Goal: Information Seeking & Learning: Learn about a topic

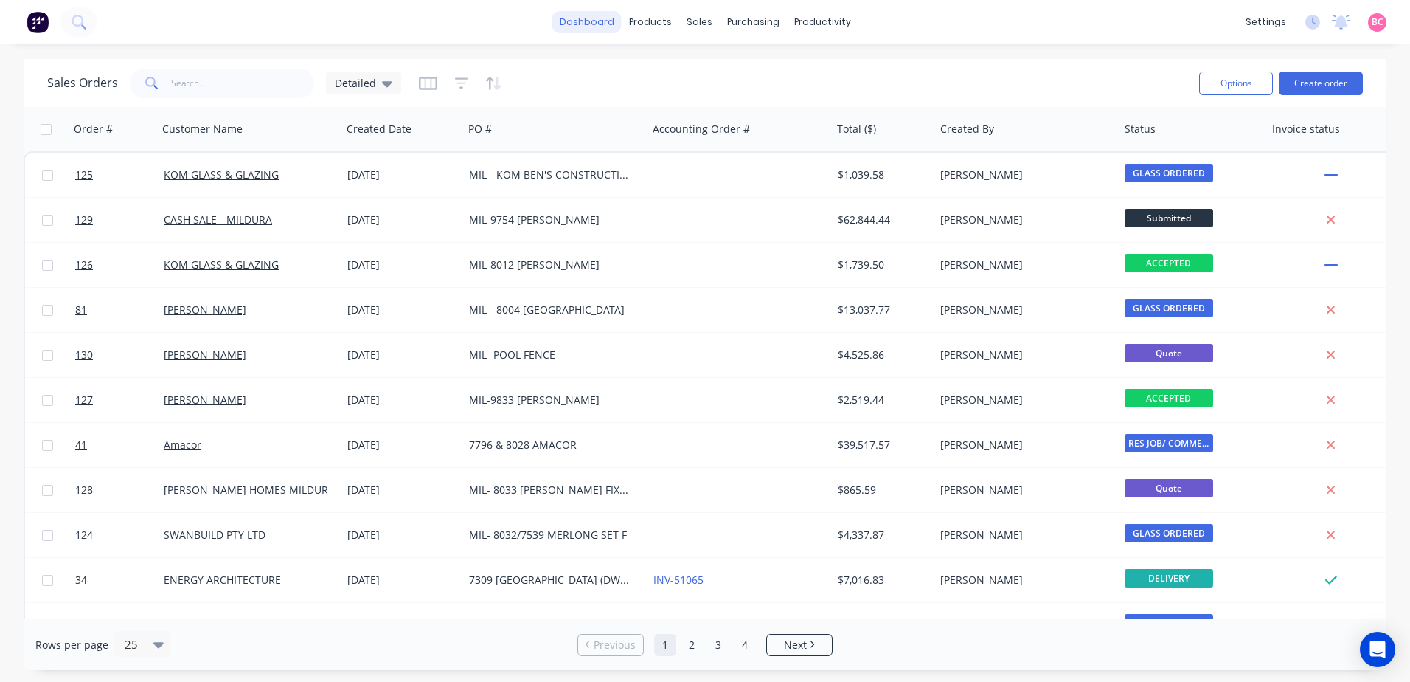
click at [596, 19] on link "dashboard" at bounding box center [587, 22] width 69 height 22
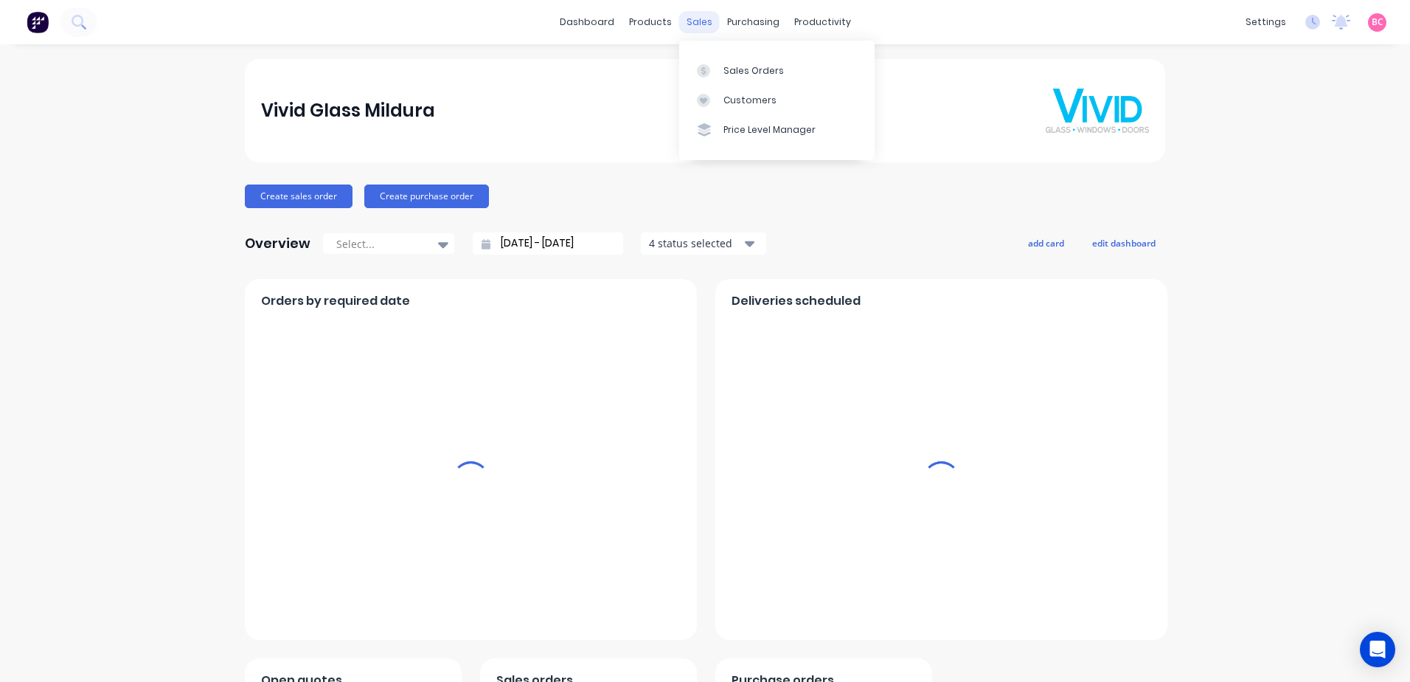
click at [688, 21] on div "sales" at bounding box center [699, 22] width 41 height 22
click at [744, 69] on div "Sales Orders" at bounding box center [754, 70] width 60 height 13
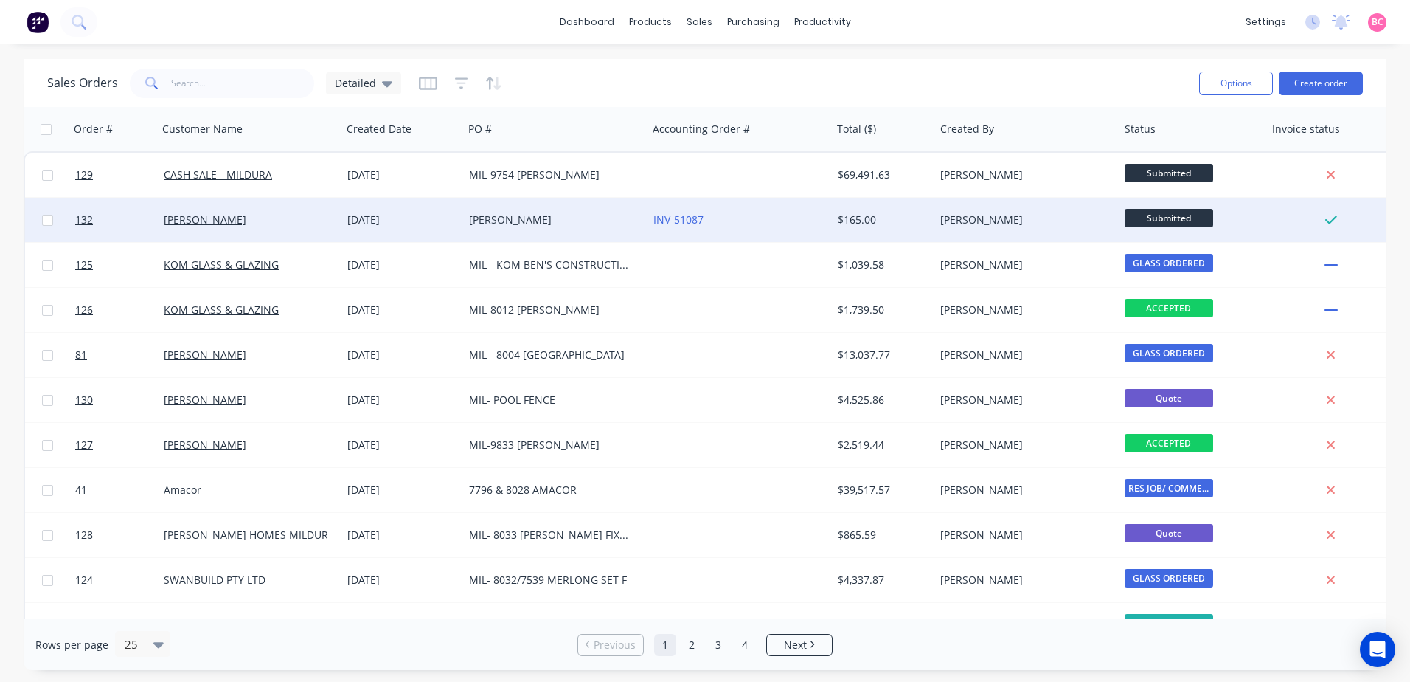
click at [832, 221] on div "$165.00" at bounding box center [883, 220] width 103 height 44
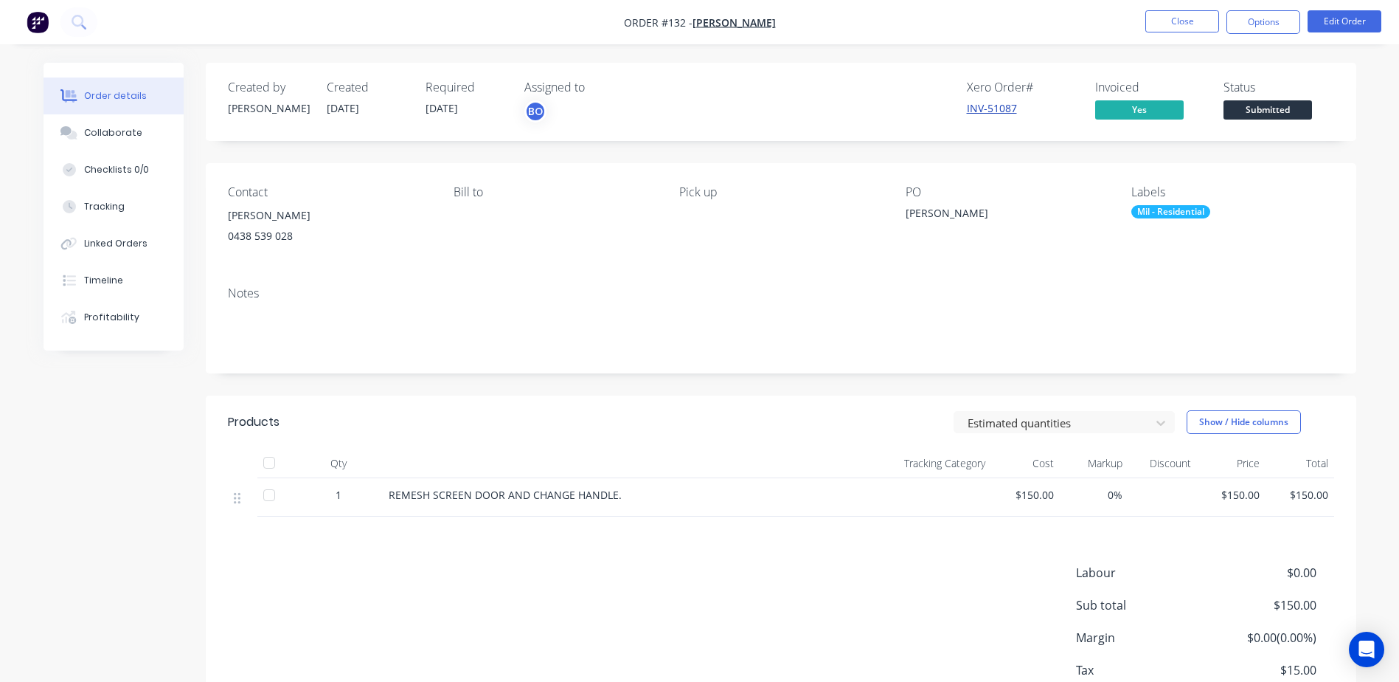
click at [1006, 110] on link "INV-51087" at bounding box center [992, 108] width 50 height 14
click at [1190, 23] on button "Close" at bounding box center [1183, 21] width 74 height 22
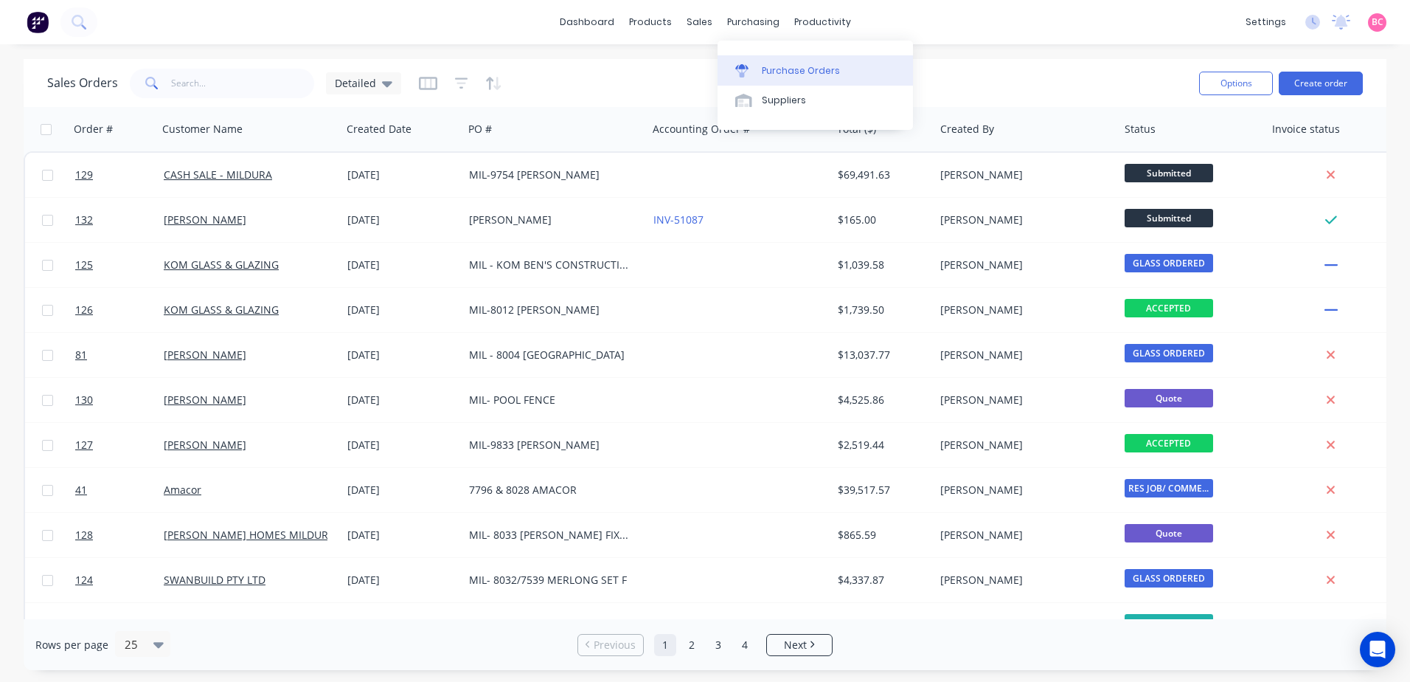
click at [776, 64] on div "Purchase Orders" at bounding box center [801, 70] width 78 height 13
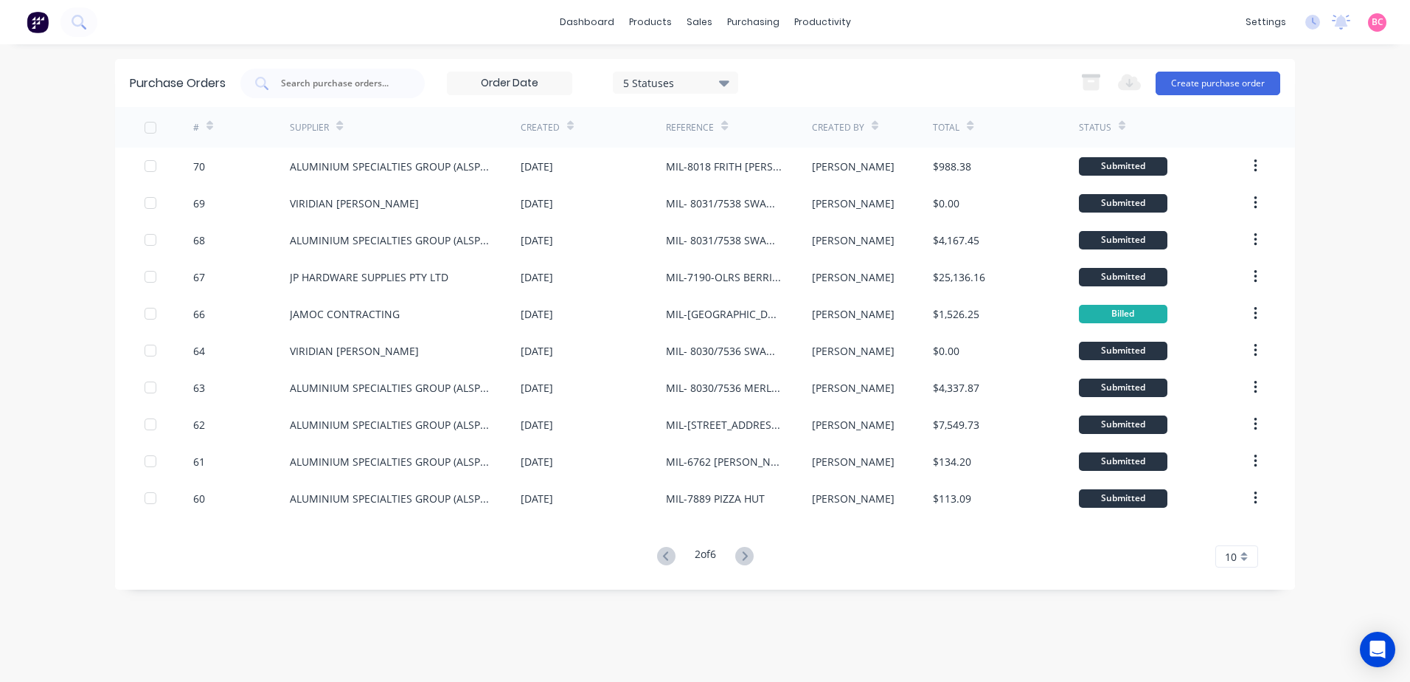
click at [724, 83] on icon at bounding box center [724, 83] width 10 height 6
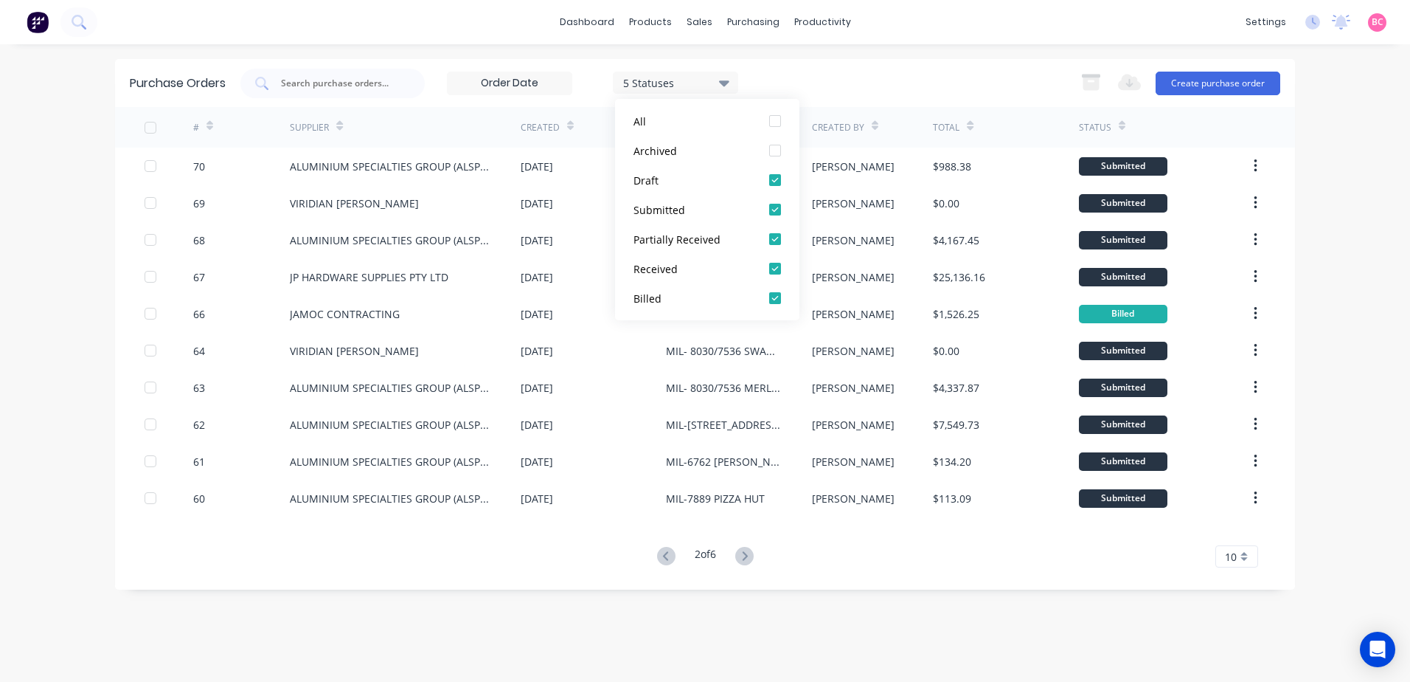
click at [724, 83] on icon at bounding box center [724, 83] width 10 height 6
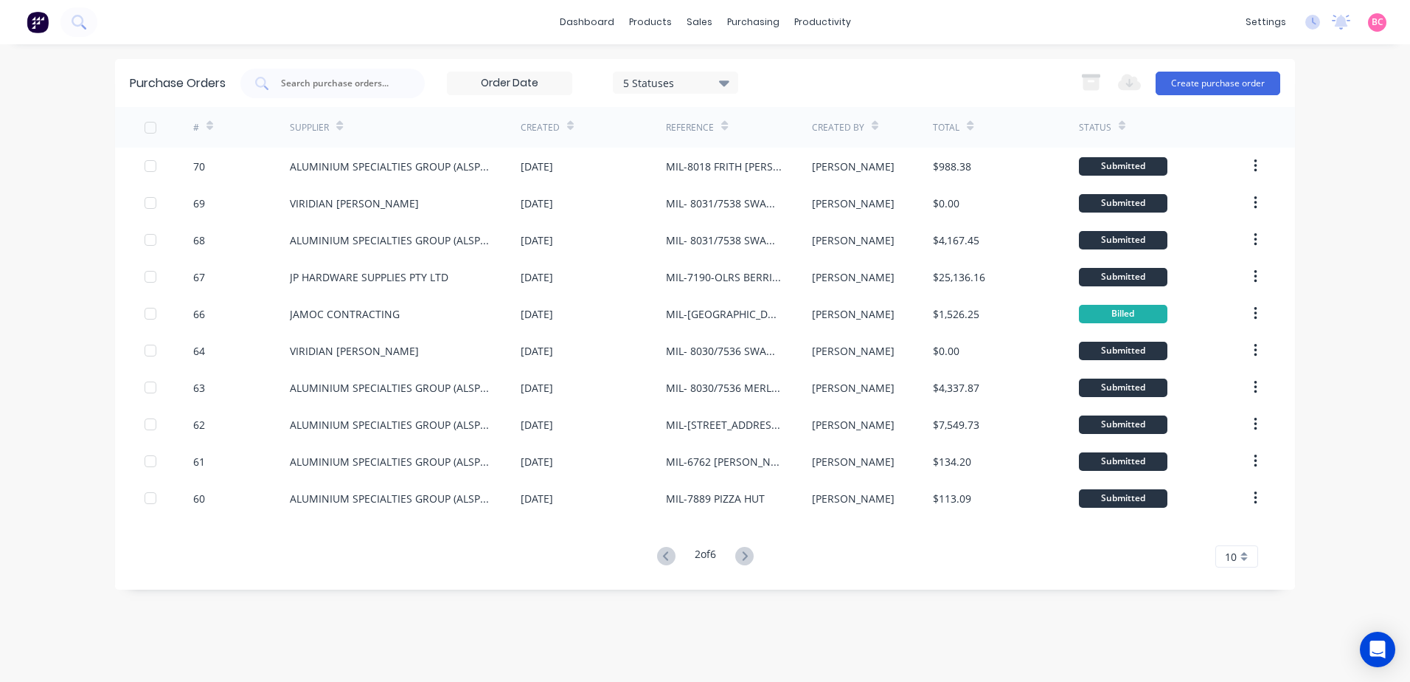
click at [566, 72] on label at bounding box center [509, 84] width 125 height 24
click at [566, 72] on input at bounding box center [510, 83] width 124 height 22
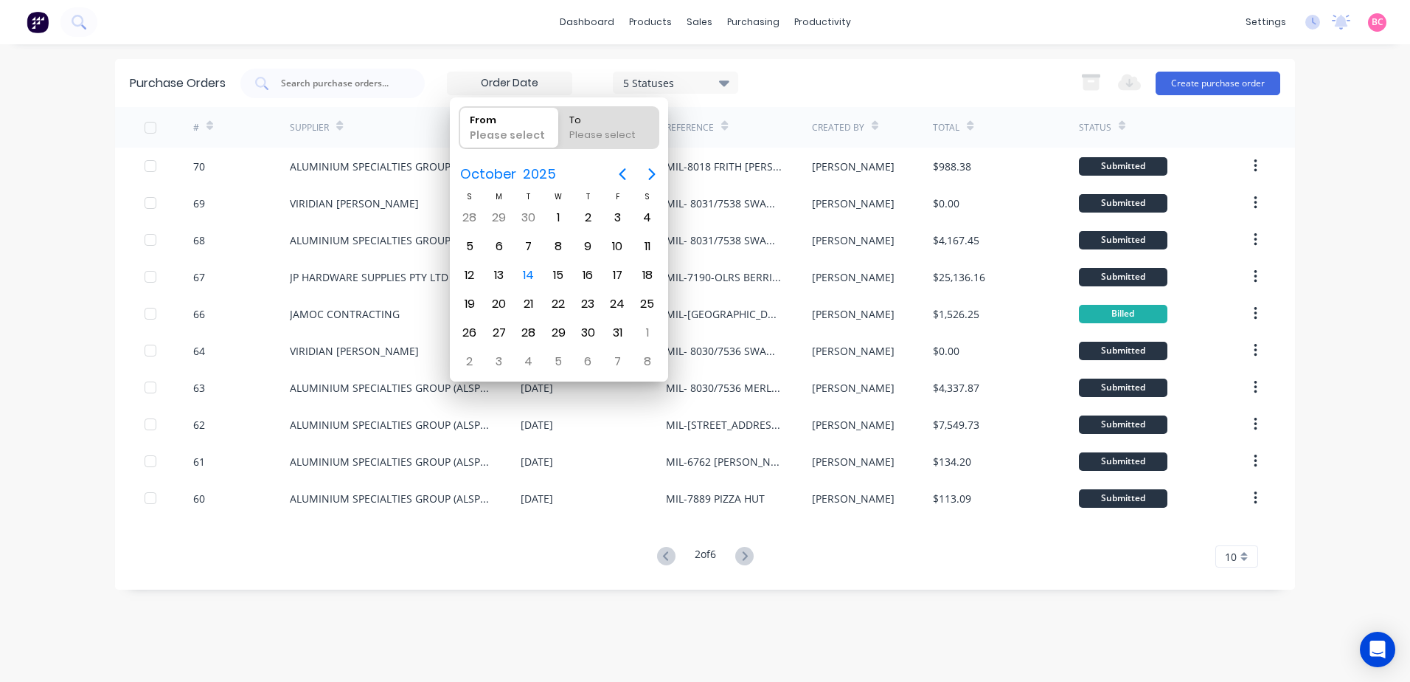
click at [904, 75] on div "5 Statuses 5 Statuses Export to Excel (XLSX) Create purchase order" at bounding box center [760, 84] width 1040 height 30
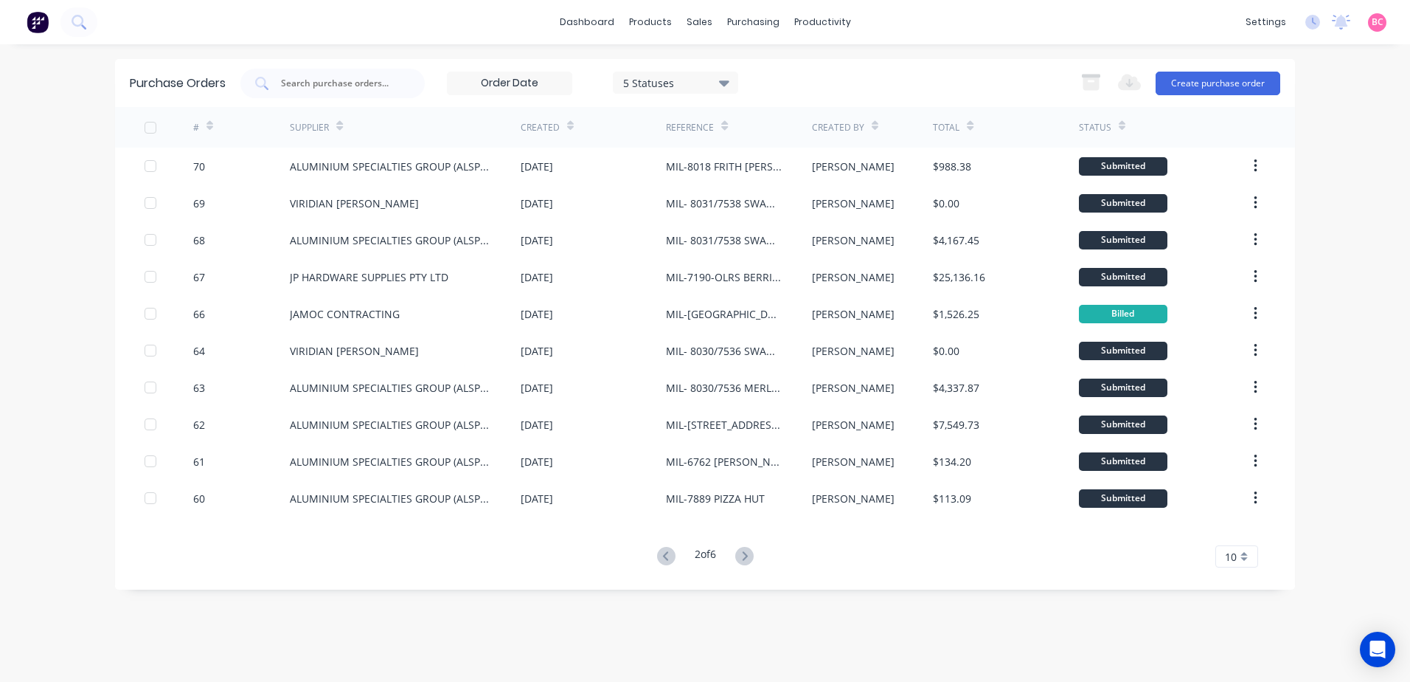
click at [719, 81] on div "5 Statuses" at bounding box center [675, 82] width 105 height 15
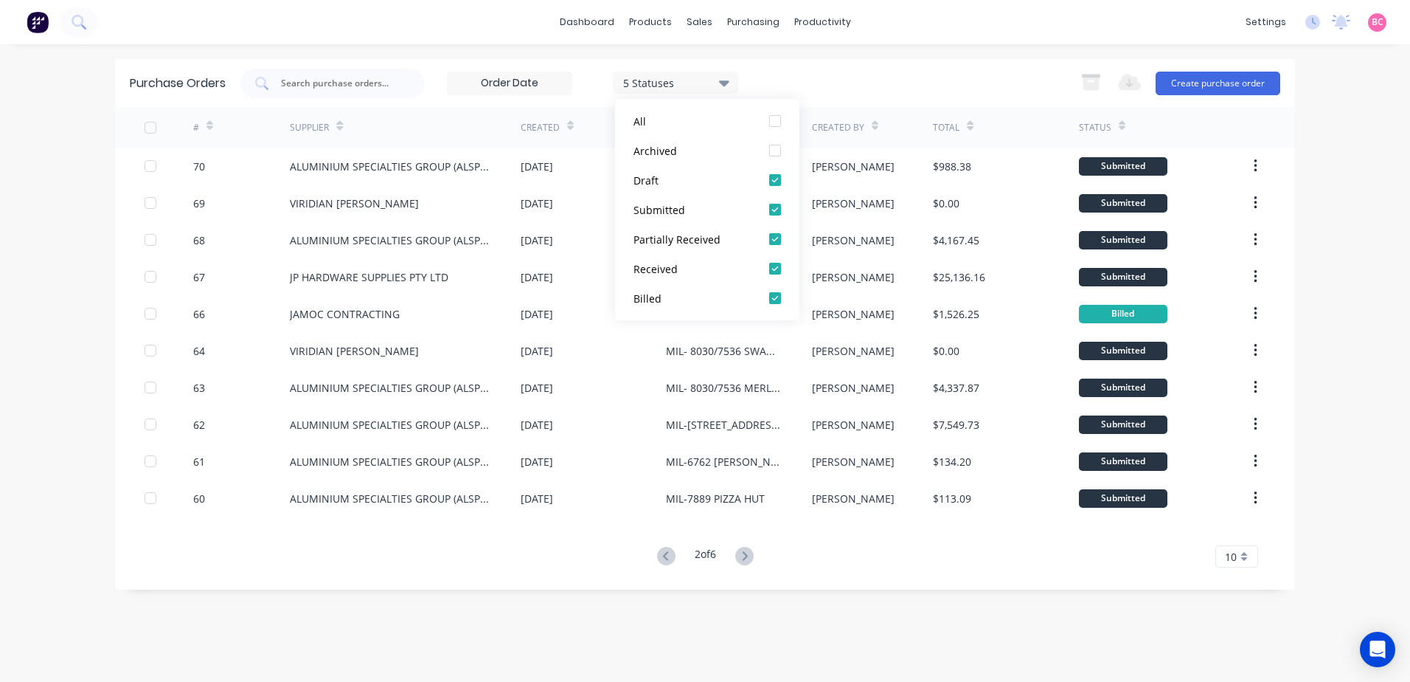
click at [873, 75] on div "5 Statuses 5 Statuses Export to Excel (XLSX) Create purchase order" at bounding box center [760, 84] width 1040 height 30
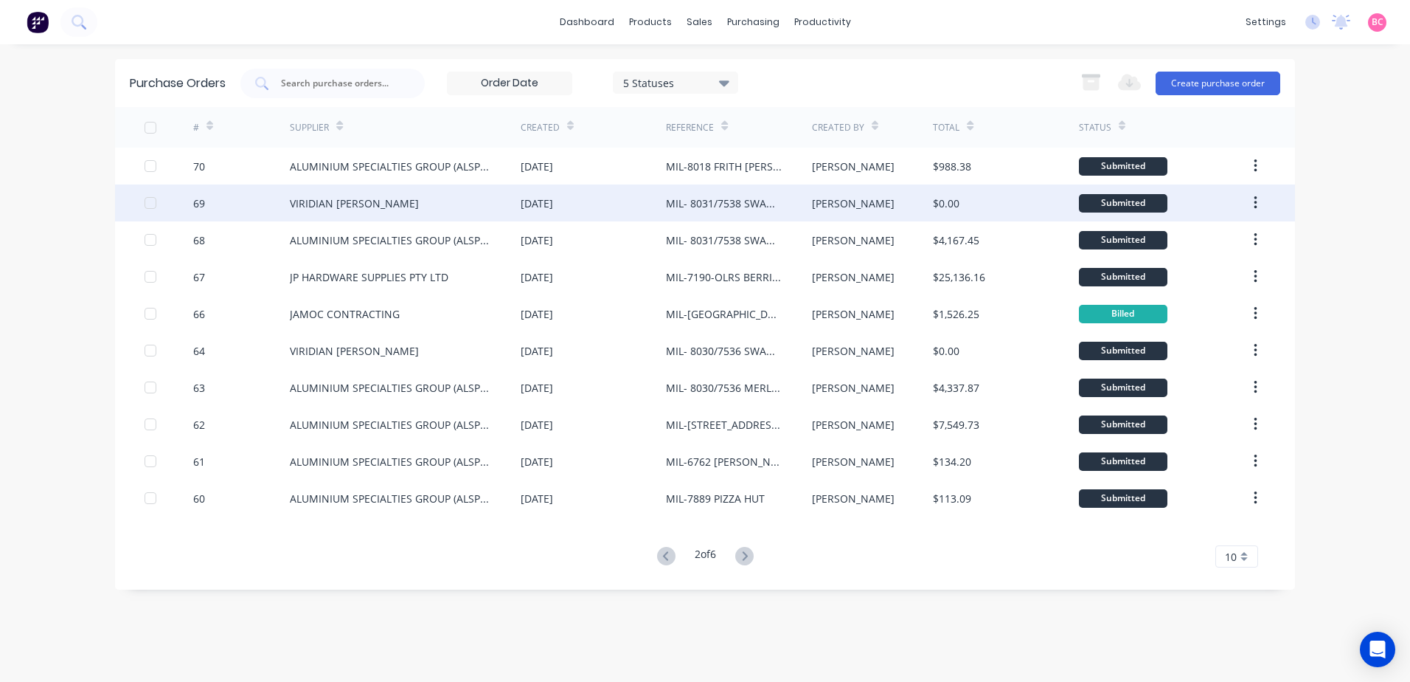
click at [344, 203] on div "VIRIDIAN [PERSON_NAME]" at bounding box center [354, 202] width 129 height 15
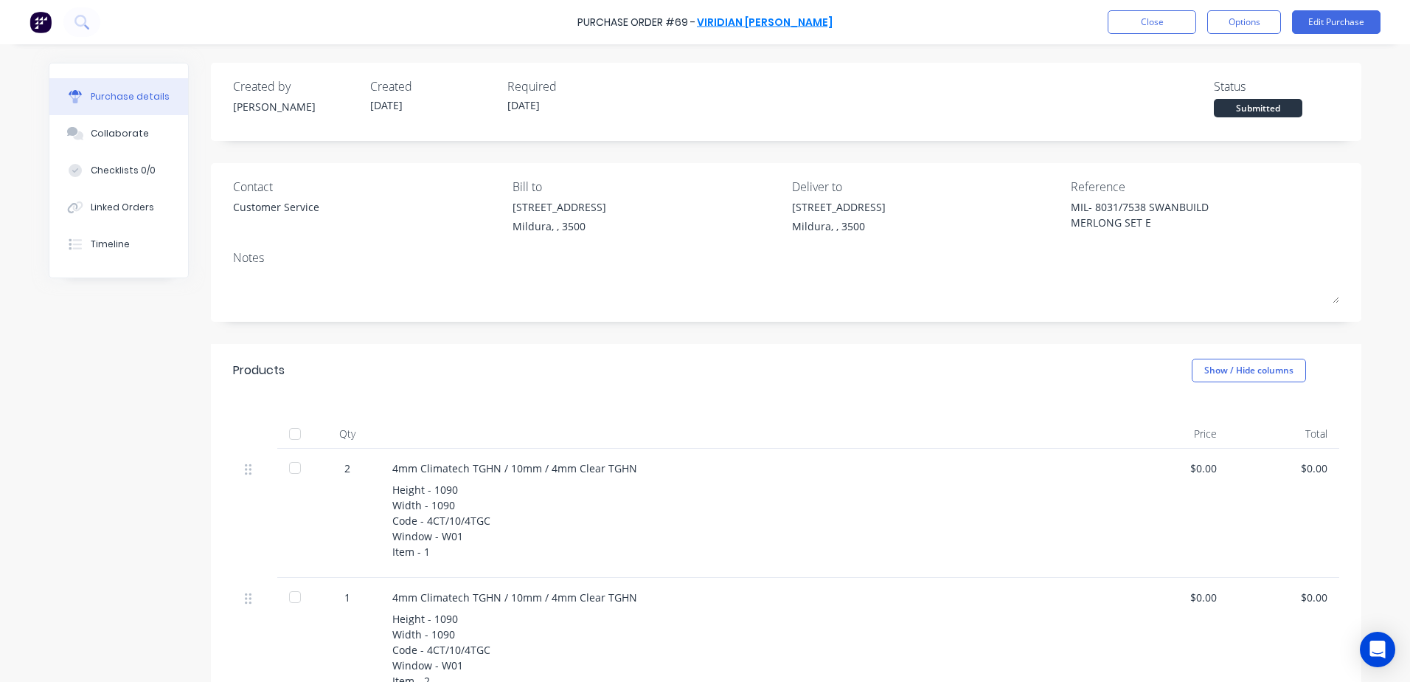
click at [800, 29] on link "VIRIDIAN [PERSON_NAME]" at bounding box center [765, 22] width 136 height 15
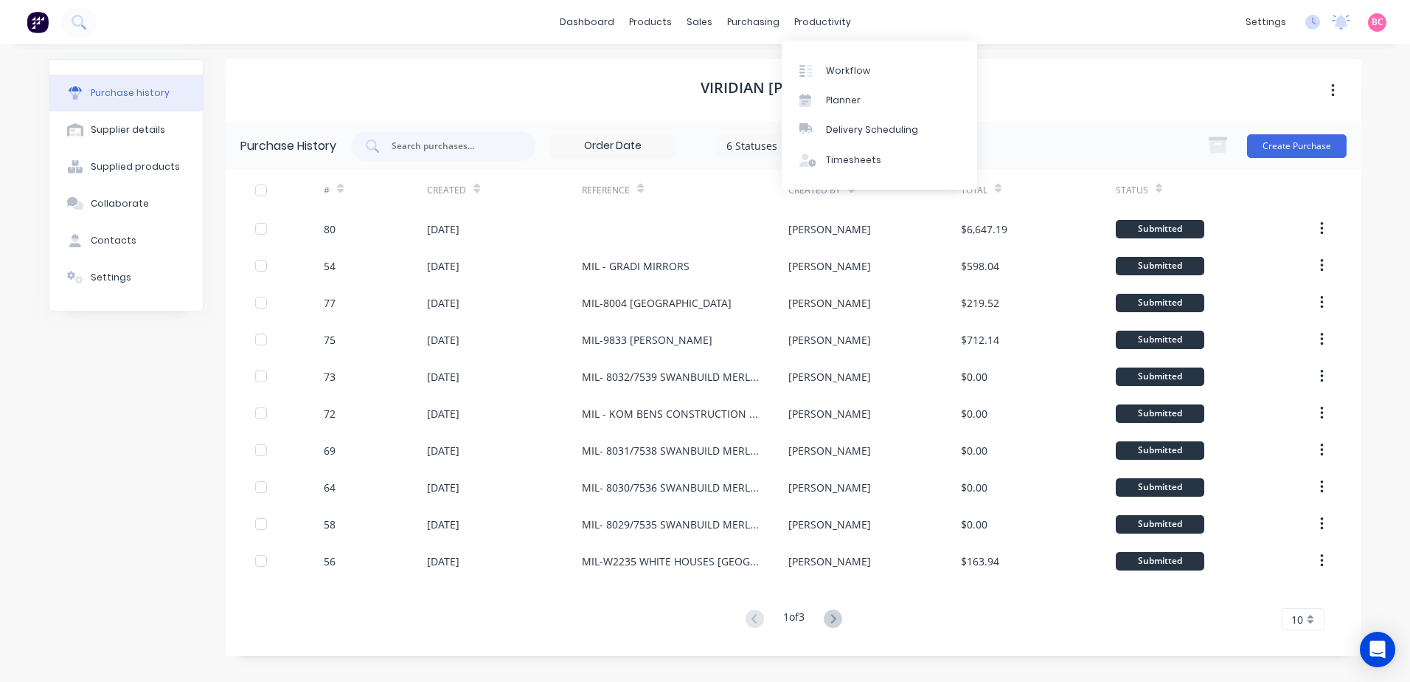
click at [610, 73] on div "VIRIDIAN [PERSON_NAME]" at bounding box center [794, 90] width 1136 height 63
click at [474, 190] on icon at bounding box center [477, 191] width 7 height 4
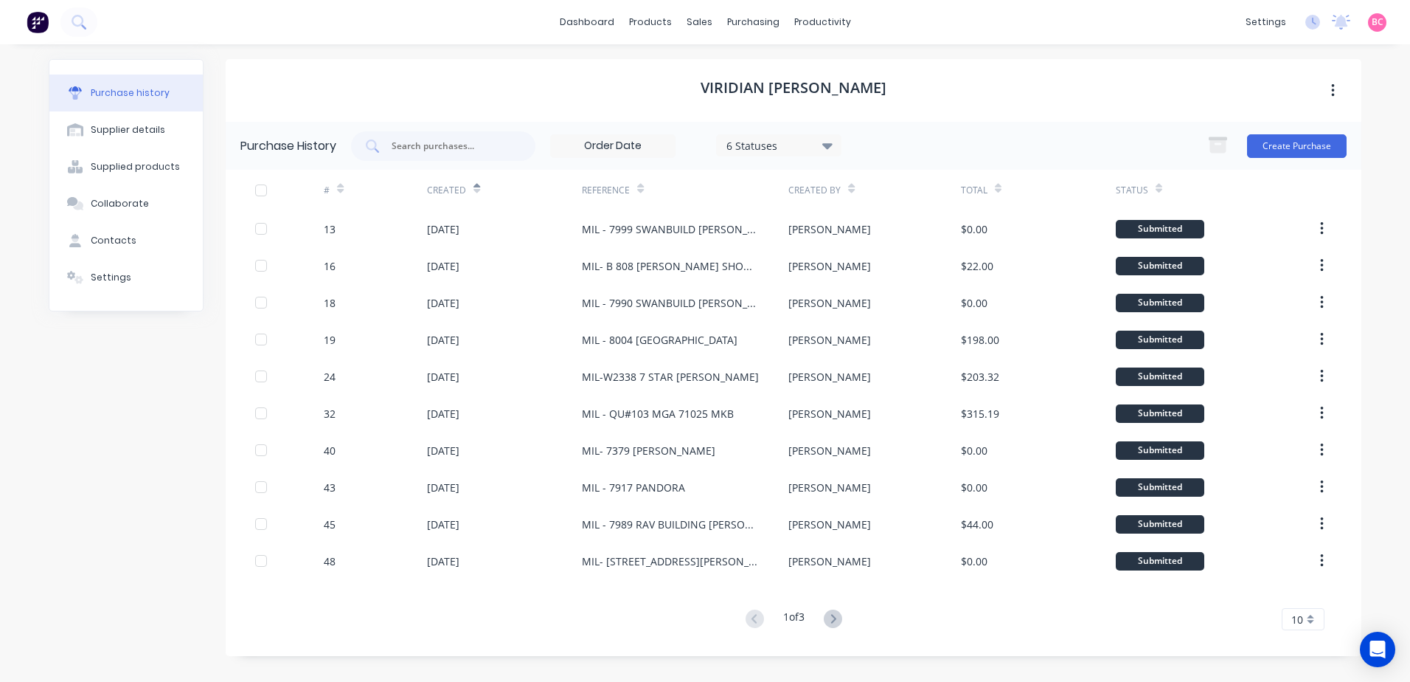
click at [470, 187] on div "Created" at bounding box center [453, 190] width 53 height 26
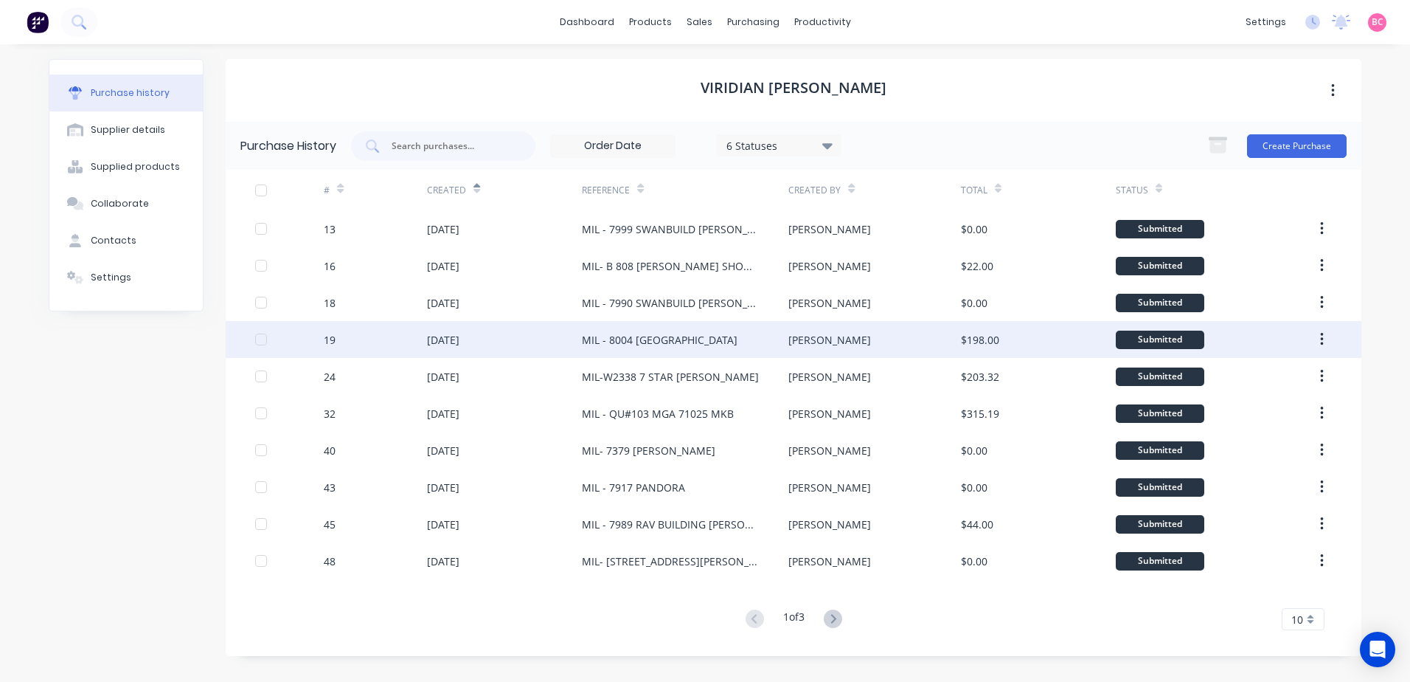
click at [547, 342] on div "[DATE]" at bounding box center [504, 339] width 155 height 37
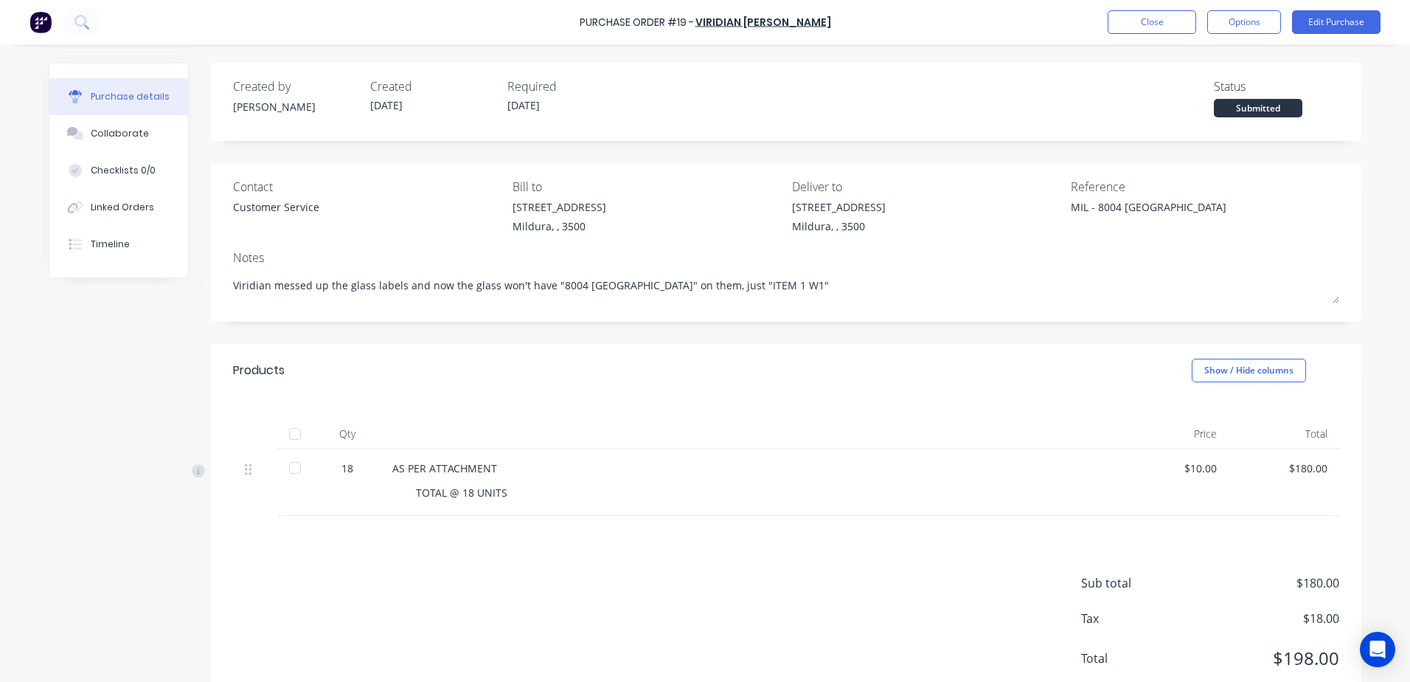
click at [289, 468] on div at bounding box center [295, 468] width 30 height 30
click at [1140, 28] on button "Close" at bounding box center [1152, 22] width 89 height 24
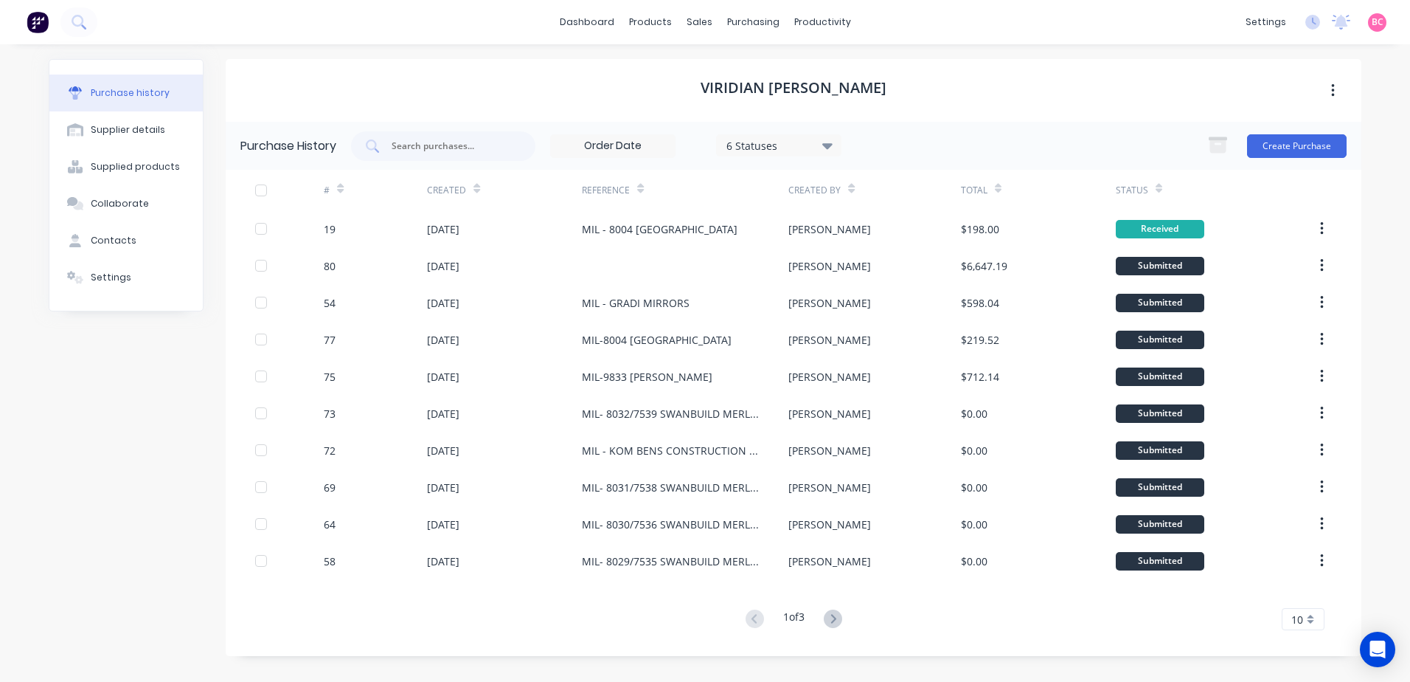
click at [474, 186] on icon at bounding box center [477, 188] width 7 height 11
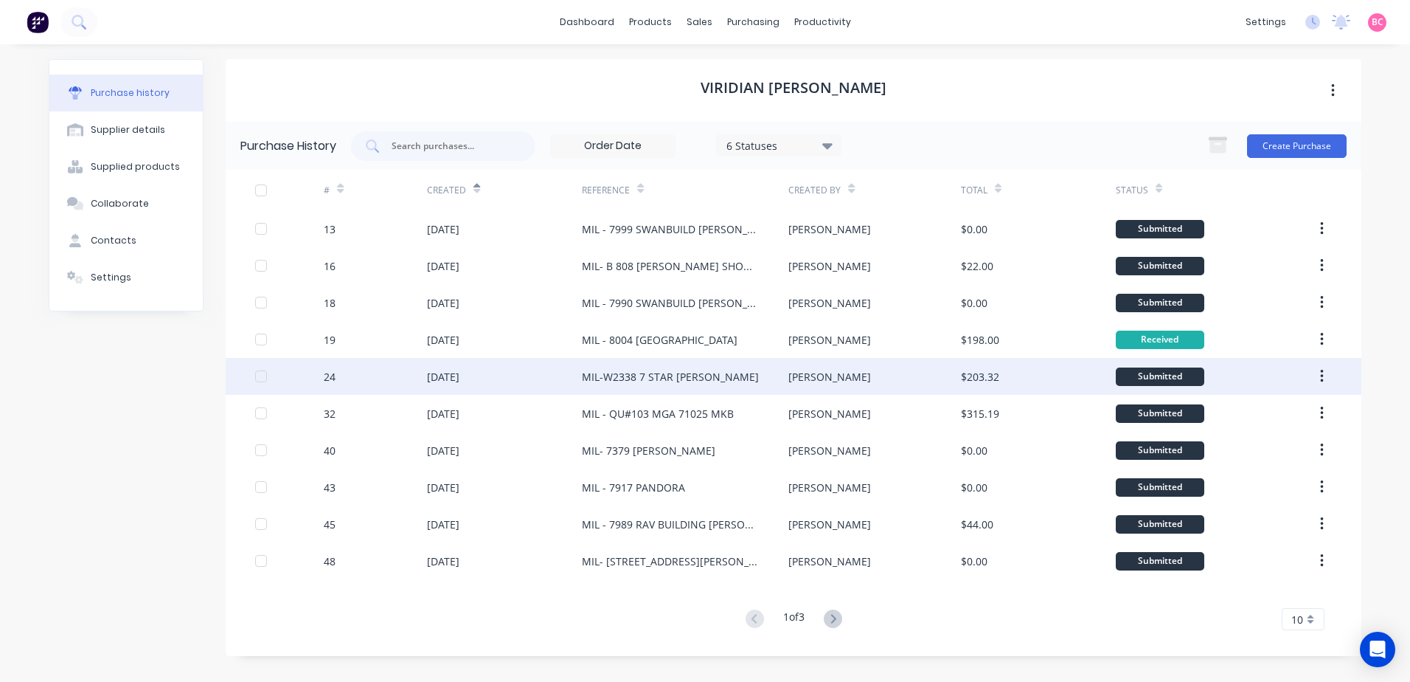
click at [697, 377] on div "MIL-W2338 7 STAR [PERSON_NAME]" at bounding box center [670, 376] width 177 height 15
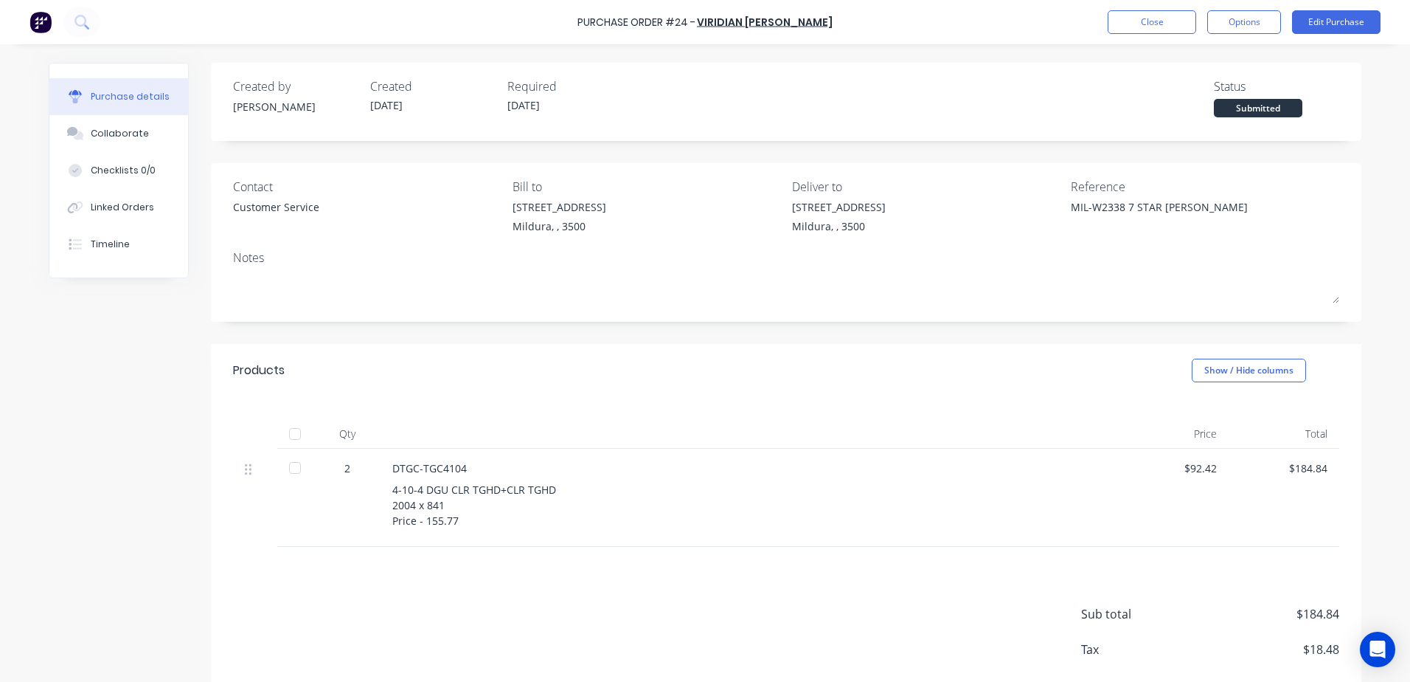
click at [289, 470] on div at bounding box center [295, 468] width 30 height 30
click at [1165, 20] on button "Close" at bounding box center [1152, 22] width 89 height 24
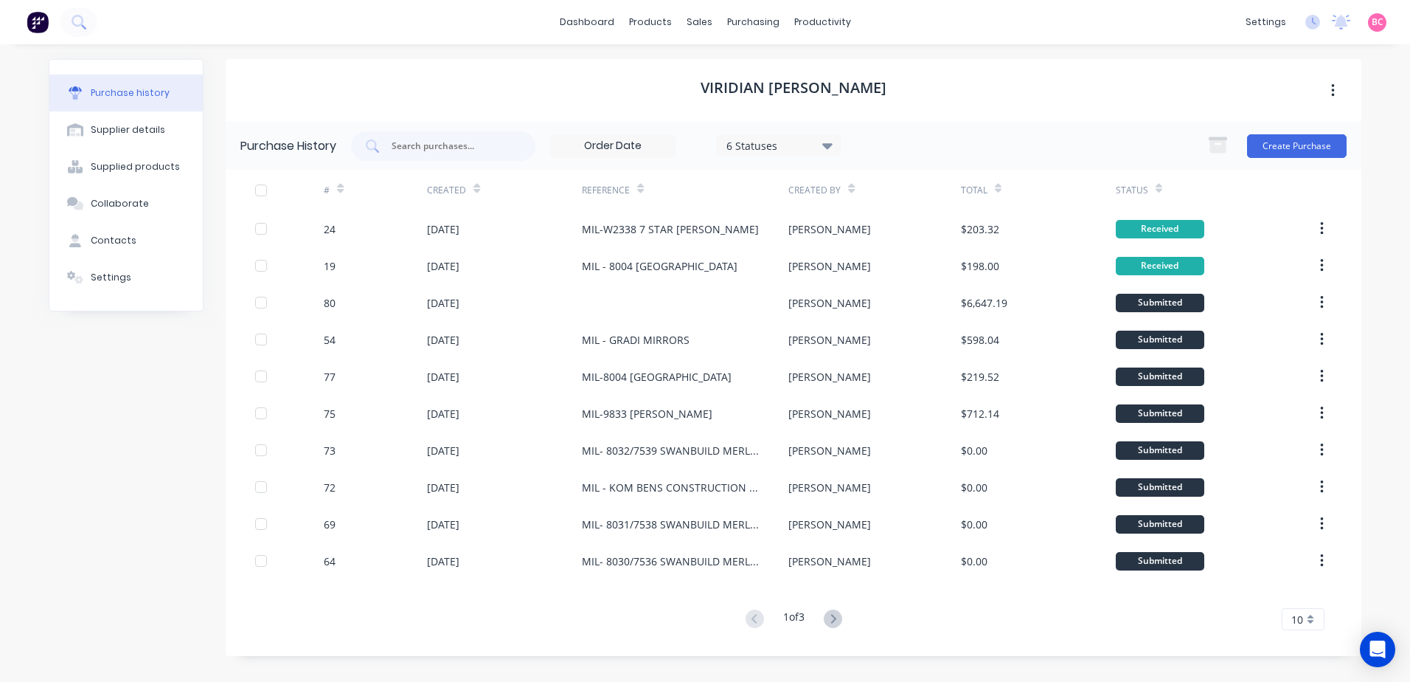
click at [477, 190] on icon at bounding box center [477, 191] width 7 height 4
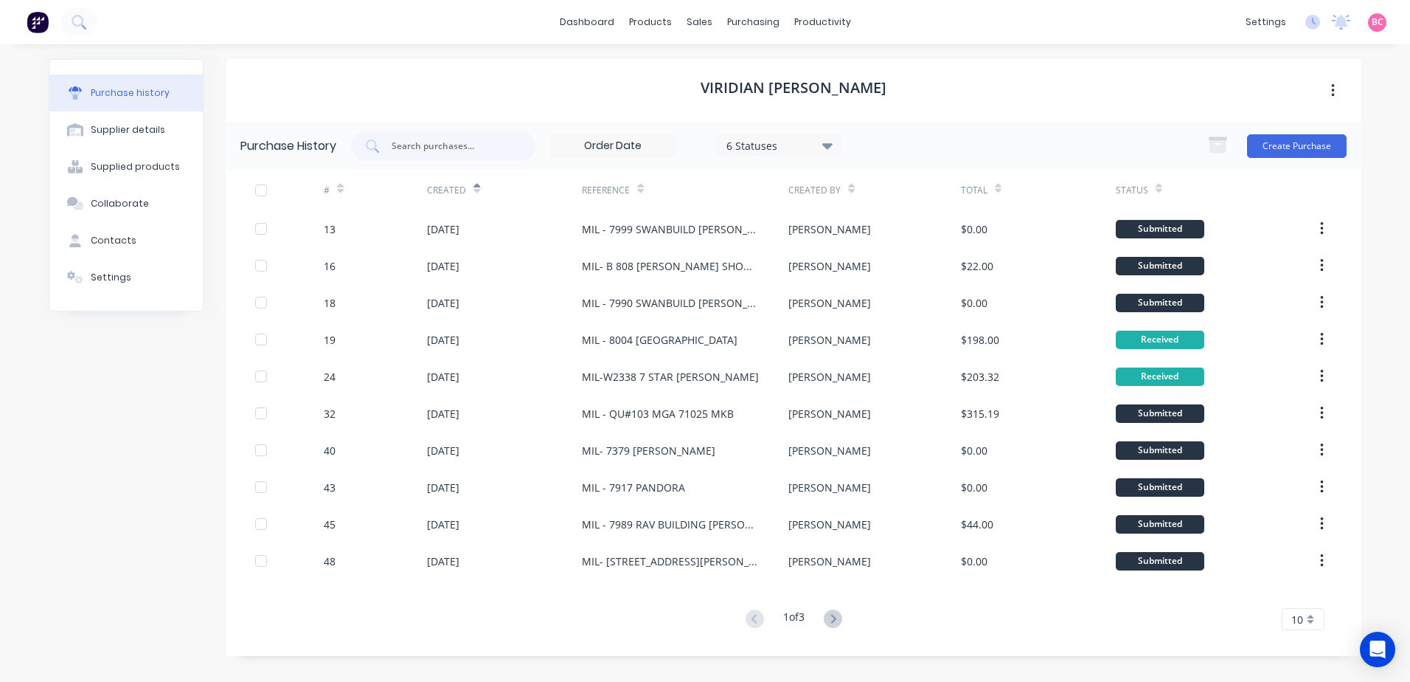
click at [477, 190] on icon at bounding box center [477, 191] width 7 height 4
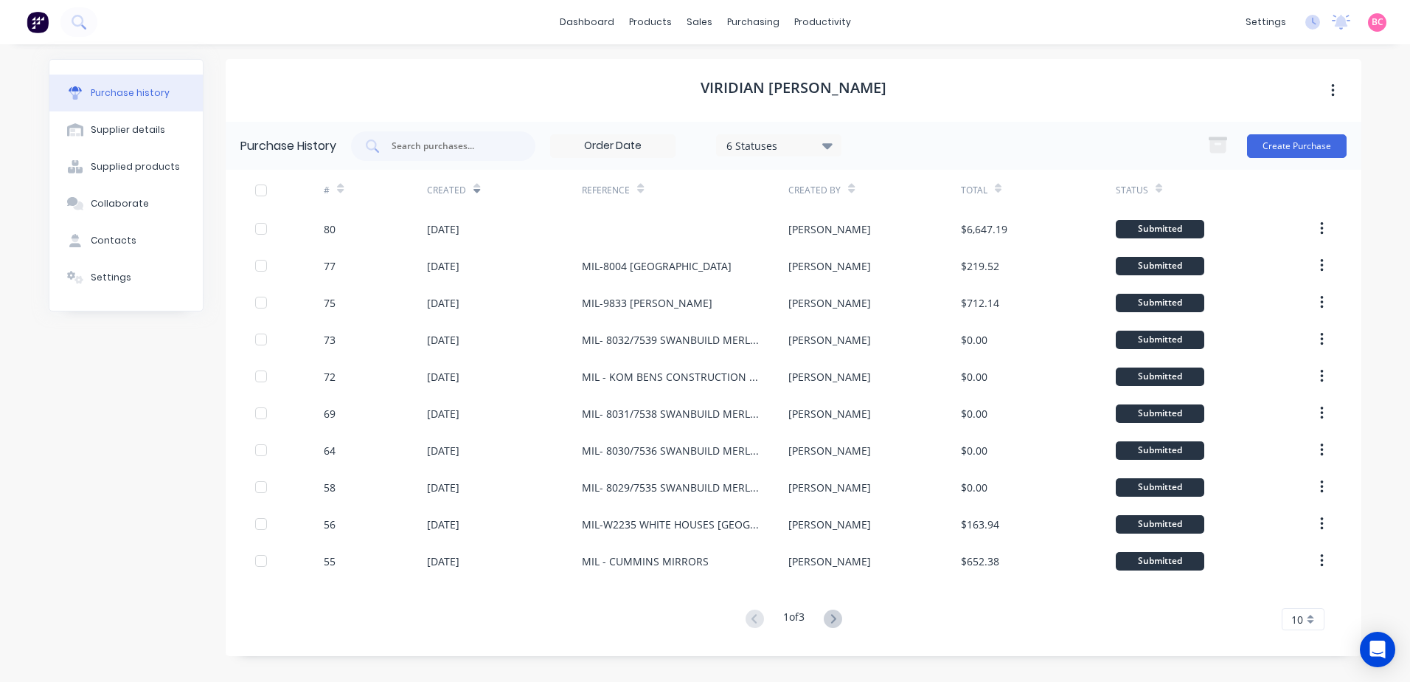
click at [477, 190] on icon at bounding box center [477, 191] width 7 height 4
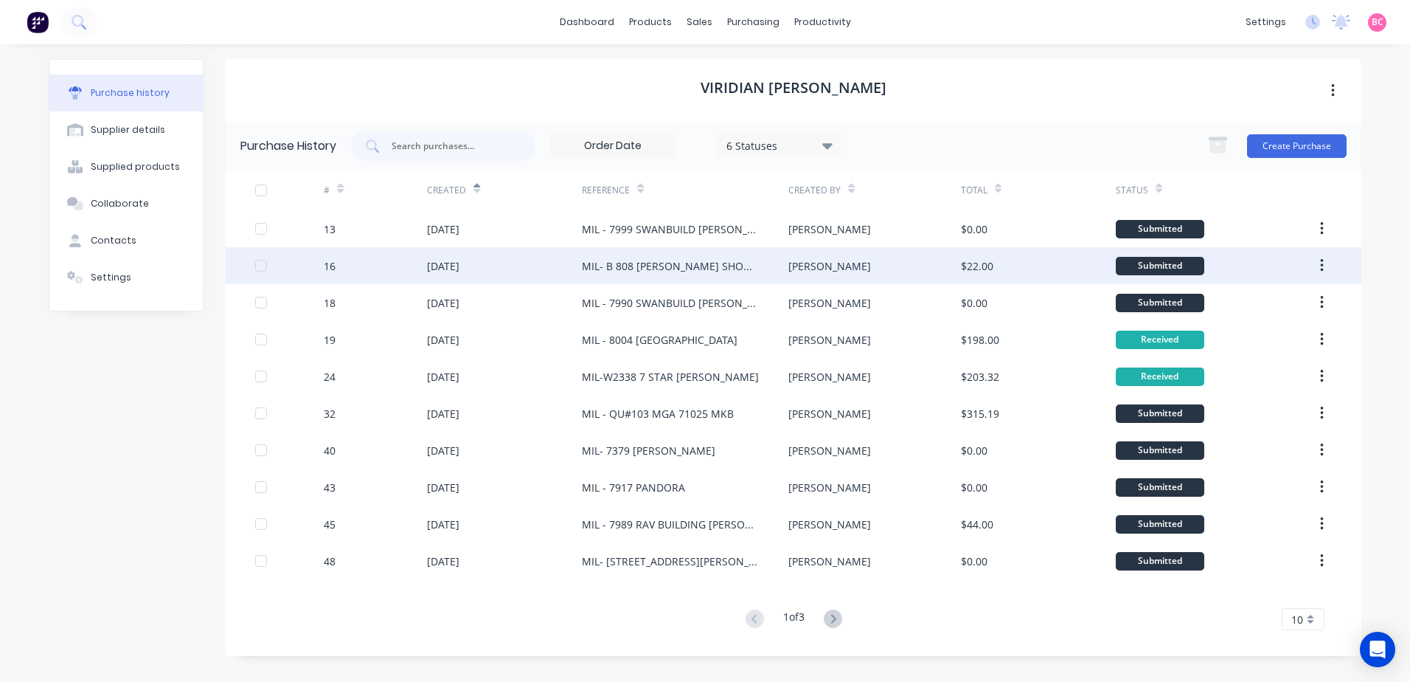
click at [685, 271] on div "MIL- B 808 [PERSON_NAME] SHOWERS" at bounding box center [670, 265] width 177 height 15
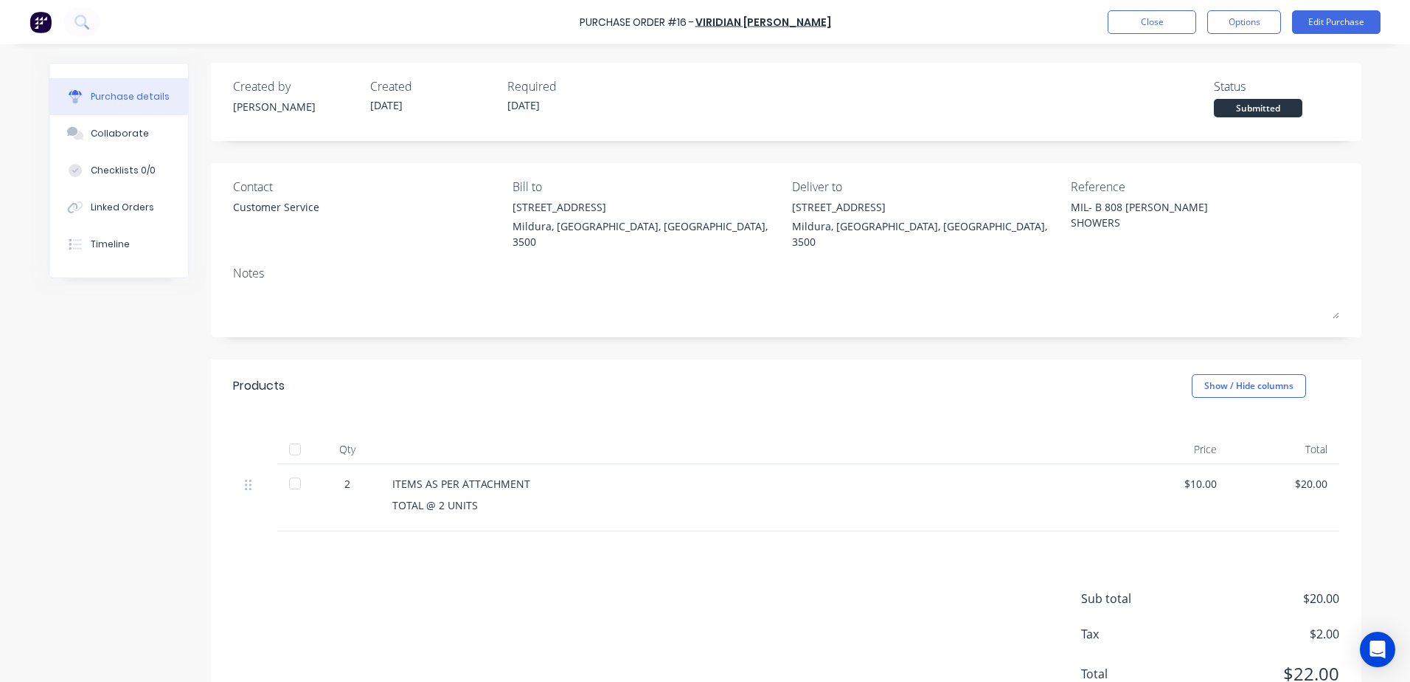
click at [296, 434] on div at bounding box center [295, 449] width 30 height 30
click at [1143, 21] on button "Close" at bounding box center [1152, 22] width 89 height 24
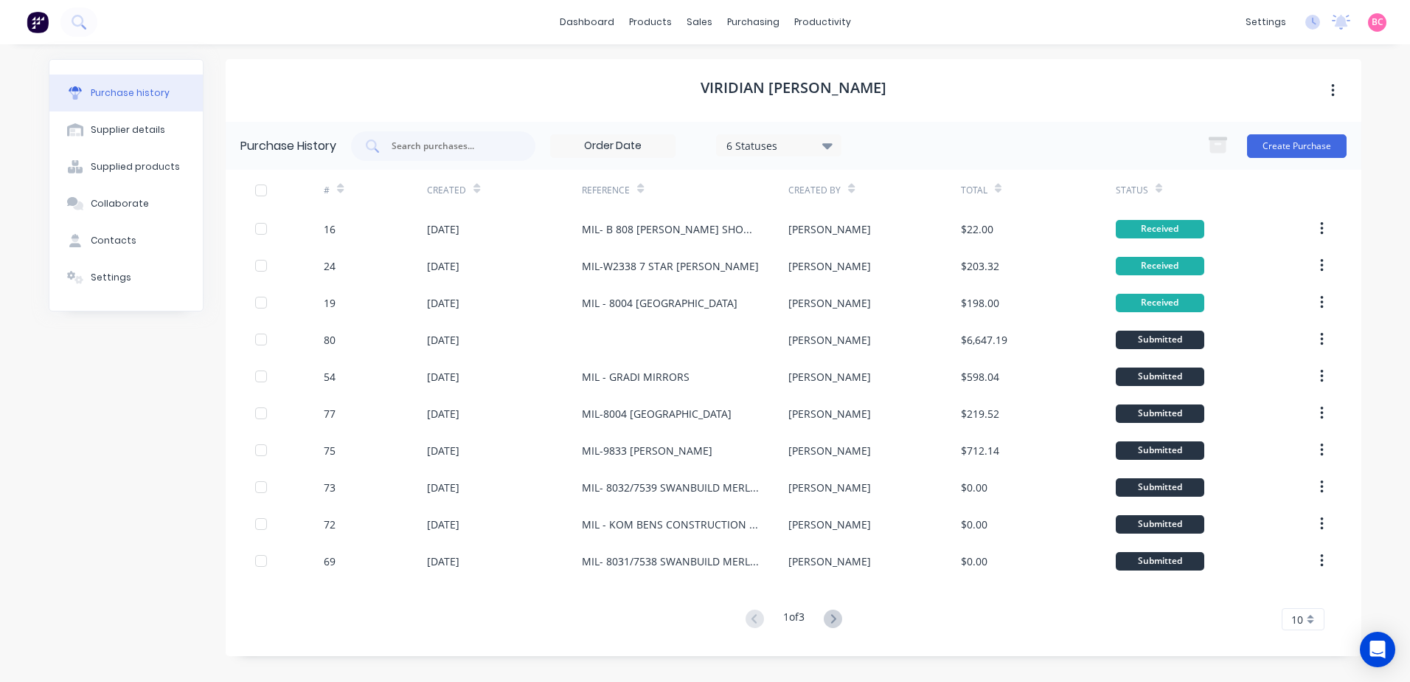
click at [460, 190] on div "Created" at bounding box center [446, 190] width 39 height 13
click at [465, 191] on div "Created" at bounding box center [453, 190] width 53 height 26
click at [470, 188] on div "Created" at bounding box center [453, 190] width 53 height 26
click at [464, 187] on div "Created" at bounding box center [446, 190] width 39 height 13
click at [476, 187] on icon at bounding box center [477, 188] width 7 height 11
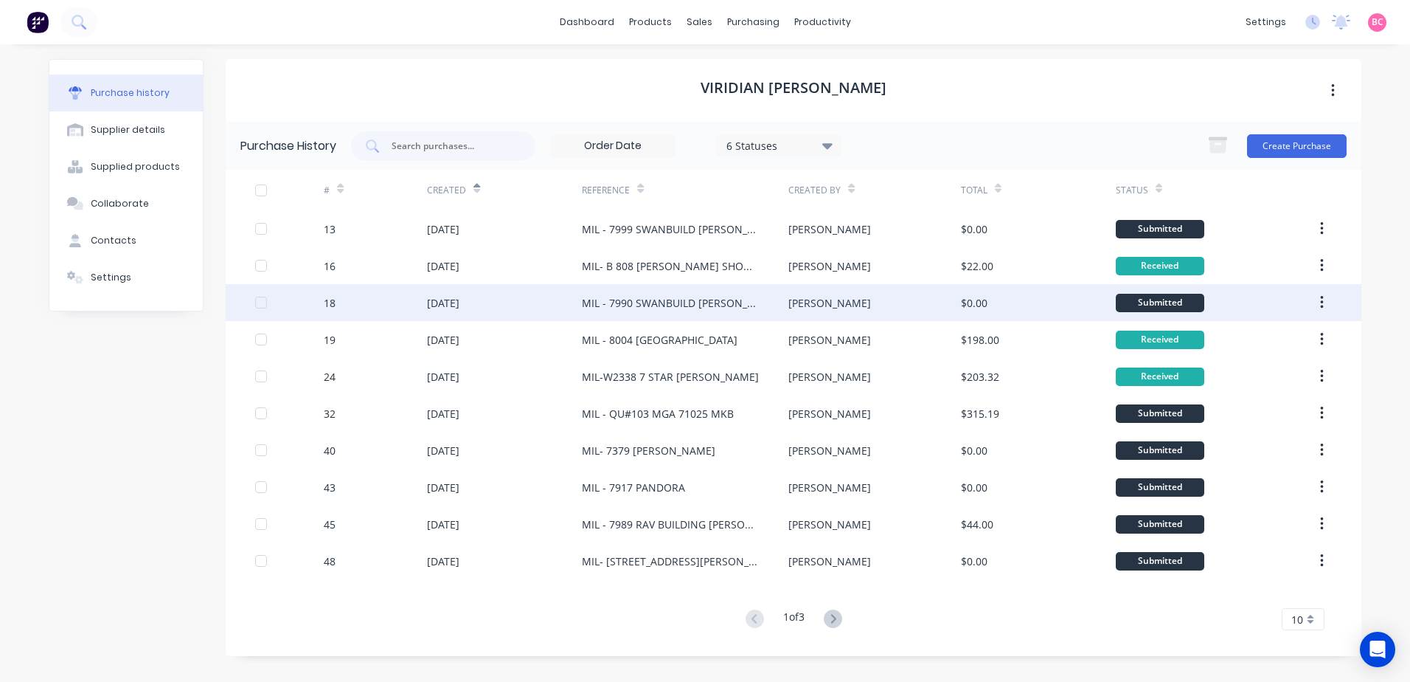
click at [669, 308] on div "MIL - 7990 SWANBUILD [PERSON_NAME] EXTRA WINDOW" at bounding box center [670, 302] width 177 height 15
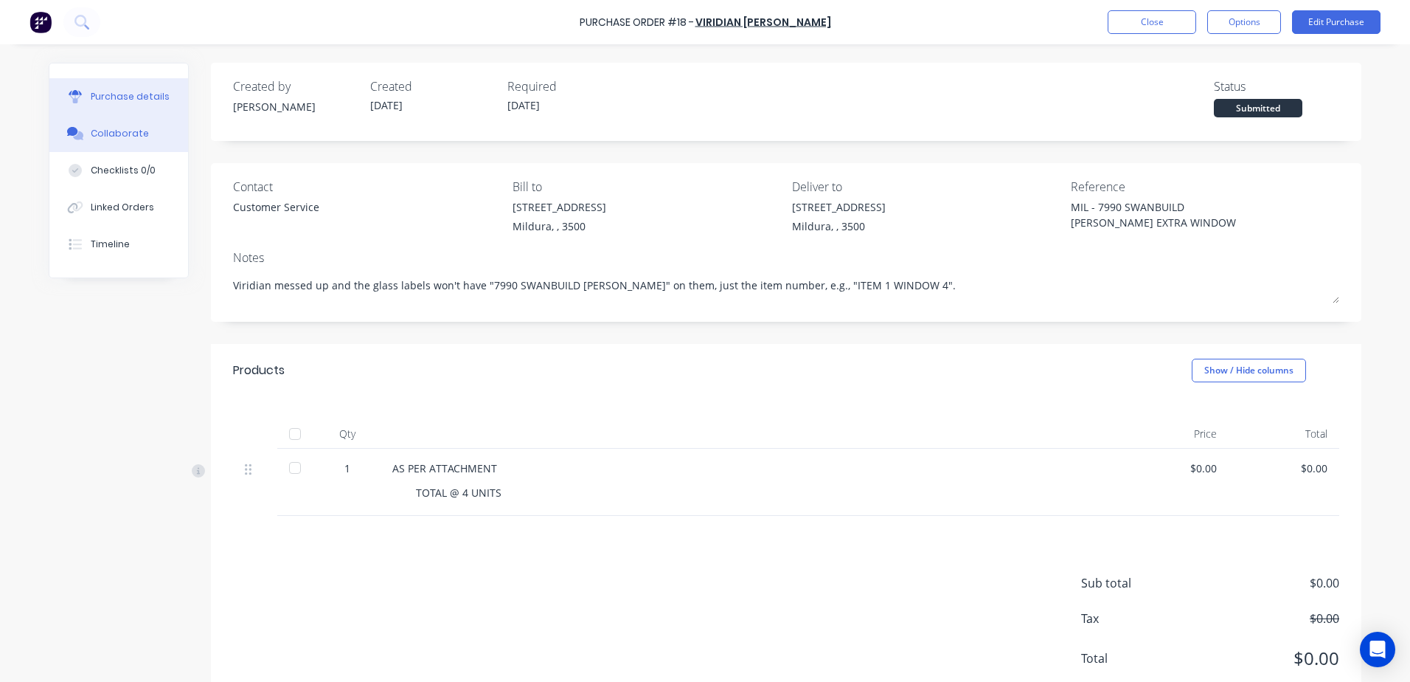
click at [122, 125] on button "Collaborate" at bounding box center [118, 133] width 139 height 37
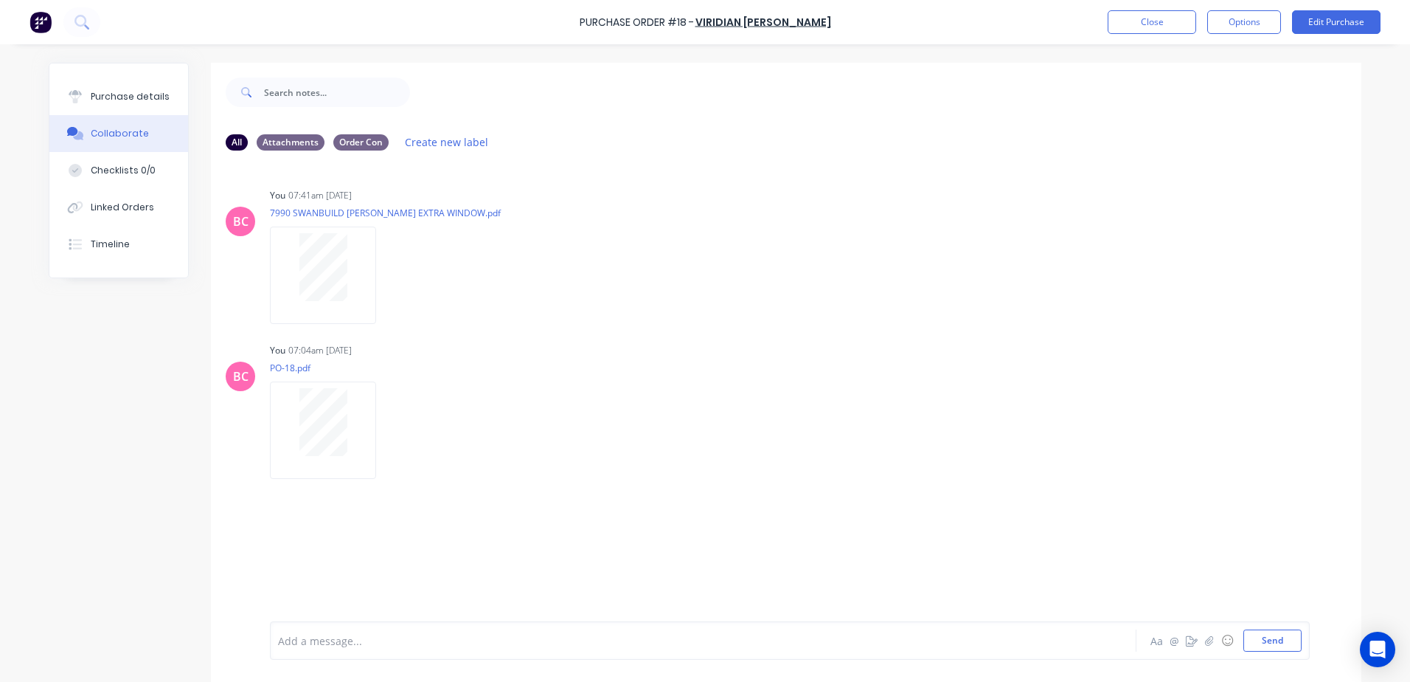
click at [1140, 34] on div "Purchase Order #18 - VIRIDIAN [PERSON_NAME] Close Options Edit Purchase" at bounding box center [705, 22] width 1410 height 44
click at [1140, 23] on button "Close" at bounding box center [1152, 22] width 89 height 24
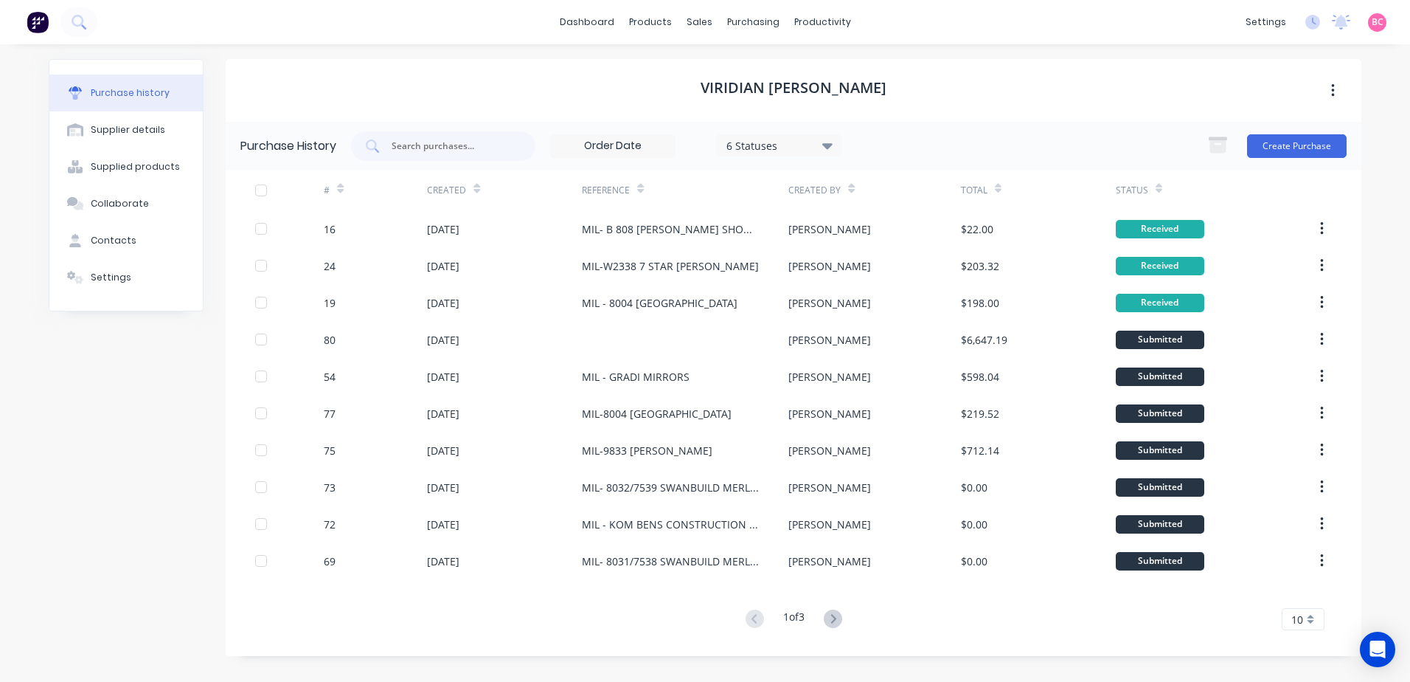
click at [474, 188] on icon at bounding box center [477, 188] width 7 height 11
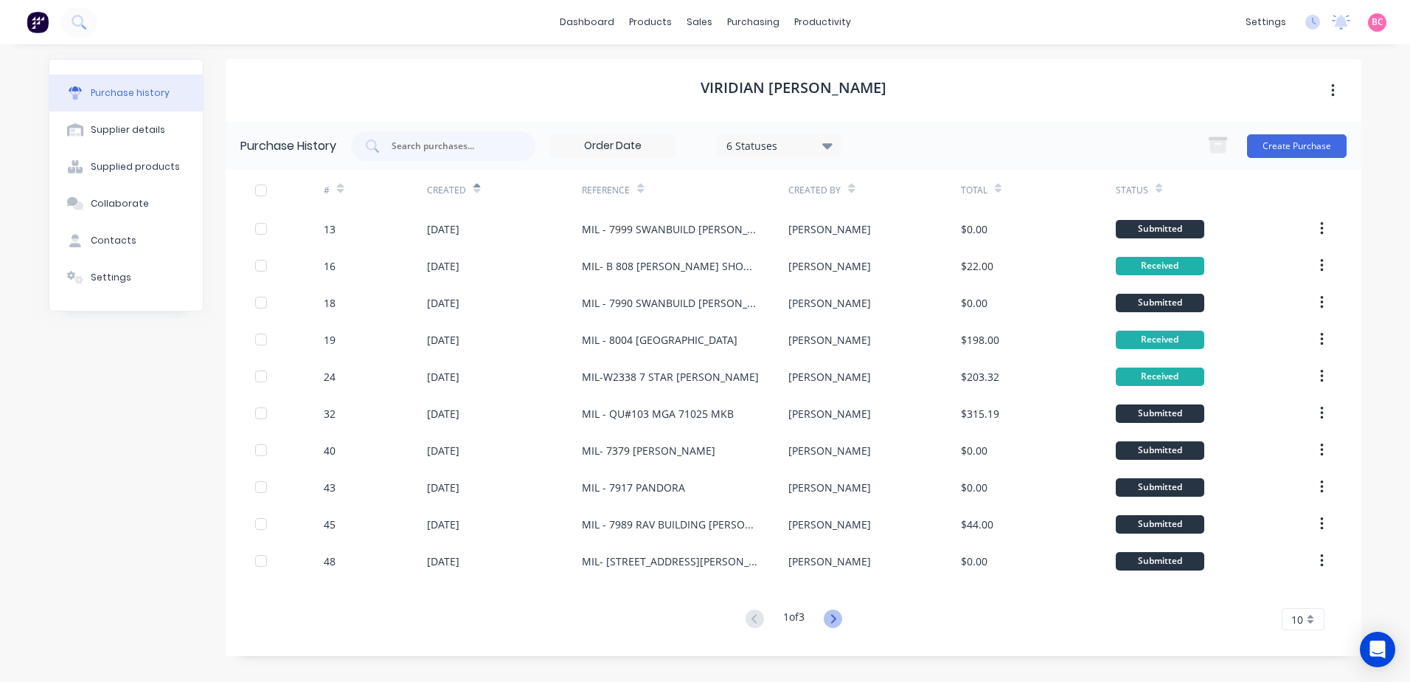
click at [836, 621] on icon at bounding box center [833, 618] width 5 height 9
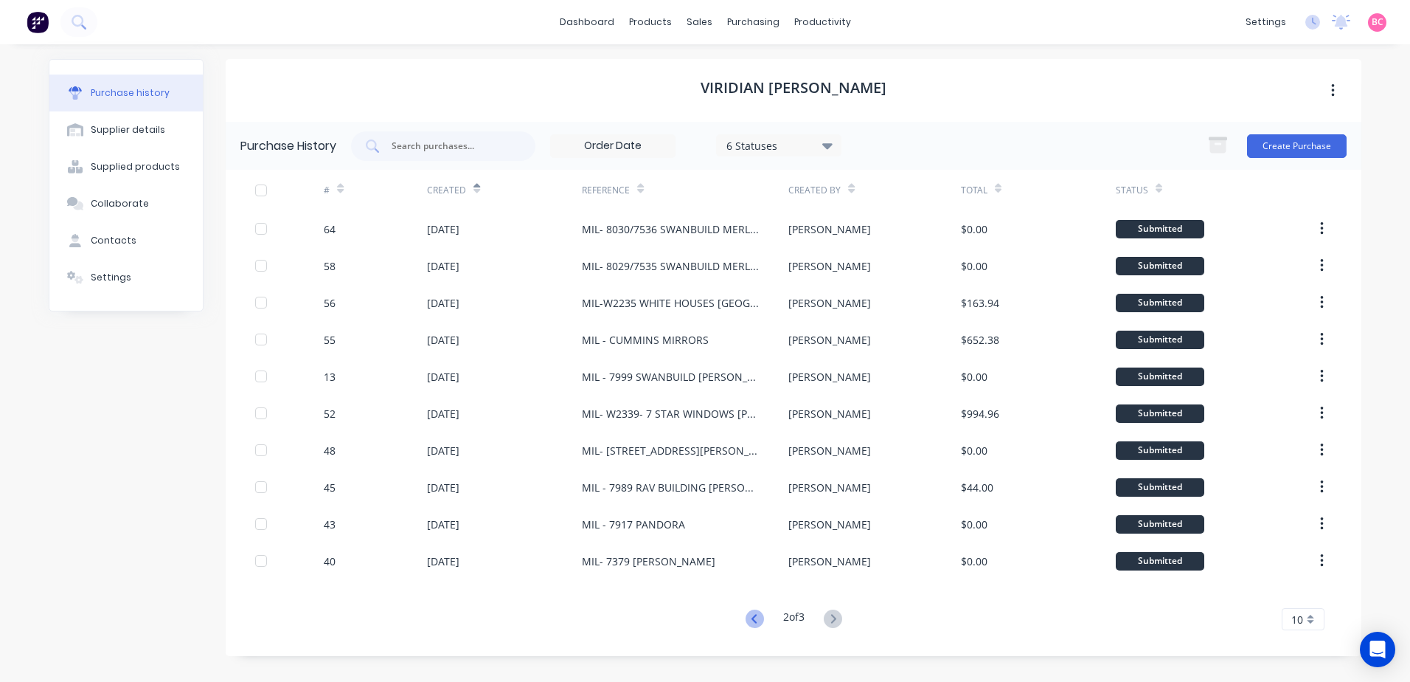
click at [751, 623] on icon at bounding box center [755, 618] width 18 height 18
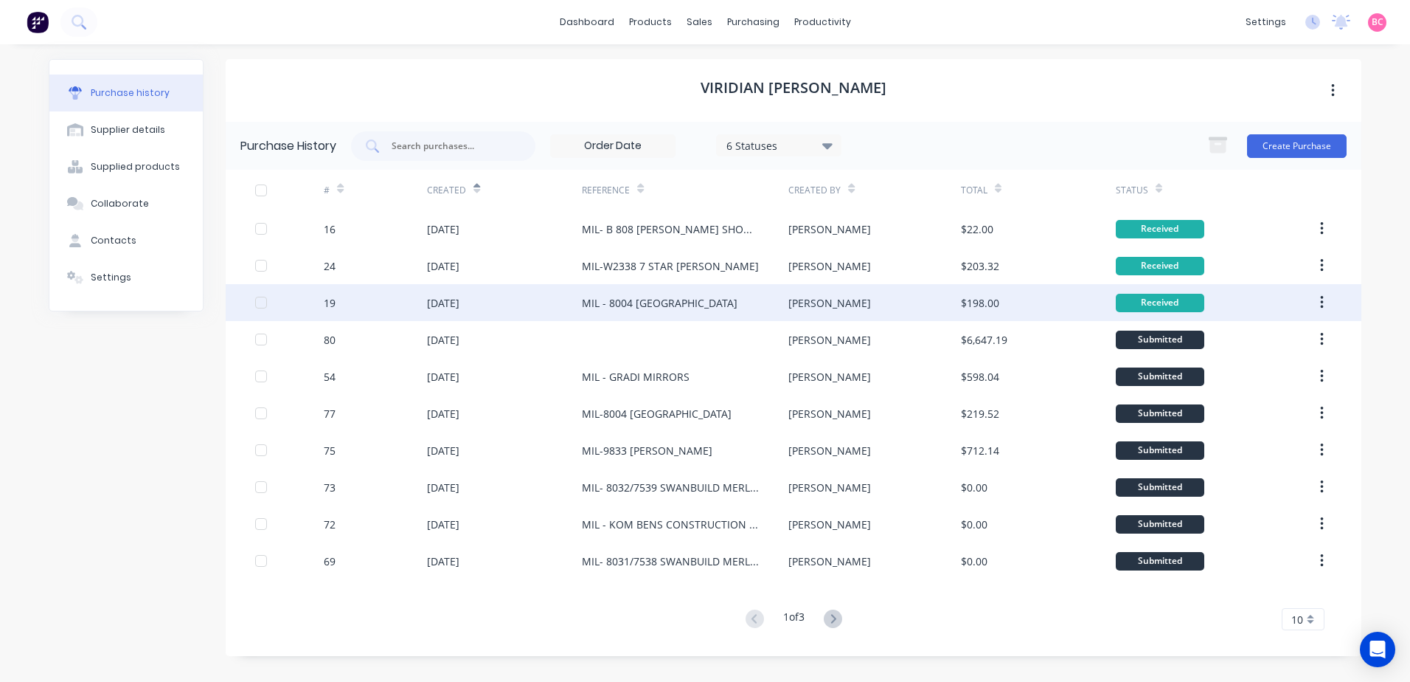
click at [733, 307] on div "MIL - 8004 [GEOGRAPHIC_DATA]" at bounding box center [660, 302] width 156 height 15
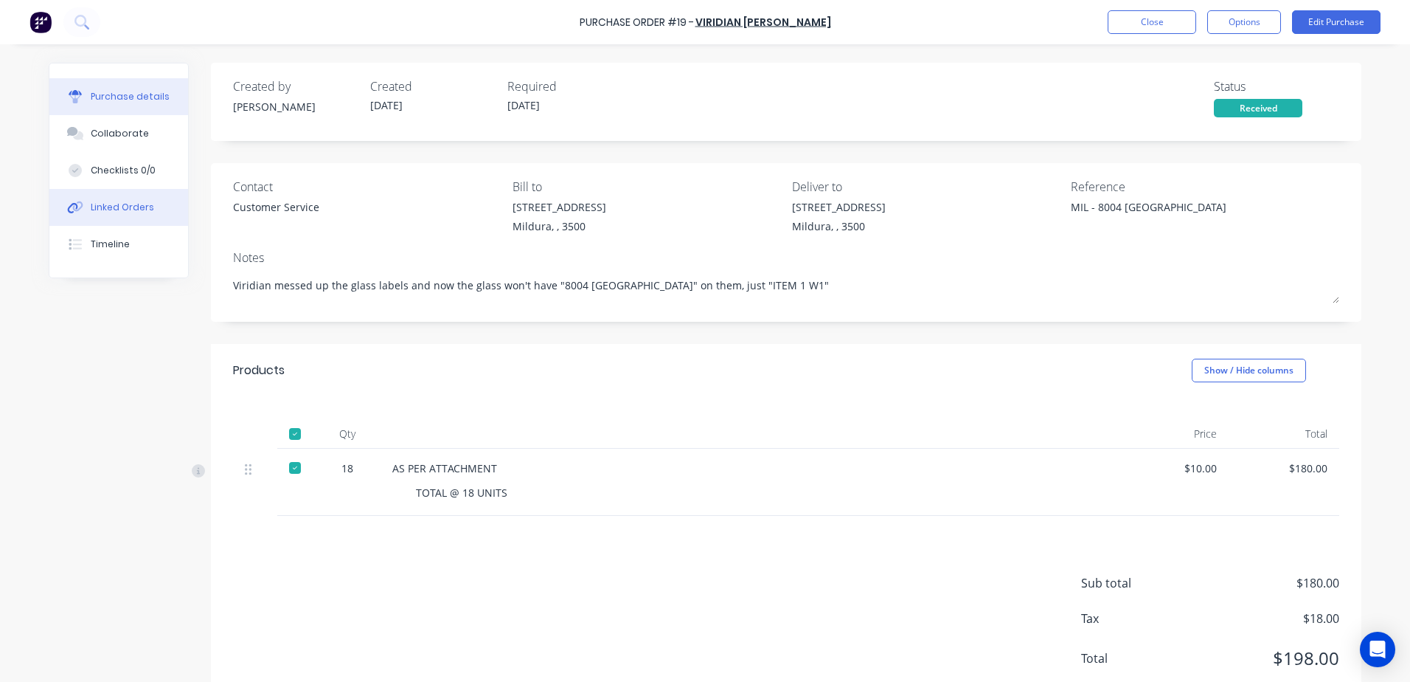
click at [110, 195] on button "Linked Orders" at bounding box center [118, 207] width 139 height 37
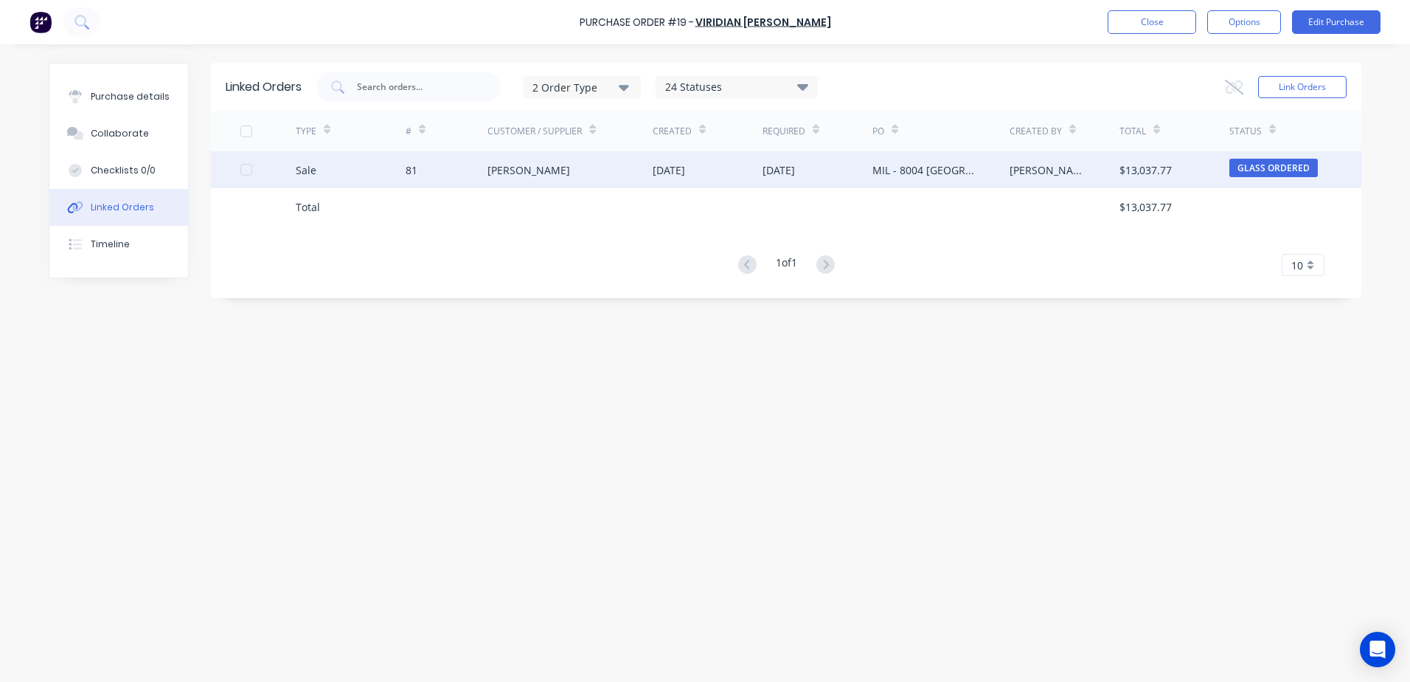
click at [1266, 171] on span "GLASS ORDERED" at bounding box center [1274, 168] width 89 height 18
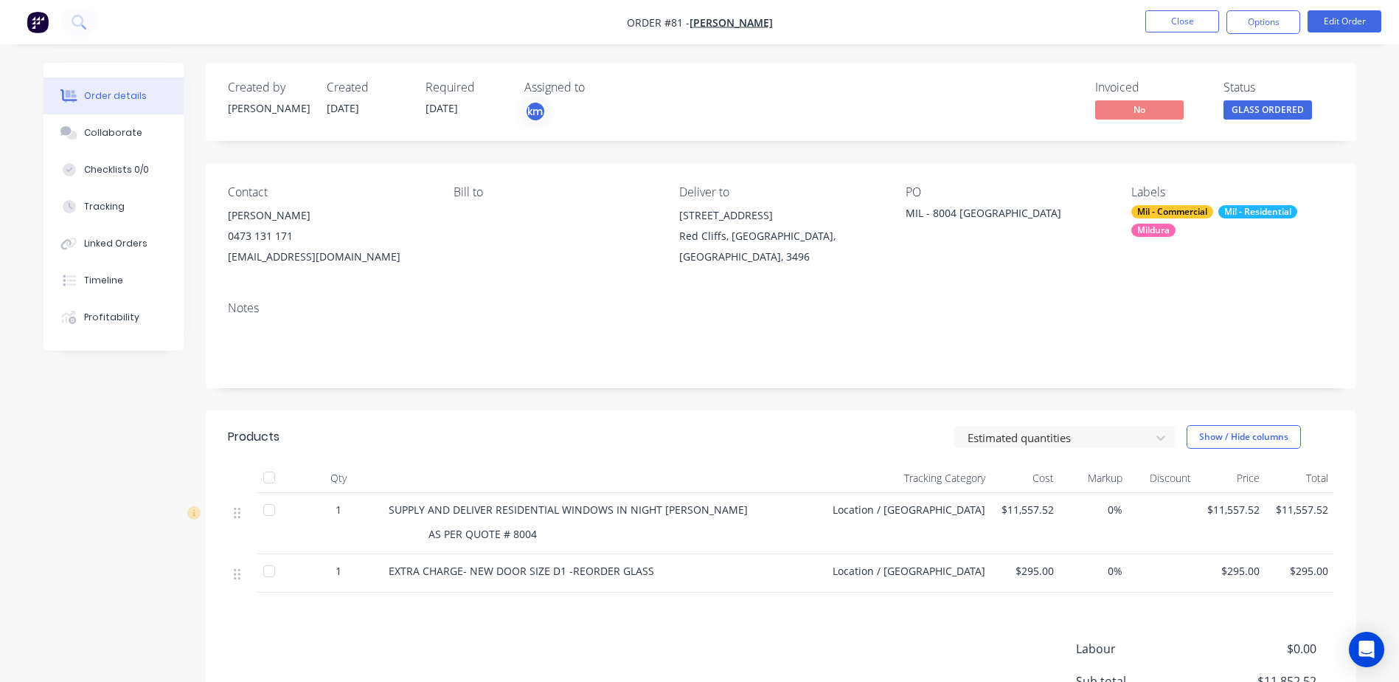
click at [1264, 117] on span "GLASS ORDERED" at bounding box center [1268, 109] width 89 height 18
click at [1360, 161] on div "Order details Collaborate Checklists 0/0 Tracking Linked Orders Timeline Profit…" at bounding box center [700, 459] width 1343 height 792
click at [269, 510] on div at bounding box center [269, 510] width 30 height 30
click at [270, 512] on div at bounding box center [269, 510] width 30 height 30
click at [1283, 108] on span "GLASS ORDERED" at bounding box center [1268, 109] width 89 height 18
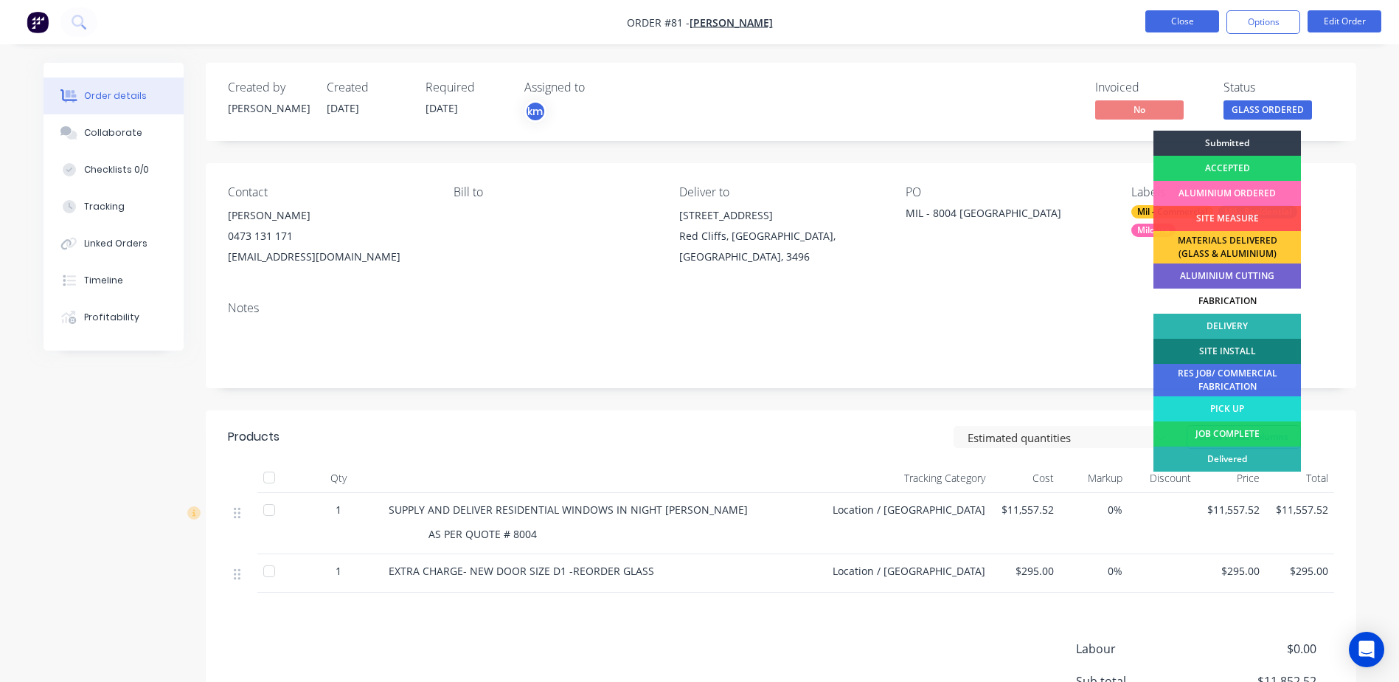
click at [1201, 23] on button "Close" at bounding box center [1183, 21] width 74 height 22
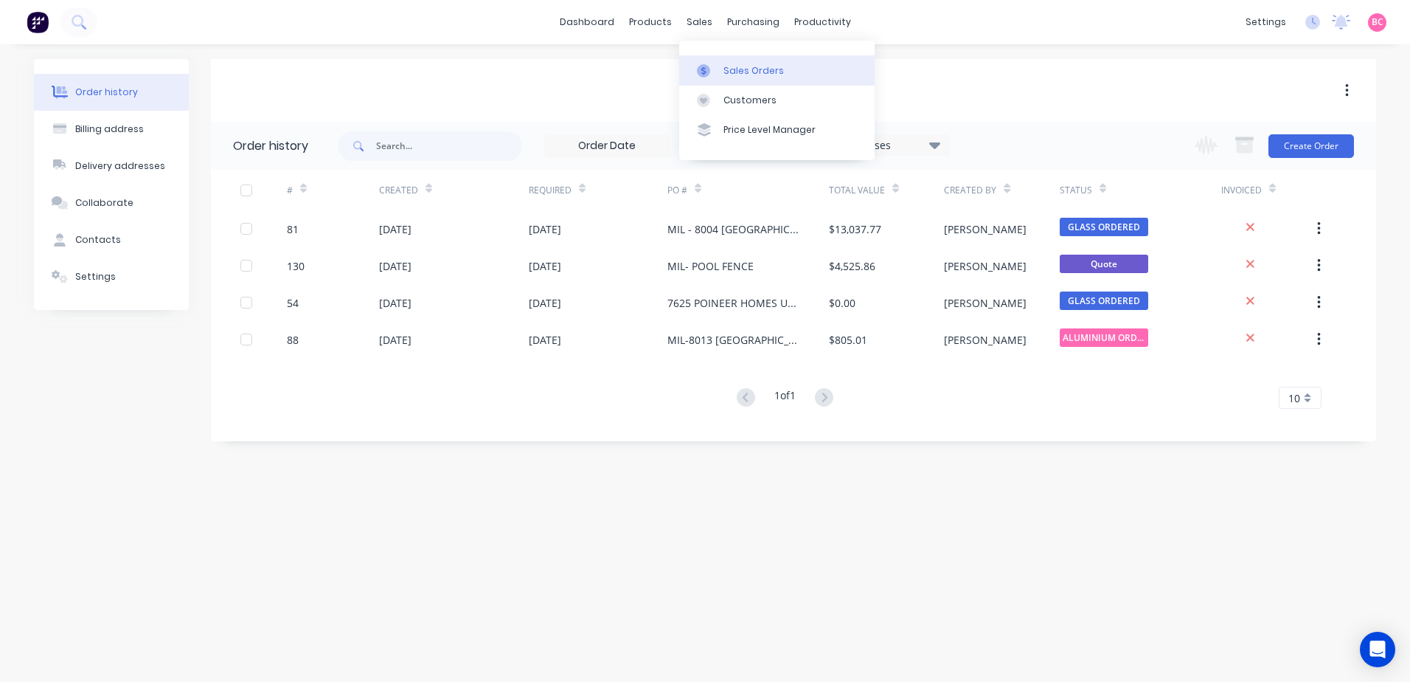
click at [758, 68] on div "Sales Orders" at bounding box center [754, 70] width 60 height 13
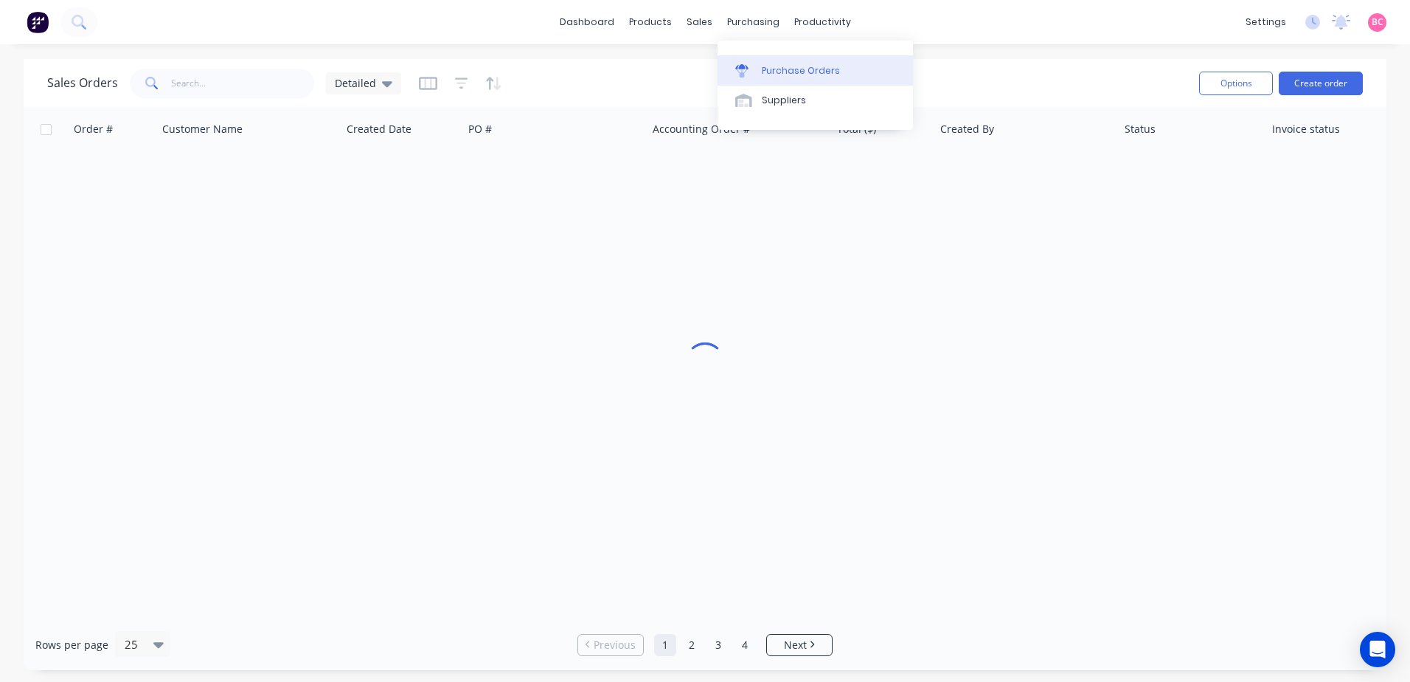
click at [764, 71] on div "Purchase Orders" at bounding box center [801, 70] width 78 height 13
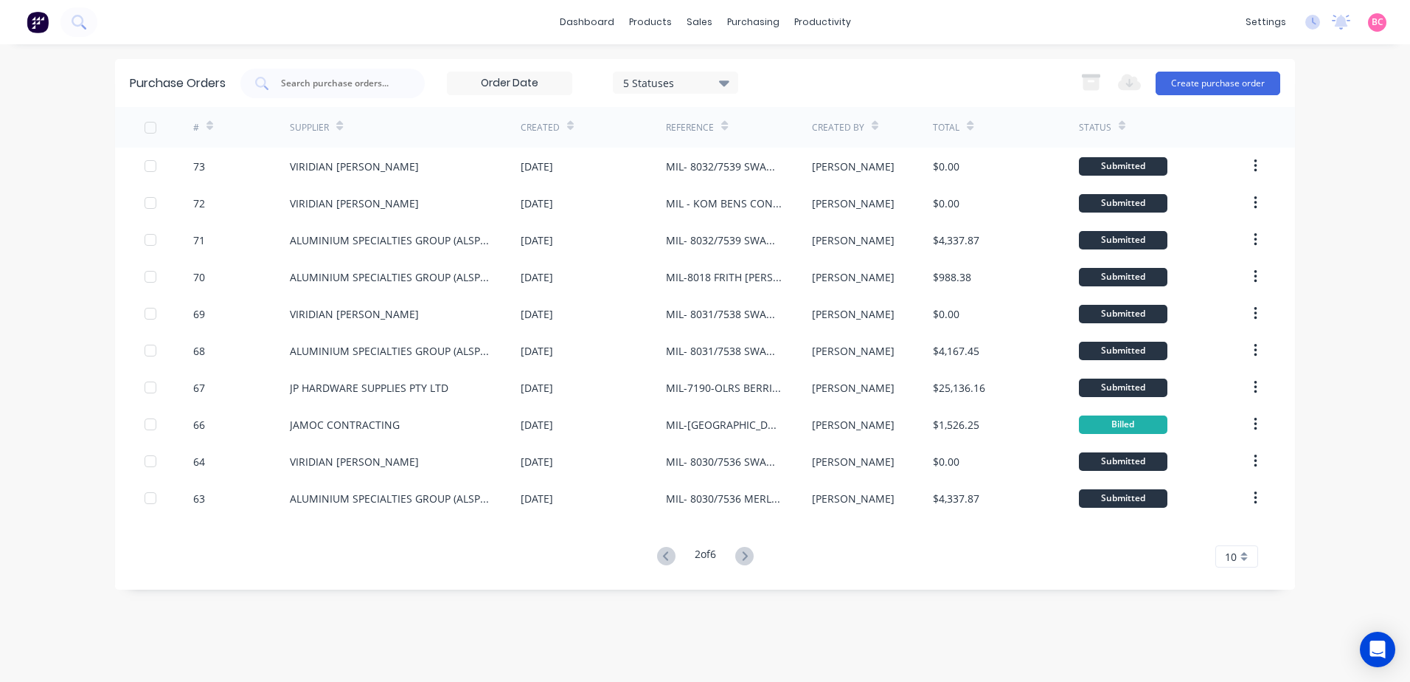
click at [575, 126] on div "Created" at bounding box center [593, 127] width 145 height 41
click at [567, 126] on icon at bounding box center [570, 128] width 7 height 4
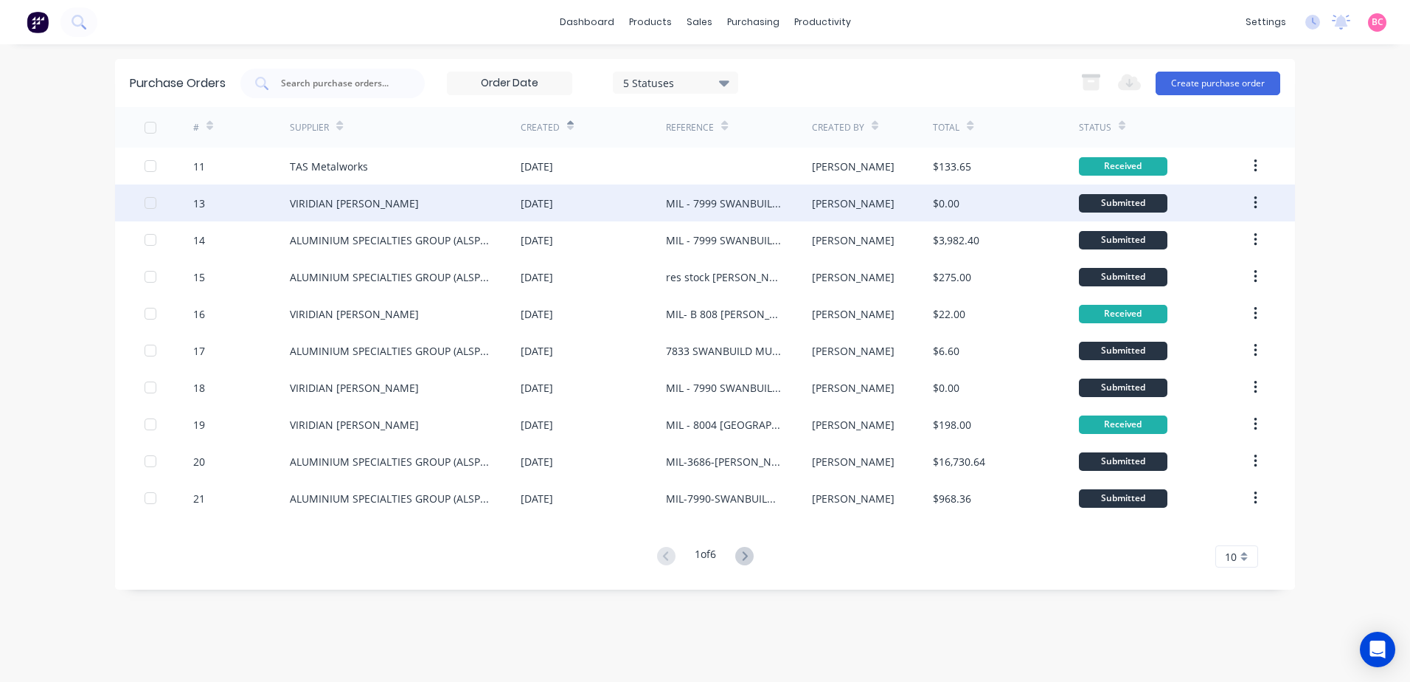
click at [389, 206] on div "VIRIDIAN [PERSON_NAME]" at bounding box center [354, 202] width 129 height 15
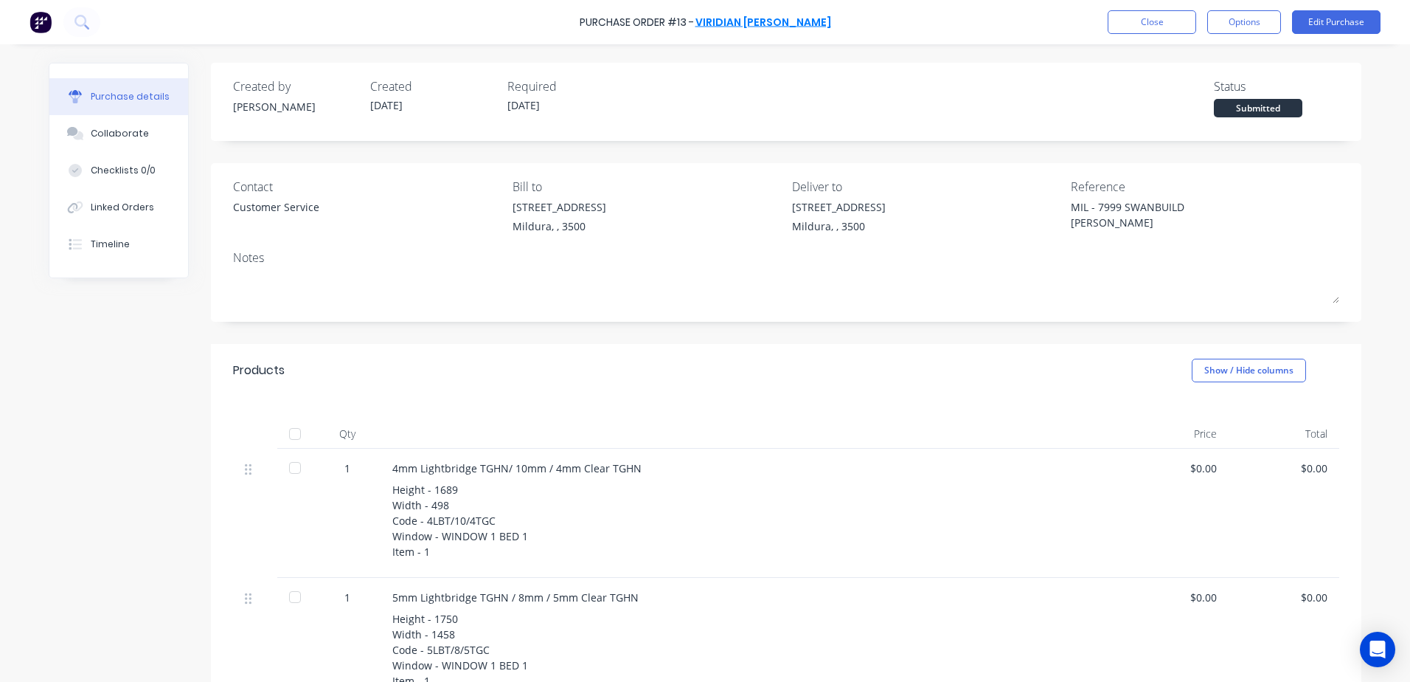
click at [764, 24] on link "VIRIDIAN [PERSON_NAME]" at bounding box center [764, 22] width 136 height 15
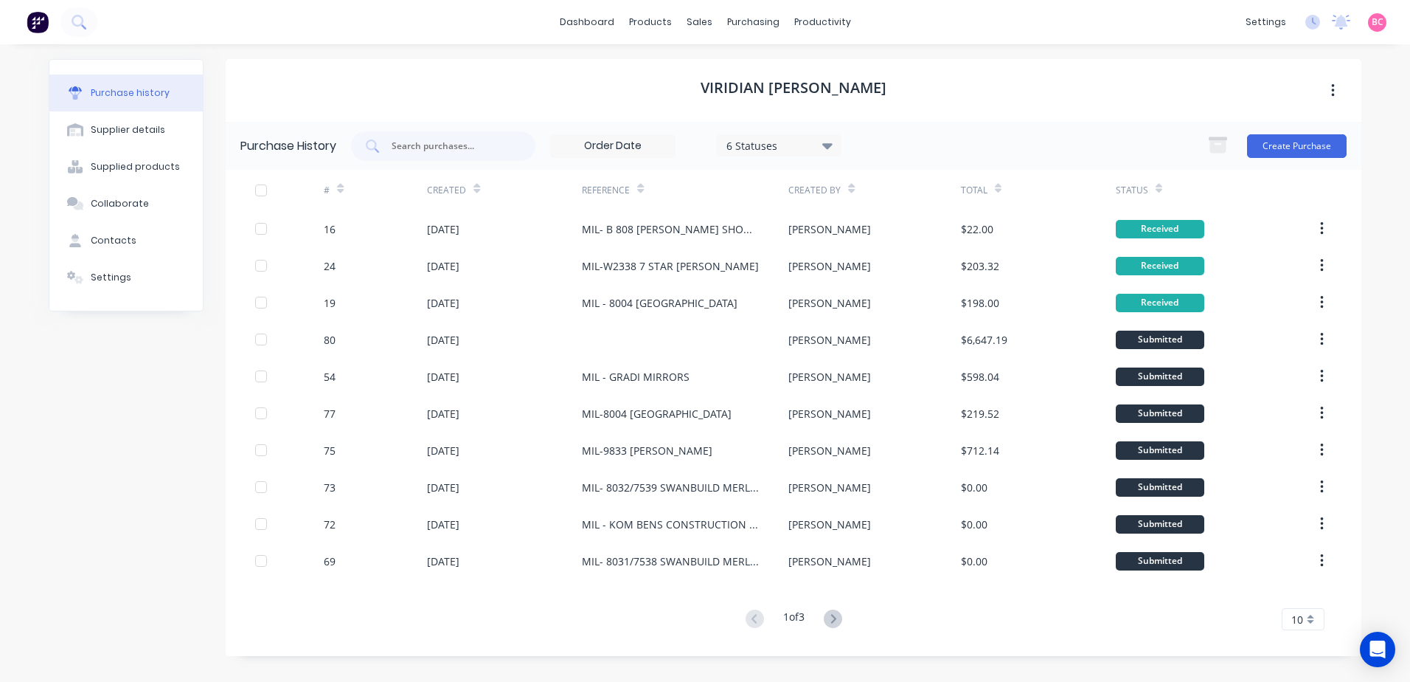
click at [471, 190] on div "Created" at bounding box center [453, 190] width 53 height 26
click at [474, 188] on icon at bounding box center [477, 188] width 7 height 11
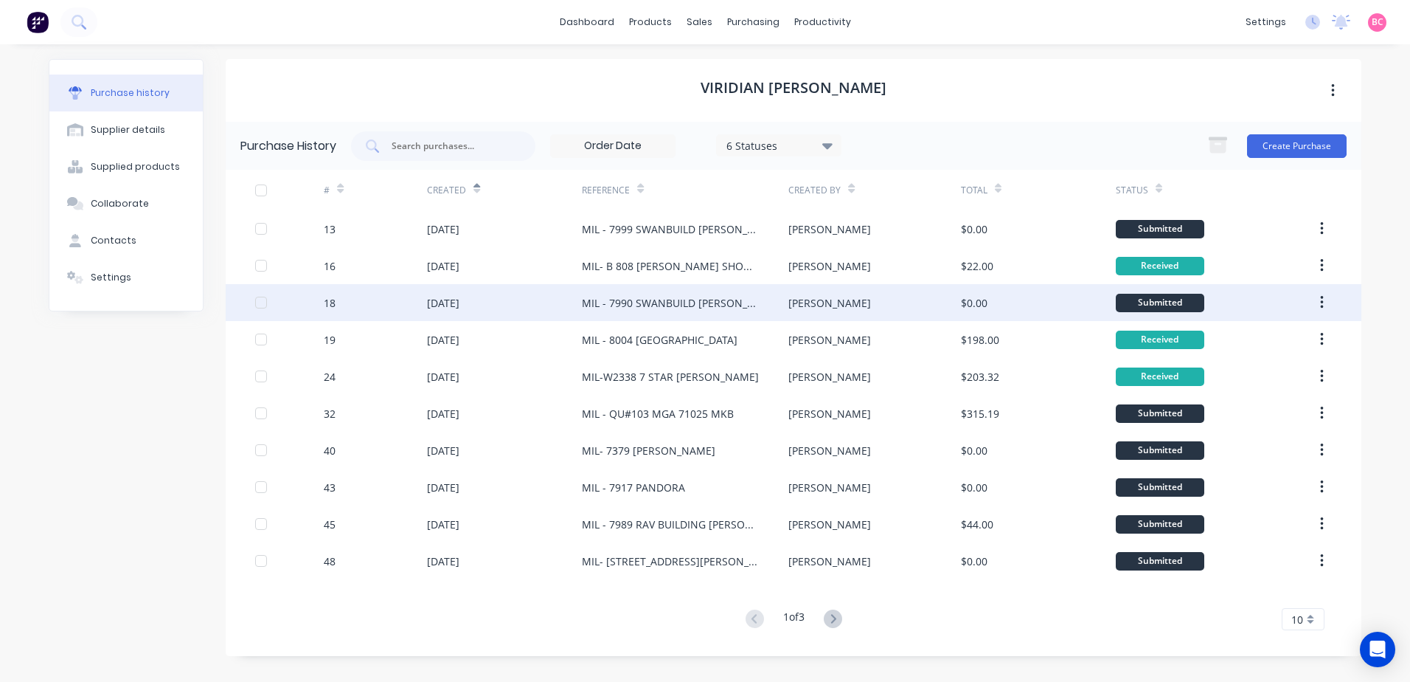
click at [680, 308] on div "MIL - 7990 SWANBUILD [PERSON_NAME] EXTRA WINDOW" at bounding box center [670, 302] width 177 height 15
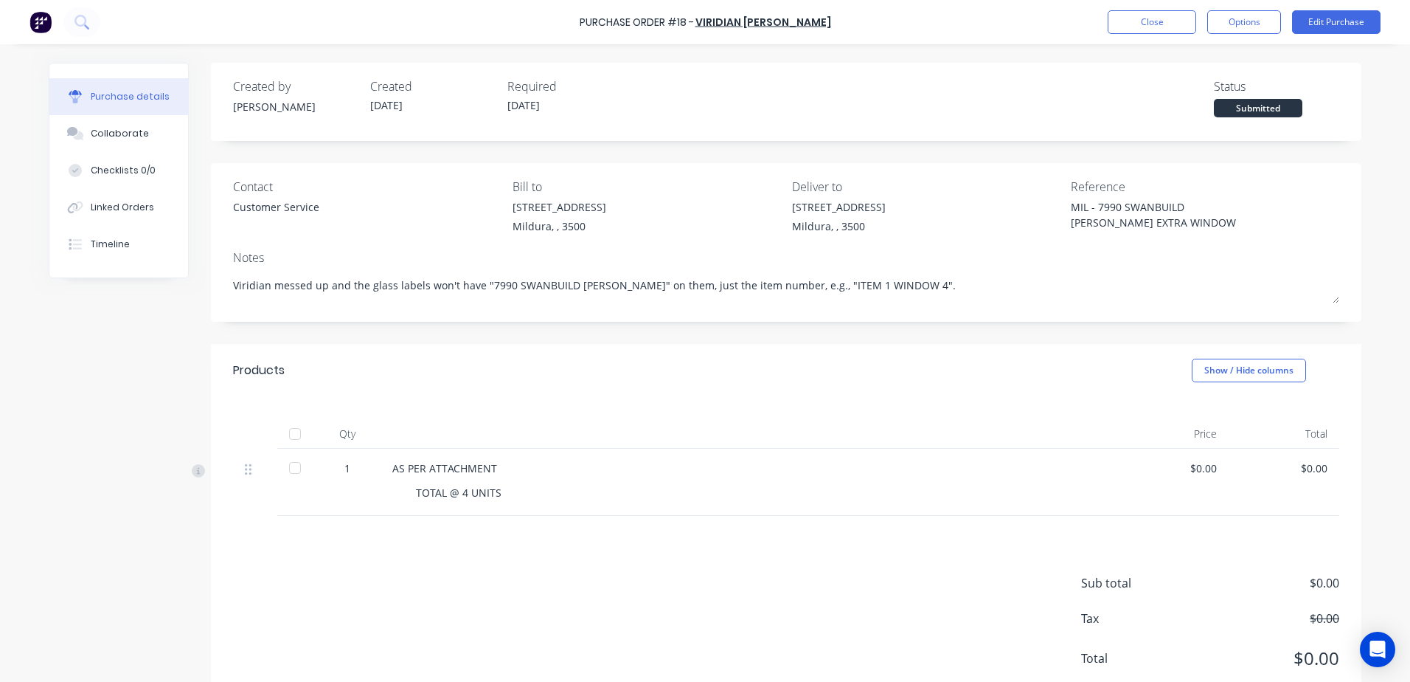
click at [288, 465] on div at bounding box center [295, 468] width 30 height 30
click at [1143, 23] on button "Close" at bounding box center [1152, 22] width 89 height 24
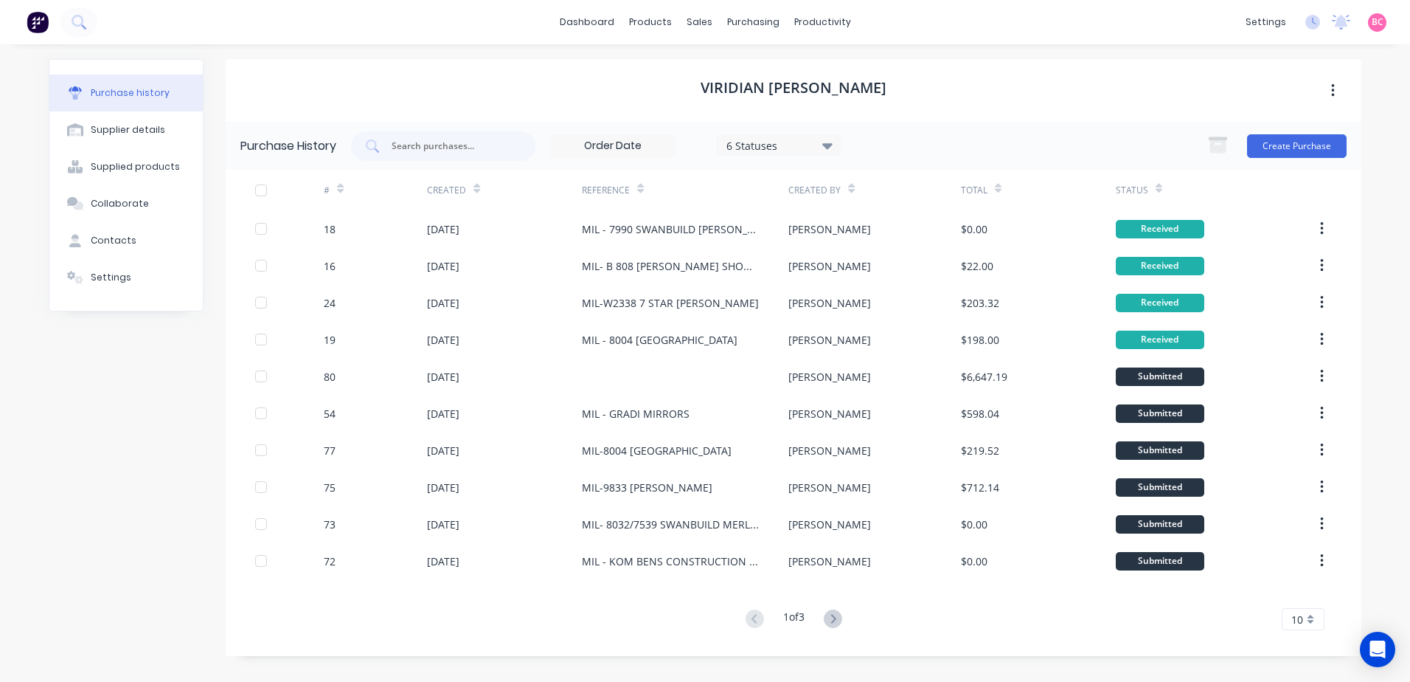
click at [468, 187] on div "Created" at bounding box center [453, 190] width 53 height 26
click at [474, 187] on icon at bounding box center [477, 188] width 7 height 11
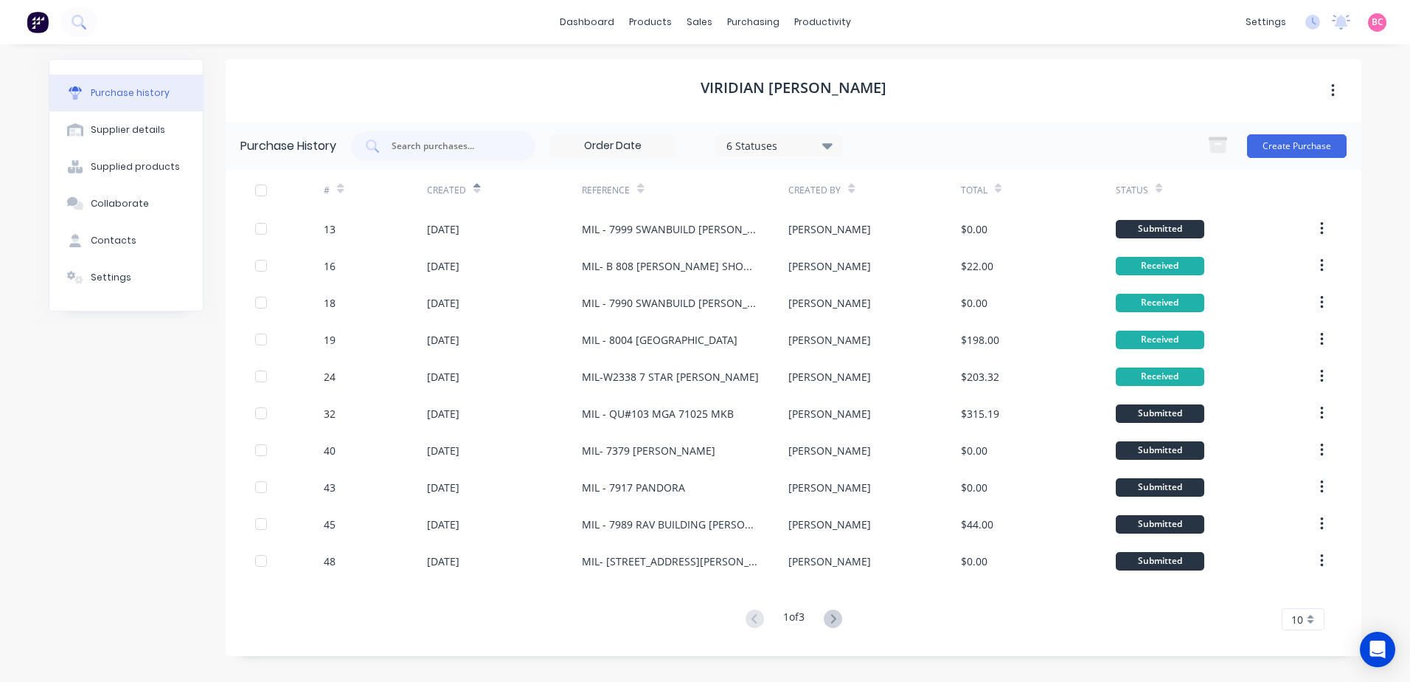
click at [476, 190] on icon at bounding box center [477, 191] width 7 height 4
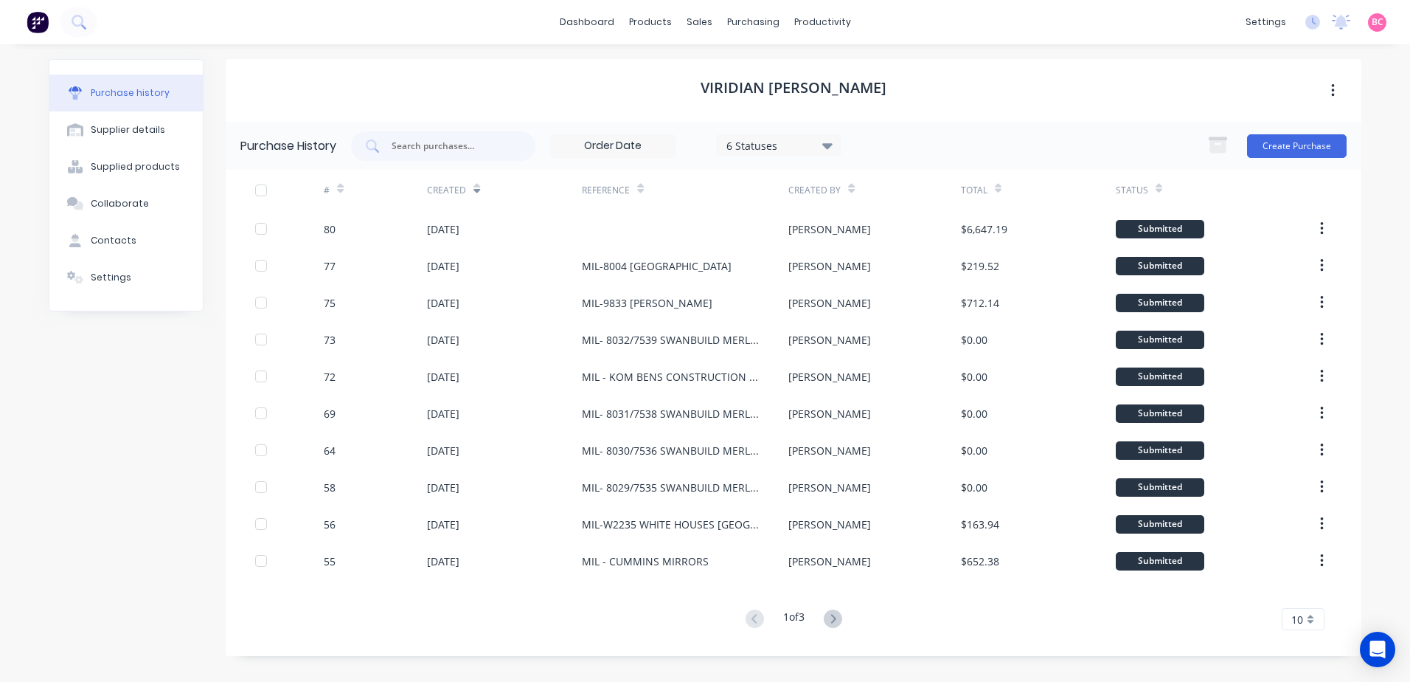
click at [476, 185] on icon at bounding box center [477, 188] width 7 height 11
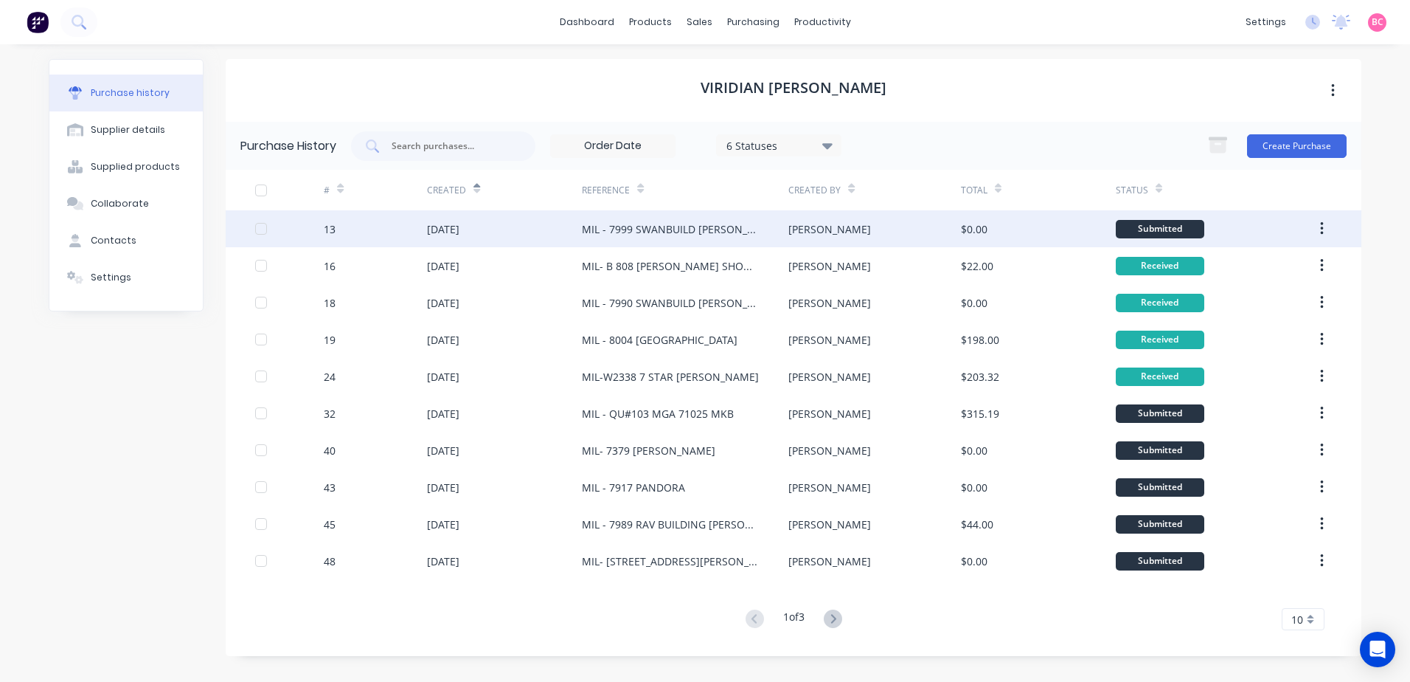
click at [811, 226] on div "[PERSON_NAME]" at bounding box center [830, 228] width 83 height 15
type textarea "x"
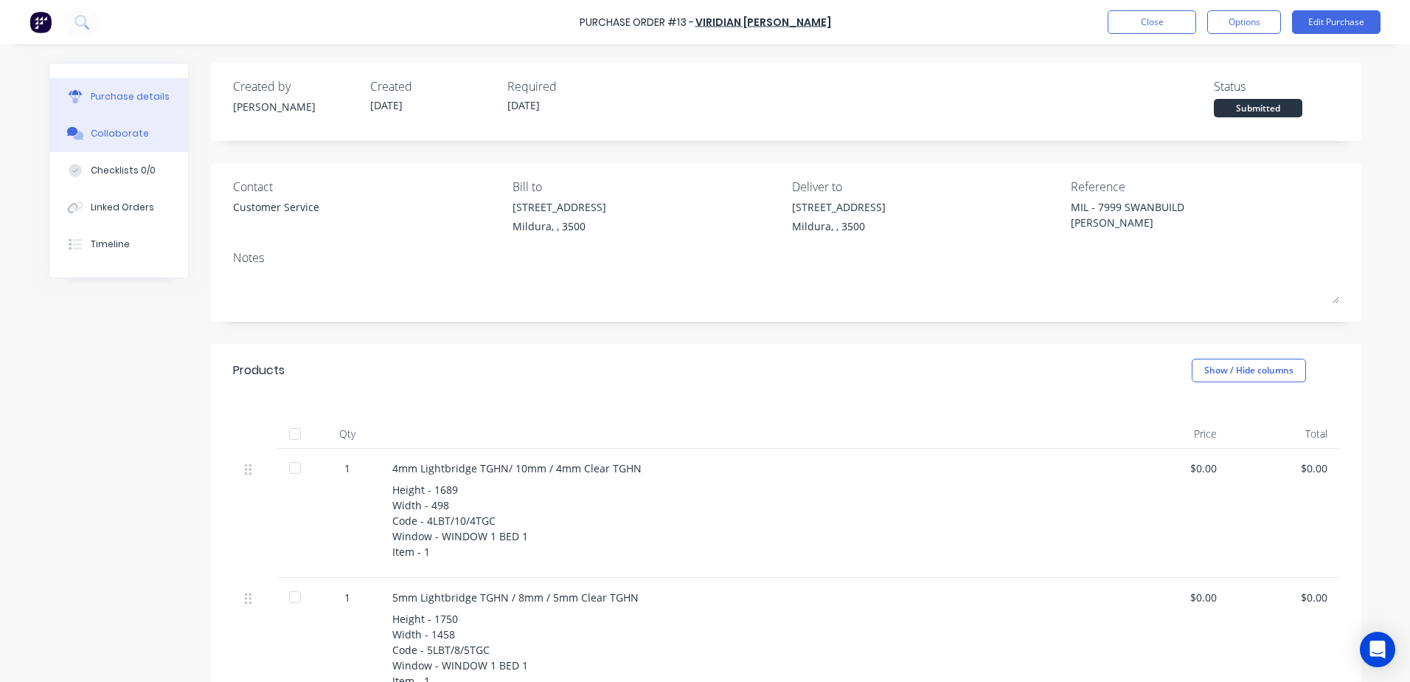
click at [115, 136] on div "Collaborate" at bounding box center [120, 133] width 58 height 13
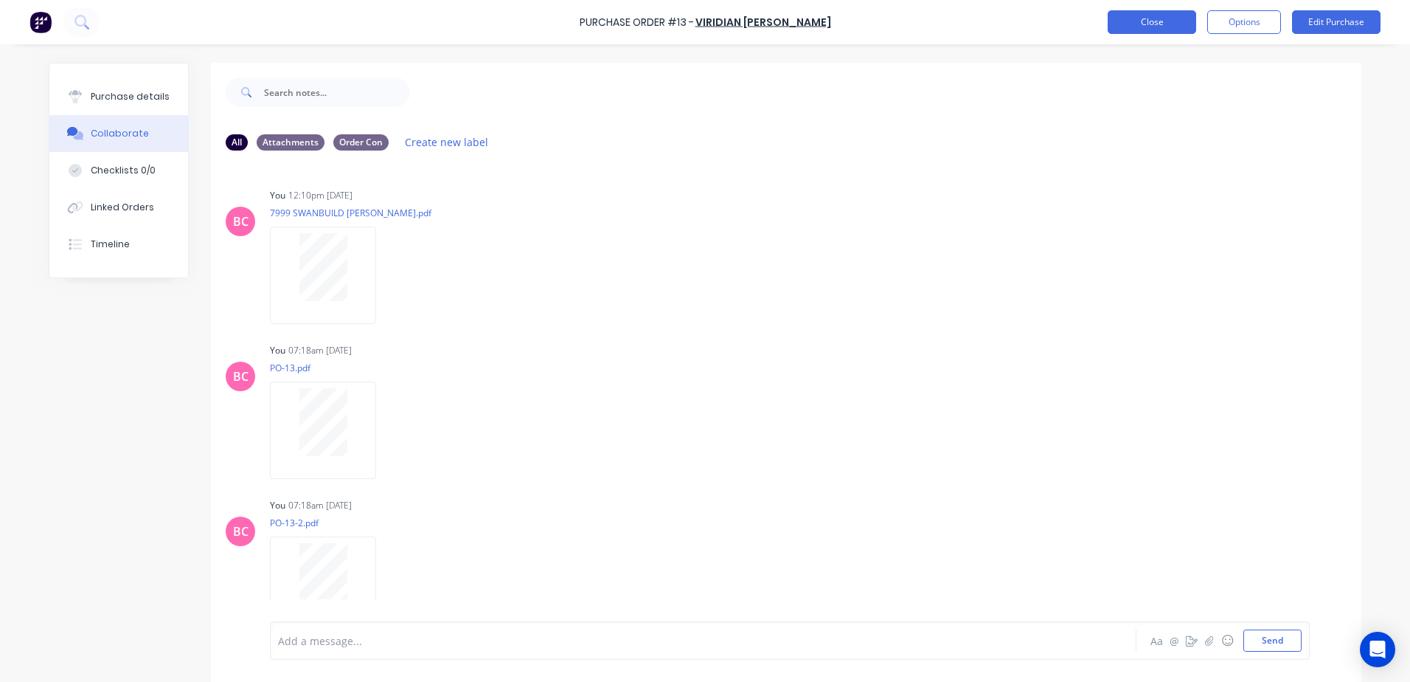
click at [1119, 21] on button "Close" at bounding box center [1152, 22] width 89 height 24
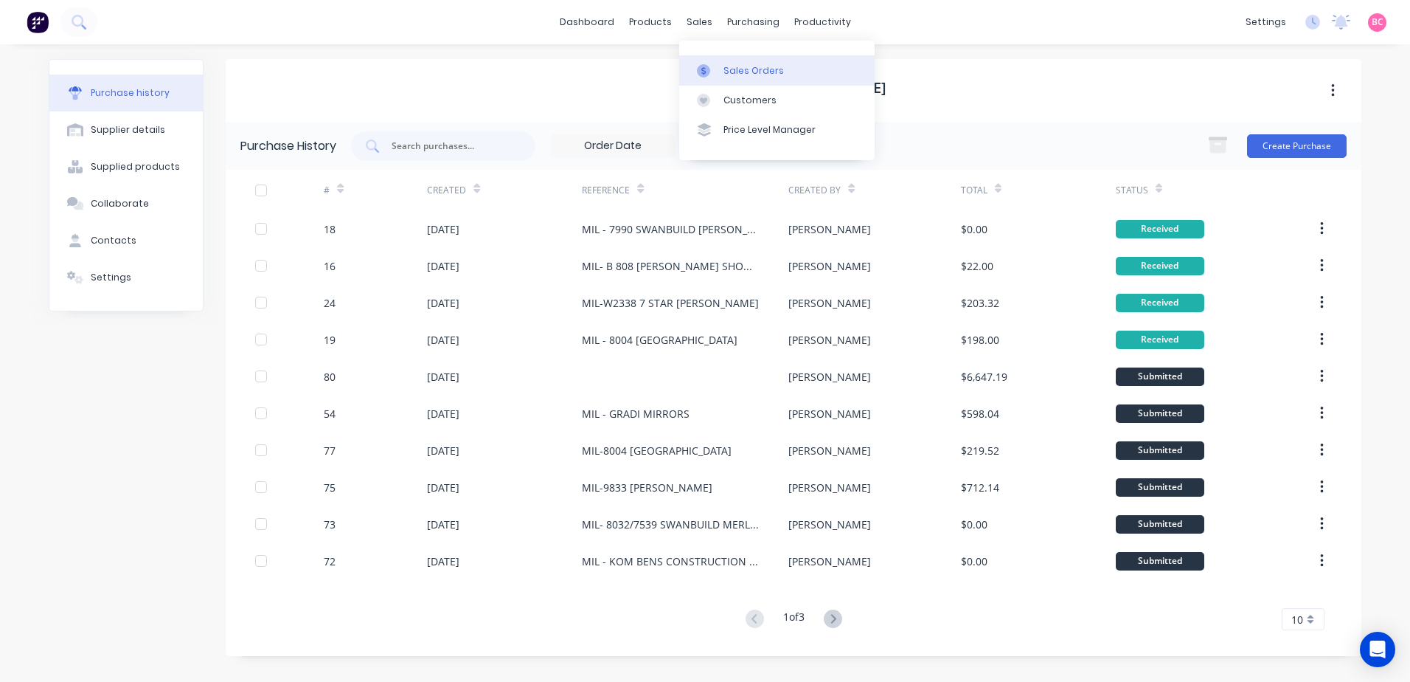
click at [715, 66] on div at bounding box center [708, 70] width 22 height 13
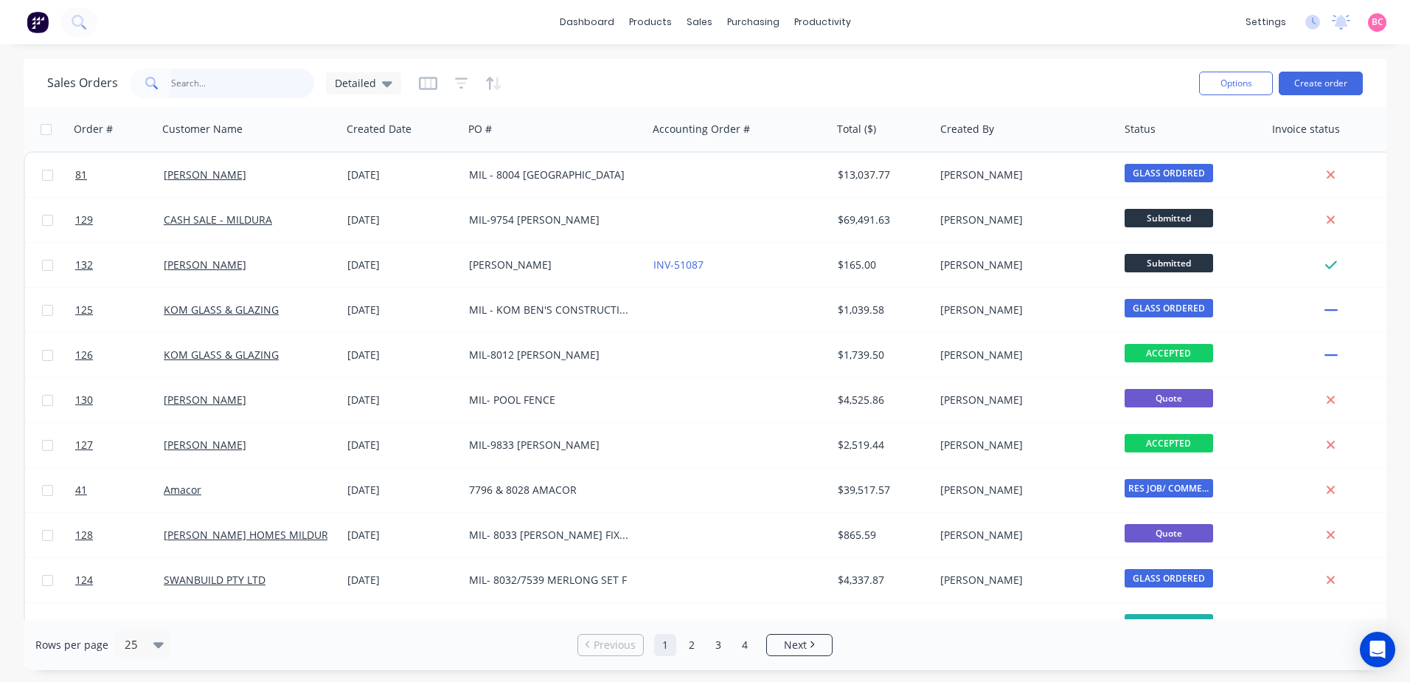
click at [232, 86] on input "text" at bounding box center [243, 84] width 144 height 30
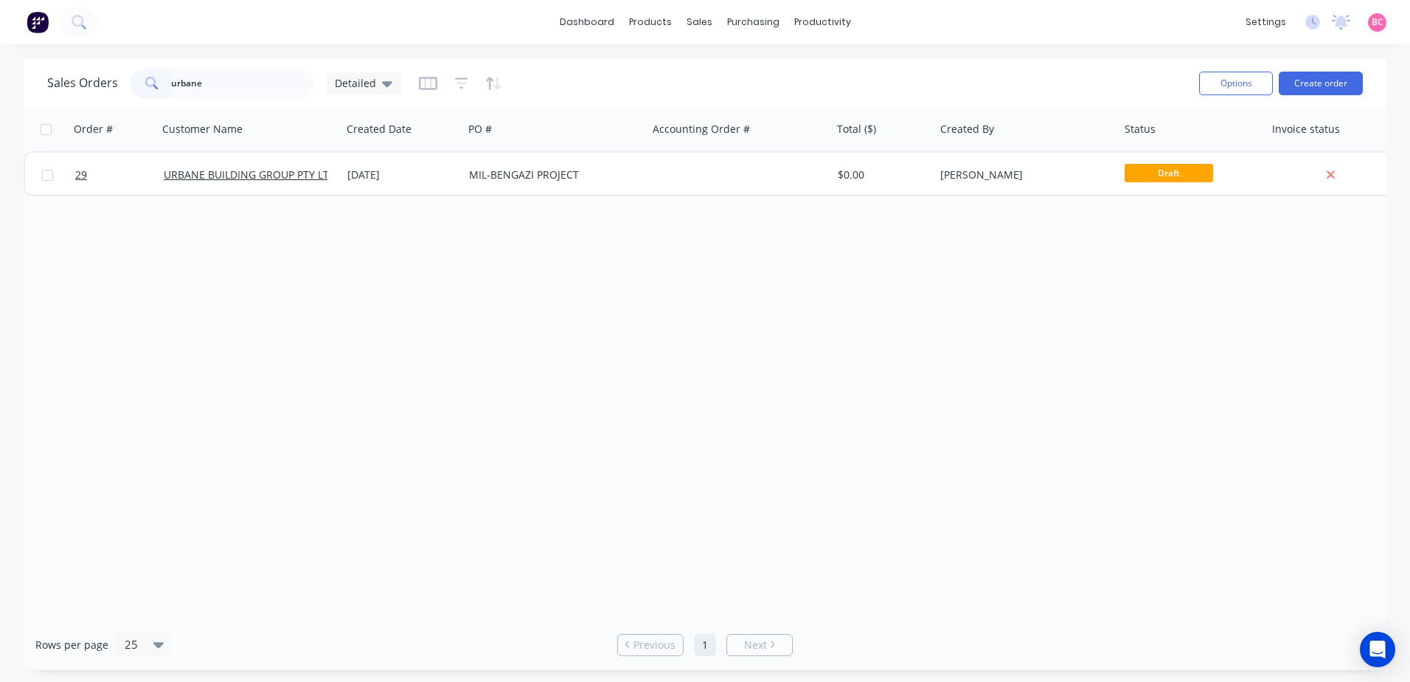
drag, startPoint x: 263, startPoint y: 100, endPoint x: 207, endPoint y: 94, distance: 56.5
click at [207, 94] on div "Sales Orders urbane Detailed" at bounding box center [617, 83] width 1140 height 36
drag, startPoint x: 207, startPoint y: 89, endPoint x: 72, endPoint y: 79, distance: 135.4
click at [73, 79] on div "Sales Orders urbane Detailed" at bounding box center [224, 84] width 354 height 30
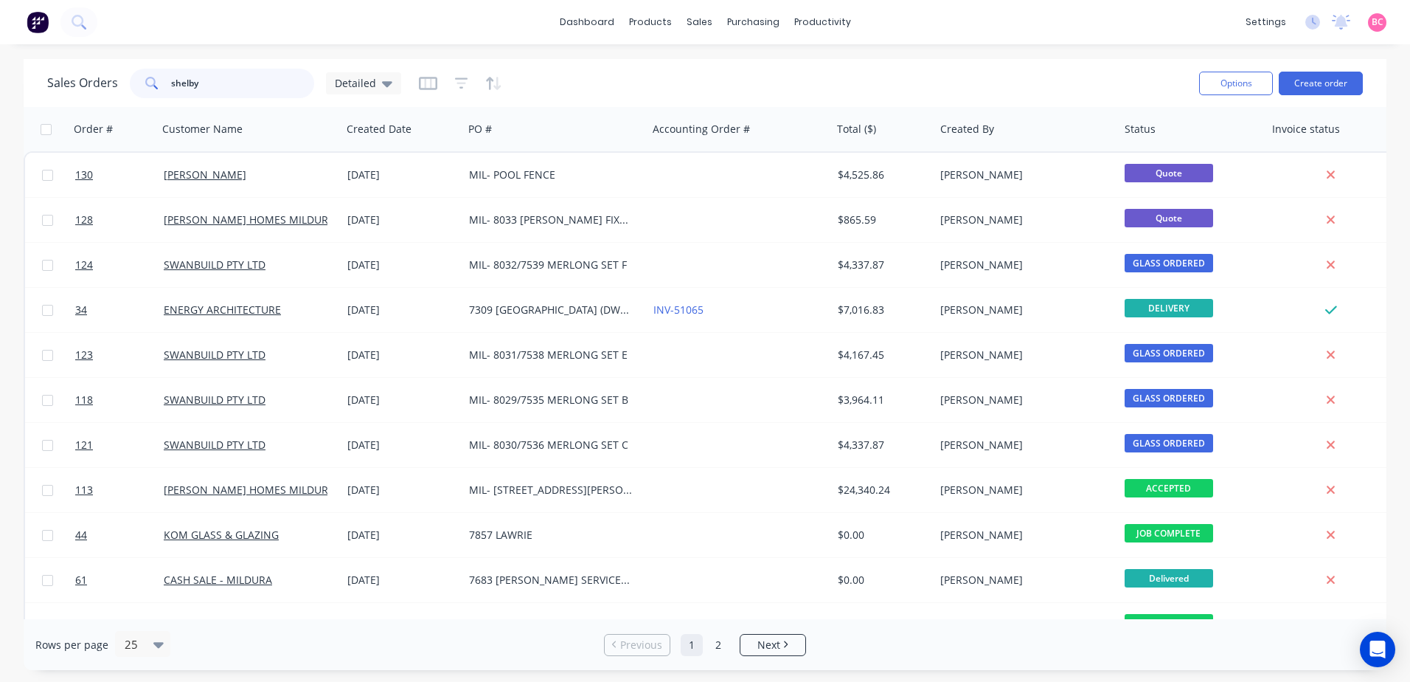
drag, startPoint x: 219, startPoint y: 88, endPoint x: 51, endPoint y: 90, distance: 168.2
click at [52, 89] on div "Sales Orders shelby Detailed" at bounding box center [224, 84] width 354 height 30
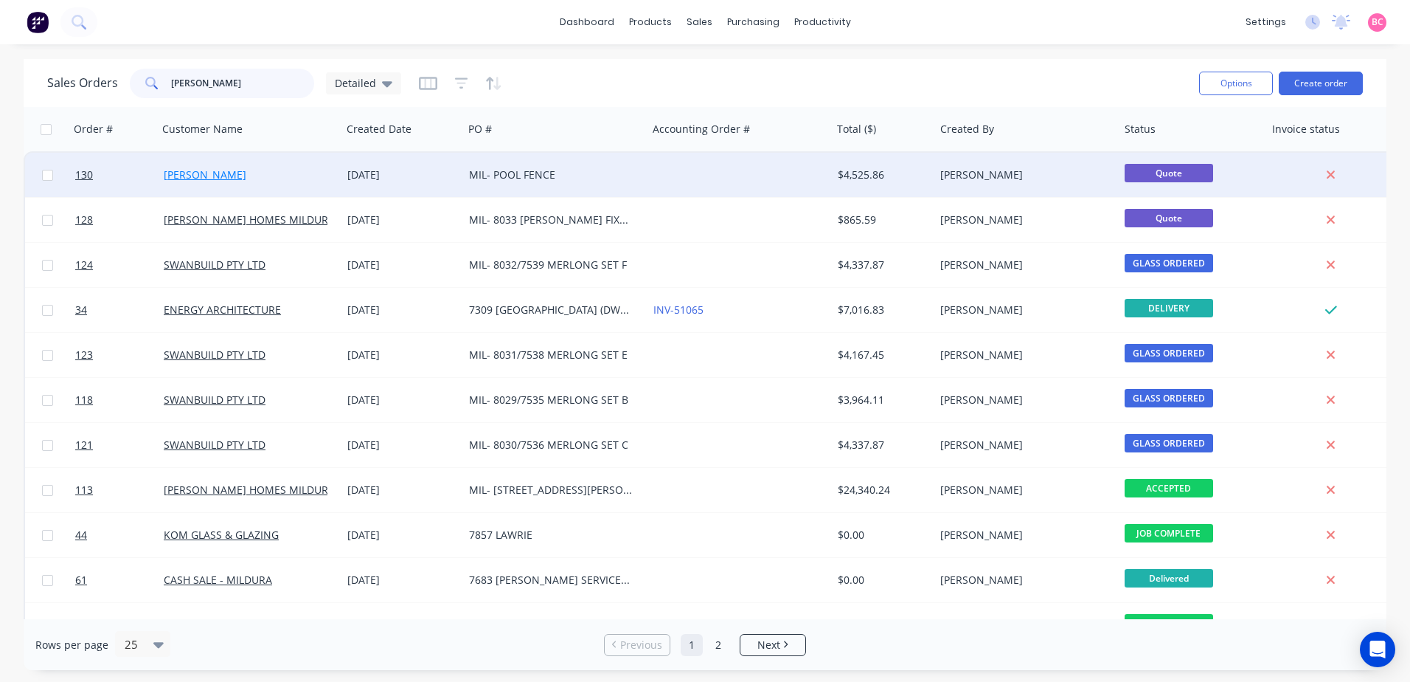
type input "[PERSON_NAME]"
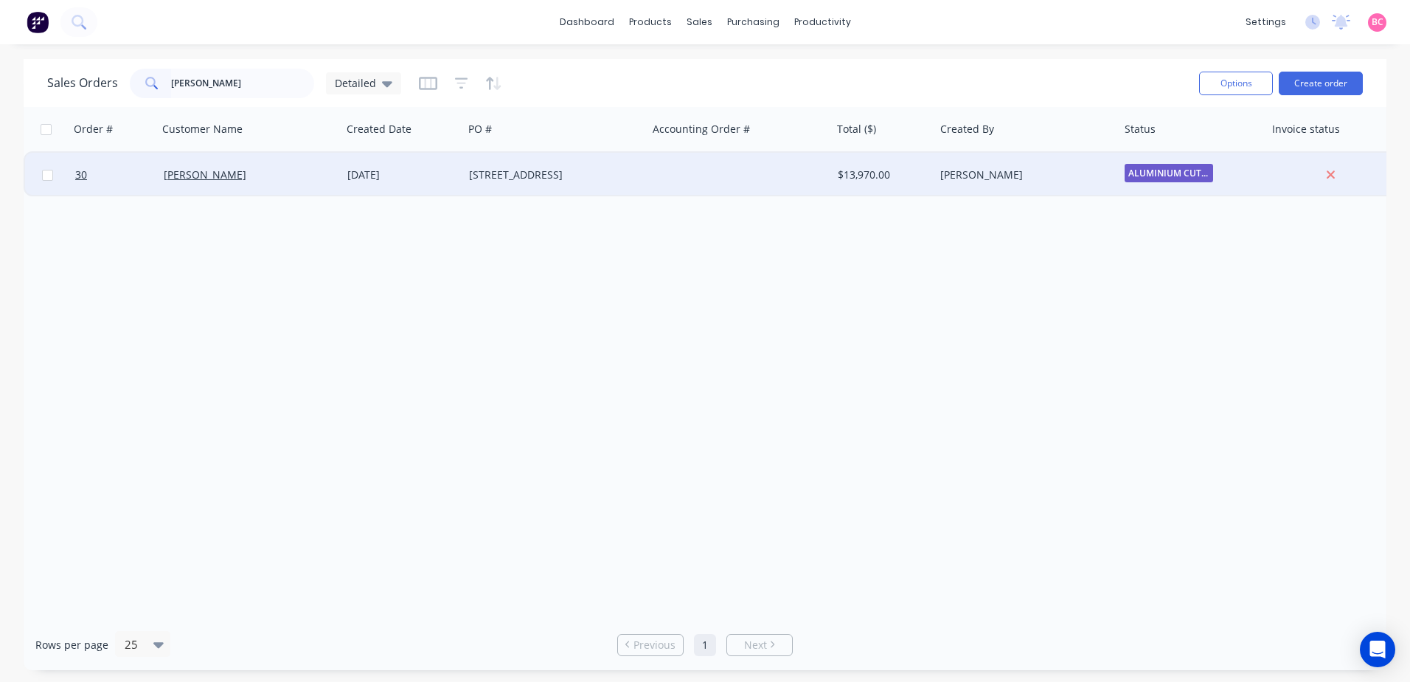
click at [589, 172] on div "[STREET_ADDRESS]" at bounding box center [551, 174] width 164 height 15
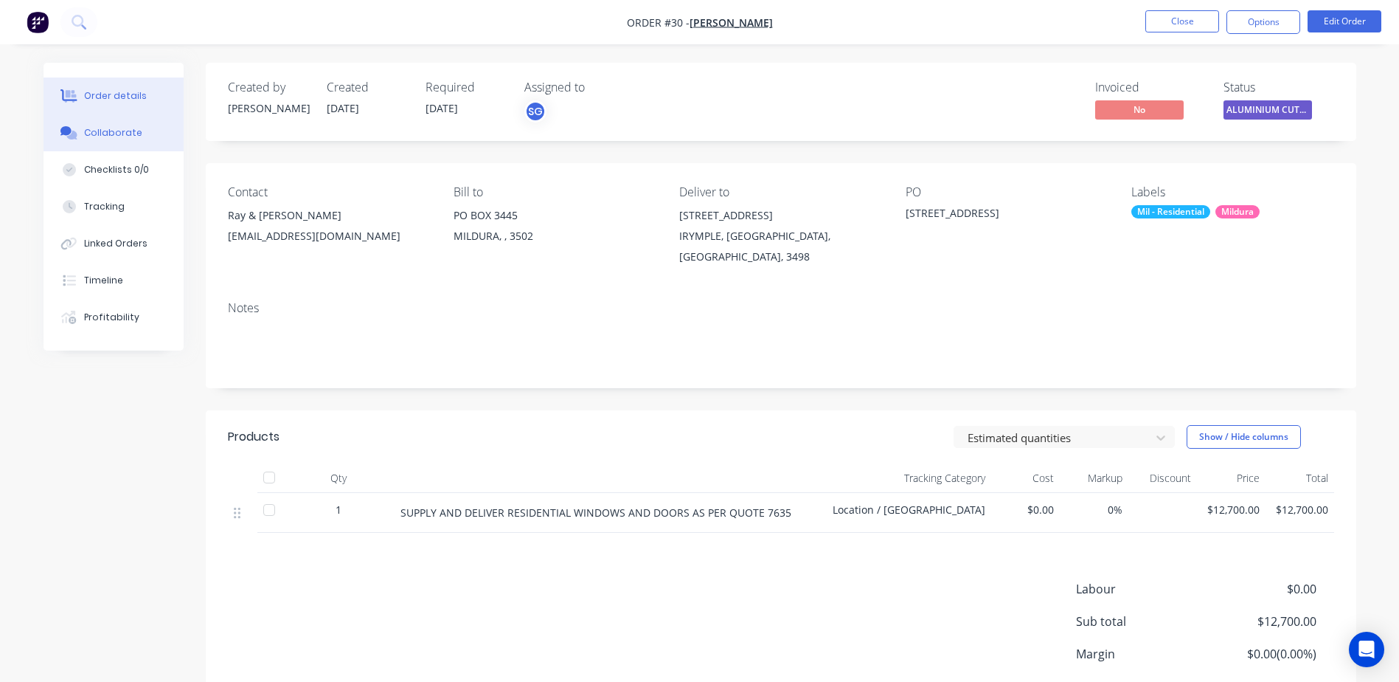
click at [91, 141] on button "Collaborate" at bounding box center [114, 132] width 140 height 37
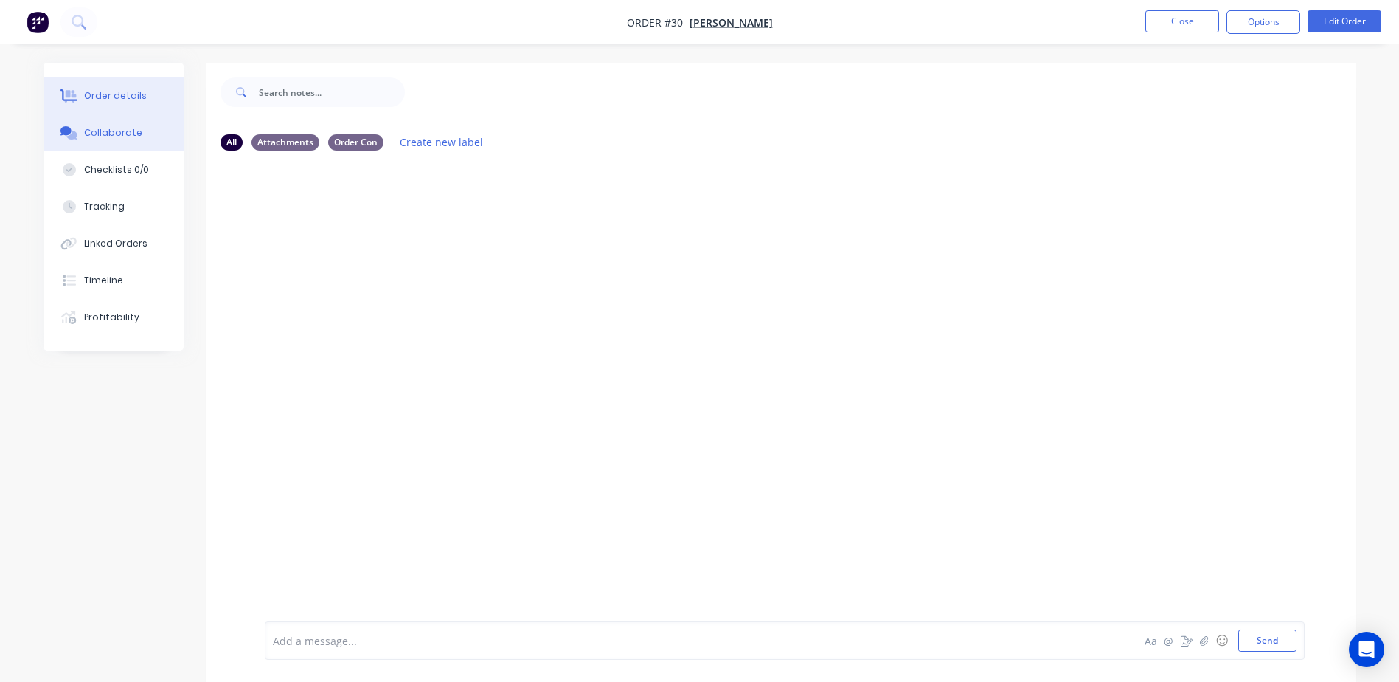
click at [107, 93] on div "Order details" at bounding box center [115, 95] width 63 height 13
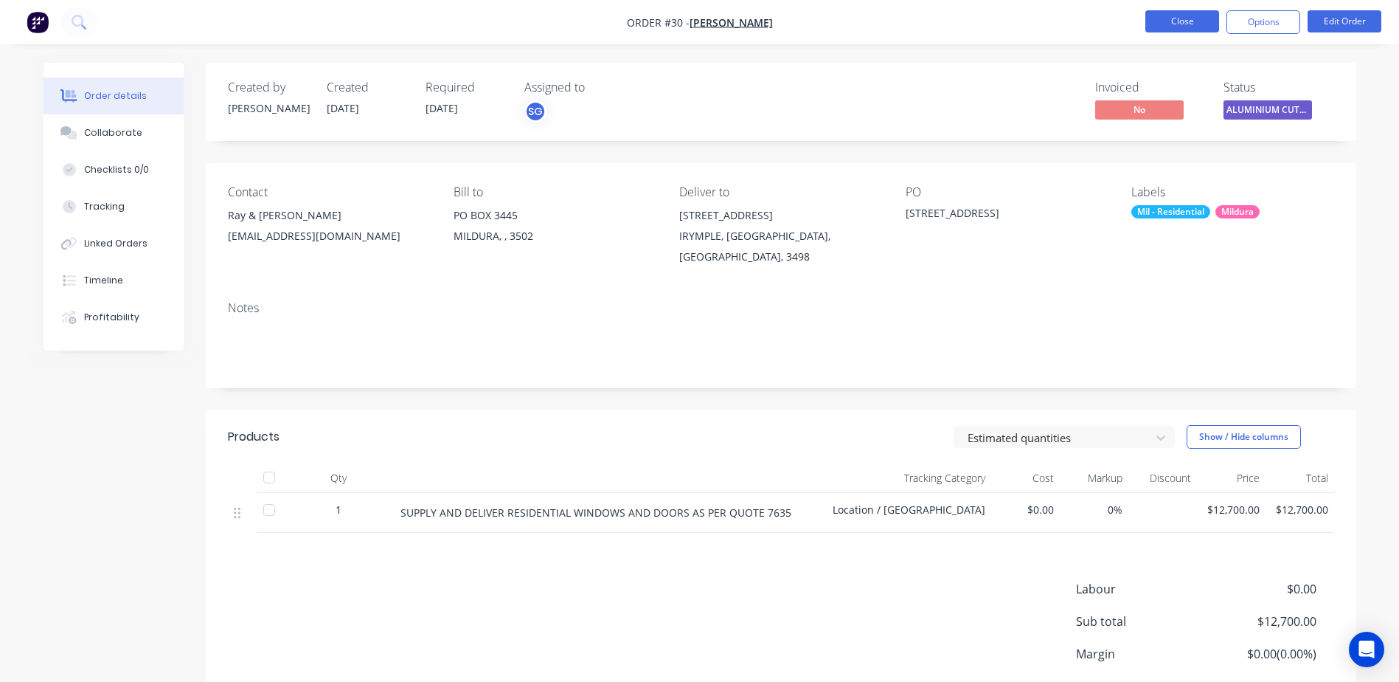
click at [1175, 24] on button "Close" at bounding box center [1183, 21] width 74 height 22
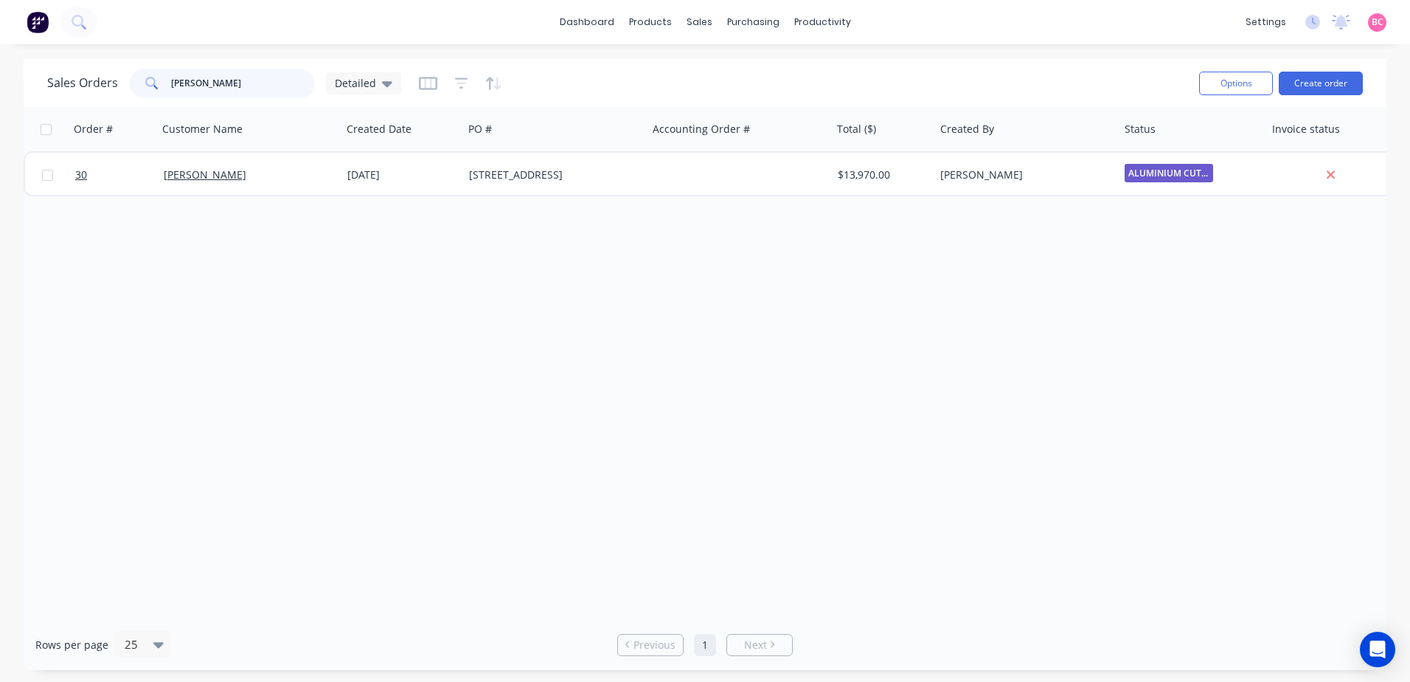
drag, startPoint x: 237, startPoint y: 89, endPoint x: 2, endPoint y: 103, distance: 235.0
click at [0, 102] on html "dashboard products sales purchasing productivity dashboard products Product Cat…" at bounding box center [705, 341] width 1410 height 682
type input "[PERSON_NAME]"
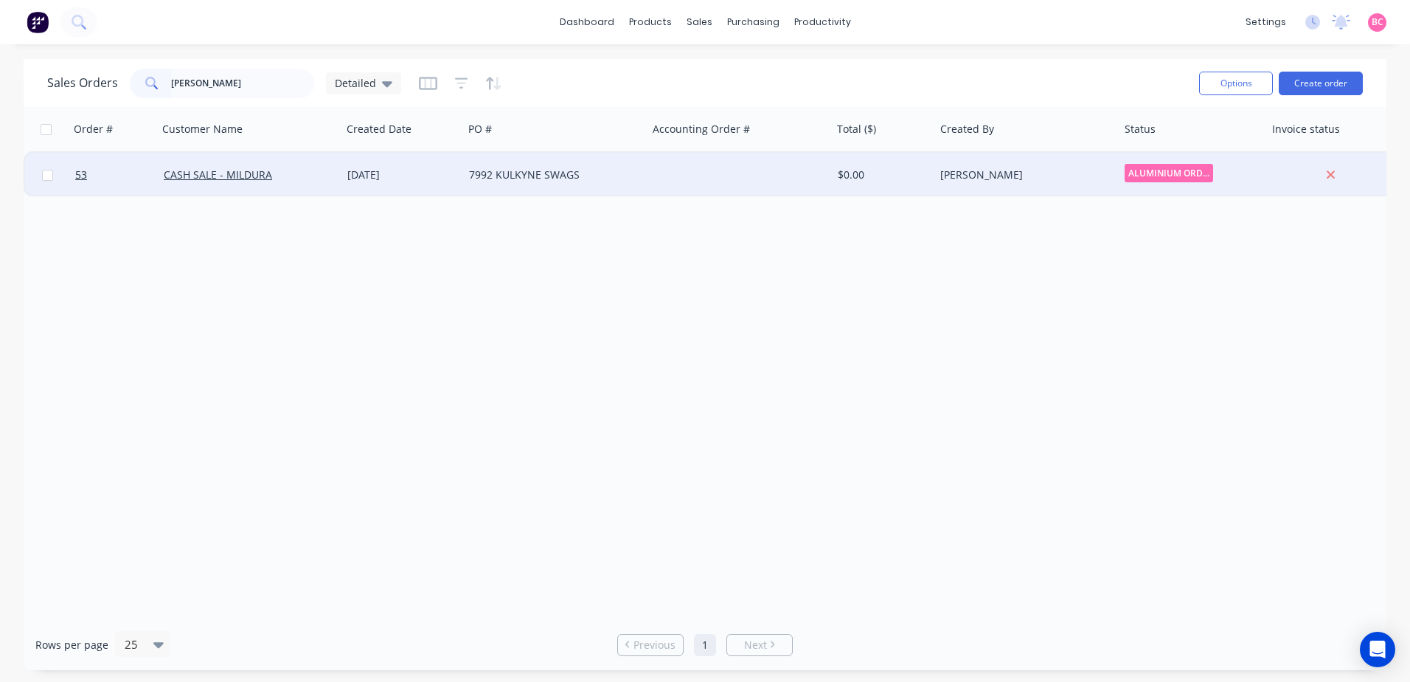
click at [790, 173] on div at bounding box center [740, 175] width 184 height 44
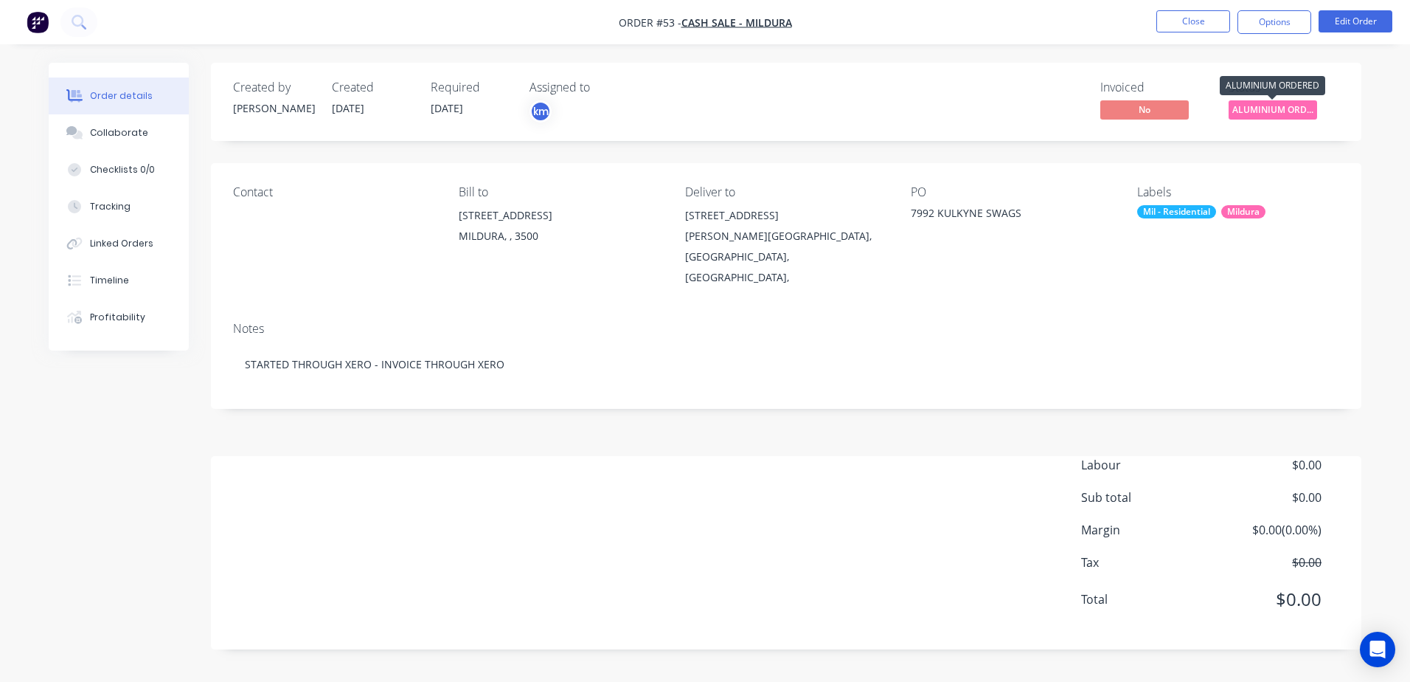
click at [1291, 113] on span "ALUMINIUM ORDER..." at bounding box center [1273, 109] width 89 height 18
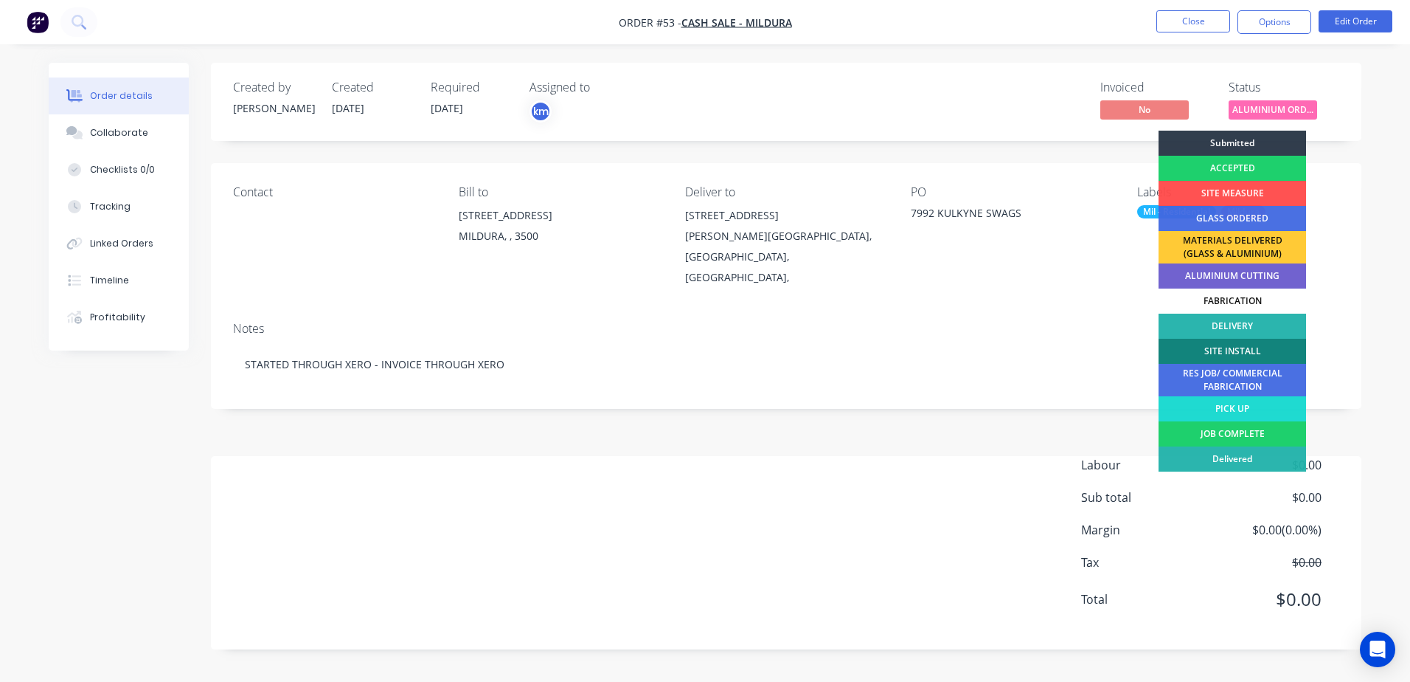
click at [492, 391] on div "Created by [PERSON_NAME] Created [DATE] Required [DATE] Assigned to km Invoiced…" at bounding box center [786, 356] width 1151 height 586
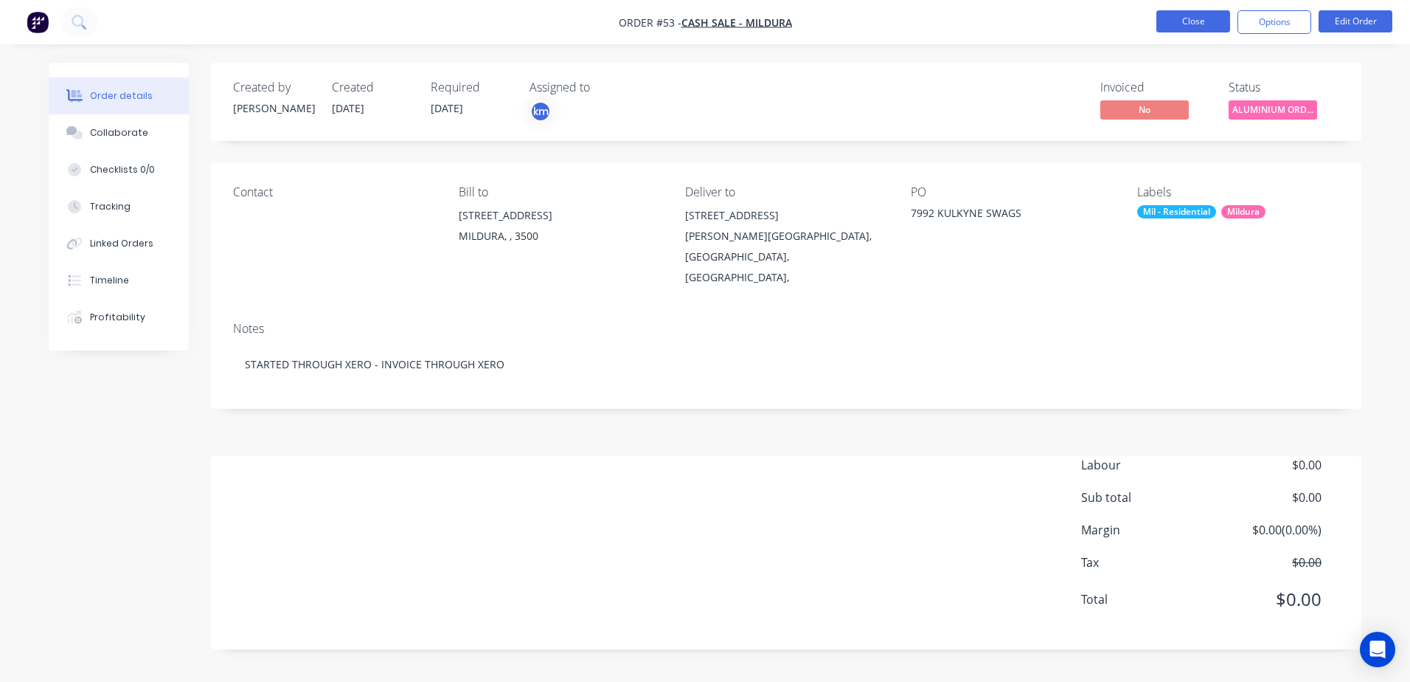
click at [1180, 30] on button "Close" at bounding box center [1194, 21] width 74 height 22
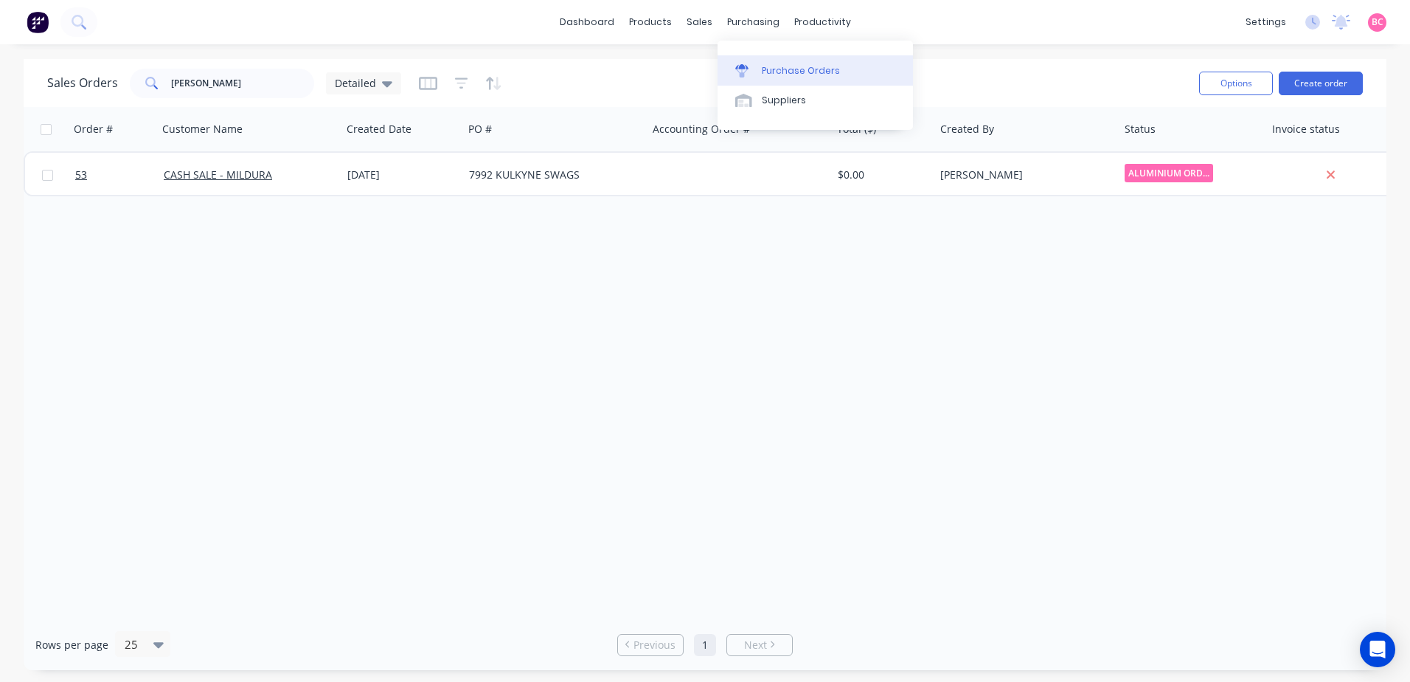
click at [762, 75] on div "Purchase Orders" at bounding box center [801, 70] width 78 height 13
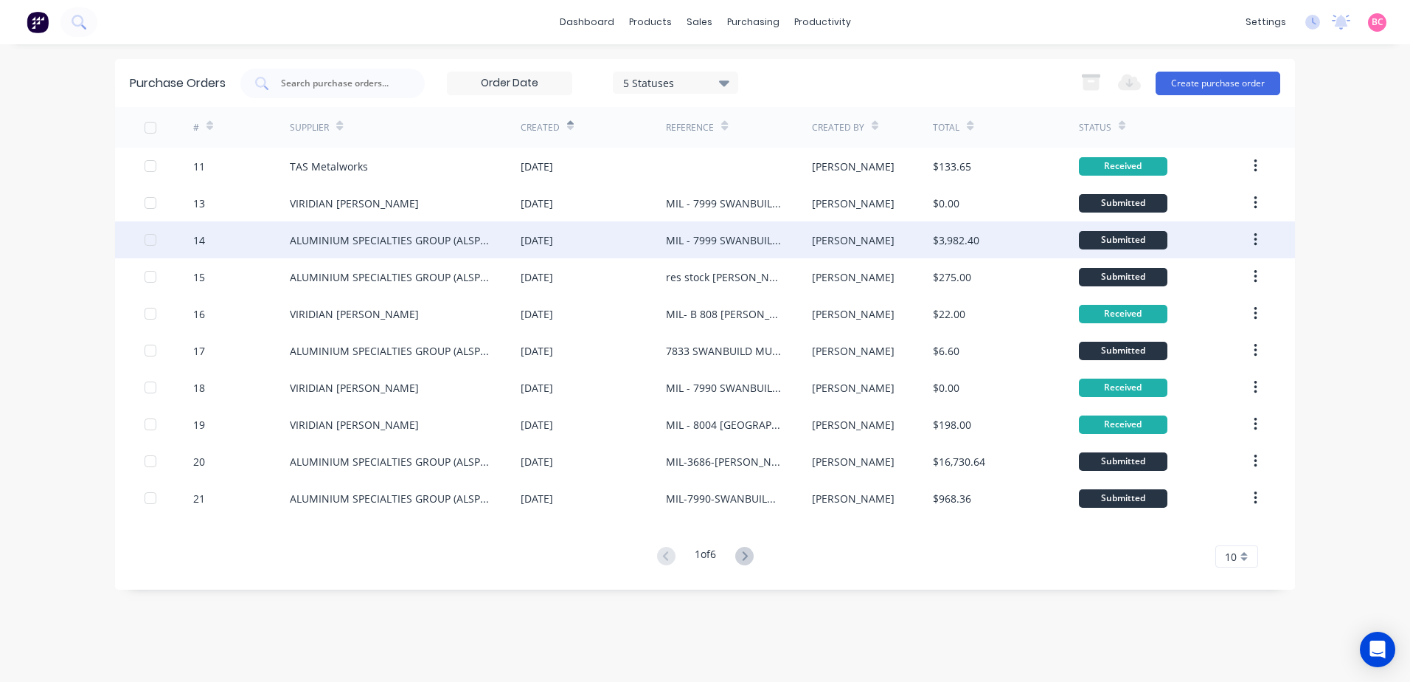
click at [428, 243] on div "ALUMINIUM SPECIALTIES GROUP (ALSPEC)" at bounding box center [390, 239] width 201 height 15
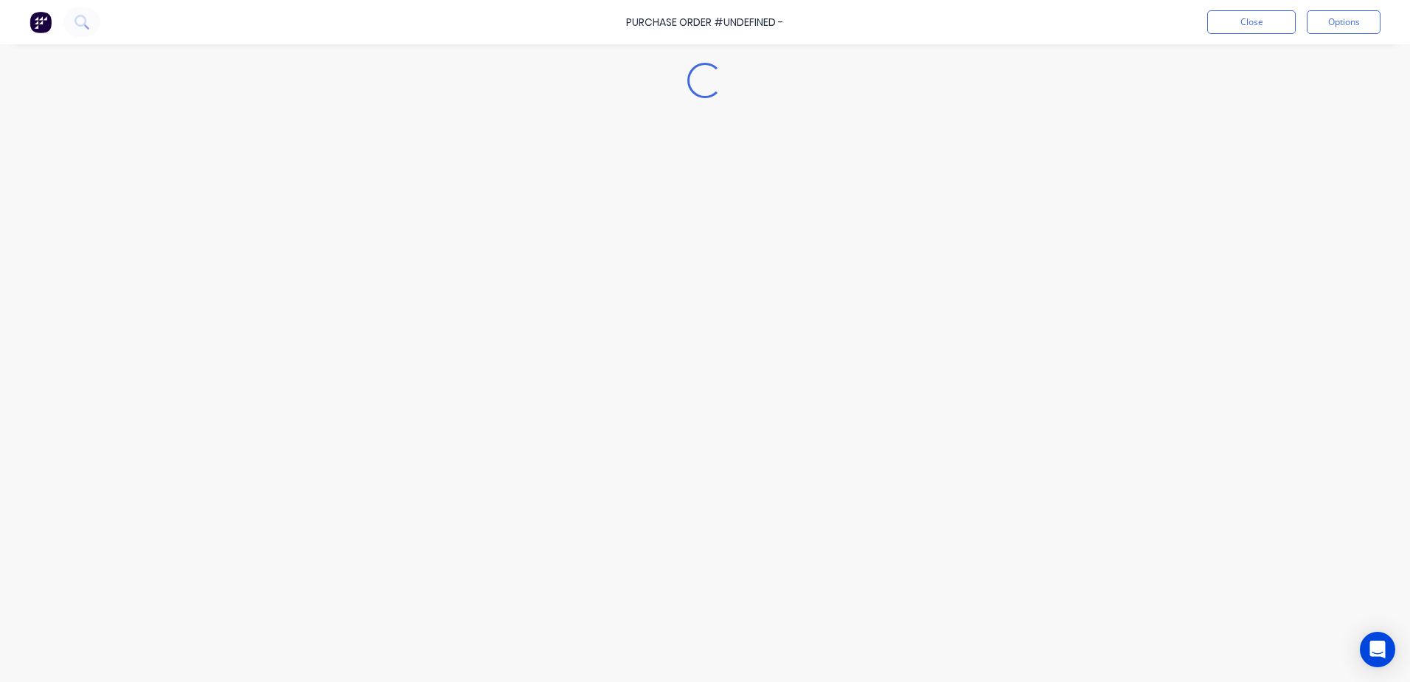
type textarea "x"
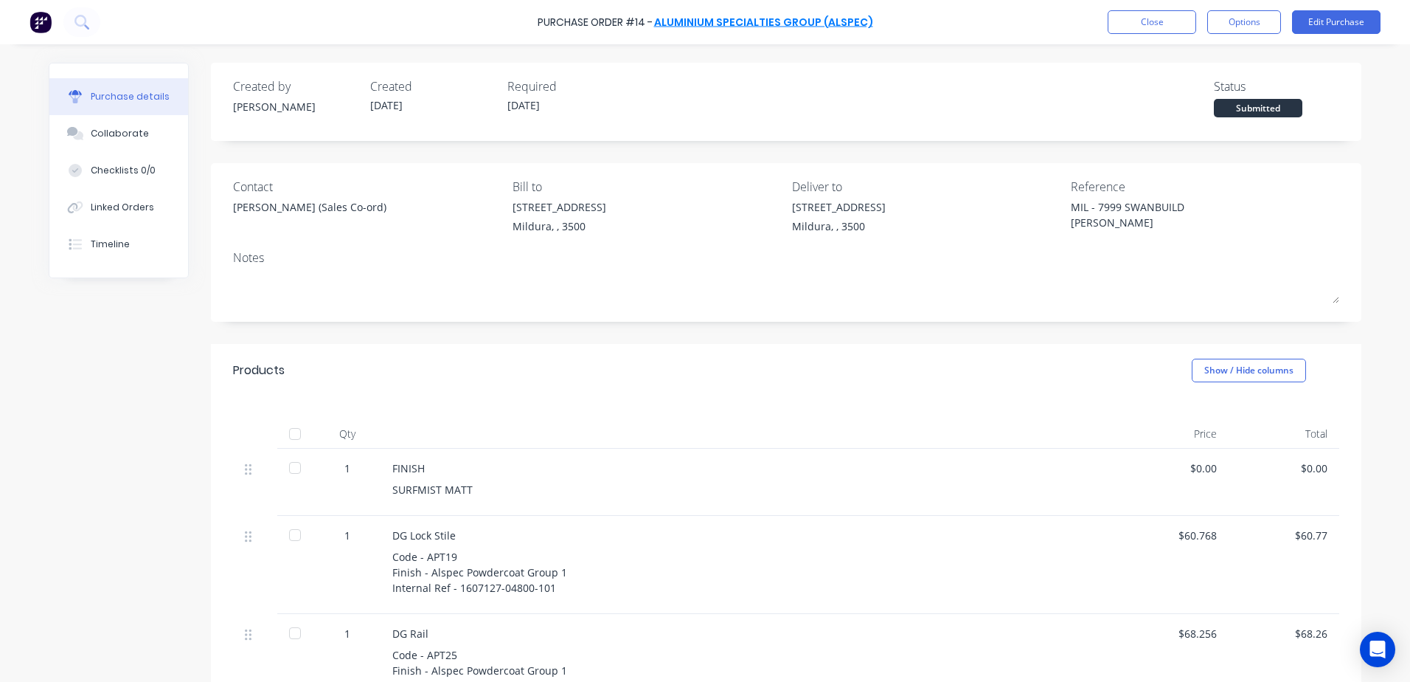
click at [747, 22] on link "ALUMINIUM SPECIALTIES GROUP (ALSPEC)" at bounding box center [763, 22] width 219 height 15
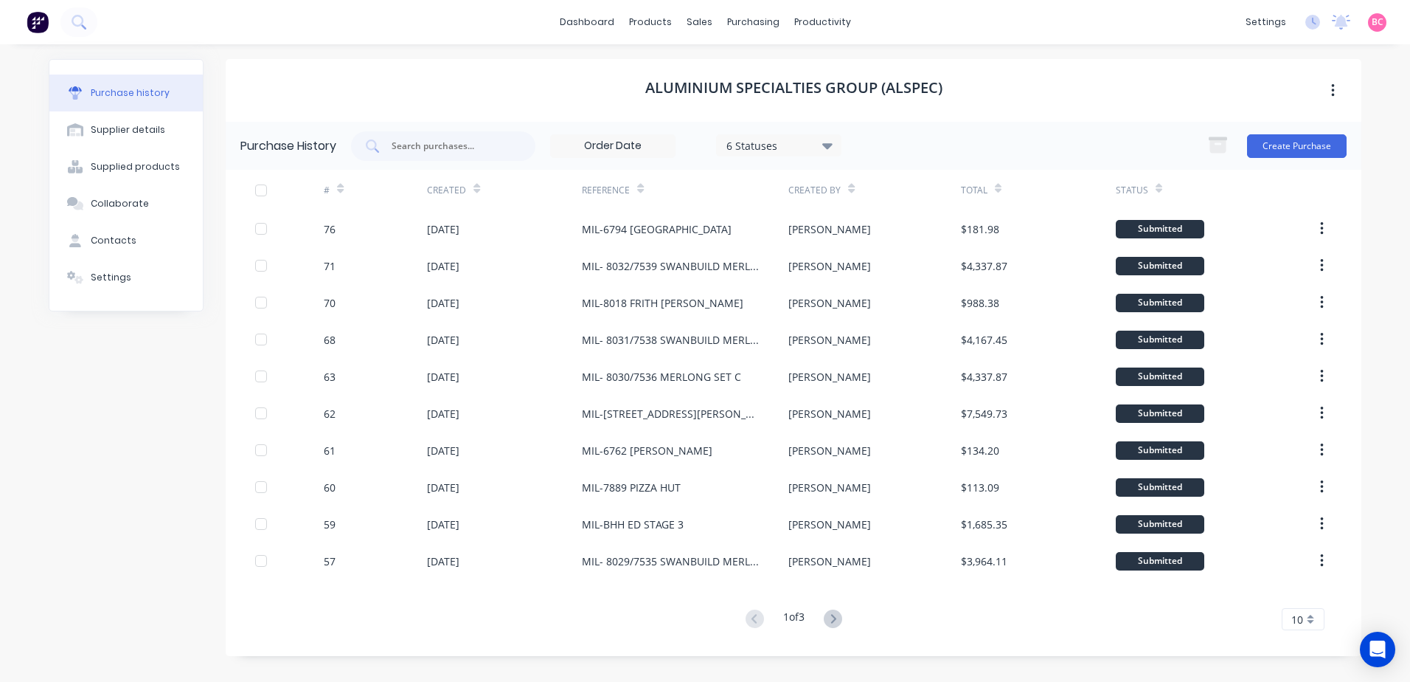
click at [831, 623] on icon at bounding box center [833, 618] width 18 height 18
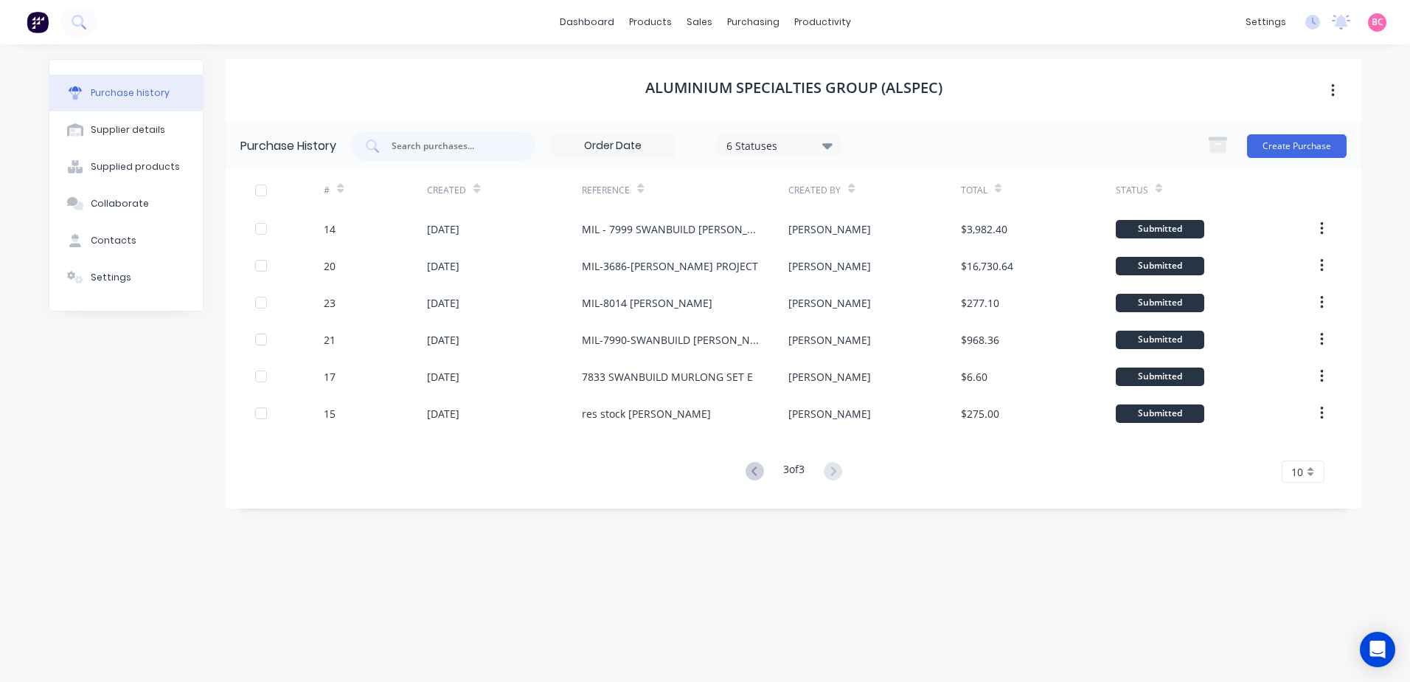
click at [831, 623] on div "ALUMINIUM SPECIALTIES GROUP (ALSPEC) Purchase History 6 Statuses 6 Statuses Cre…" at bounding box center [794, 355] width 1136 height 593
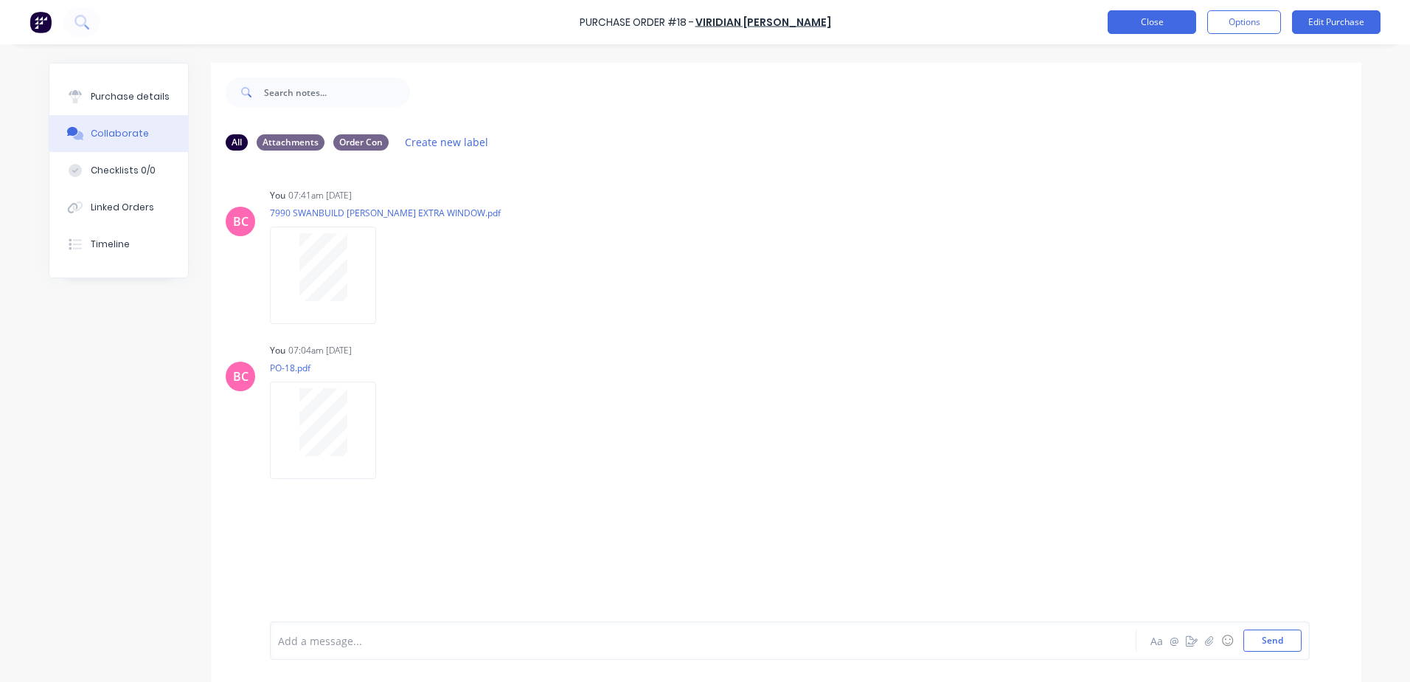
click at [1150, 18] on button "Close" at bounding box center [1152, 22] width 89 height 24
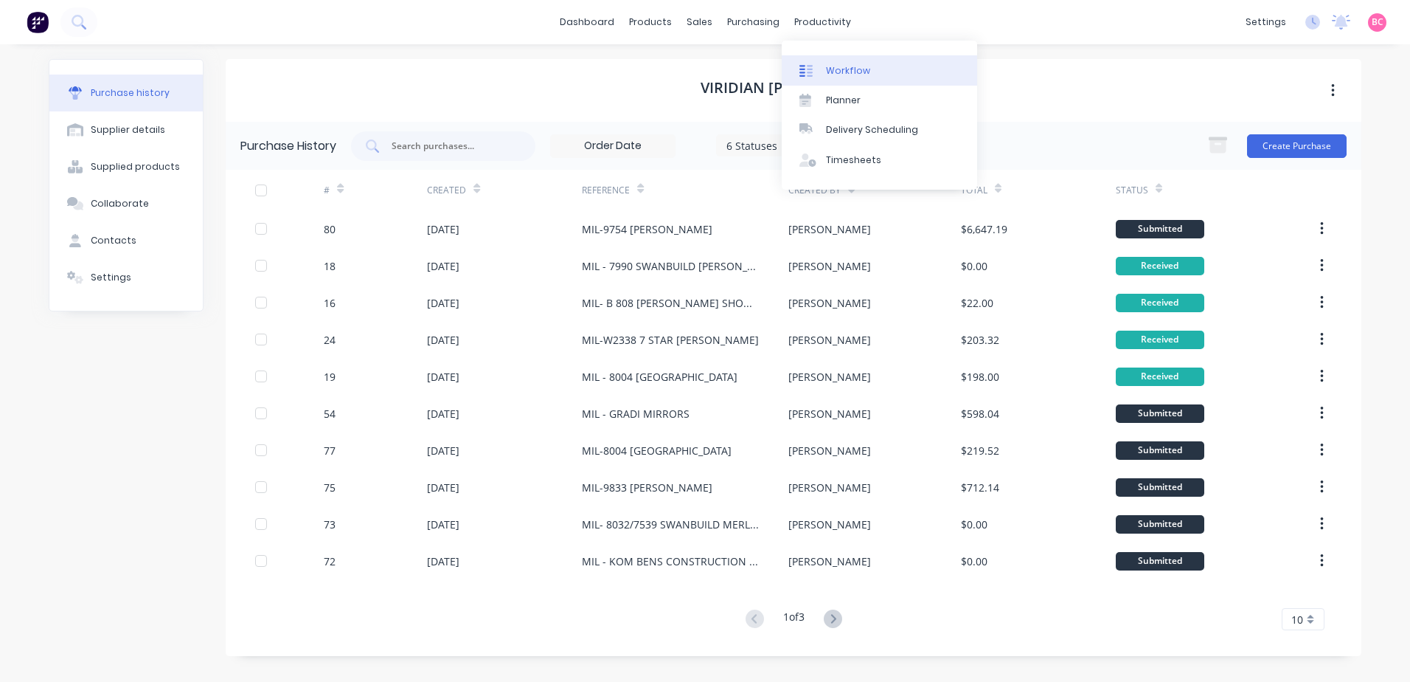
click at [846, 61] on link "Workflow" at bounding box center [879, 70] width 195 height 30
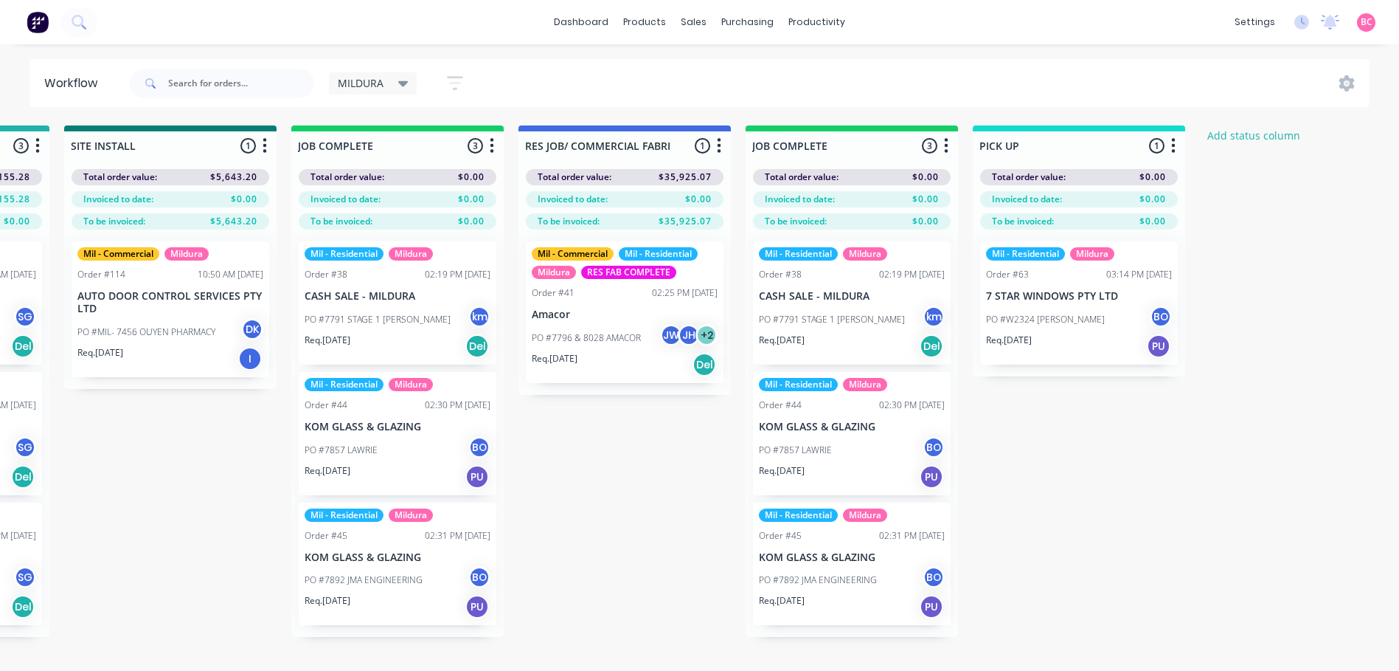
scroll to position [0, 2026]
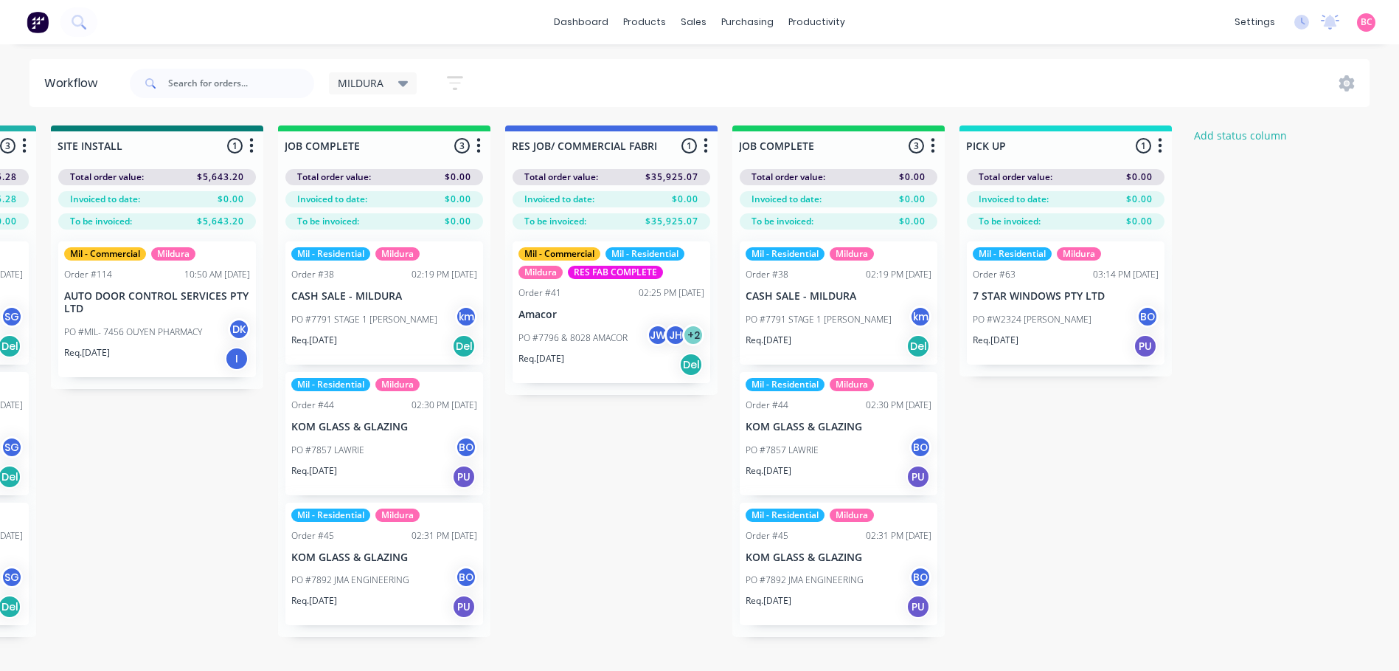
click at [406, 77] on icon at bounding box center [403, 83] width 10 height 16
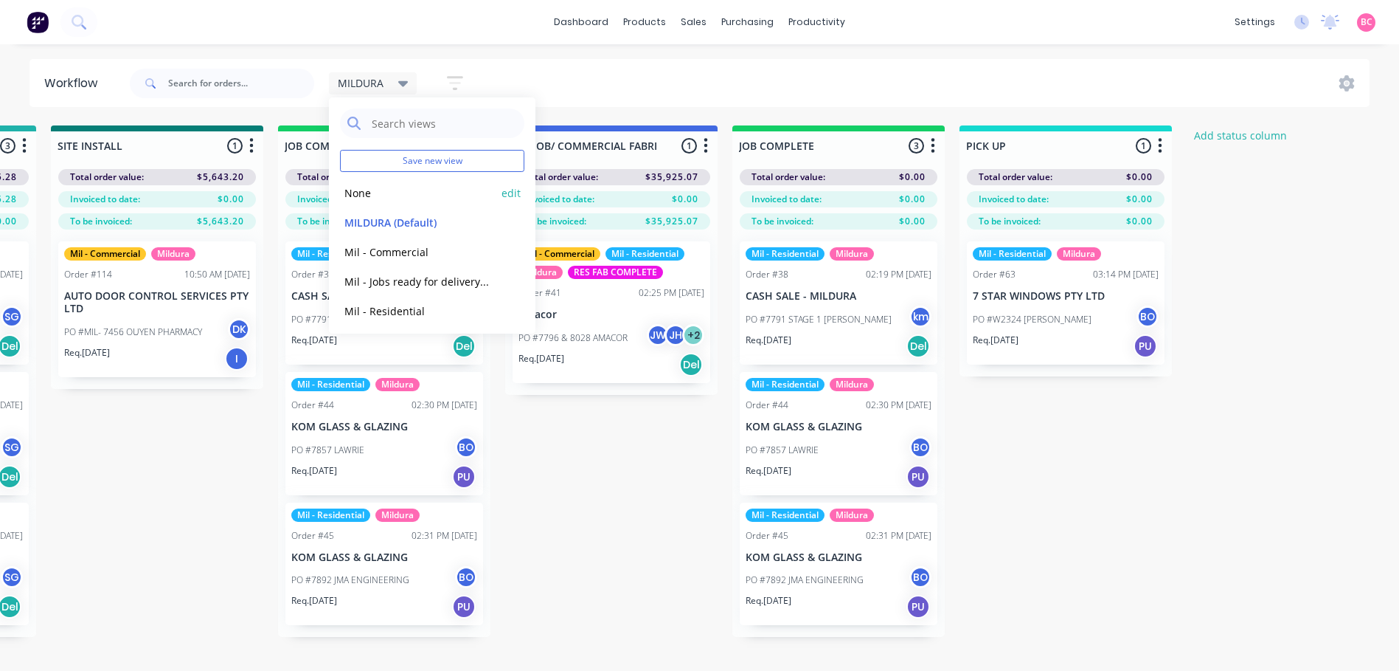
click at [414, 190] on button "None" at bounding box center [418, 192] width 157 height 17
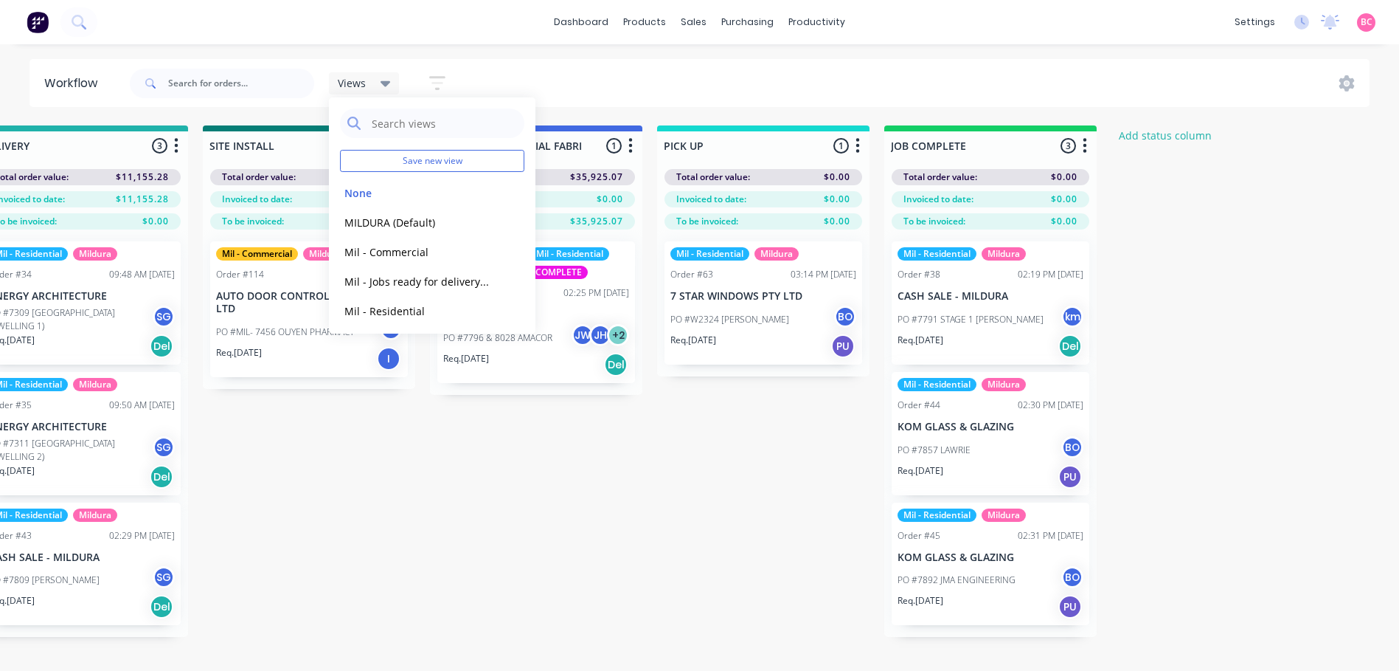
scroll to position [0, 1916]
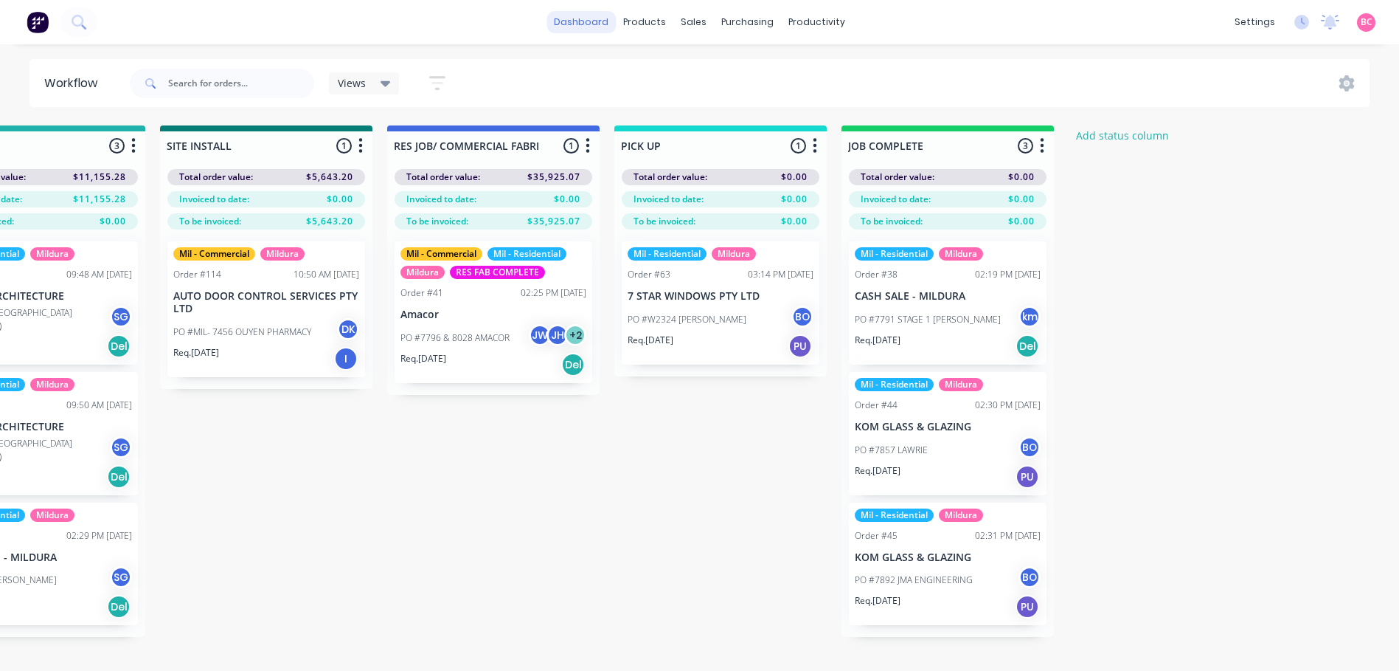
click at [586, 18] on link "dashboard" at bounding box center [581, 22] width 69 height 22
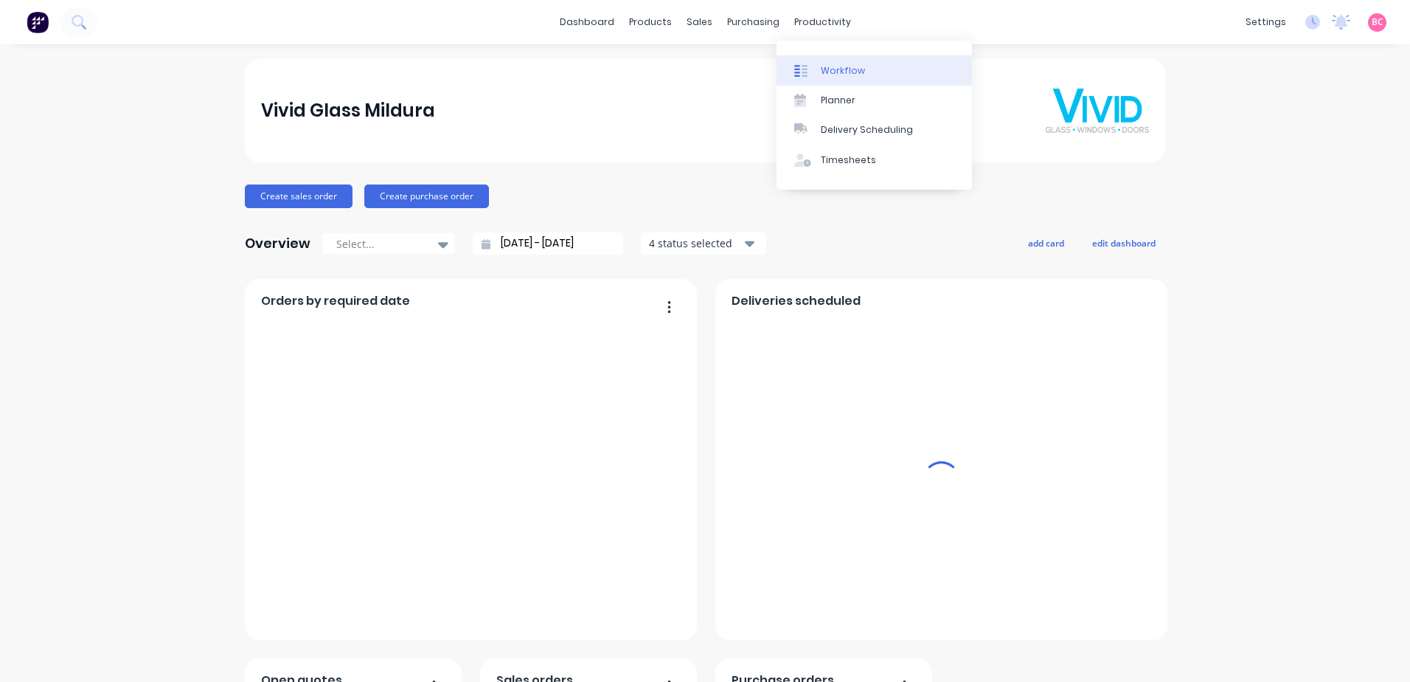
click at [835, 69] on div "Workflow" at bounding box center [843, 70] width 44 height 13
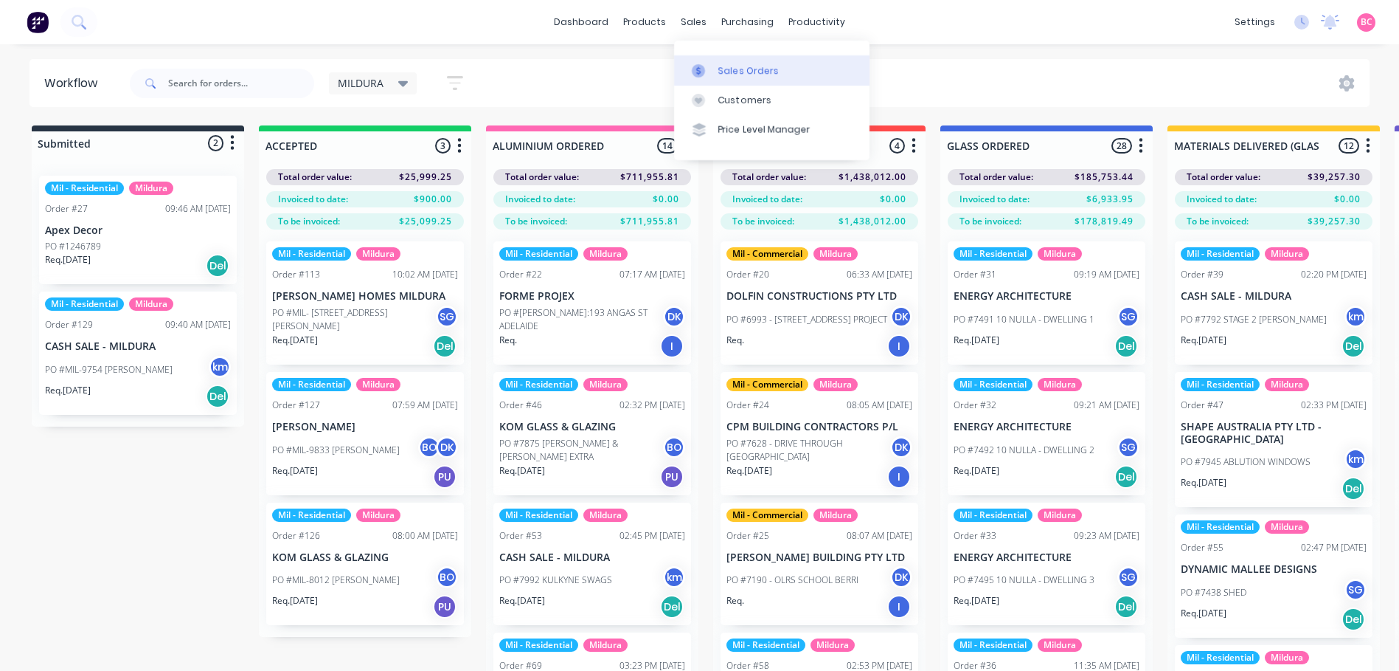
drag, startPoint x: 721, startPoint y: 59, endPoint x: 738, endPoint y: 78, distance: 26.1
click at [721, 59] on link "Sales Orders" at bounding box center [771, 70] width 195 height 30
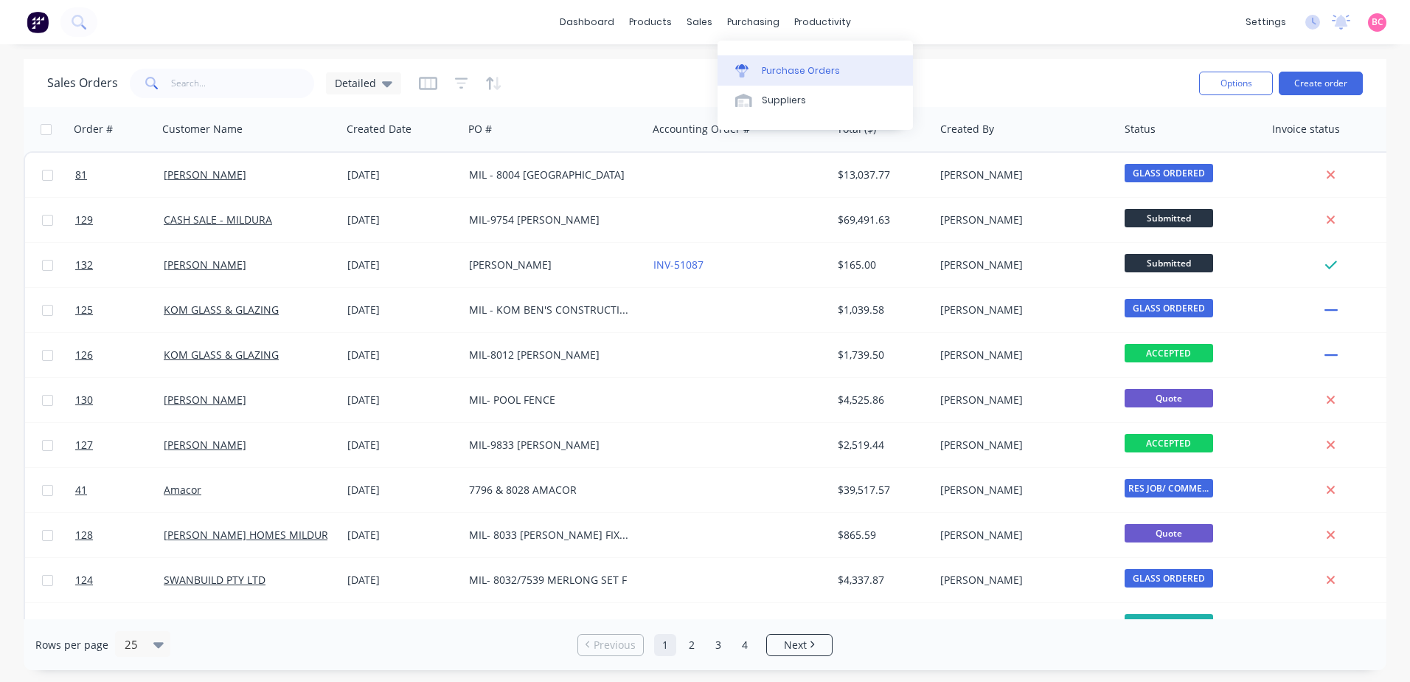
click at [775, 59] on link "Purchase Orders" at bounding box center [815, 70] width 195 height 30
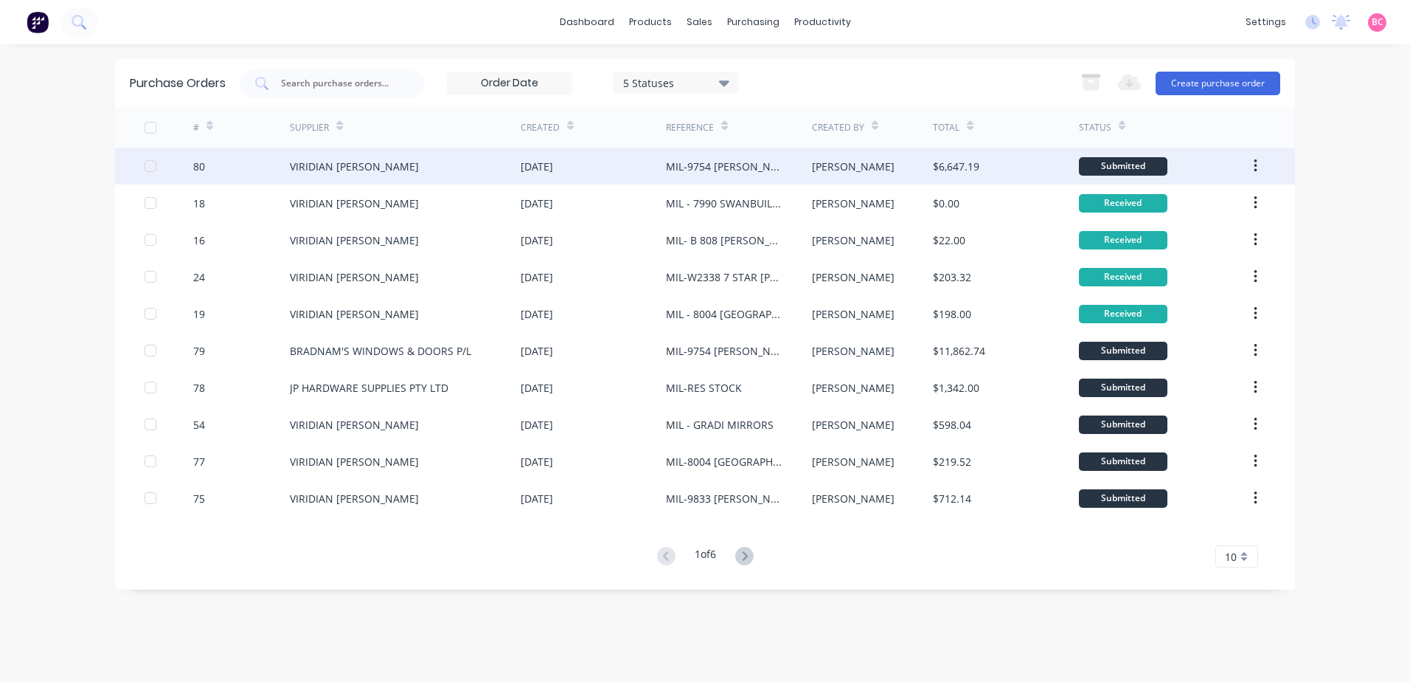
click at [1257, 159] on icon "button" at bounding box center [1256, 166] width 4 height 16
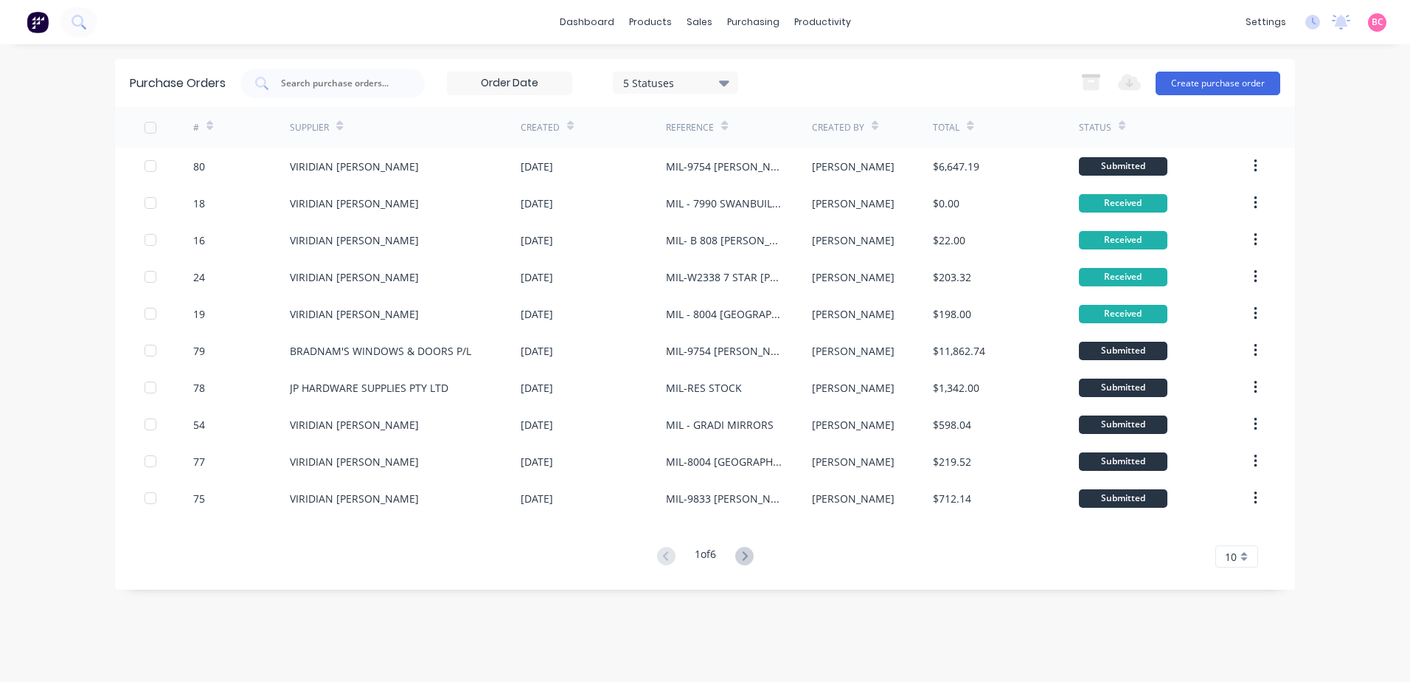
click at [1381, 141] on div "dashboard products sales purchasing productivity dashboard products Product Cat…" at bounding box center [705, 341] width 1410 height 682
click at [1097, 85] on icon "button" at bounding box center [1091, 83] width 16 height 13
click at [1119, 85] on icon "button" at bounding box center [1129, 82] width 23 height 18
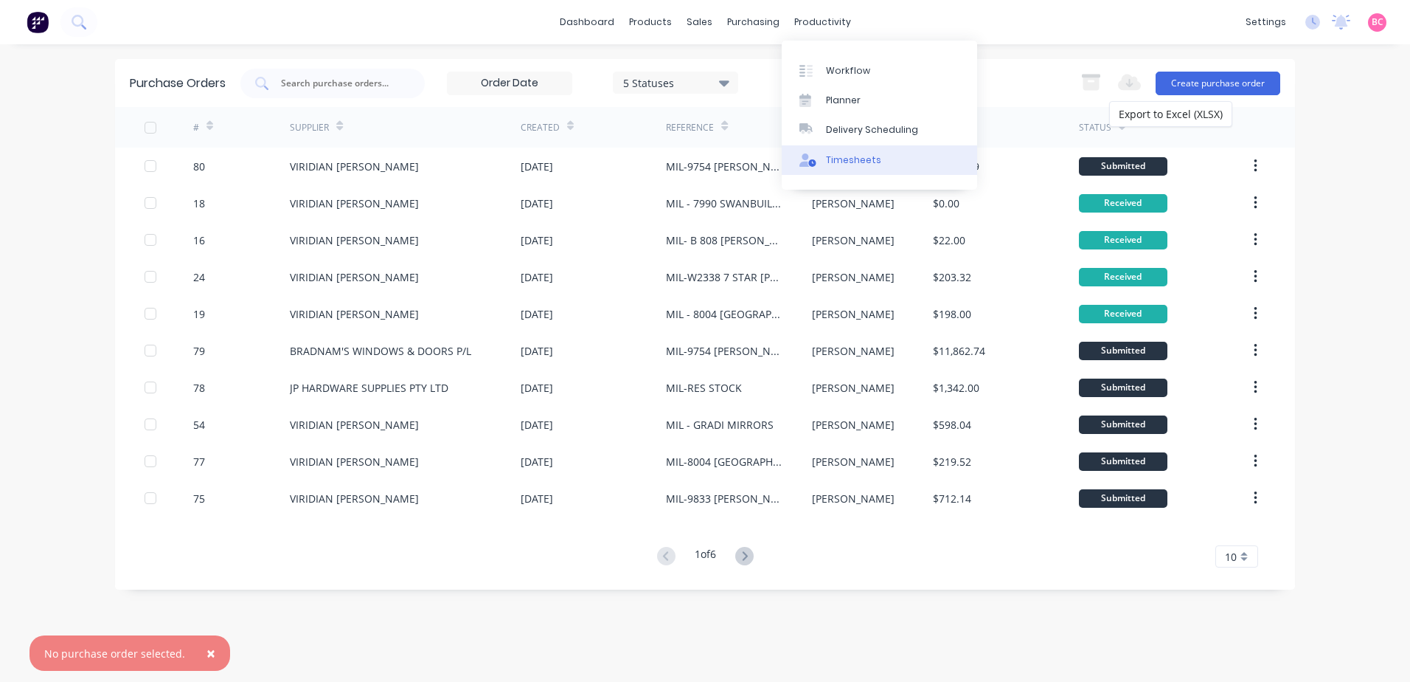
click at [857, 158] on div "Timesheets" at bounding box center [853, 159] width 55 height 13
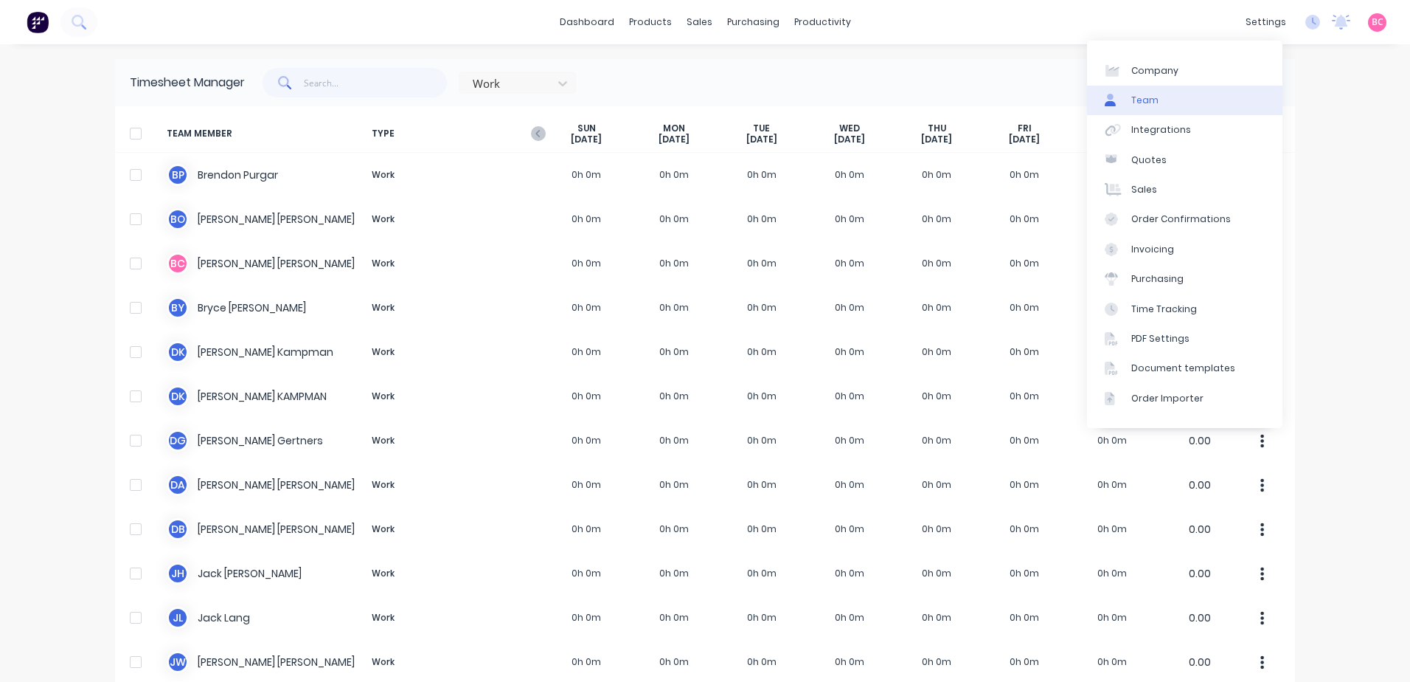
click at [1150, 99] on div "Team" at bounding box center [1145, 100] width 27 height 13
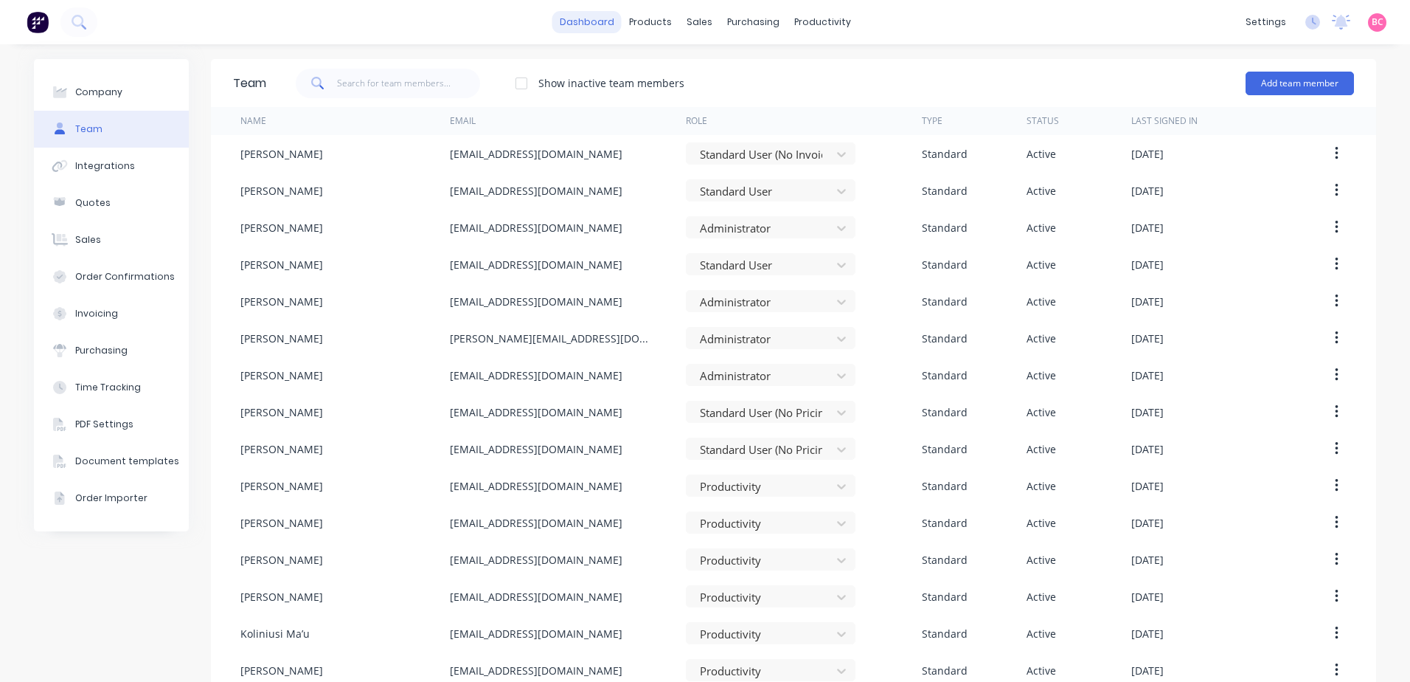
click at [578, 24] on link "dashboard" at bounding box center [587, 22] width 69 height 22
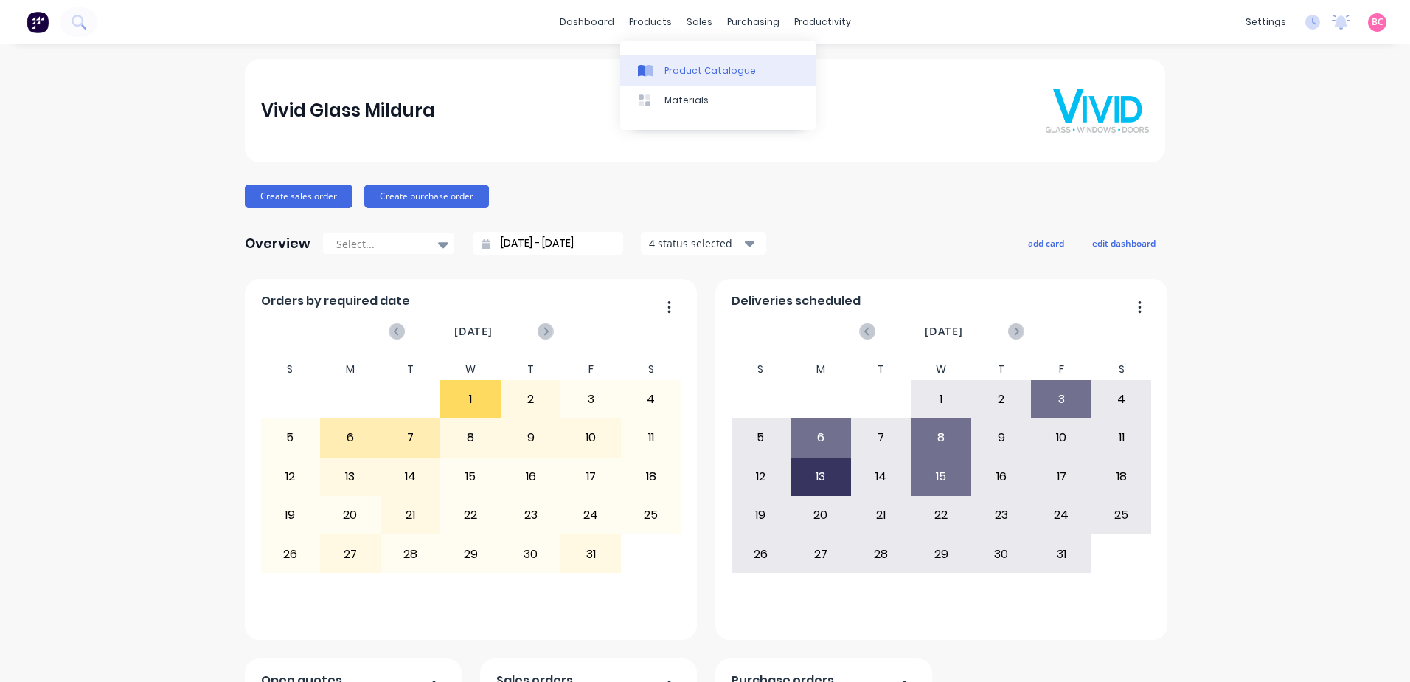
click at [682, 76] on div "Product Catalogue" at bounding box center [710, 70] width 91 height 13
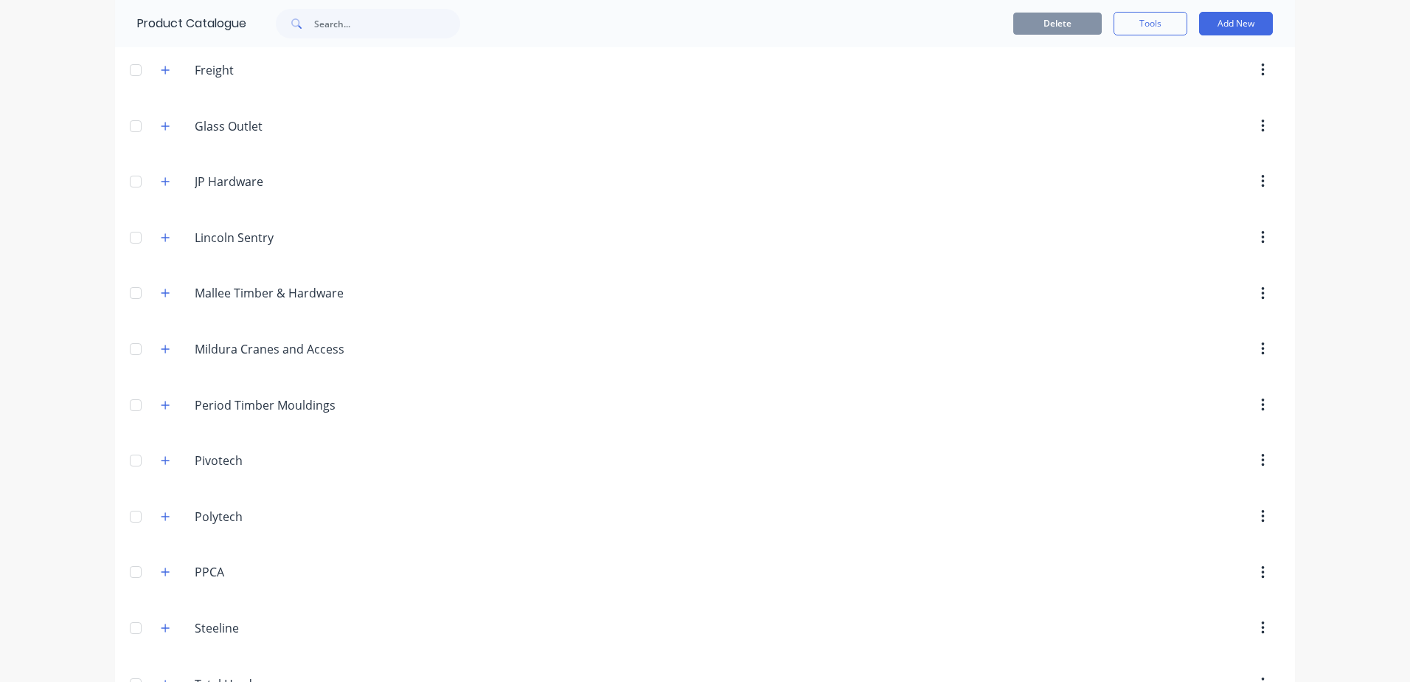
scroll to position [428, 0]
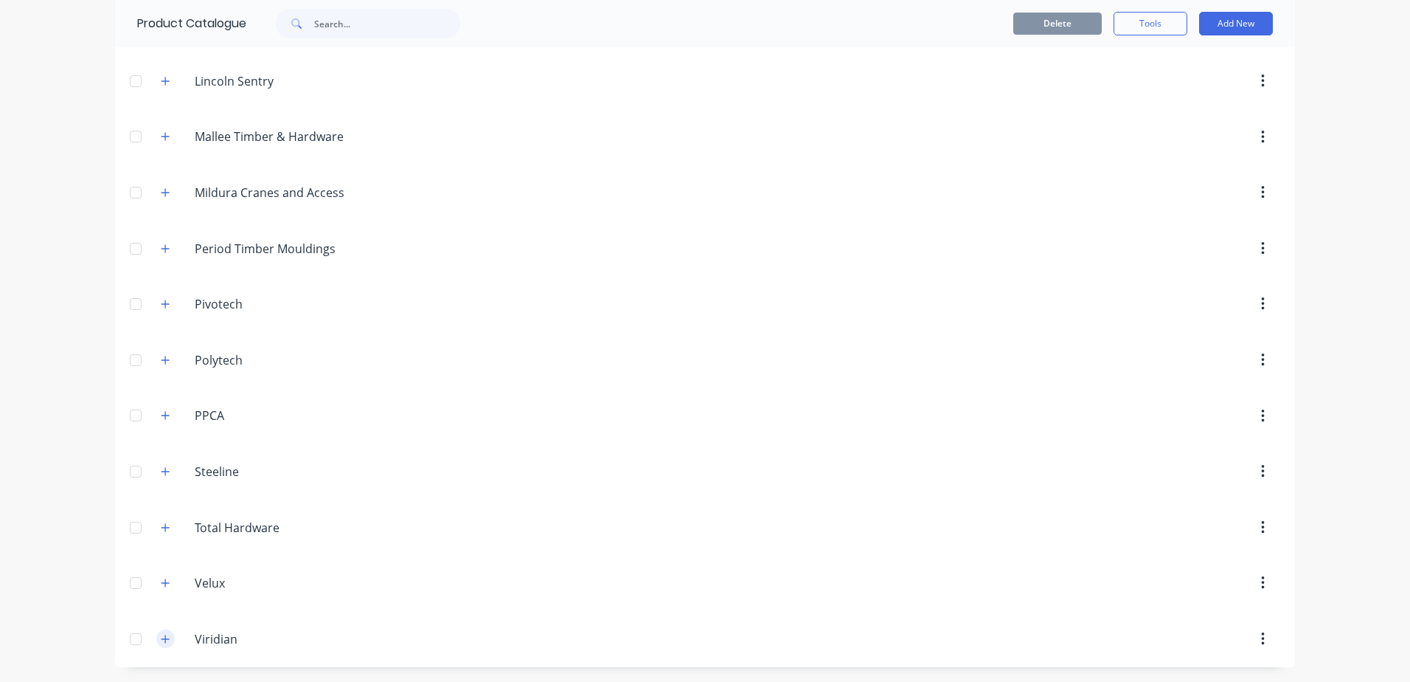
click at [161, 640] on icon "button" at bounding box center [165, 639] width 9 height 10
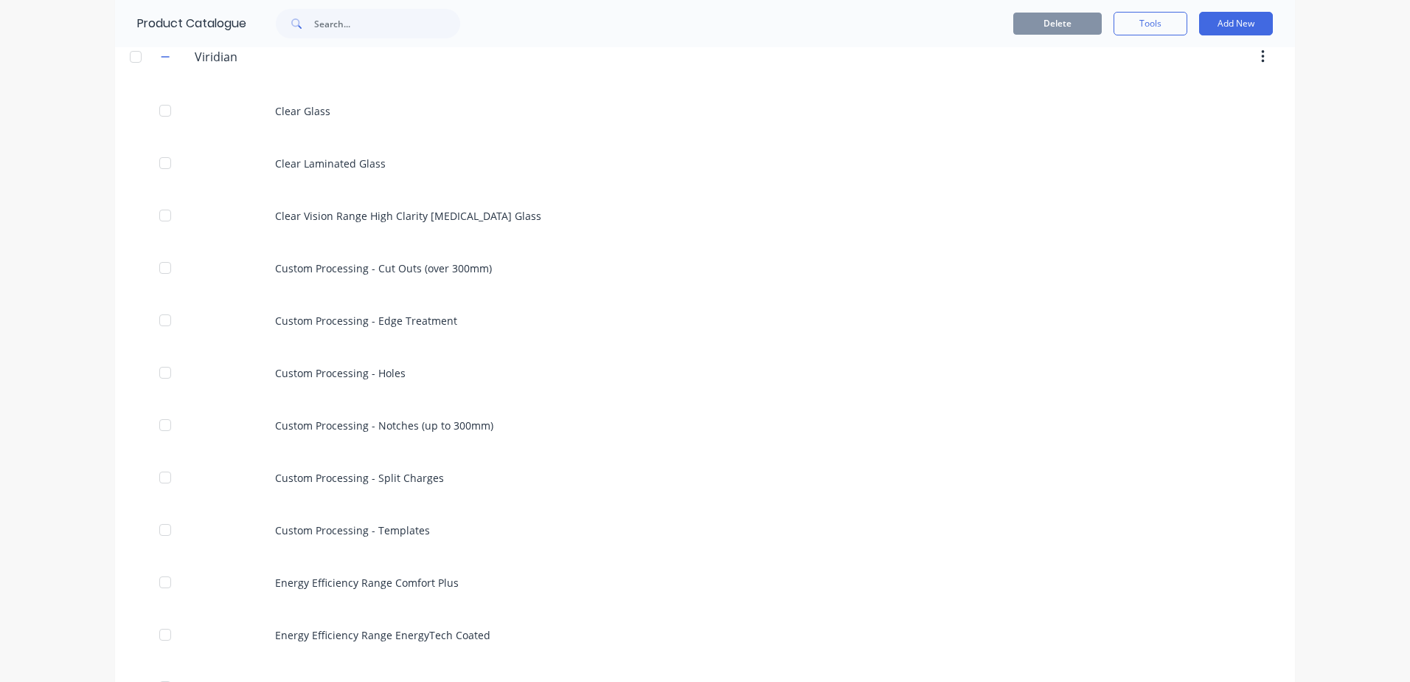
scroll to position [1005, 0]
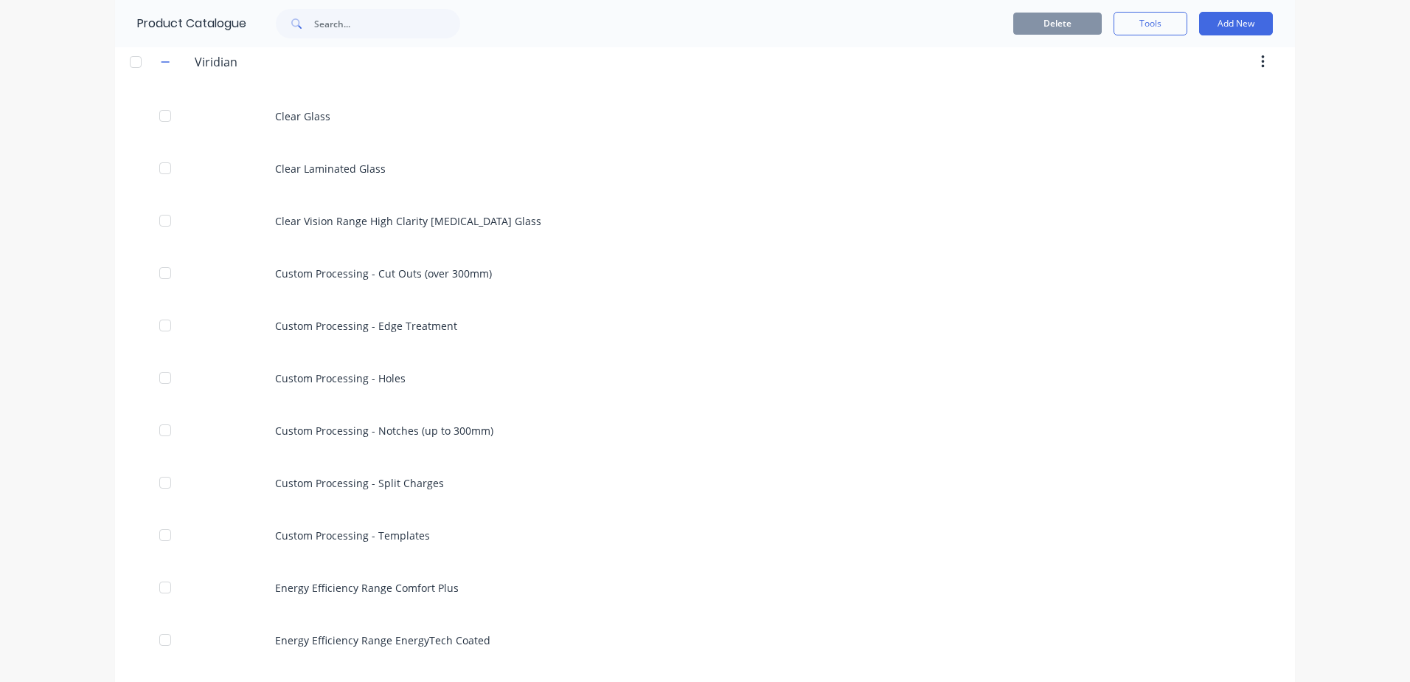
click at [1354, 395] on div "dashboard products sales purchasing productivity dashboard products Product Cat…" at bounding box center [705, 341] width 1410 height 682
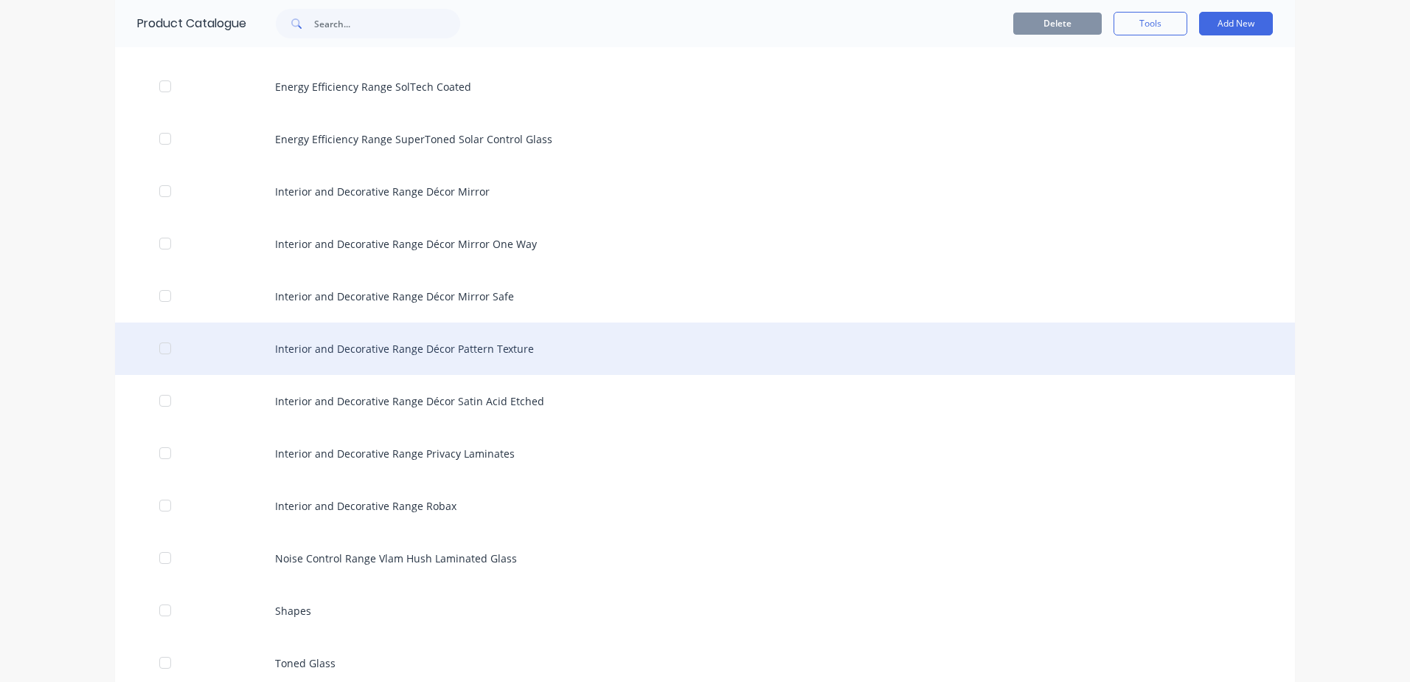
scroll to position [1610, 0]
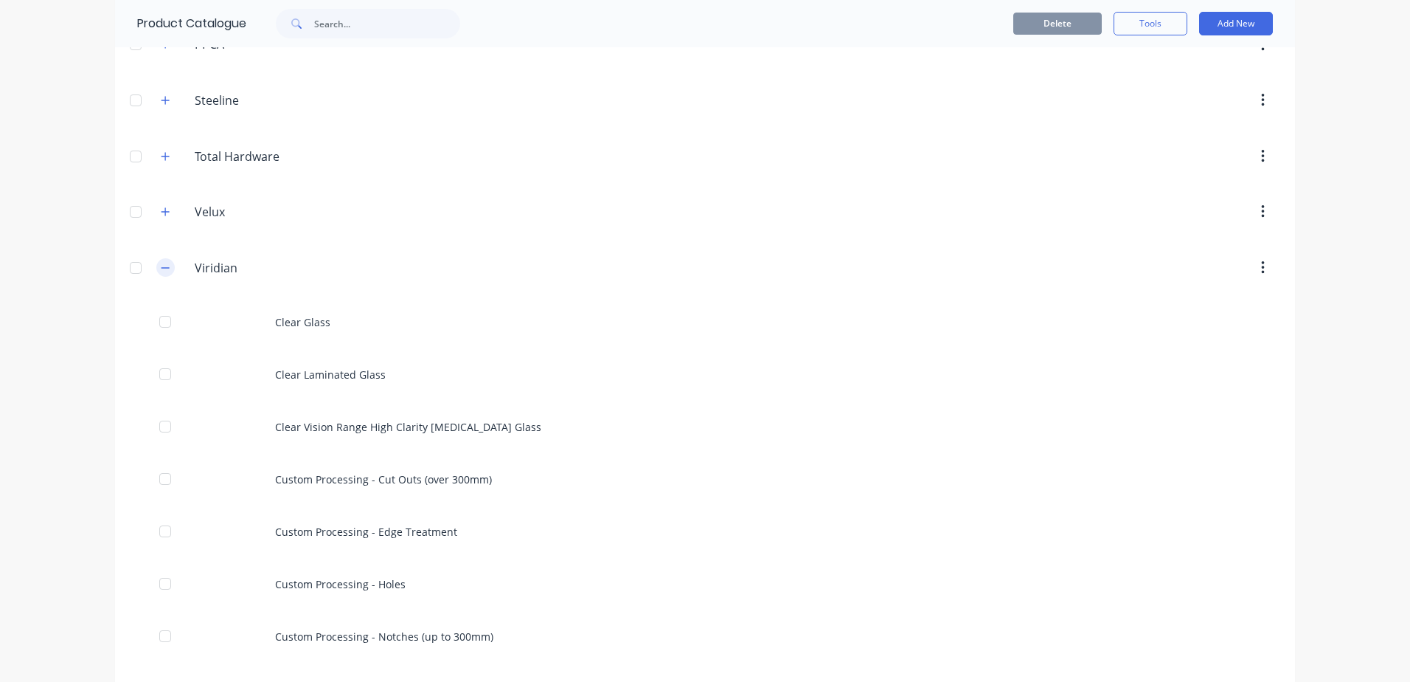
click at [161, 265] on icon "button" at bounding box center [165, 268] width 9 height 10
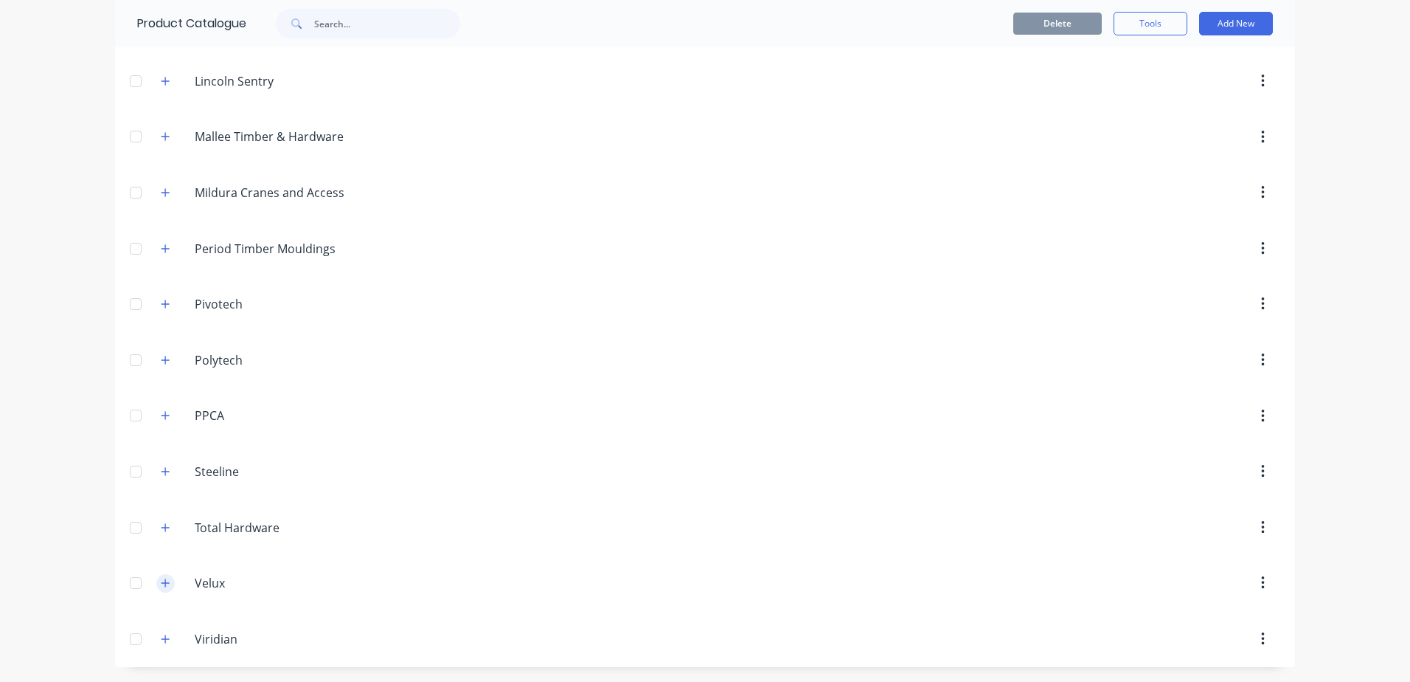
click at [162, 585] on icon "button" at bounding box center [165, 583] width 9 height 10
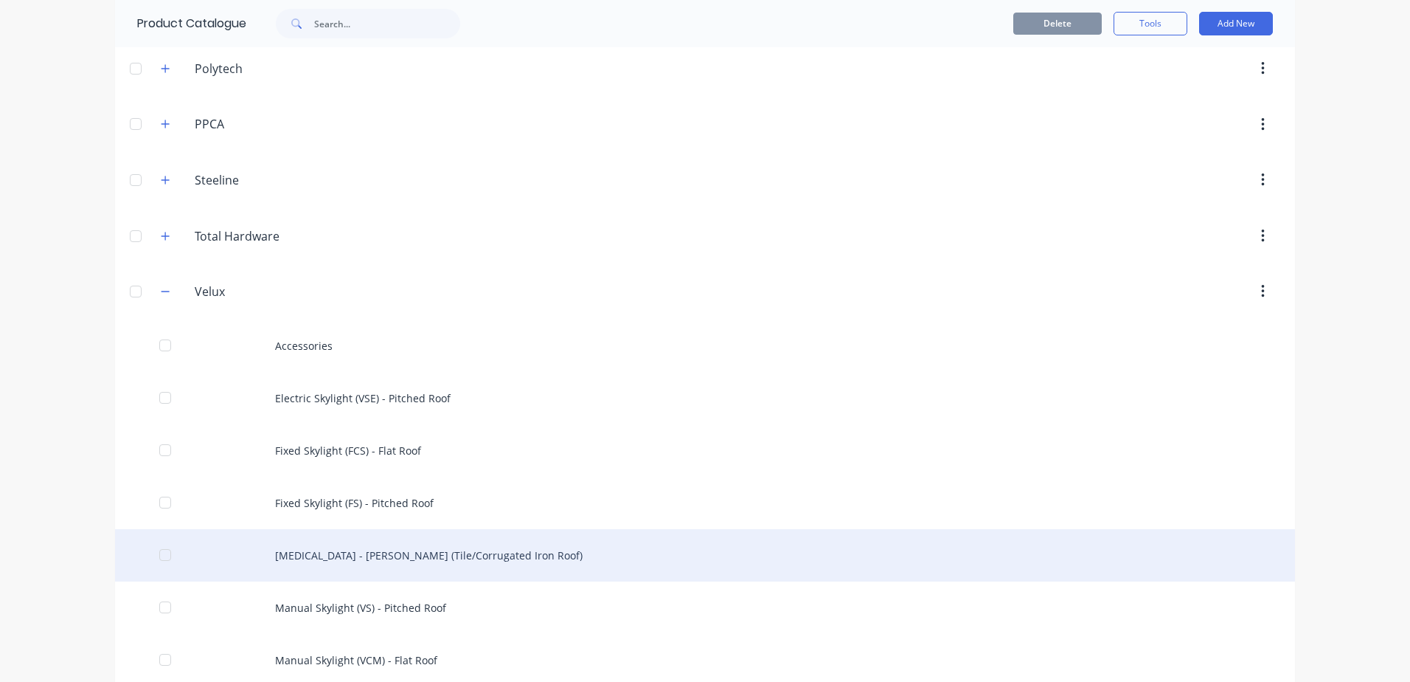
scroll to position [870, 0]
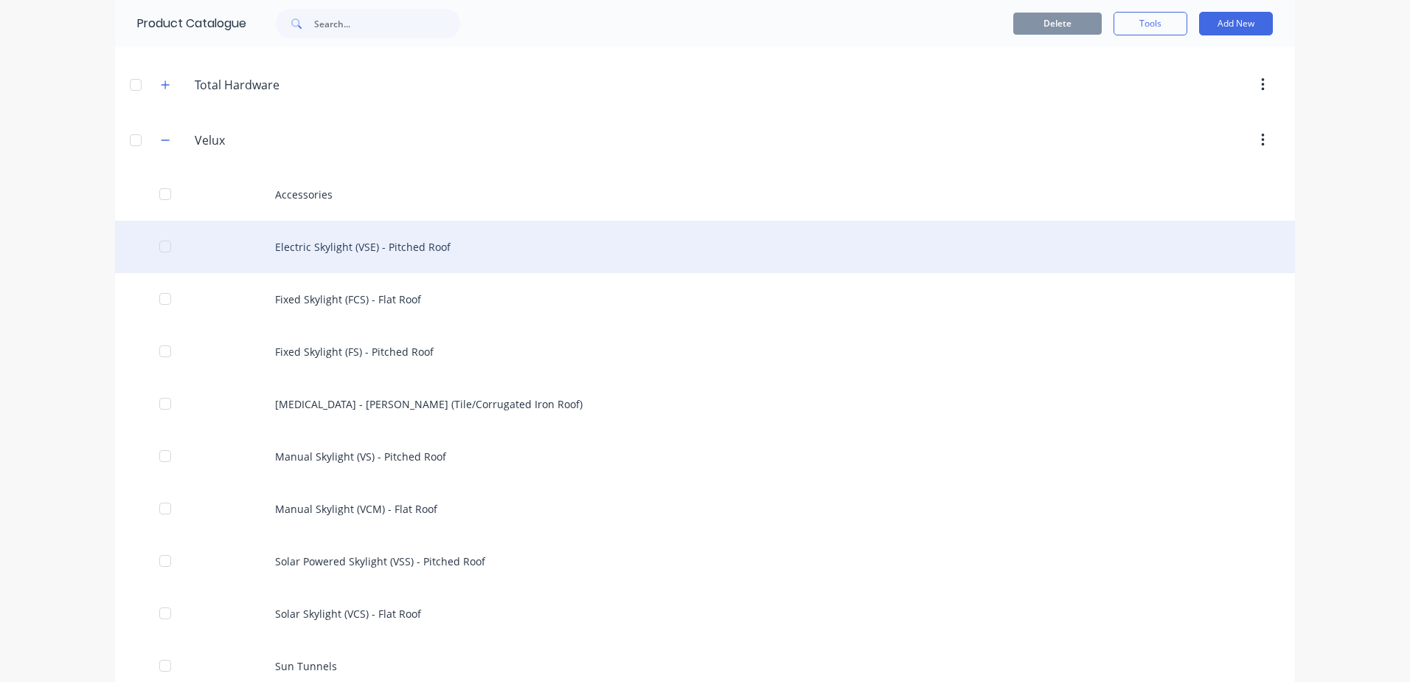
click at [387, 245] on div "Electric Skylight (VSE) - Pitched Roof" at bounding box center [705, 247] width 1180 height 52
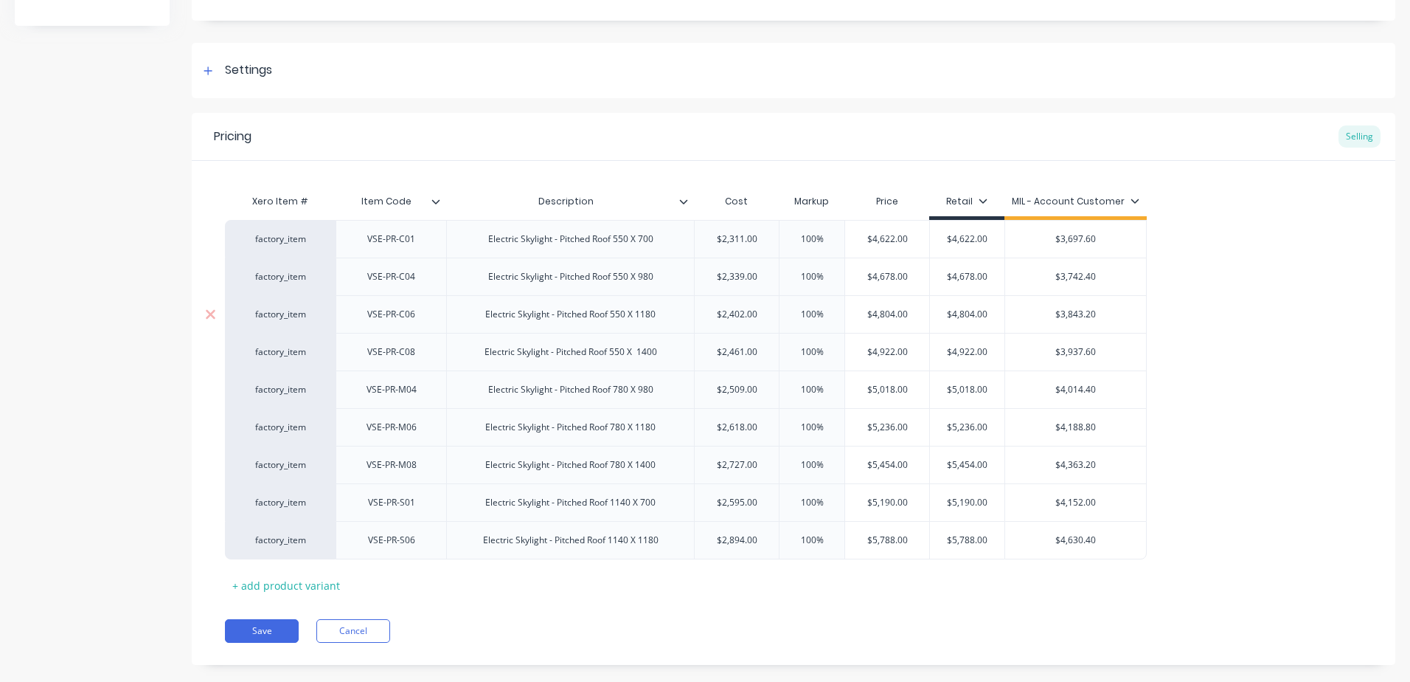
scroll to position [198, 0]
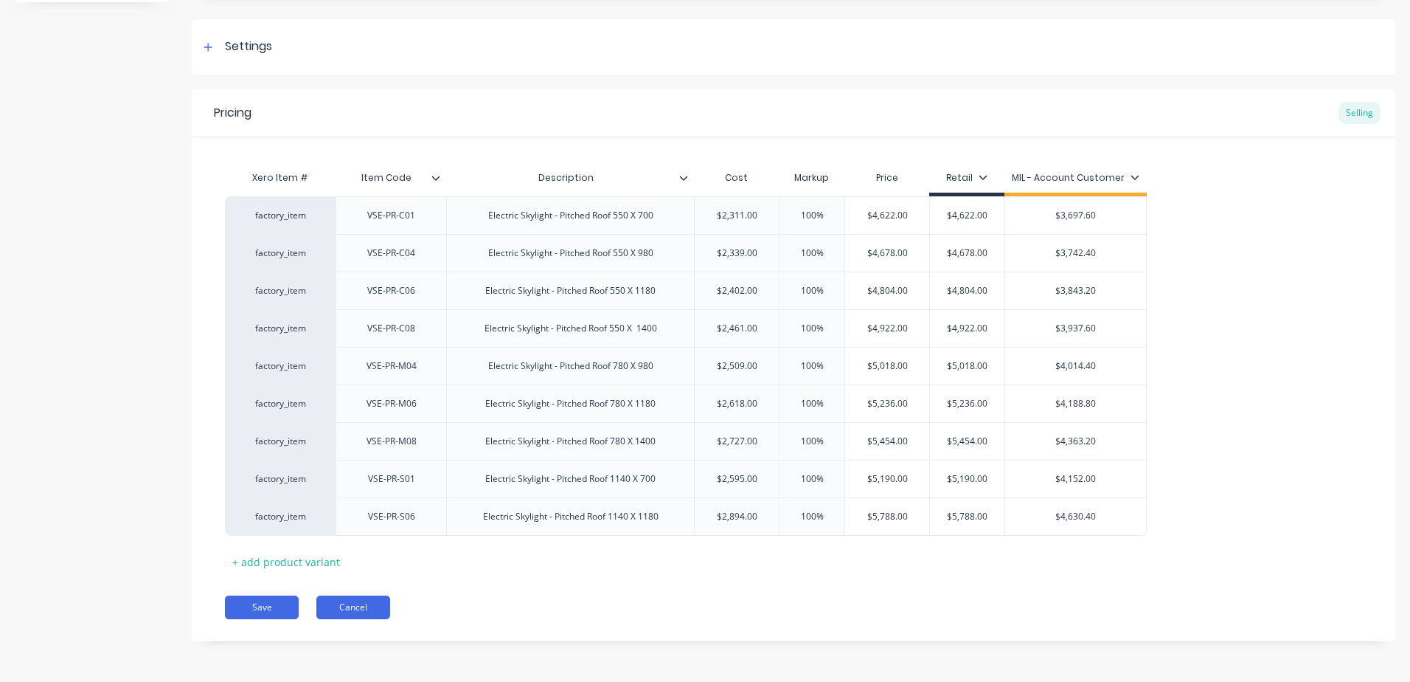
click at [347, 603] on button "Cancel" at bounding box center [353, 607] width 74 height 24
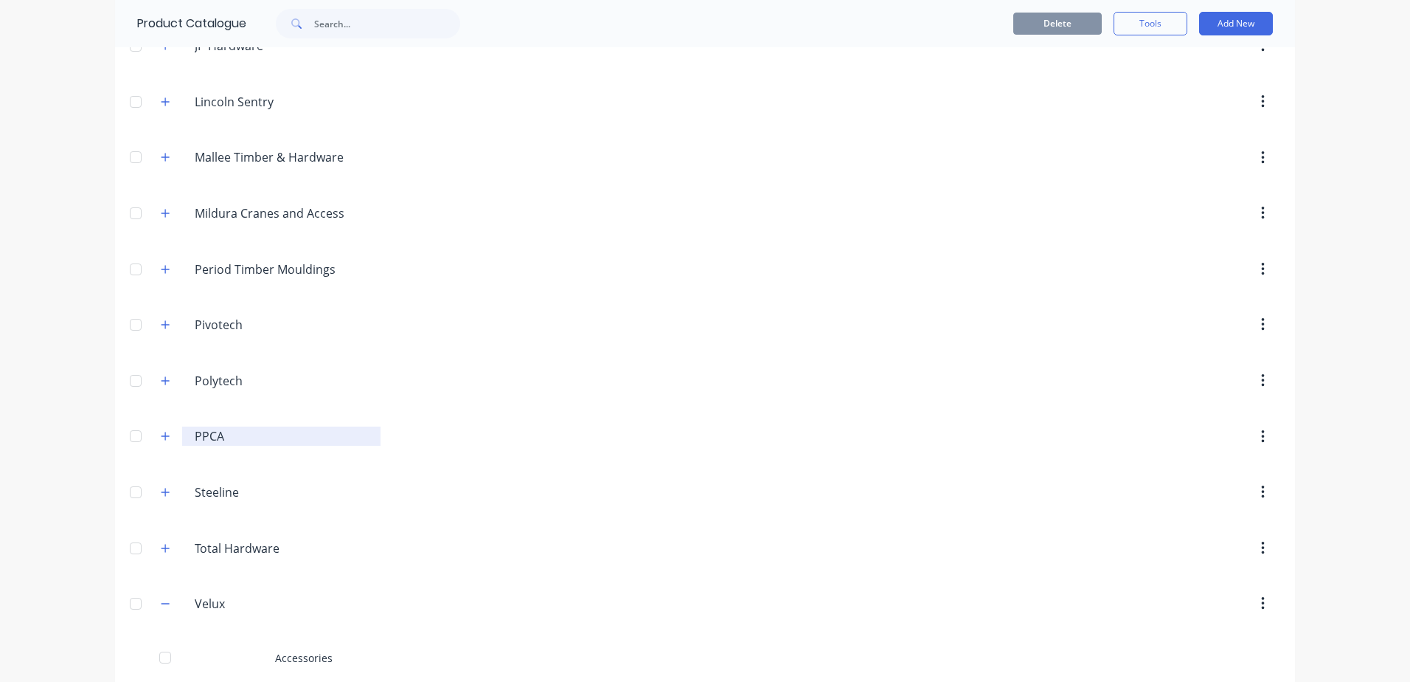
scroll to position [443, 0]
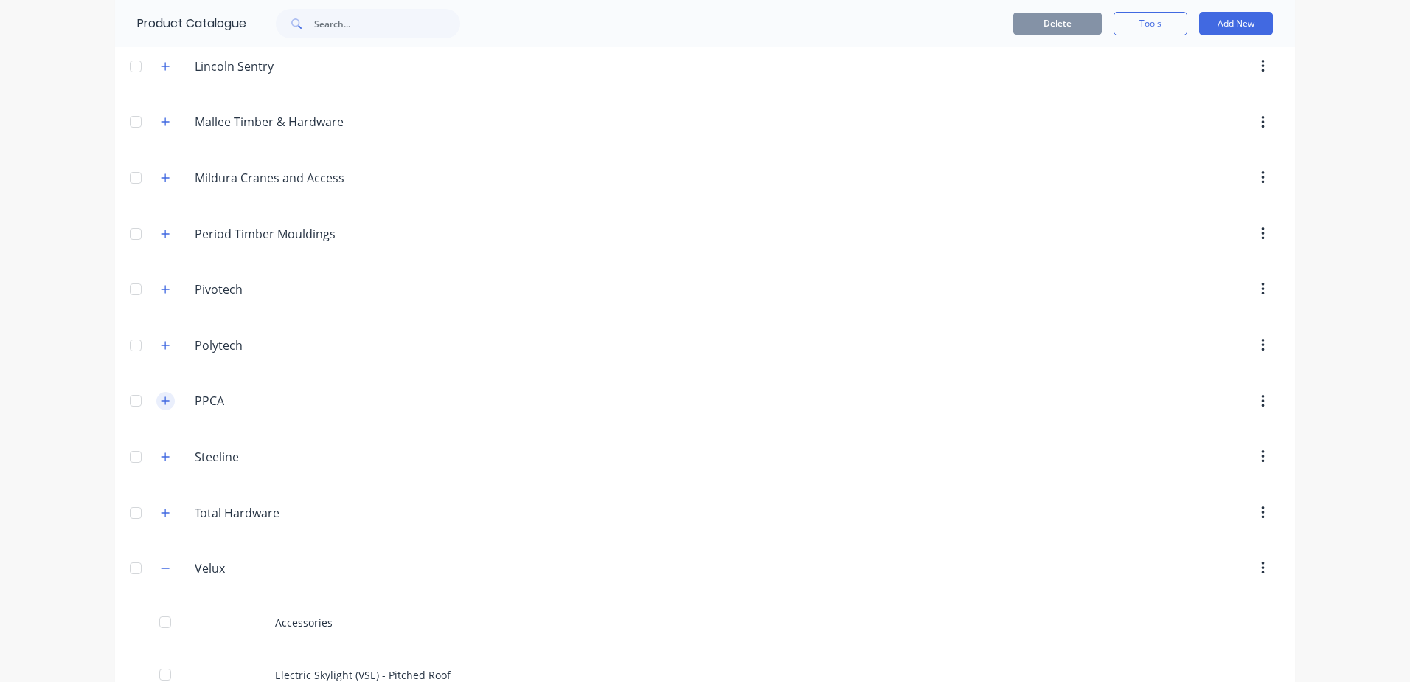
click at [162, 400] on icon "button" at bounding box center [165, 400] width 9 height 10
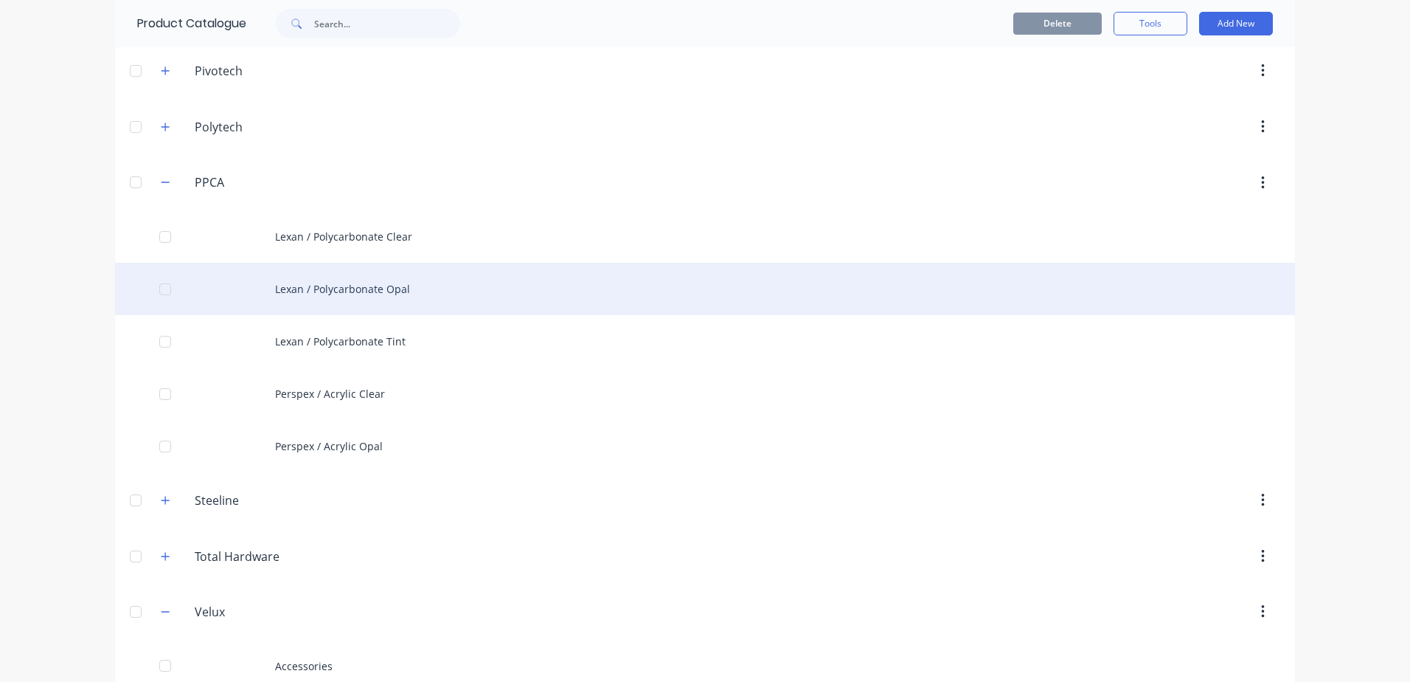
scroll to position [664, 0]
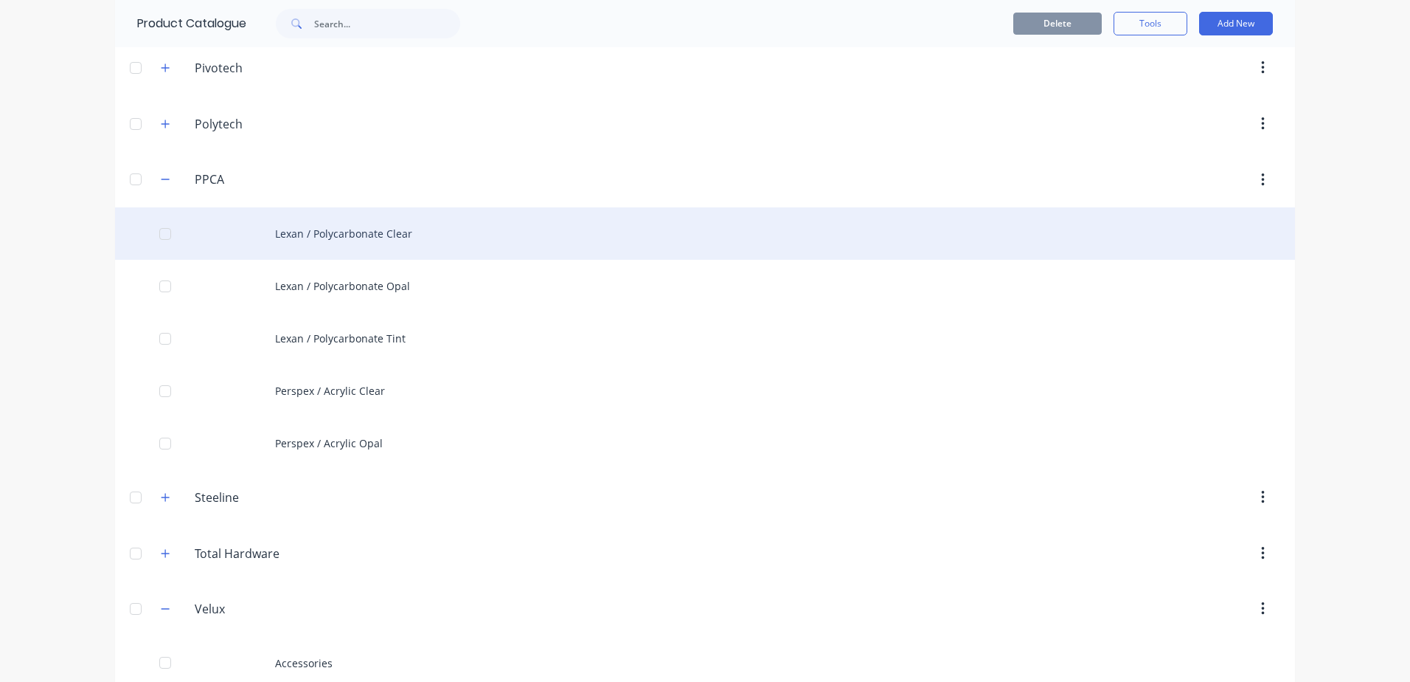
click at [370, 245] on div "Lexan / Polycarbonate Clear" at bounding box center [705, 233] width 1180 height 52
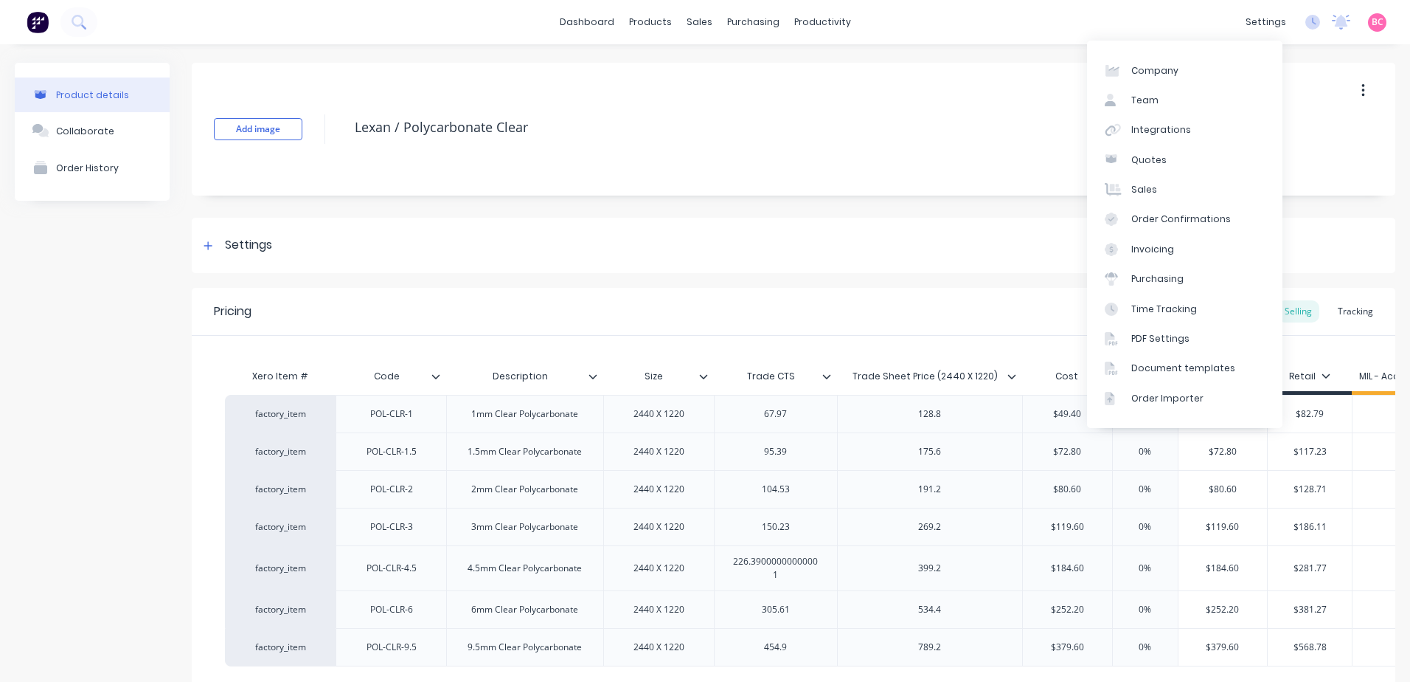
click at [902, 193] on div "Add image Lexan / Polycarbonate Clear" at bounding box center [794, 129] width 1204 height 133
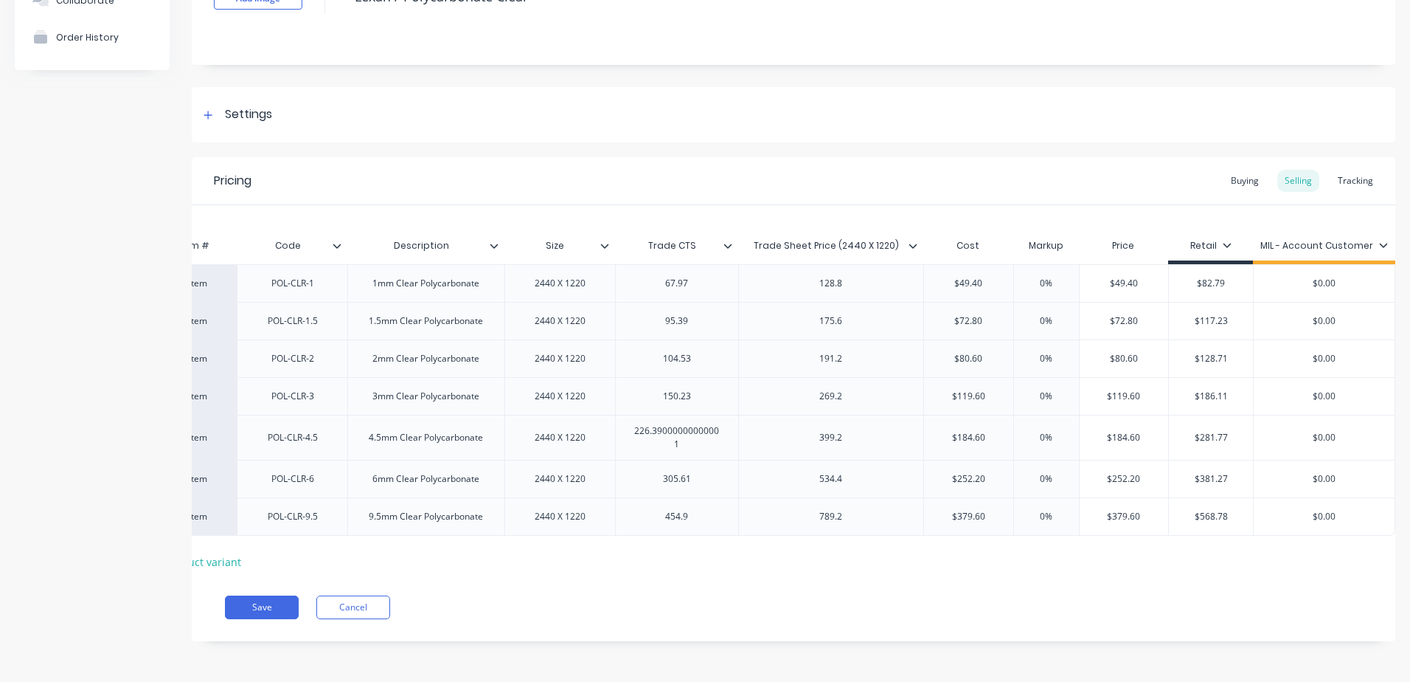
scroll to position [0, 110]
click at [1224, 174] on div "Buying" at bounding box center [1245, 181] width 43 height 22
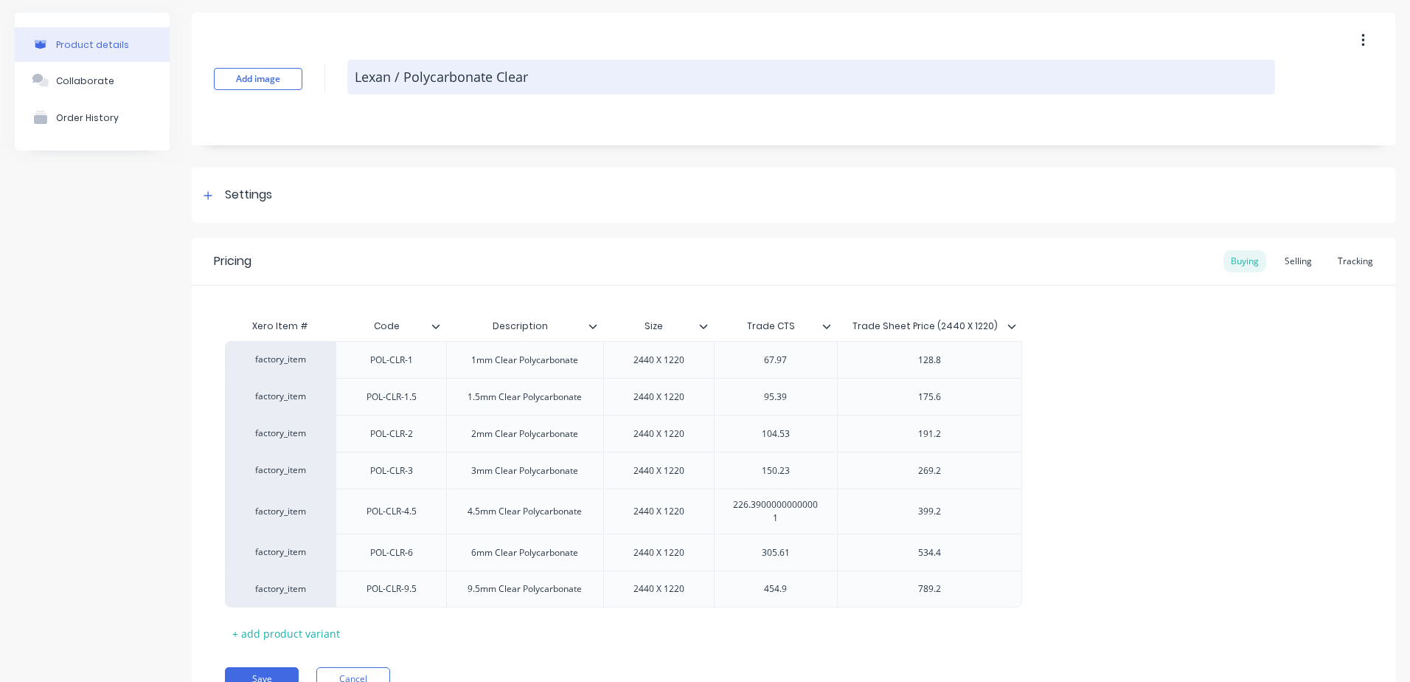
scroll to position [0, 0]
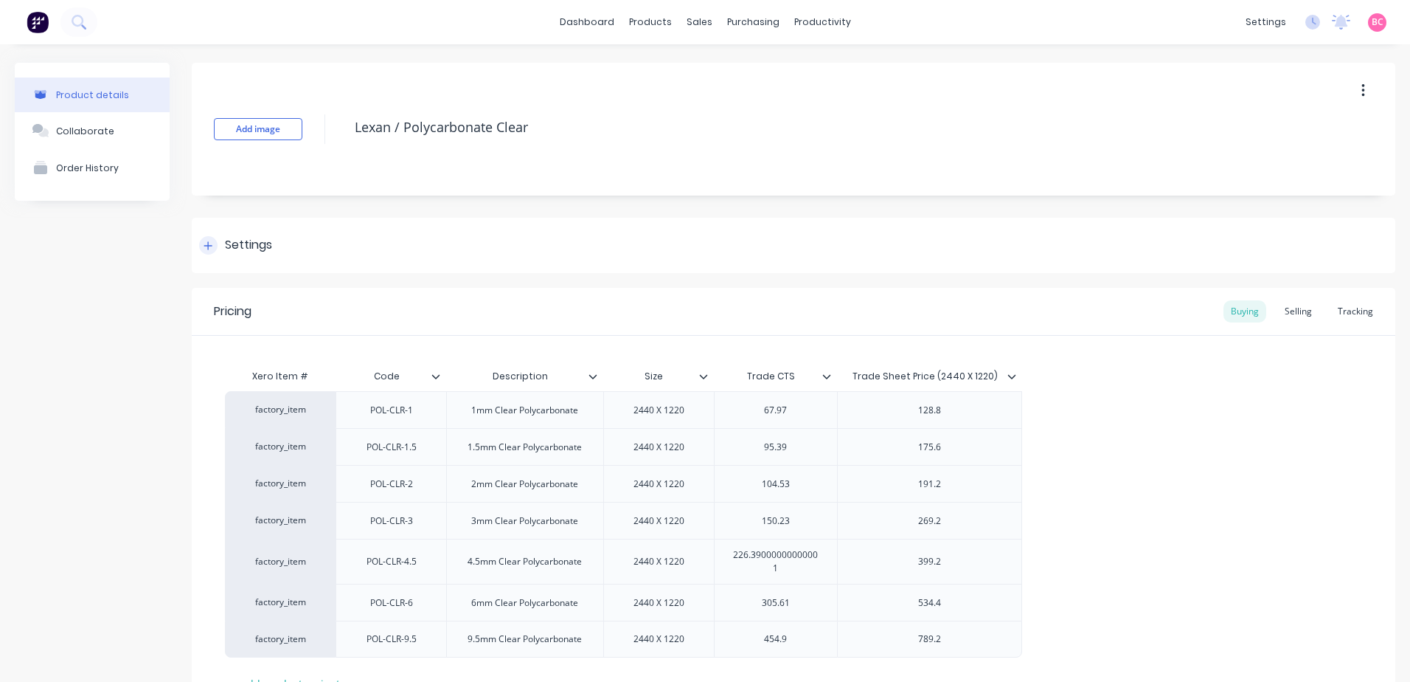
click at [235, 242] on div "Settings" at bounding box center [248, 245] width 47 height 18
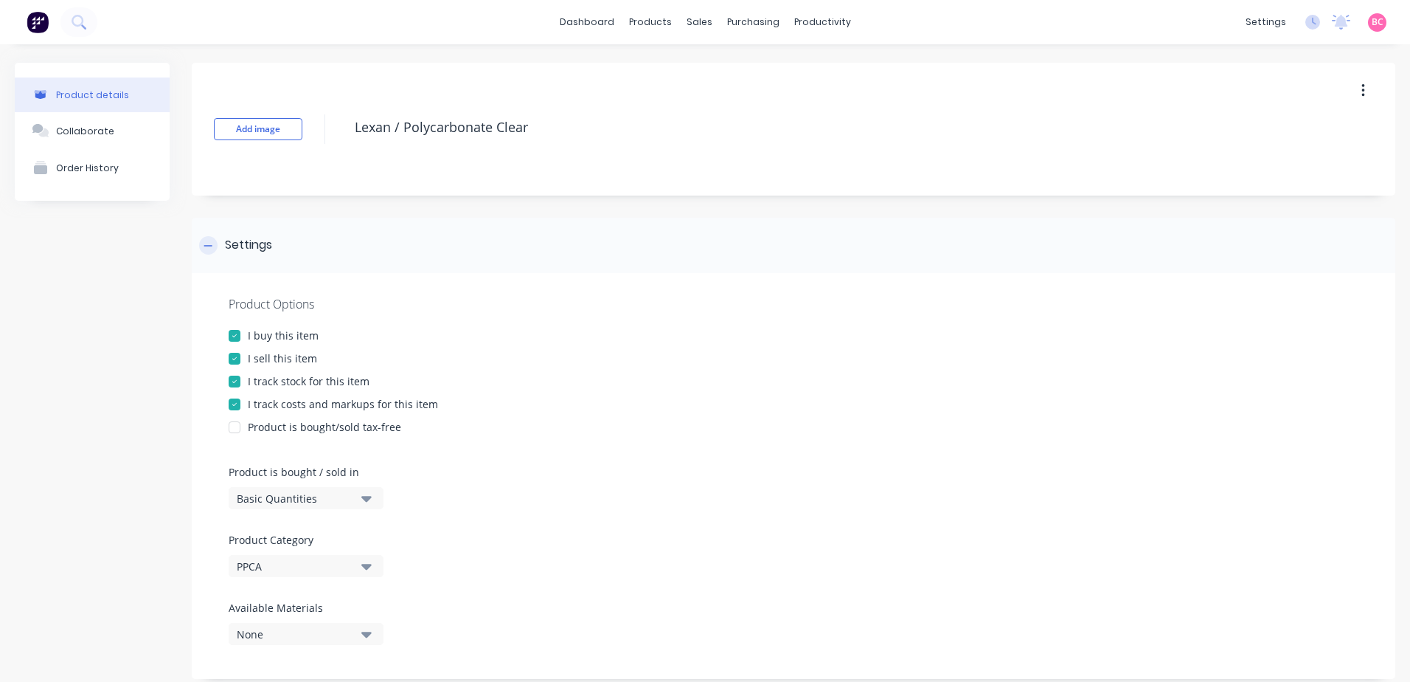
click at [256, 248] on div "Settings" at bounding box center [248, 245] width 47 height 18
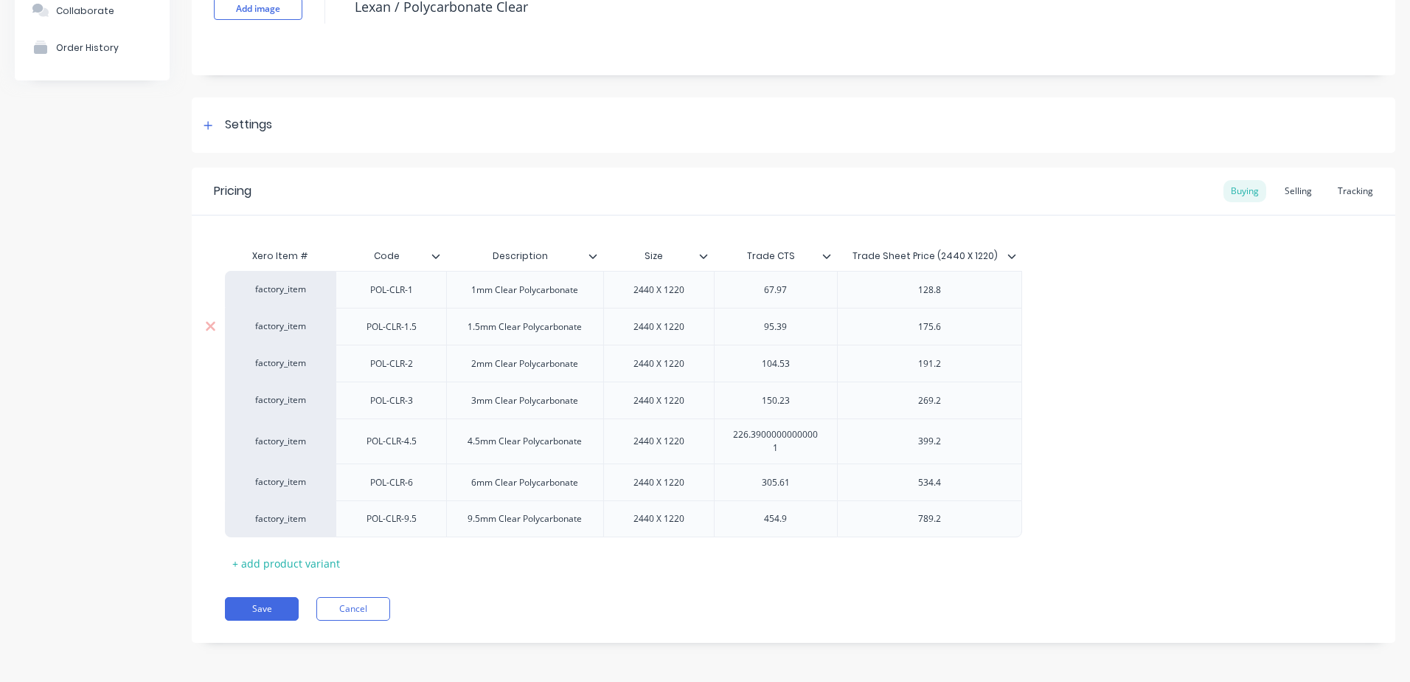
scroll to position [122, 0]
click at [1298, 192] on div "Selling" at bounding box center [1299, 190] width 42 height 22
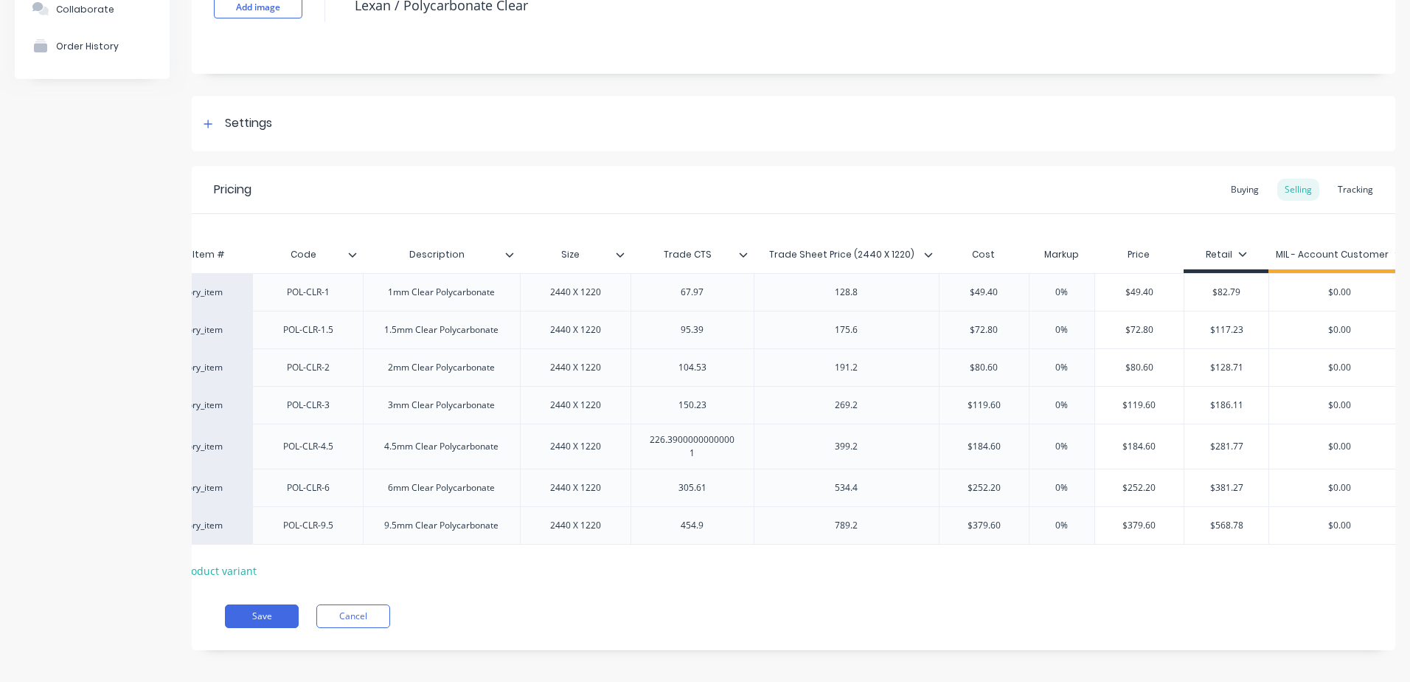
scroll to position [0, 0]
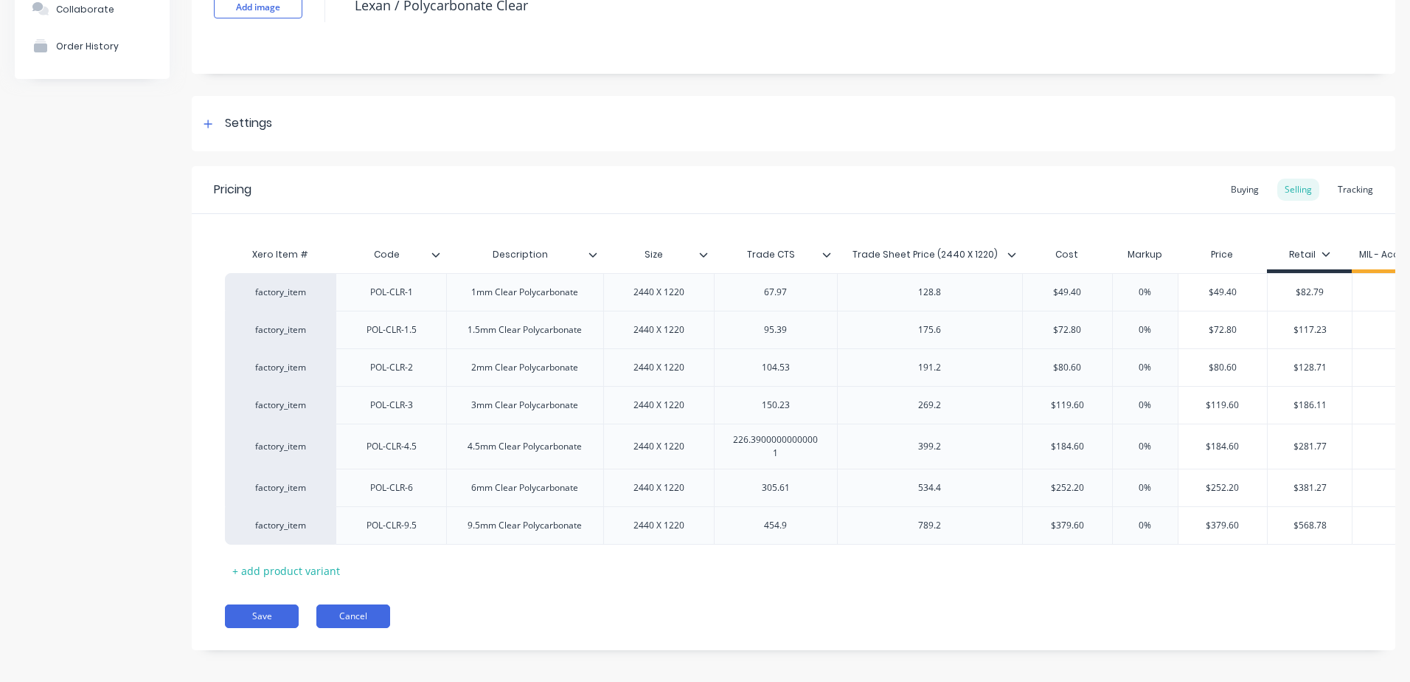
click at [371, 628] on button "Cancel" at bounding box center [353, 616] width 74 height 24
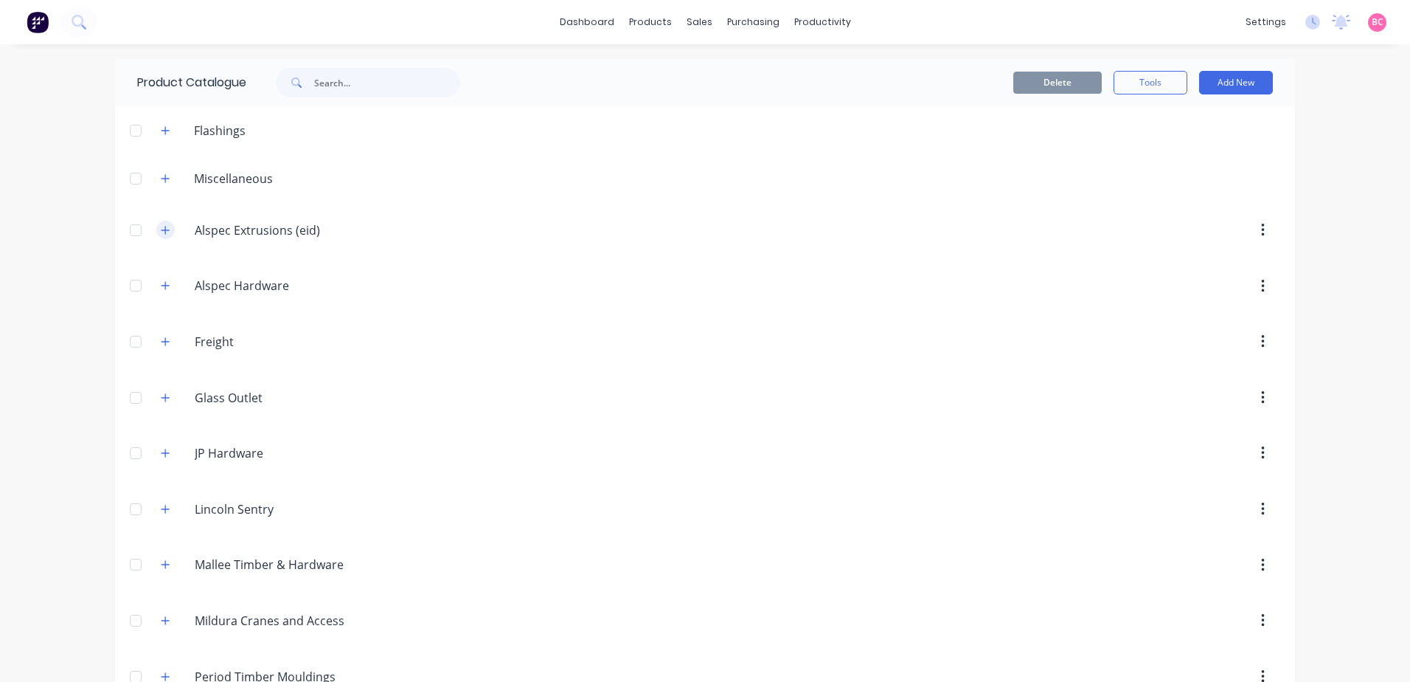
click at [168, 233] on button "button" at bounding box center [165, 230] width 18 height 18
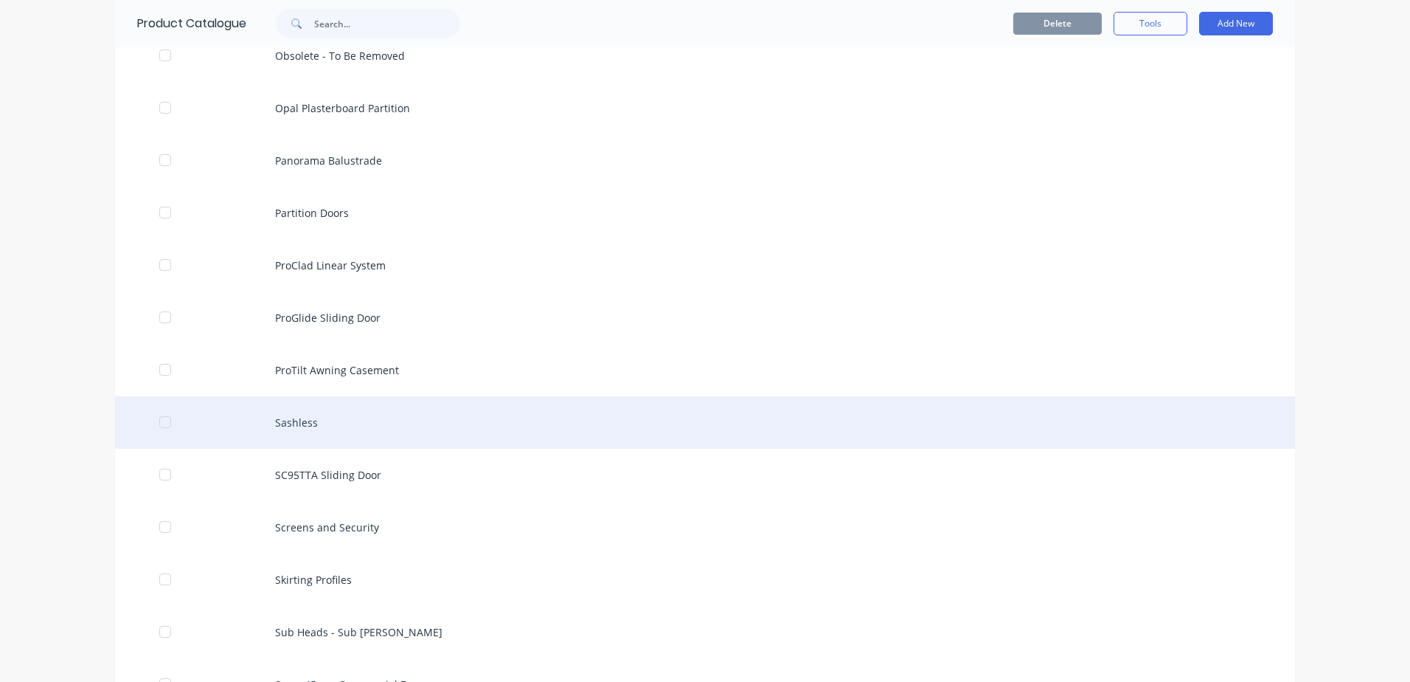
scroll to position [3762, 0]
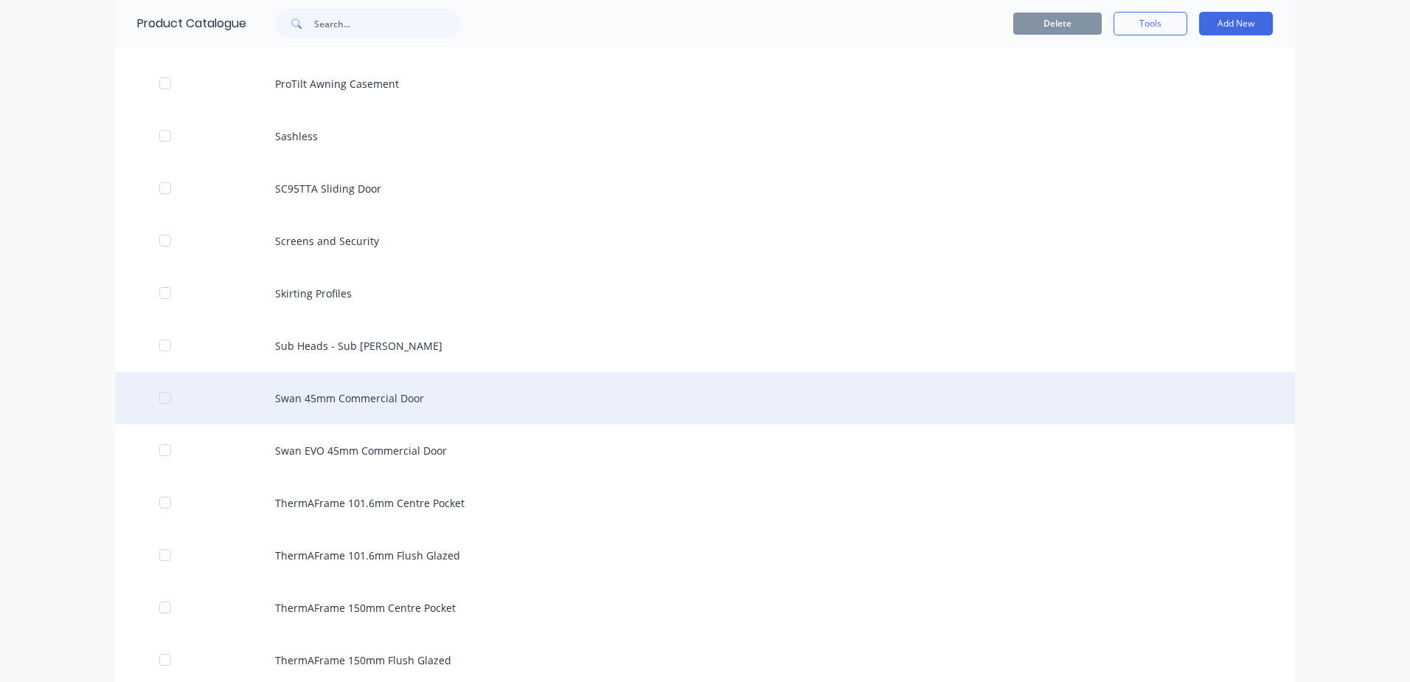
click at [572, 408] on div "Swan 45mm Commercial Door" at bounding box center [705, 398] width 1180 height 52
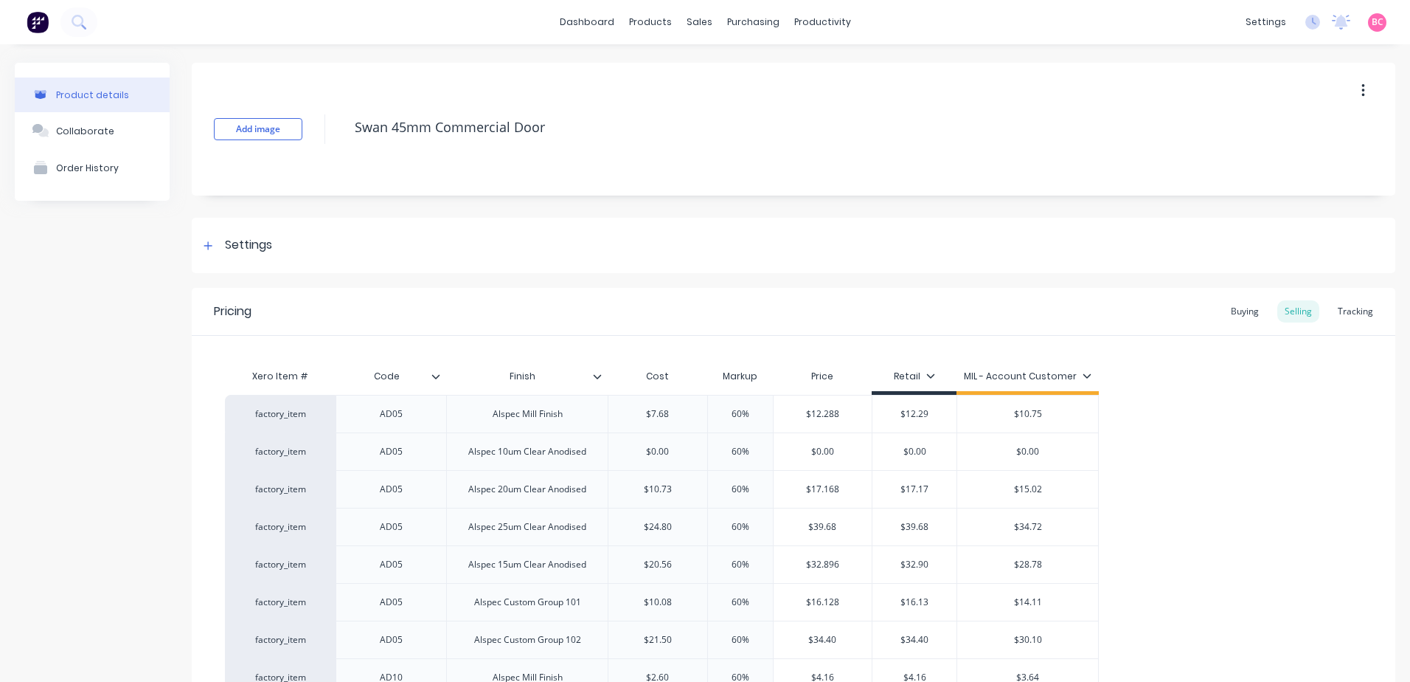
type textarea "x"
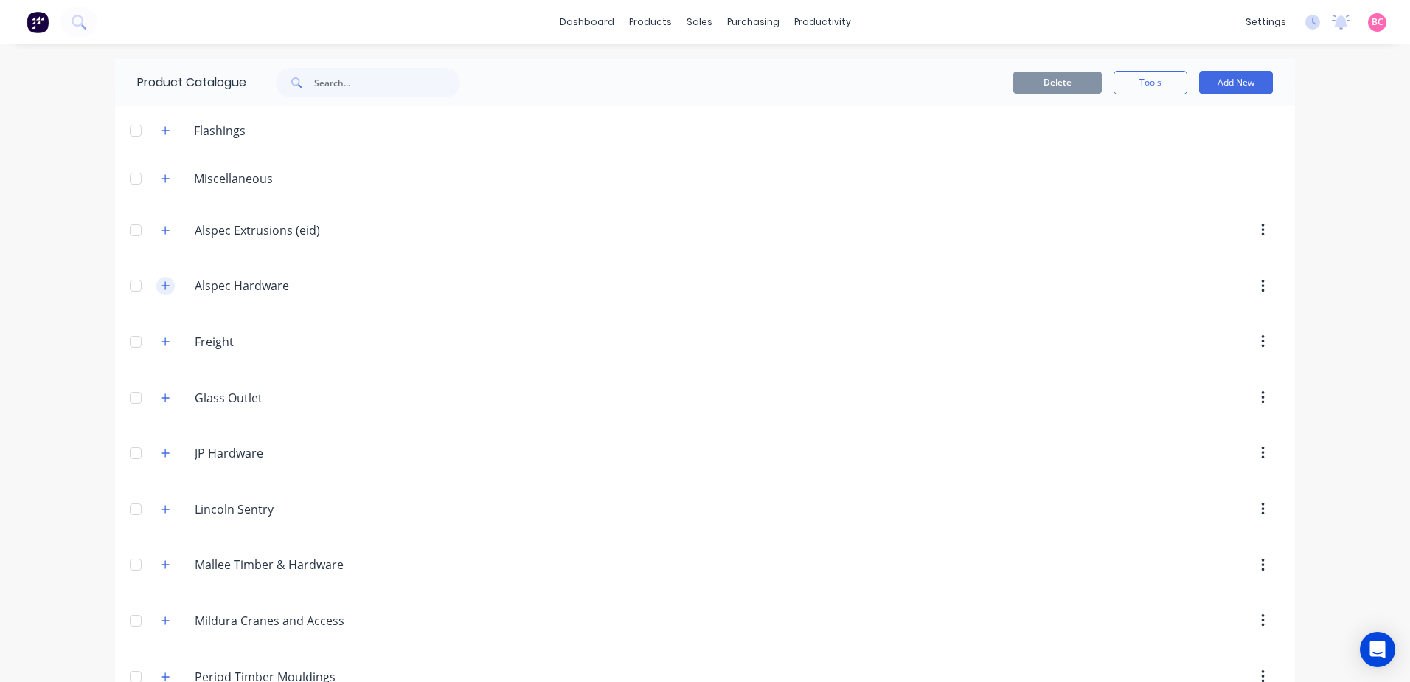
click at [156, 286] on button "button" at bounding box center [165, 286] width 18 height 18
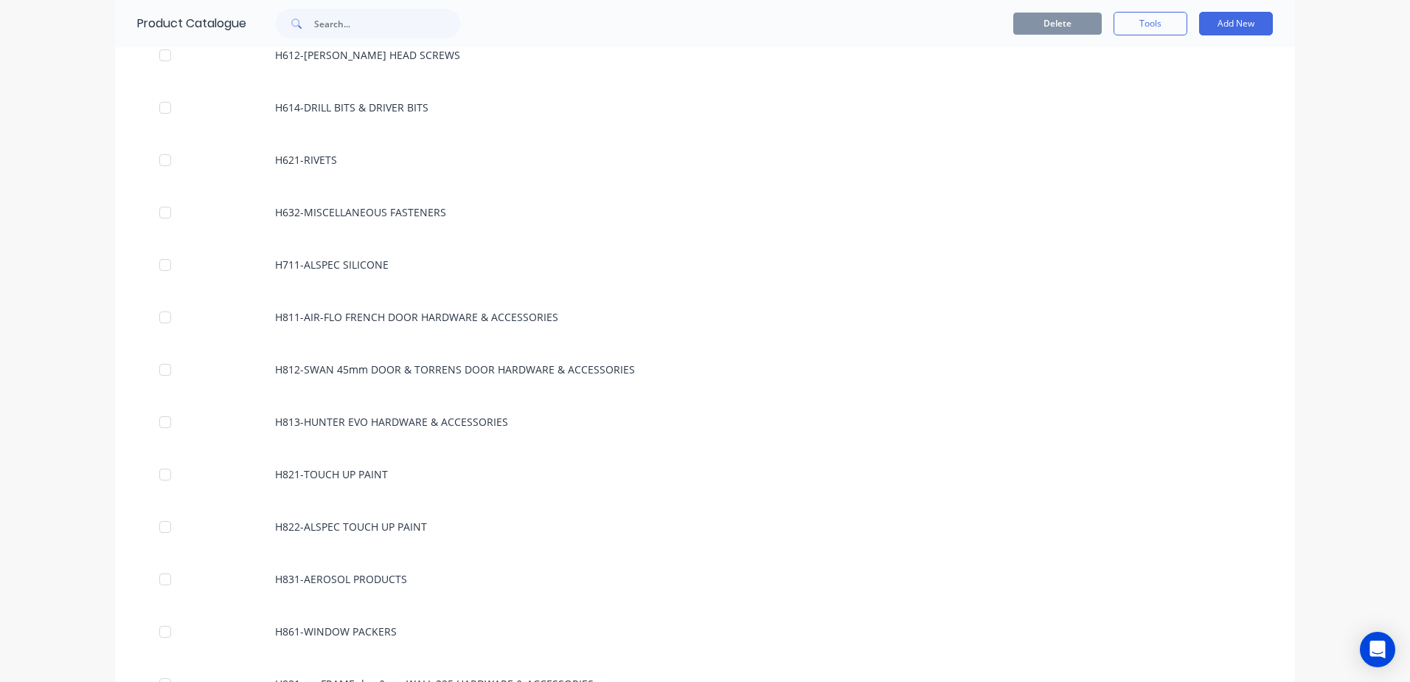
scroll to position [6318, 0]
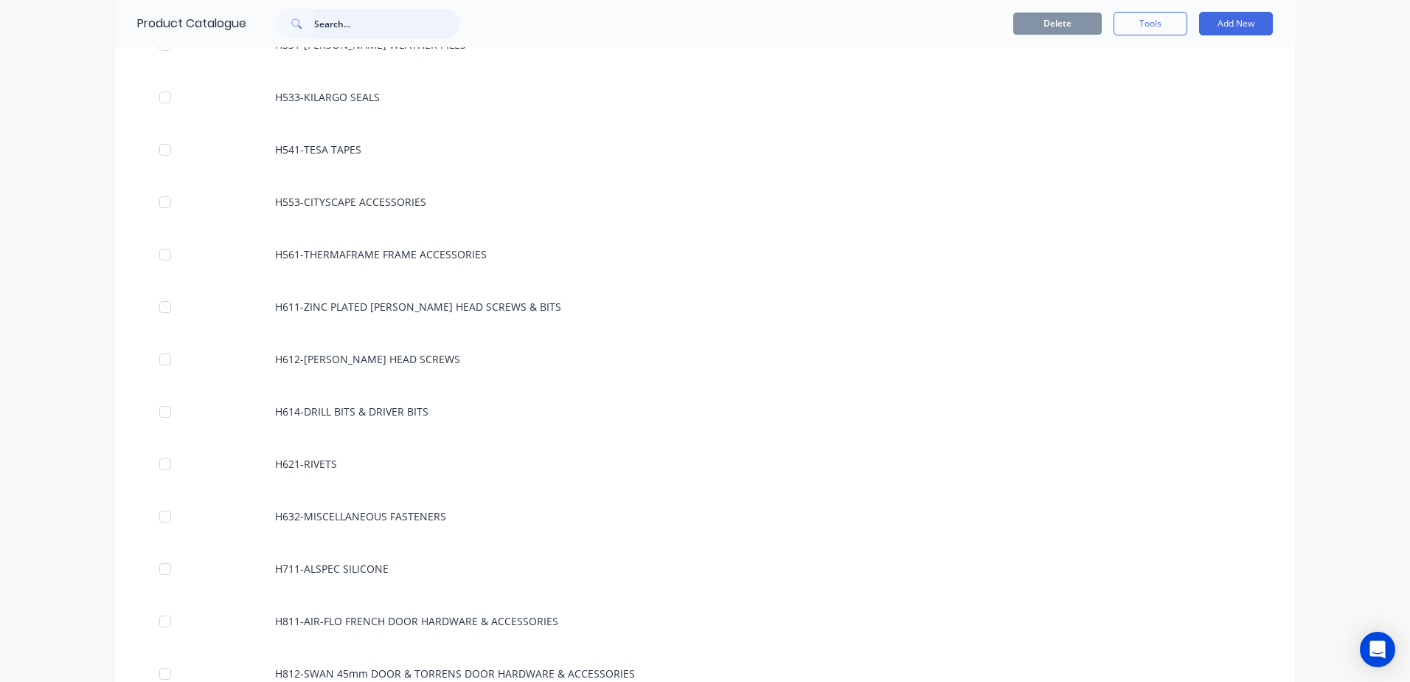
click at [336, 21] on input "text" at bounding box center [387, 24] width 146 height 30
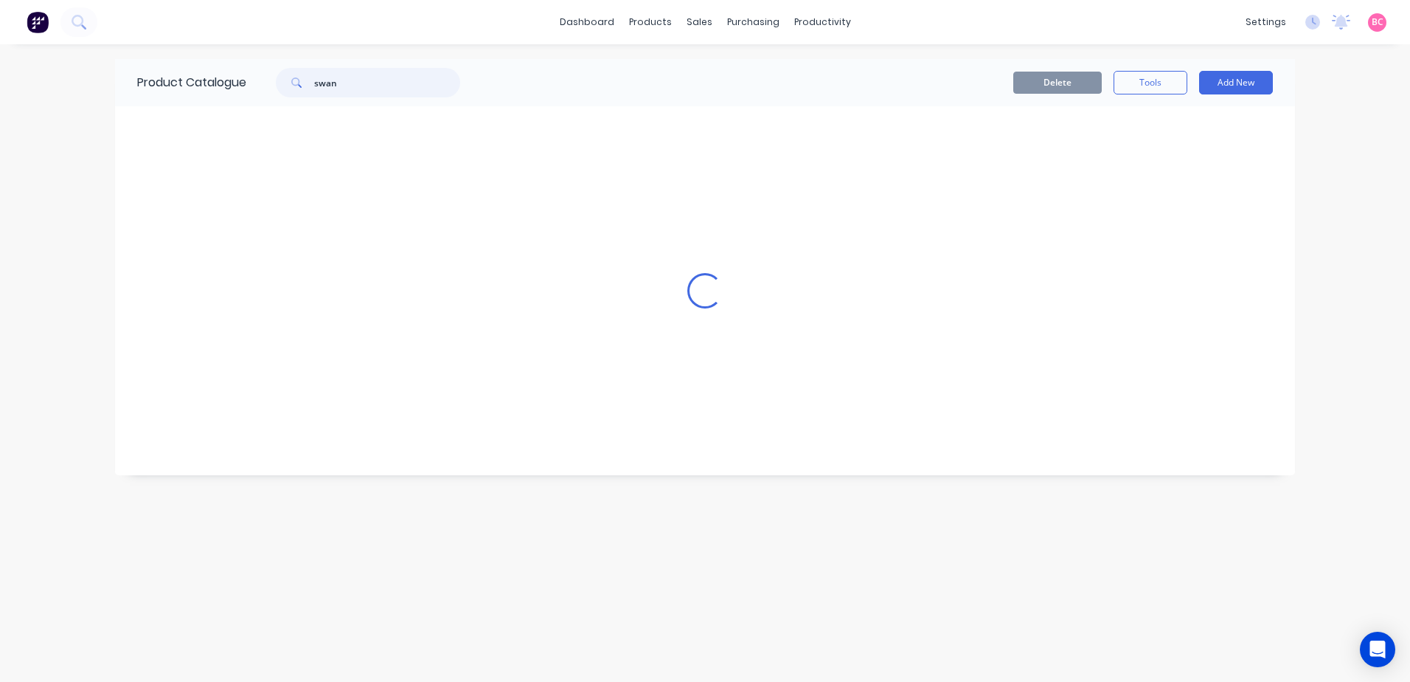
scroll to position [0, 0]
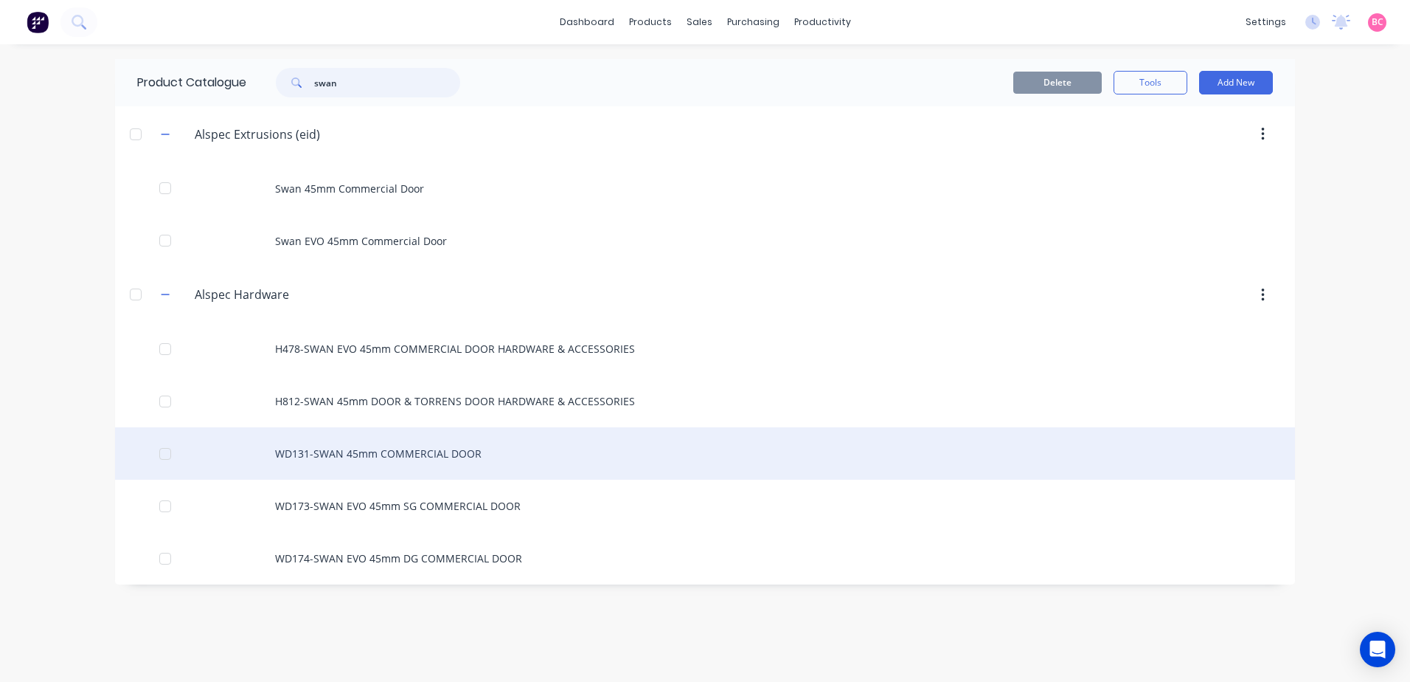
type input "swan"
click at [395, 456] on div "WD131-SWAN 45mm COMMERCIAL DOOR" at bounding box center [705, 453] width 1180 height 52
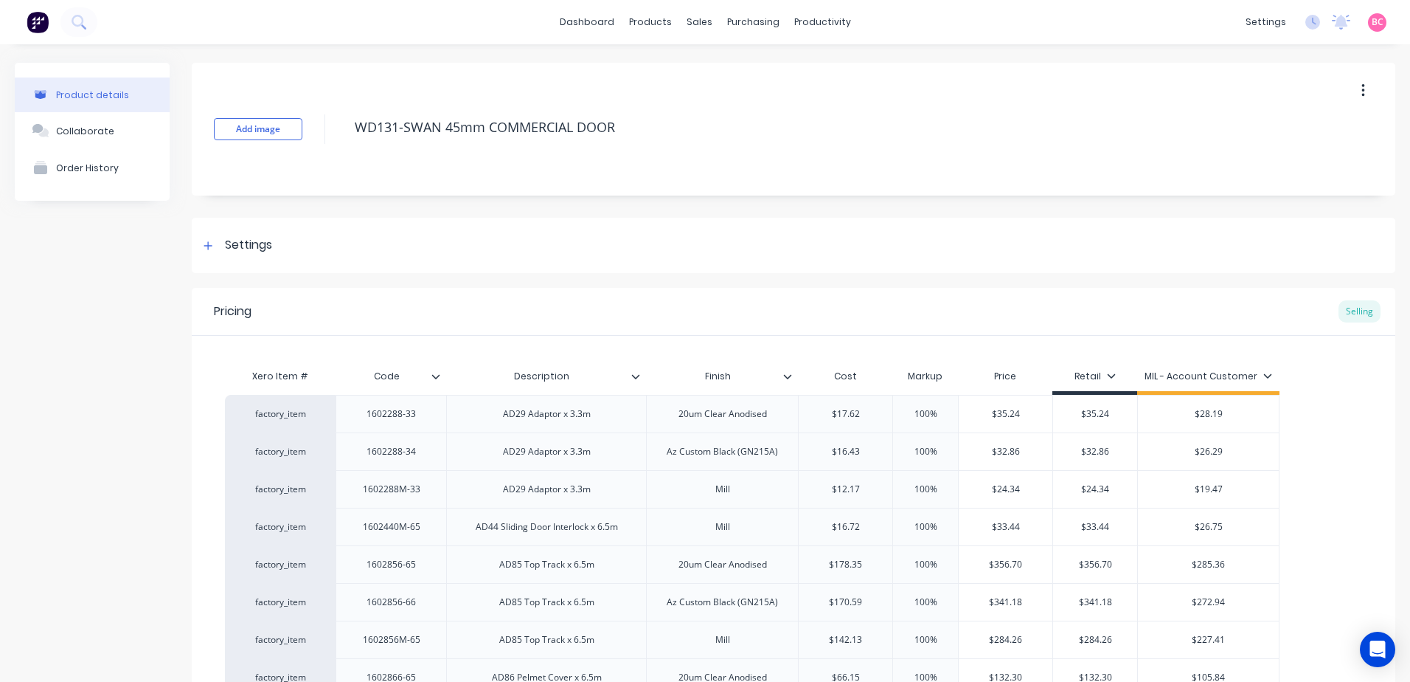
type textarea "x"
click at [133, 134] on button "Collaborate" at bounding box center [92, 130] width 155 height 37
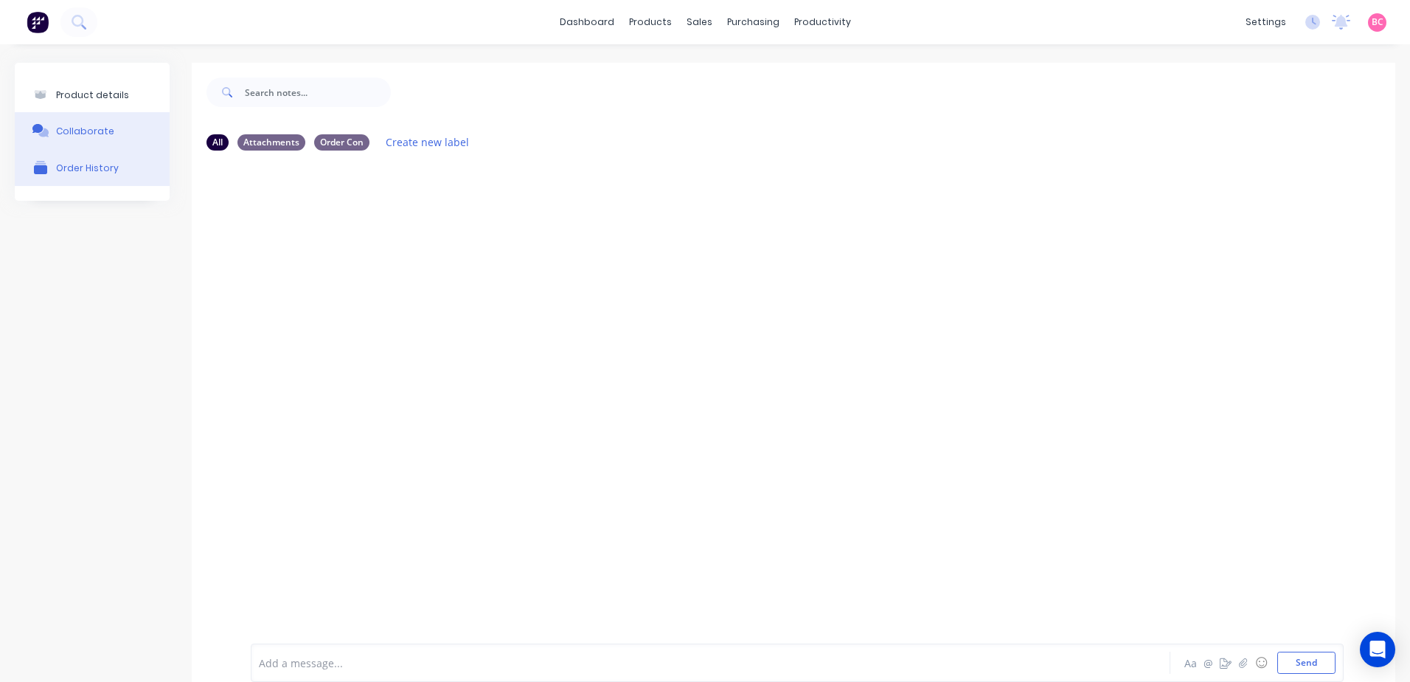
click at [97, 169] on div "Order History" at bounding box center [87, 167] width 63 height 11
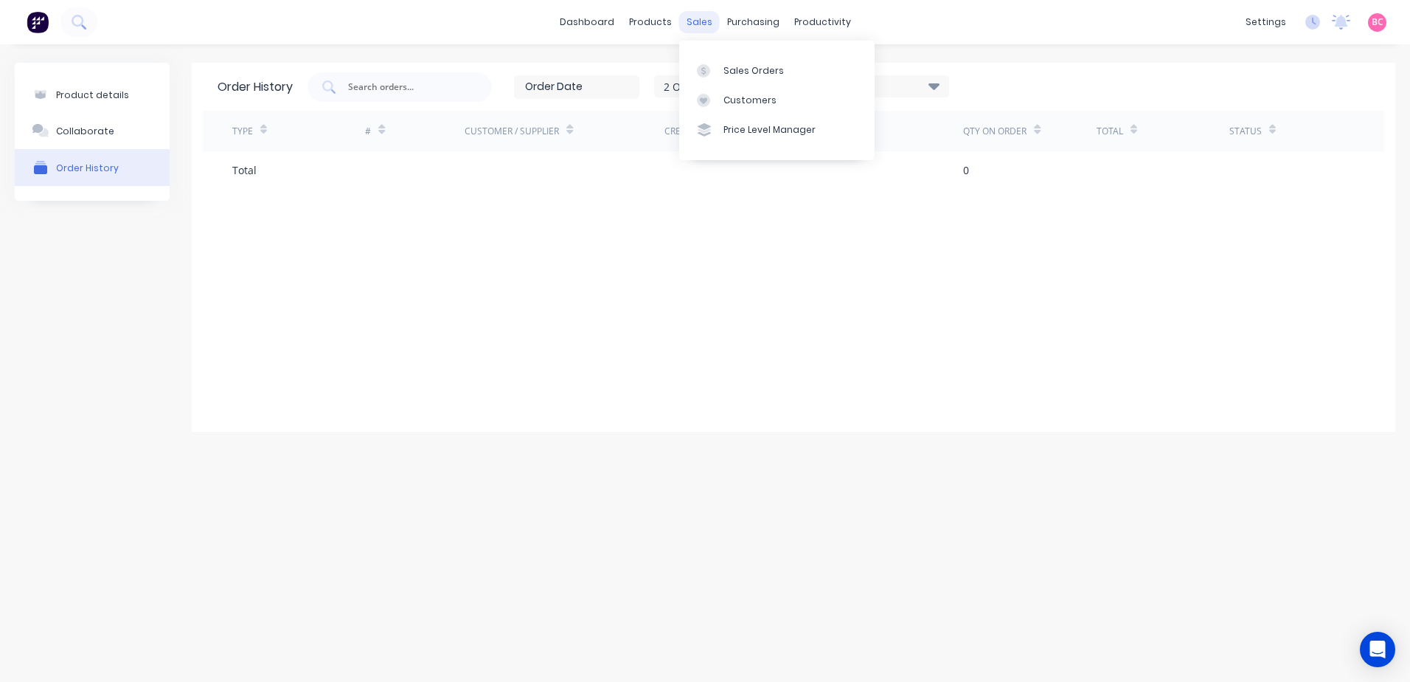
click at [688, 29] on div "sales" at bounding box center [699, 22] width 41 height 22
click at [597, 27] on link "dashboard" at bounding box center [587, 22] width 69 height 22
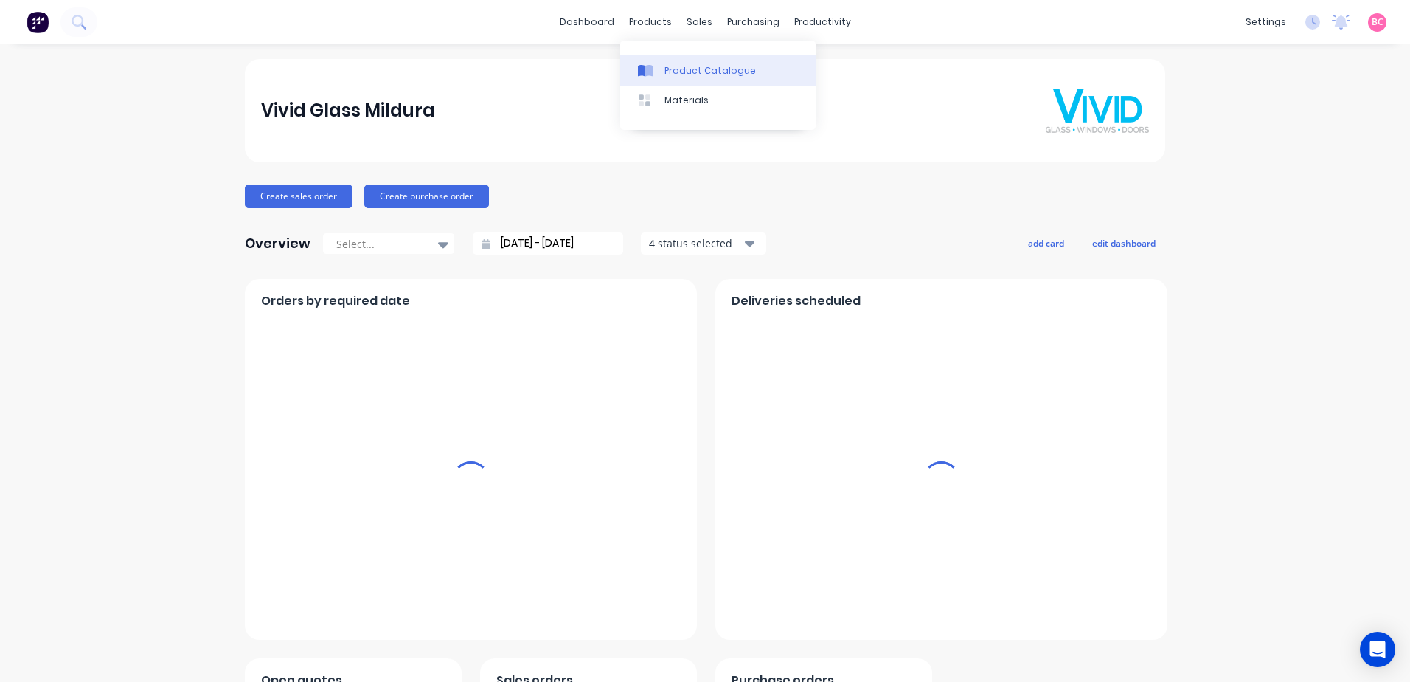
click at [677, 75] on div "Product Catalogue" at bounding box center [710, 70] width 91 height 13
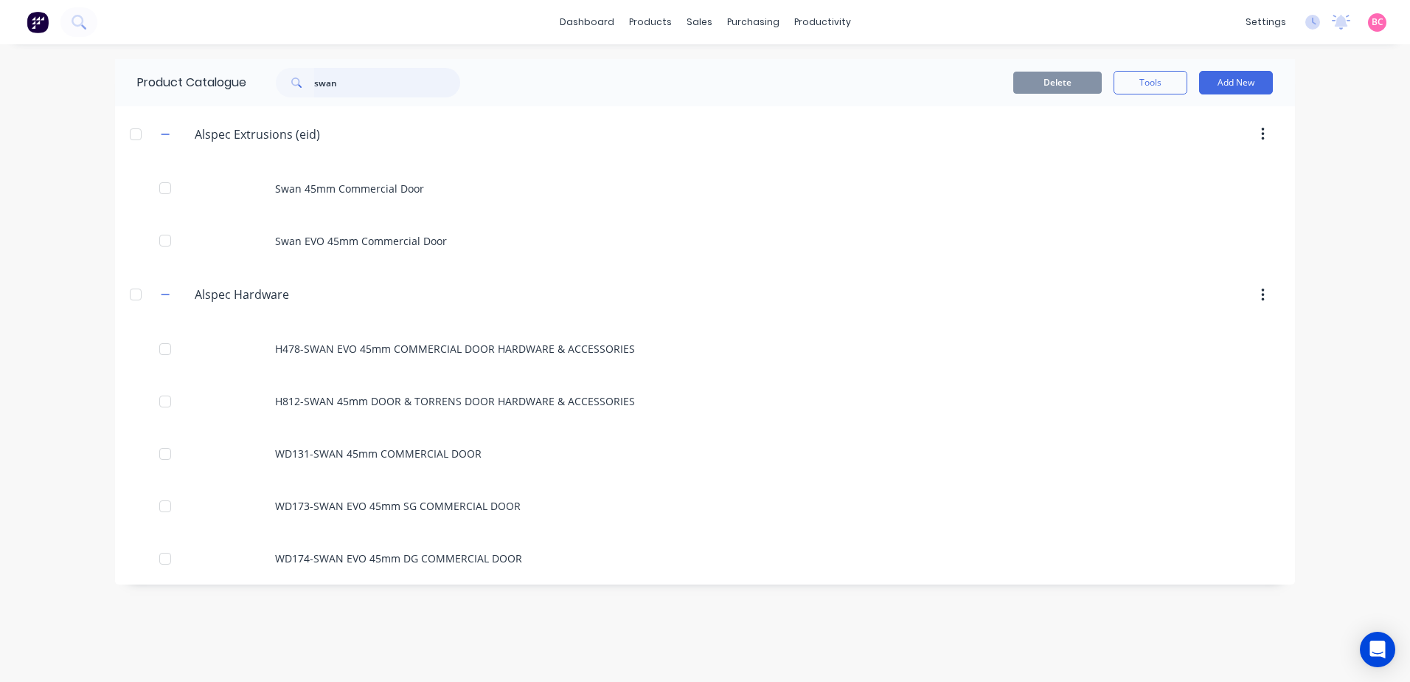
click at [0, 125] on html "dashboard products sales purchasing productivity dashboard products Product Cat…" at bounding box center [705, 341] width 1410 height 682
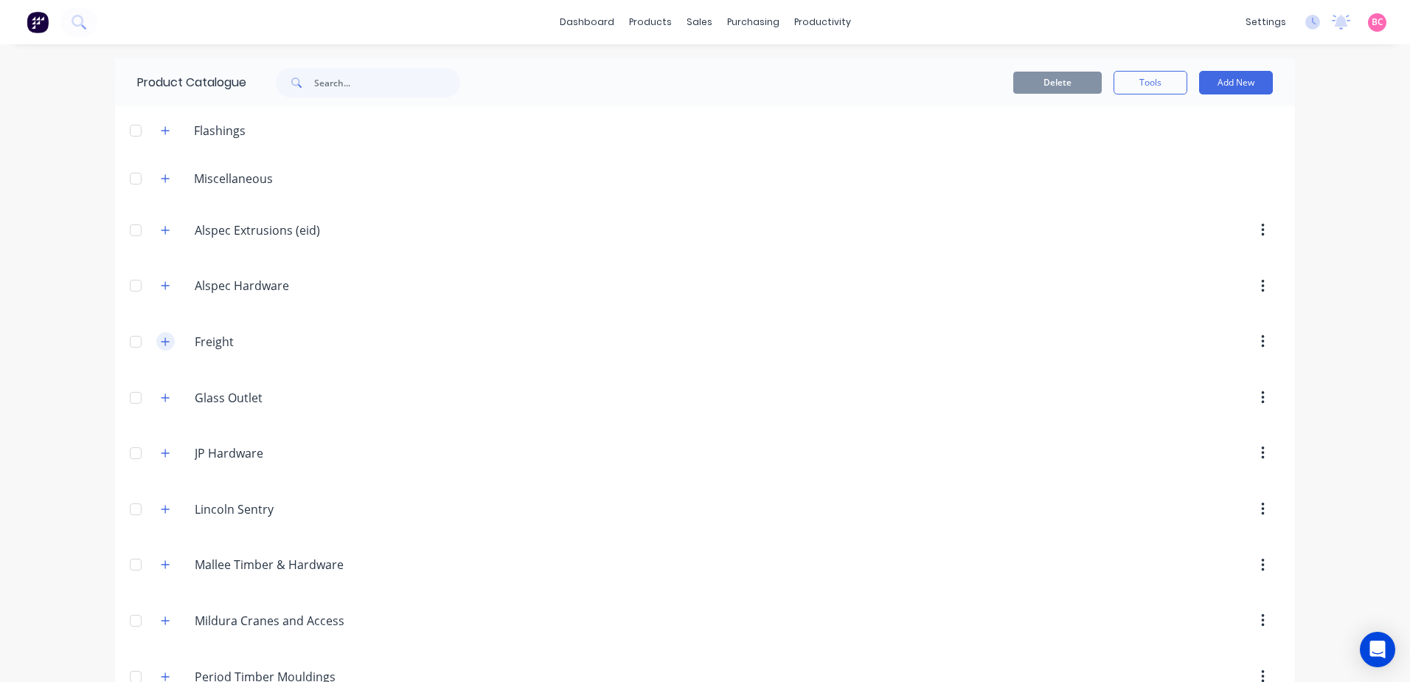
click at [168, 343] on button "button" at bounding box center [165, 341] width 18 height 18
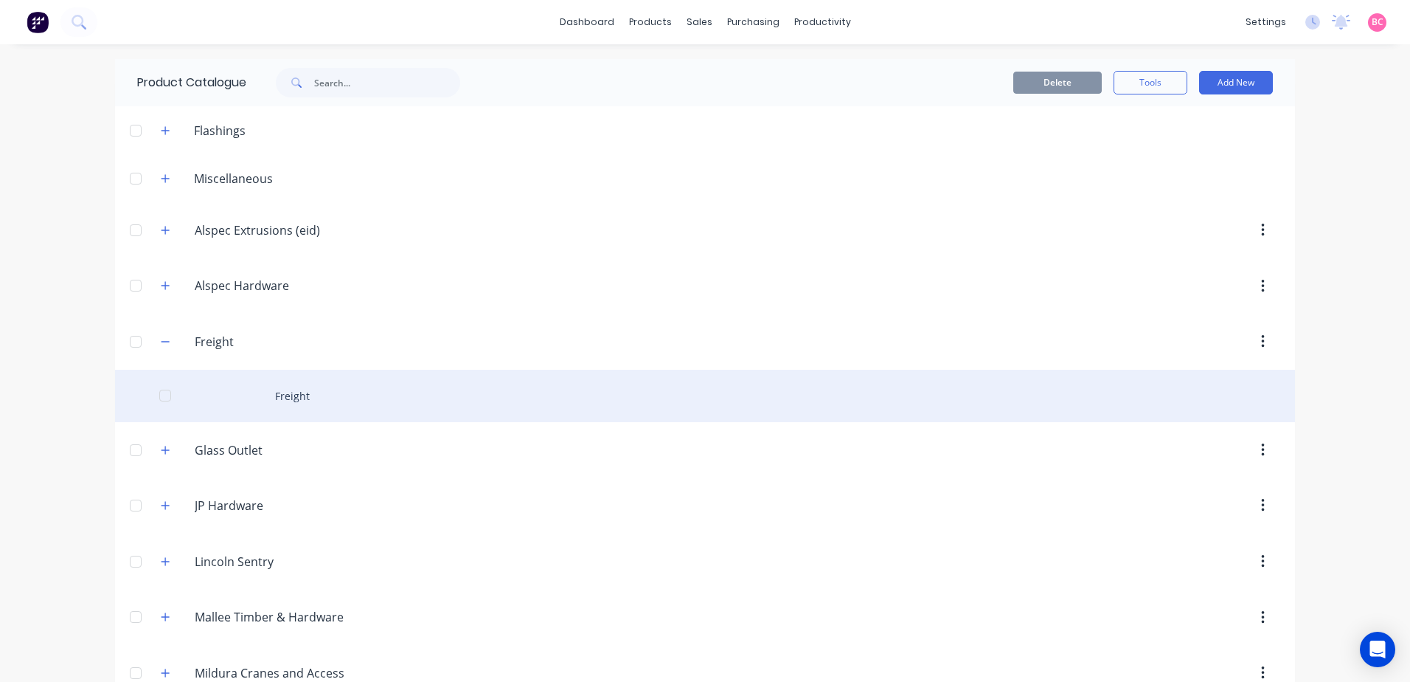
click at [295, 389] on div "Freight" at bounding box center [705, 396] width 1180 height 52
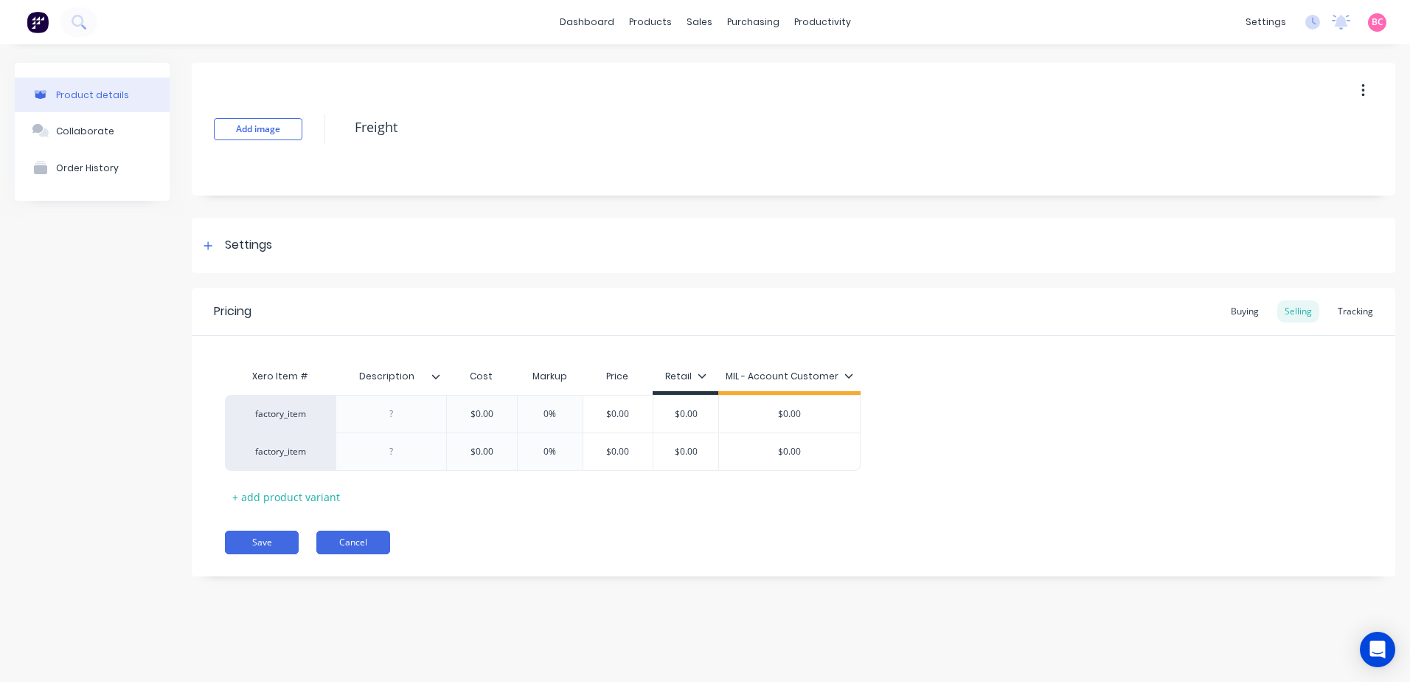
click at [339, 546] on button "Cancel" at bounding box center [353, 542] width 74 height 24
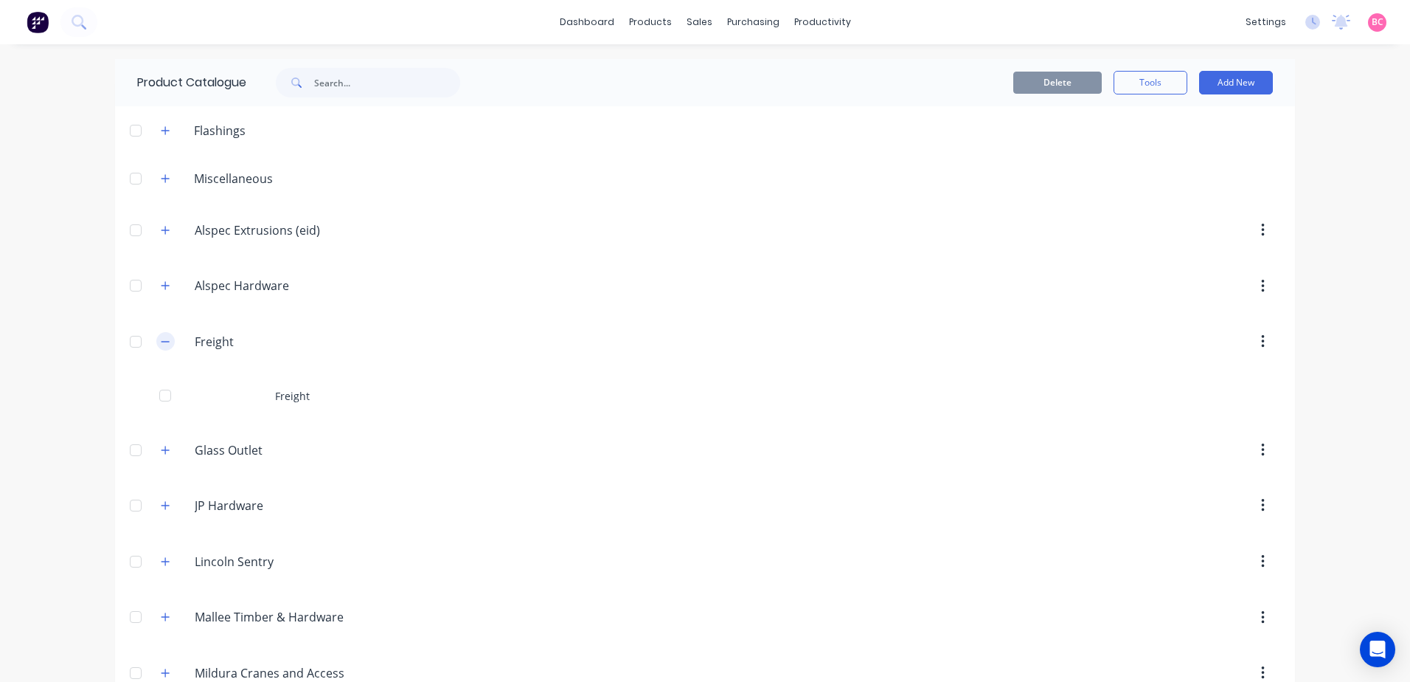
click at [161, 339] on icon "button" at bounding box center [165, 341] width 9 height 10
click at [163, 398] on icon "button" at bounding box center [165, 397] width 9 height 10
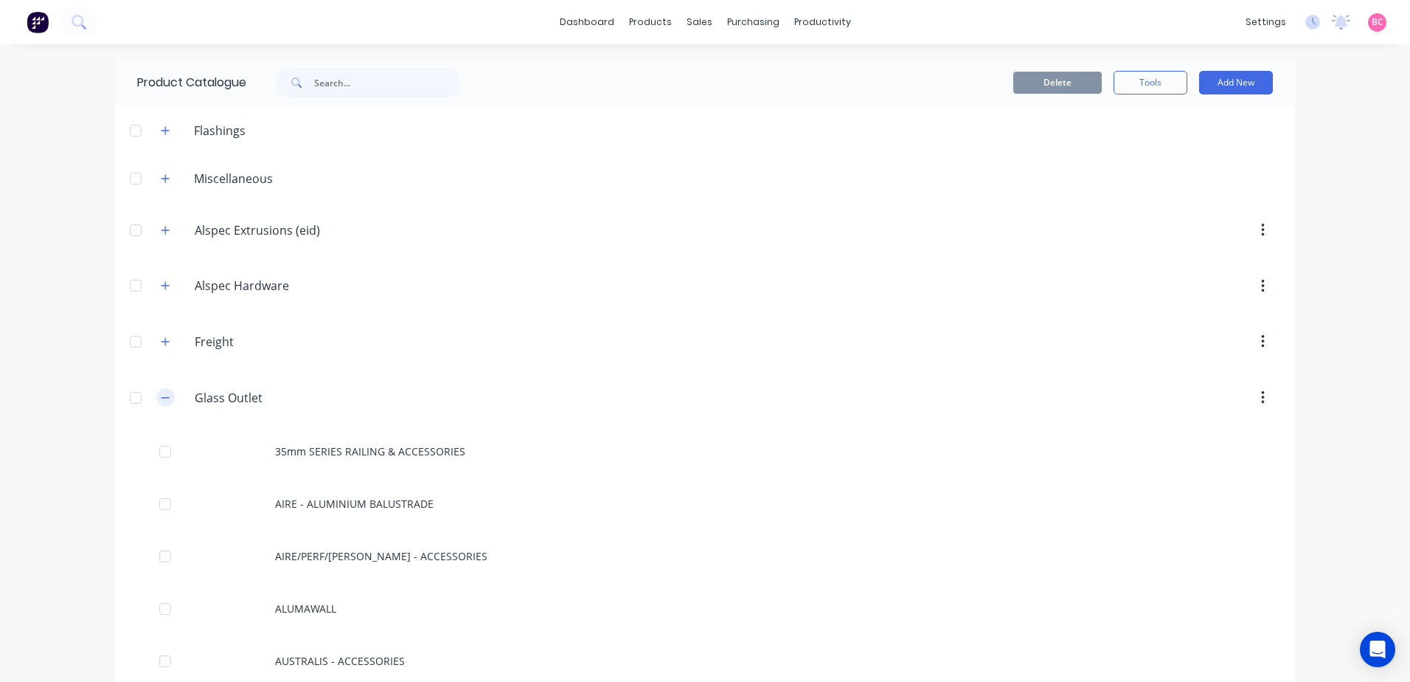
click at [163, 398] on icon "button" at bounding box center [165, 397] width 9 height 10
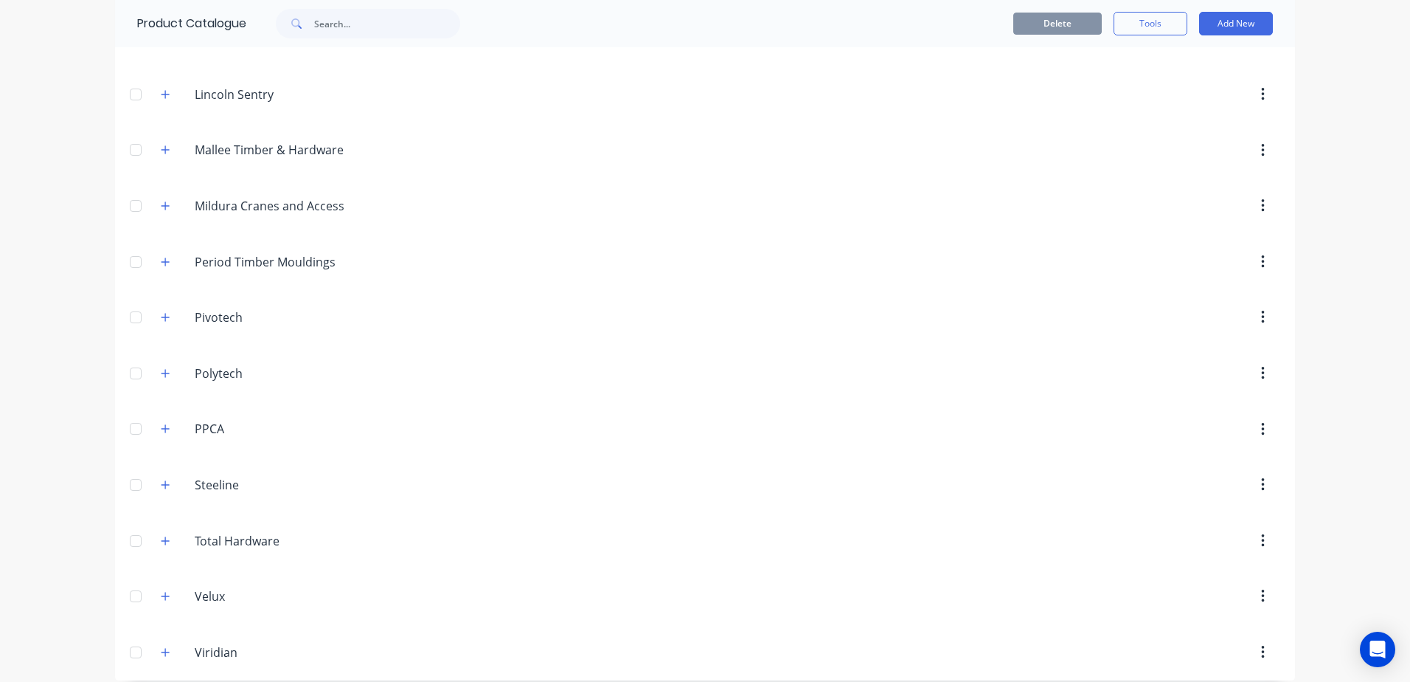
scroll to position [428, 0]
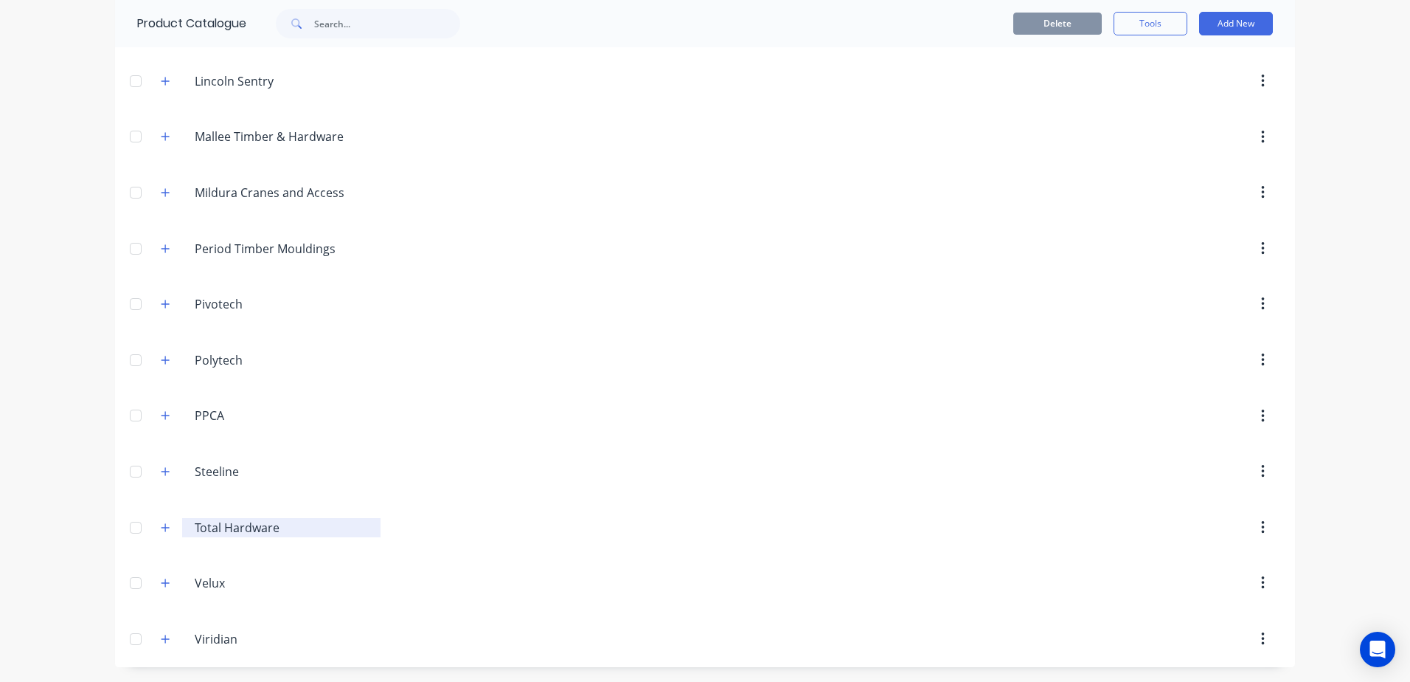
click at [212, 527] on input "Total Hardware" at bounding box center [282, 528] width 175 height 18
click at [161, 530] on icon "button" at bounding box center [165, 527] width 9 height 10
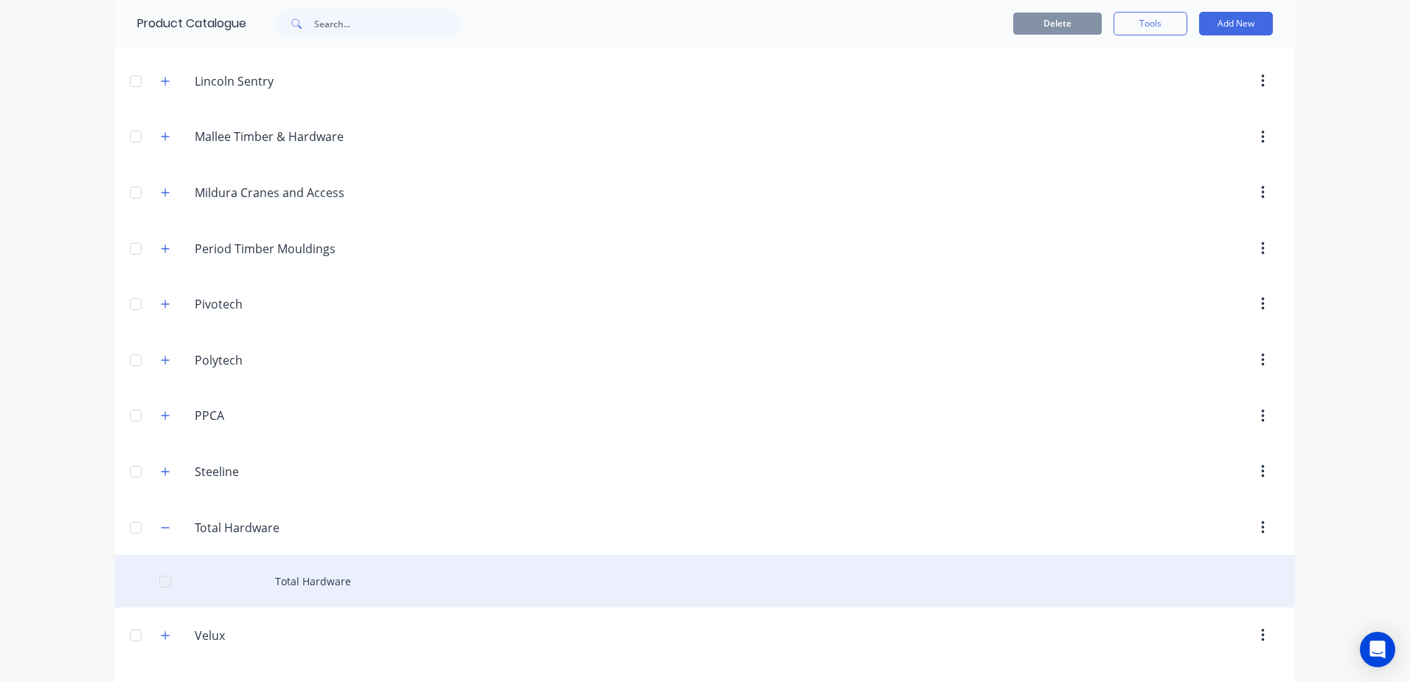
click at [245, 583] on div "Total Hardware" at bounding box center [705, 581] width 1180 height 52
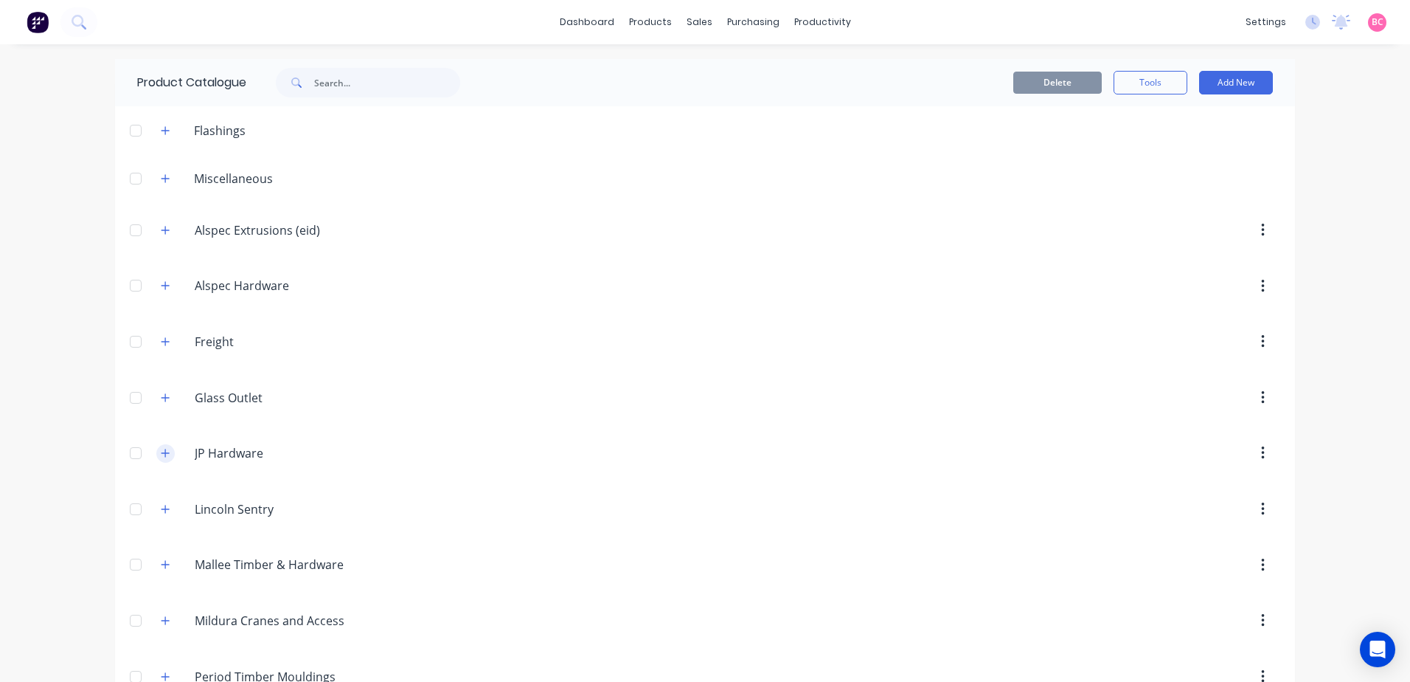
click at [165, 451] on button "button" at bounding box center [165, 453] width 18 height 18
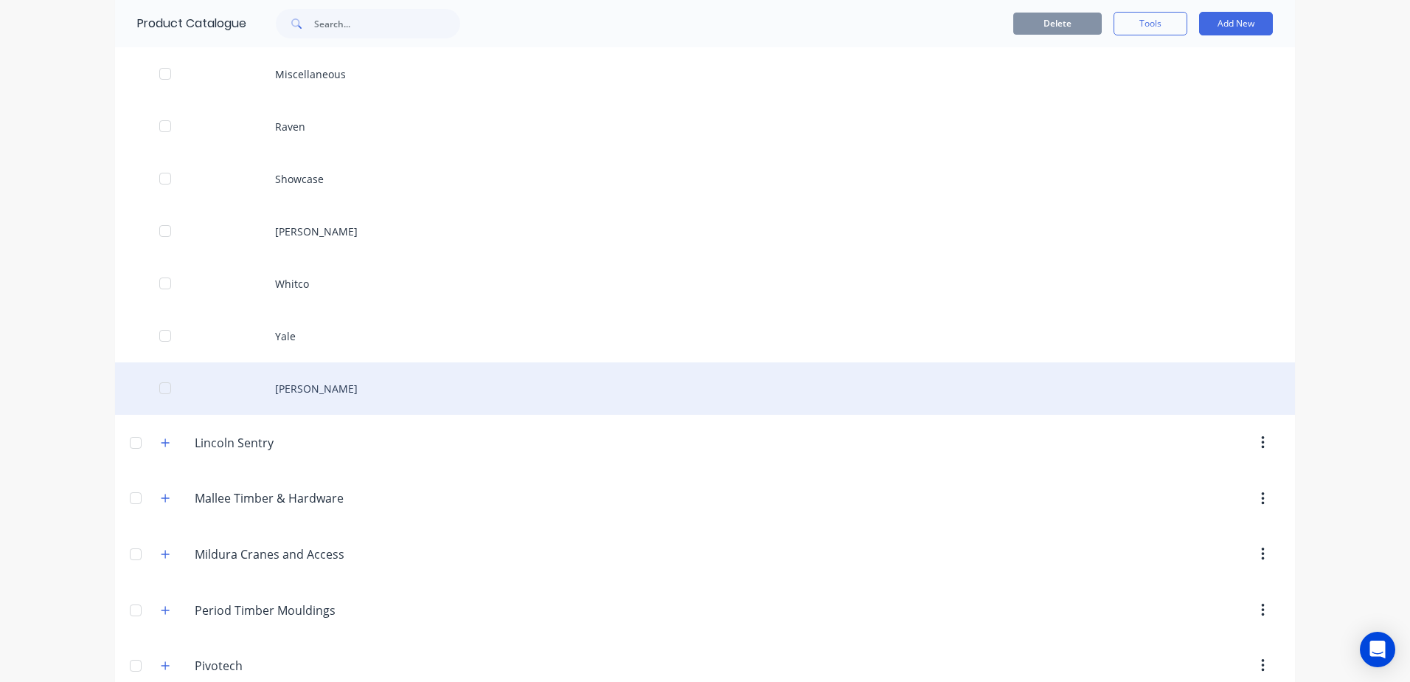
scroll to position [443, 0]
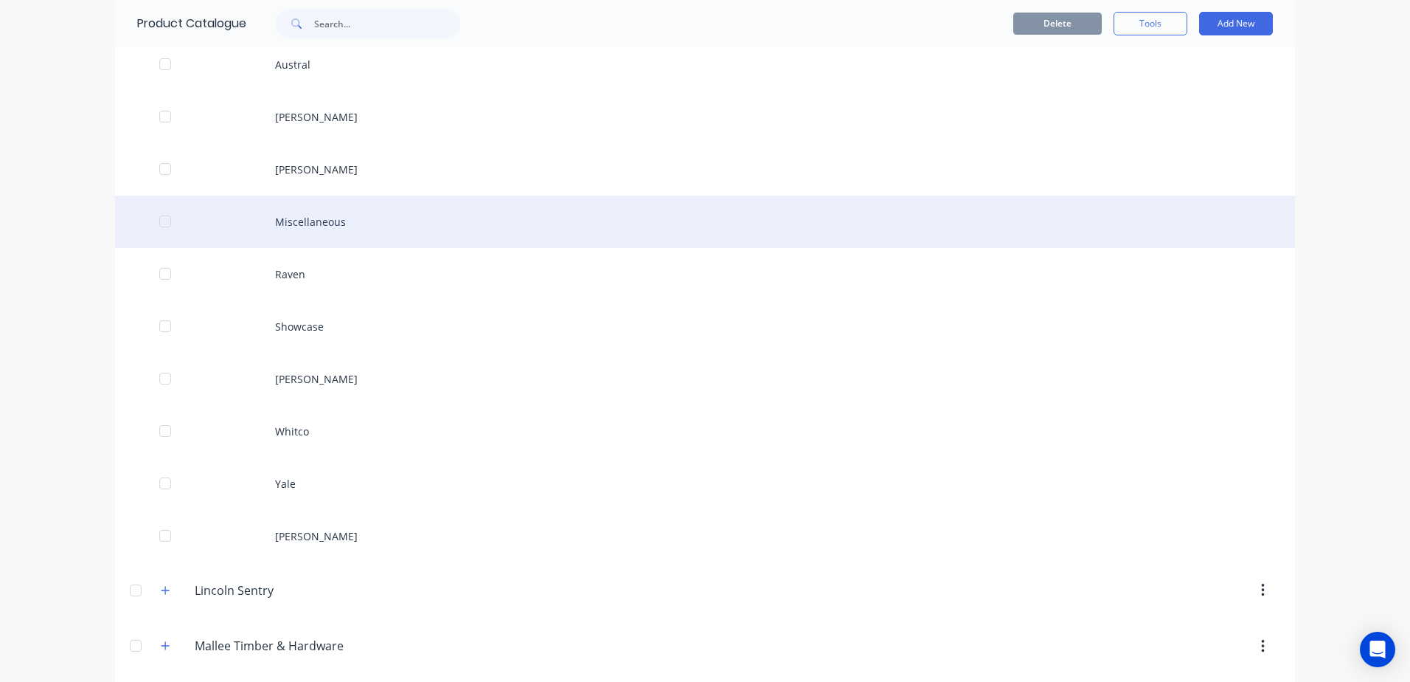
click at [282, 232] on div "Miscellaneous" at bounding box center [705, 221] width 1180 height 52
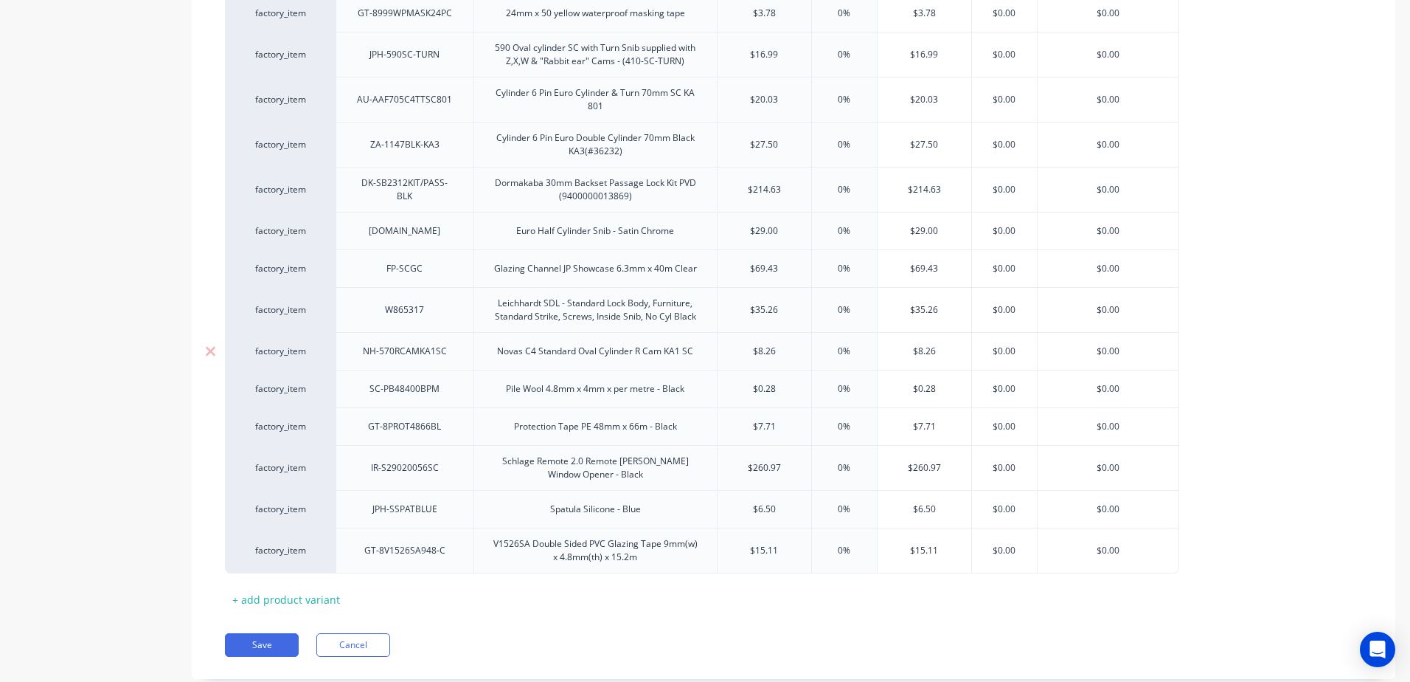
scroll to position [438, 0]
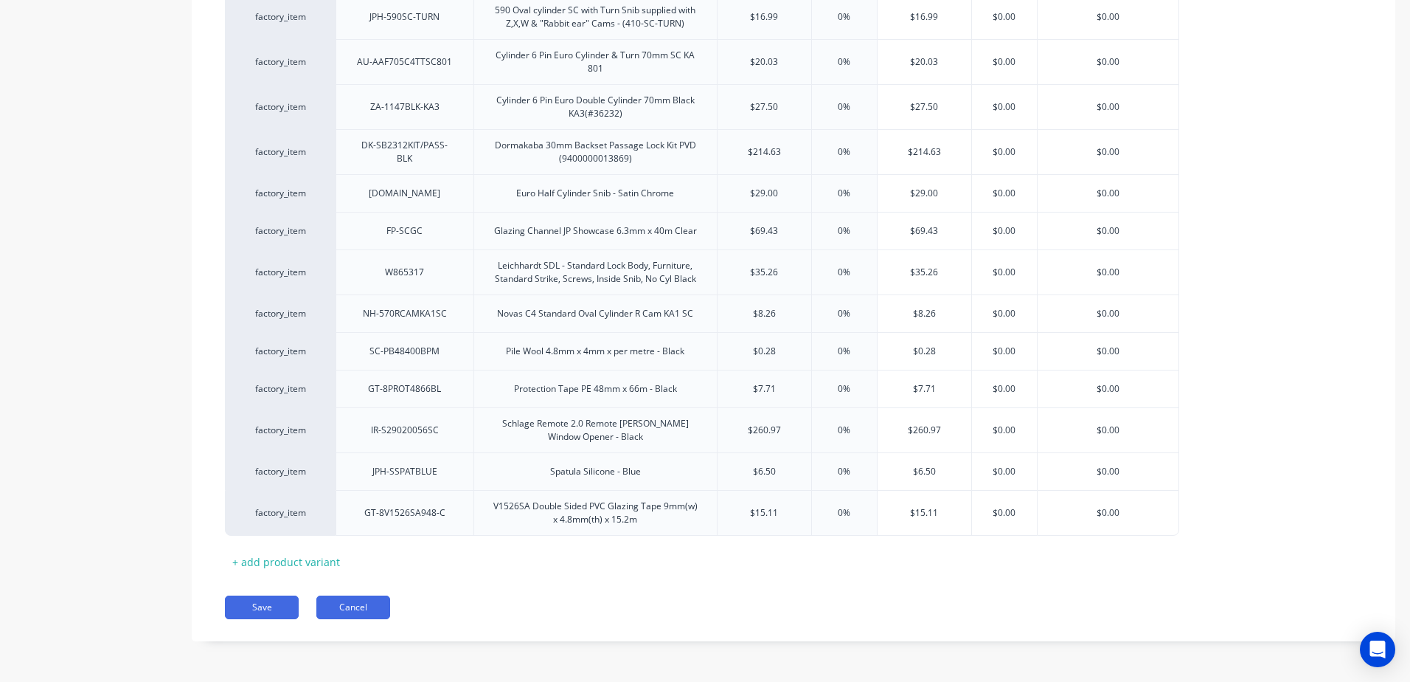
click at [370, 607] on button "Cancel" at bounding box center [353, 607] width 74 height 24
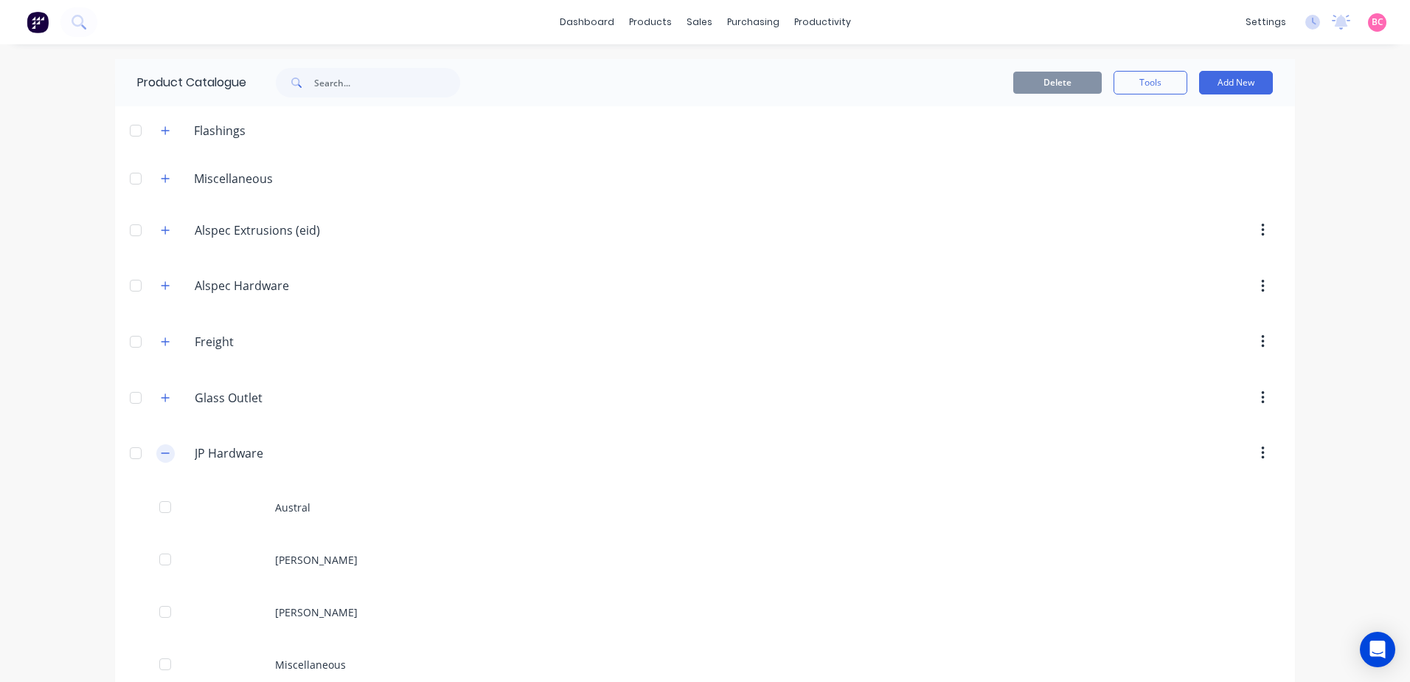
click at [160, 459] on button "button" at bounding box center [165, 453] width 18 height 18
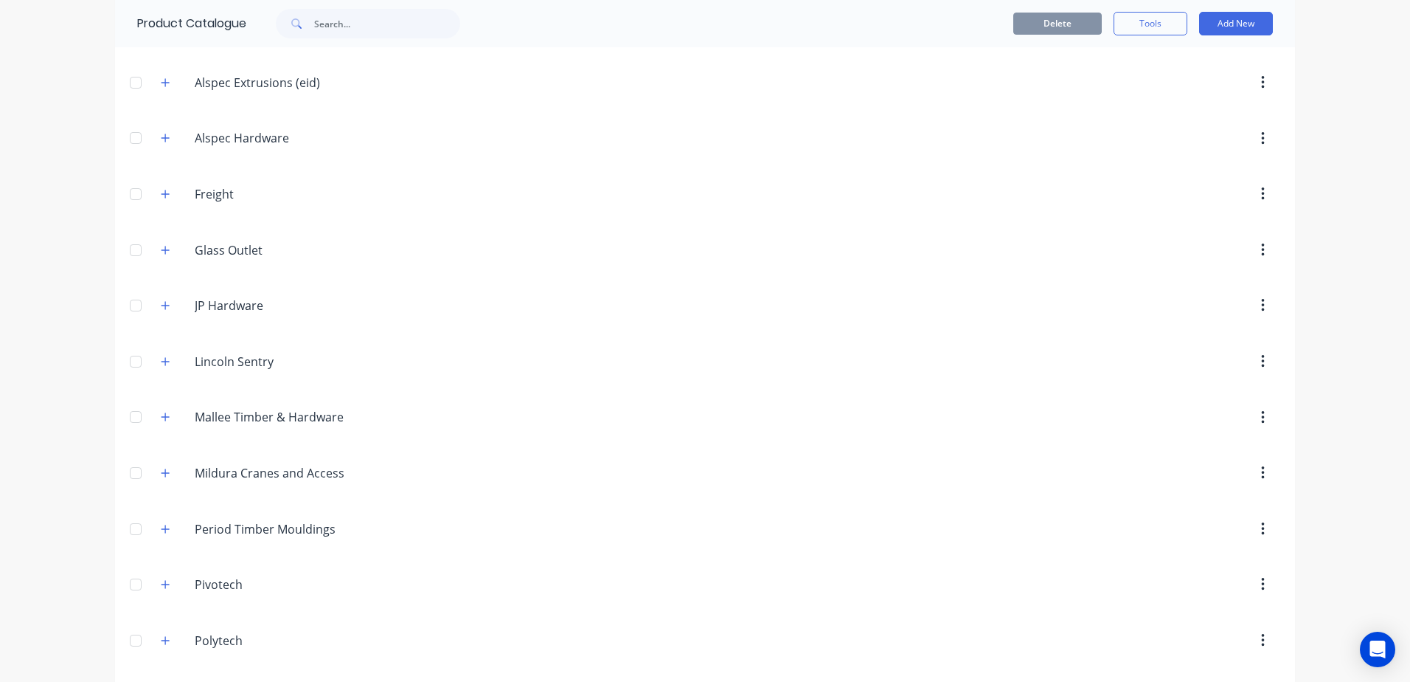
scroll to position [369, 0]
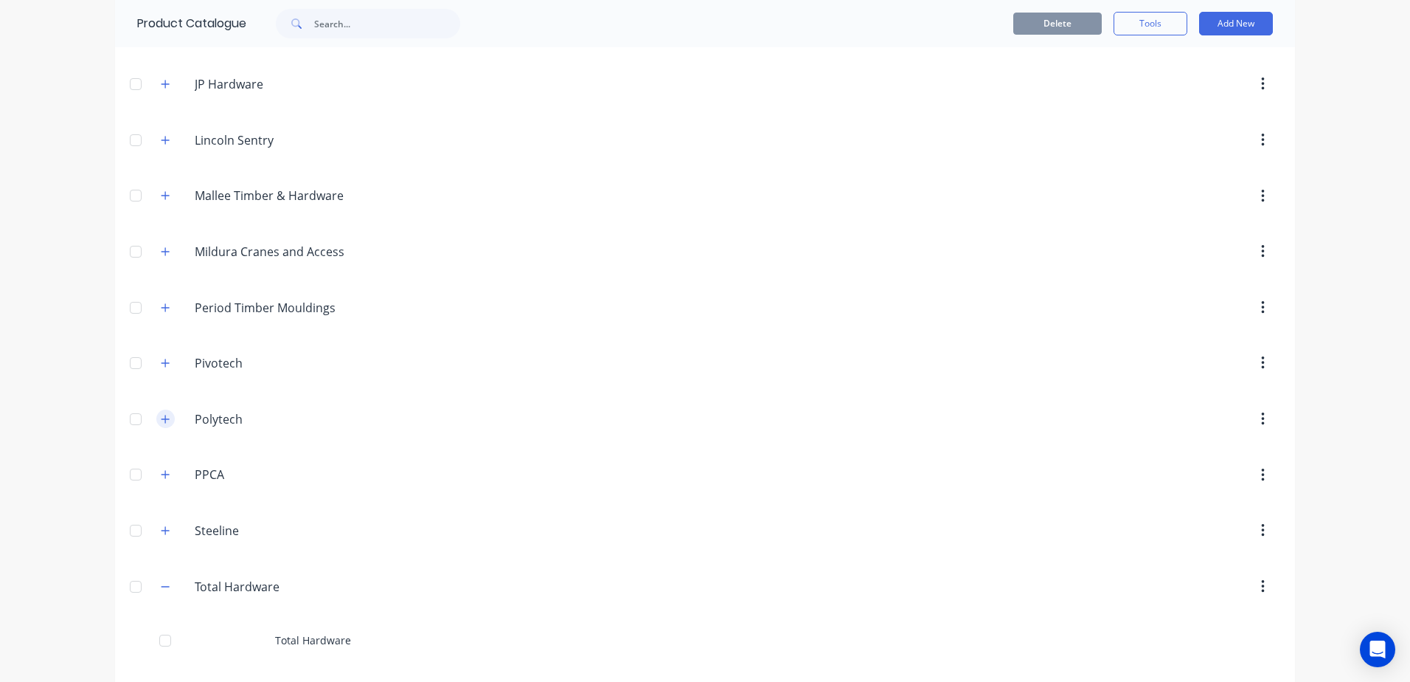
click at [166, 417] on button "button" at bounding box center [165, 418] width 18 height 18
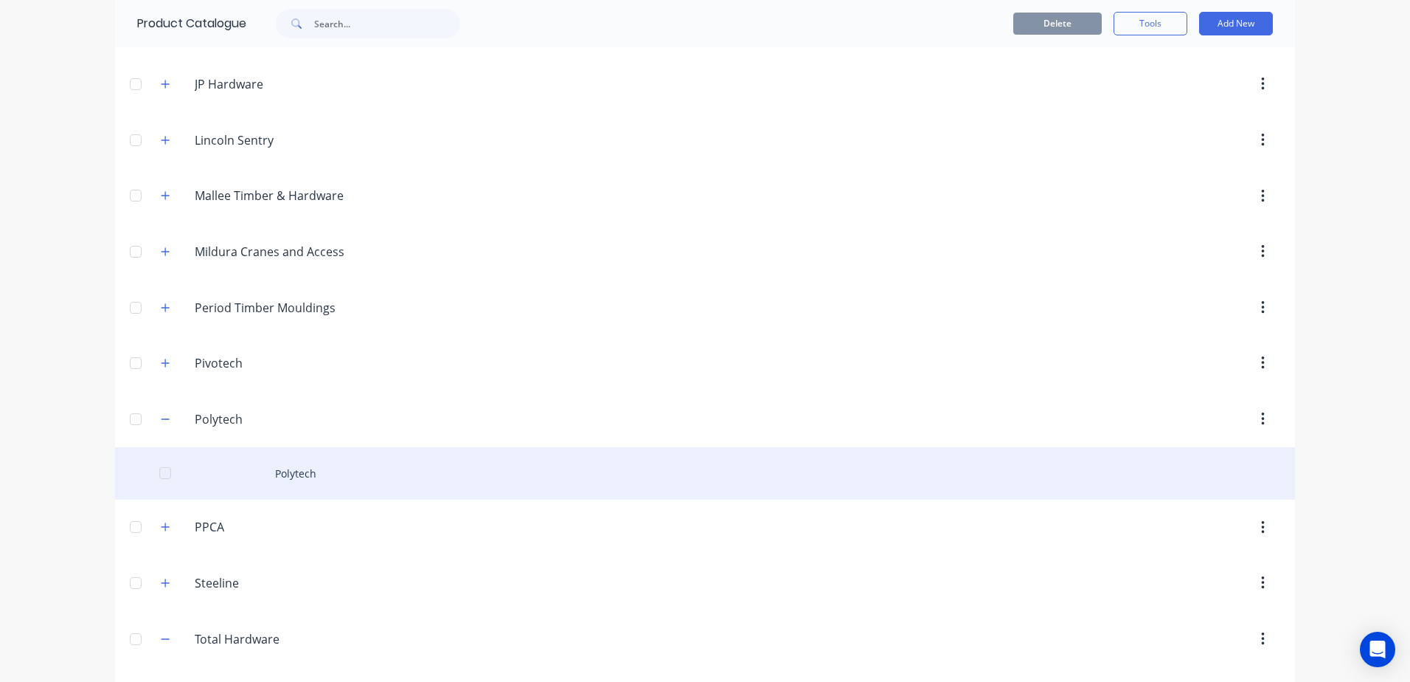
click at [296, 476] on div "Polytech" at bounding box center [705, 473] width 1180 height 52
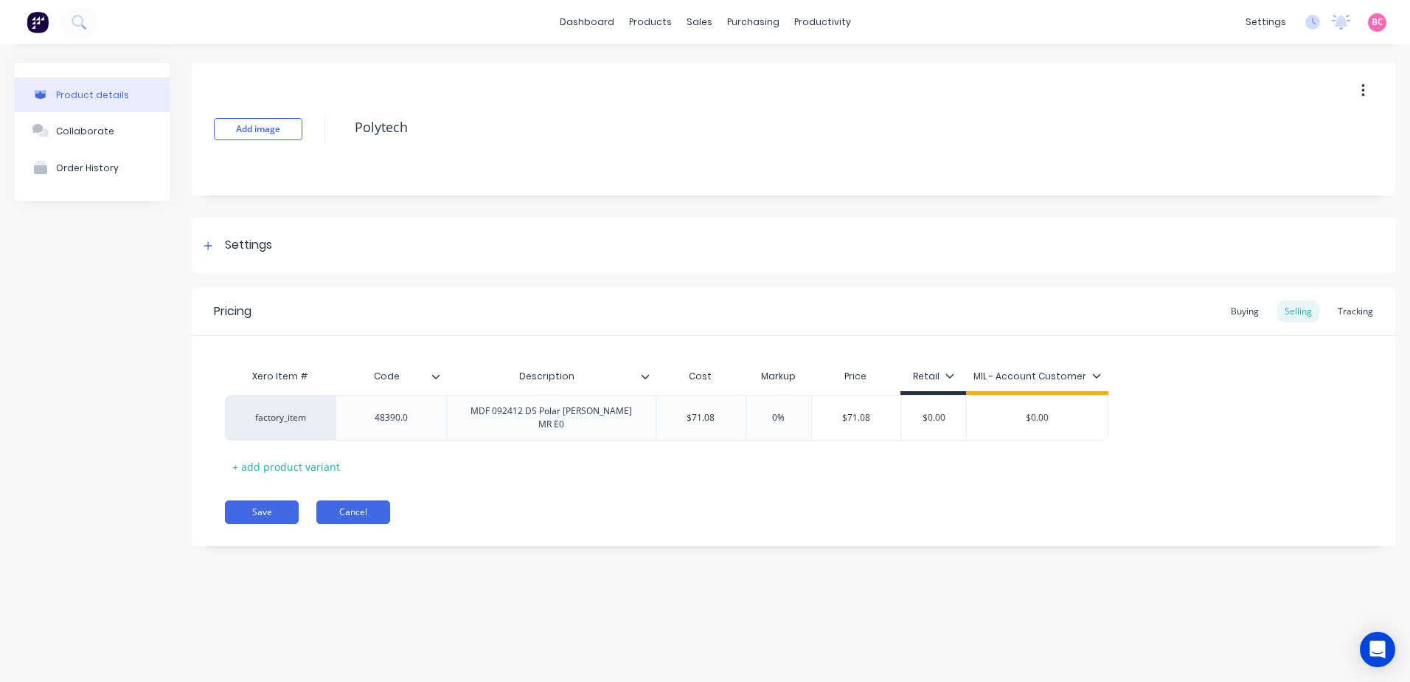
click at [361, 500] on button "Cancel" at bounding box center [353, 512] width 74 height 24
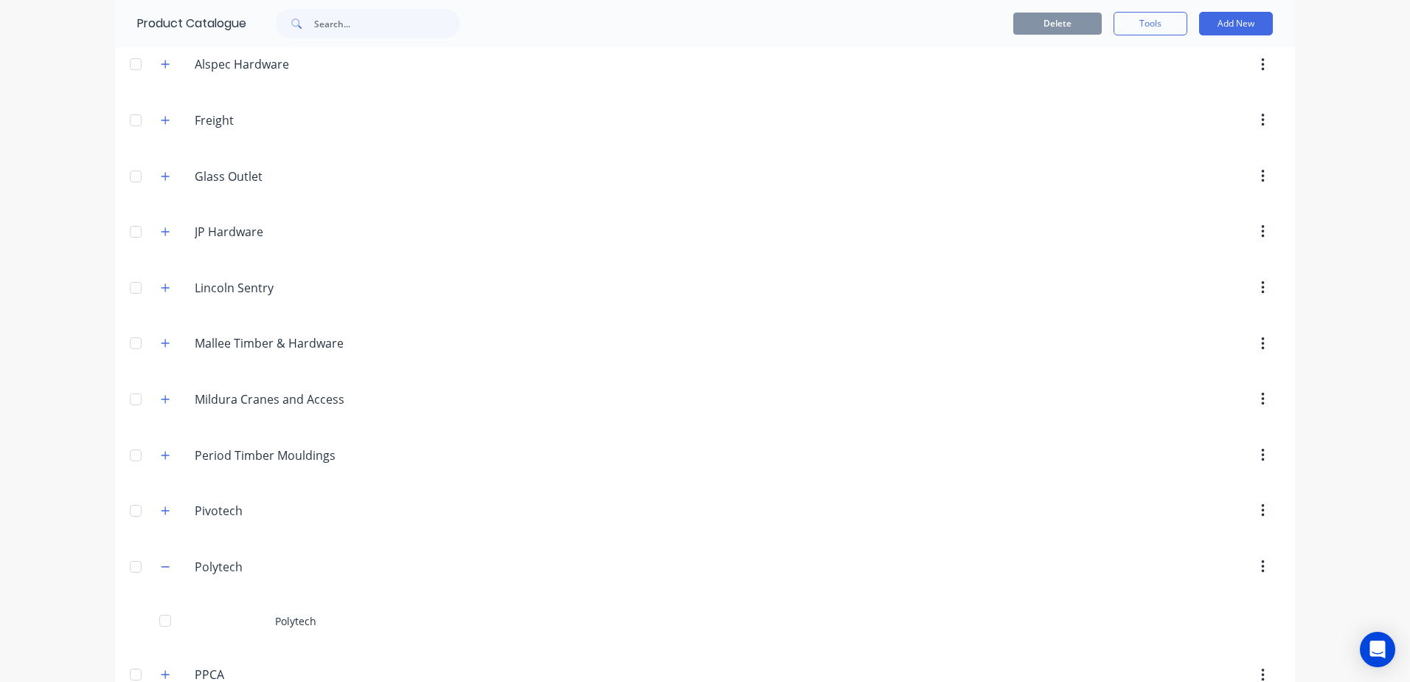
scroll to position [443, 0]
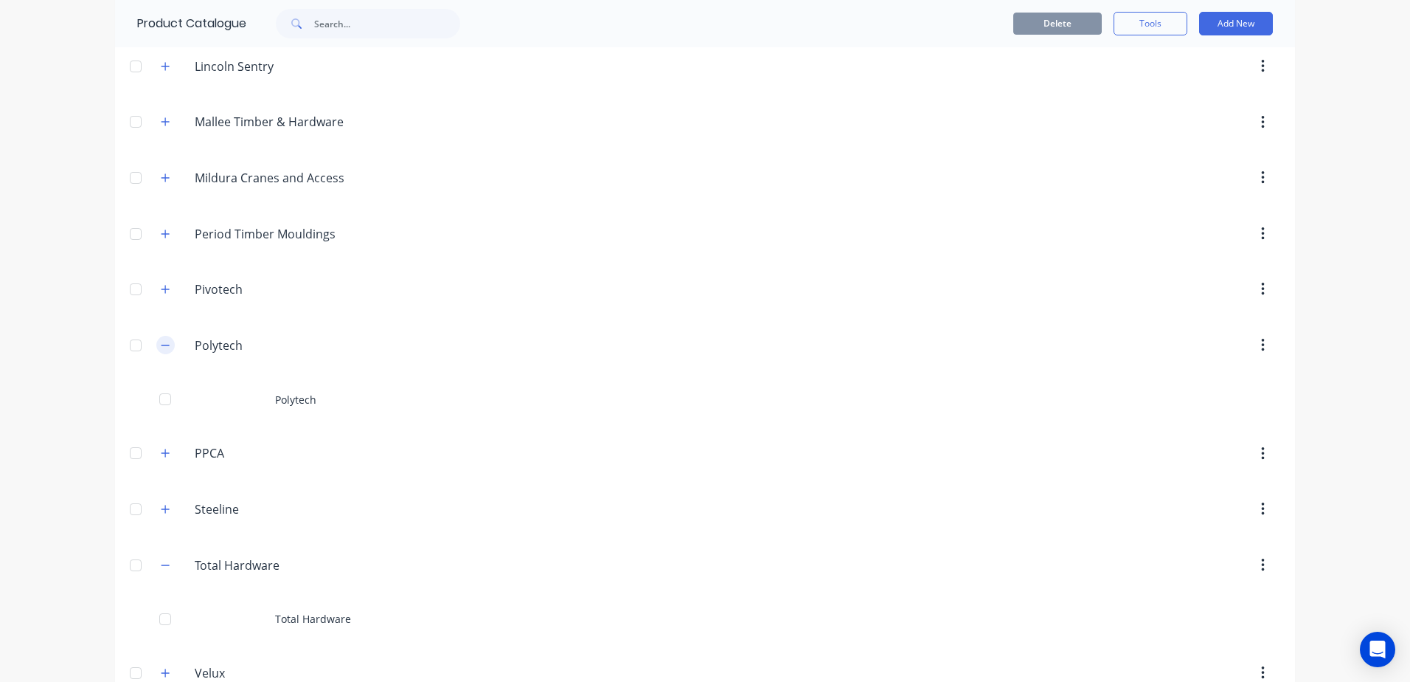
click at [161, 348] on icon "button" at bounding box center [165, 345] width 9 height 10
click at [227, 398] on input "PPCA" at bounding box center [282, 401] width 175 height 18
click at [163, 460] on icon "button" at bounding box center [165, 456] width 9 height 10
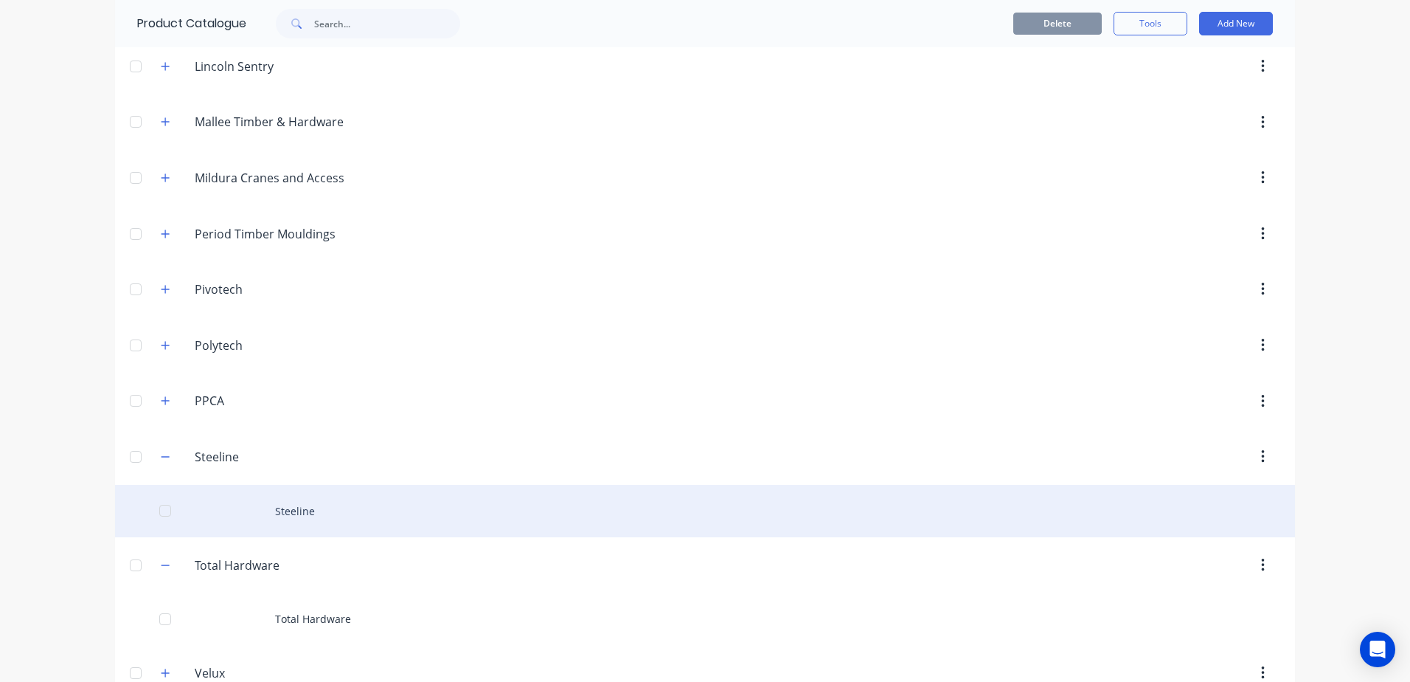
click at [306, 505] on div "Steeline" at bounding box center [705, 511] width 1180 height 52
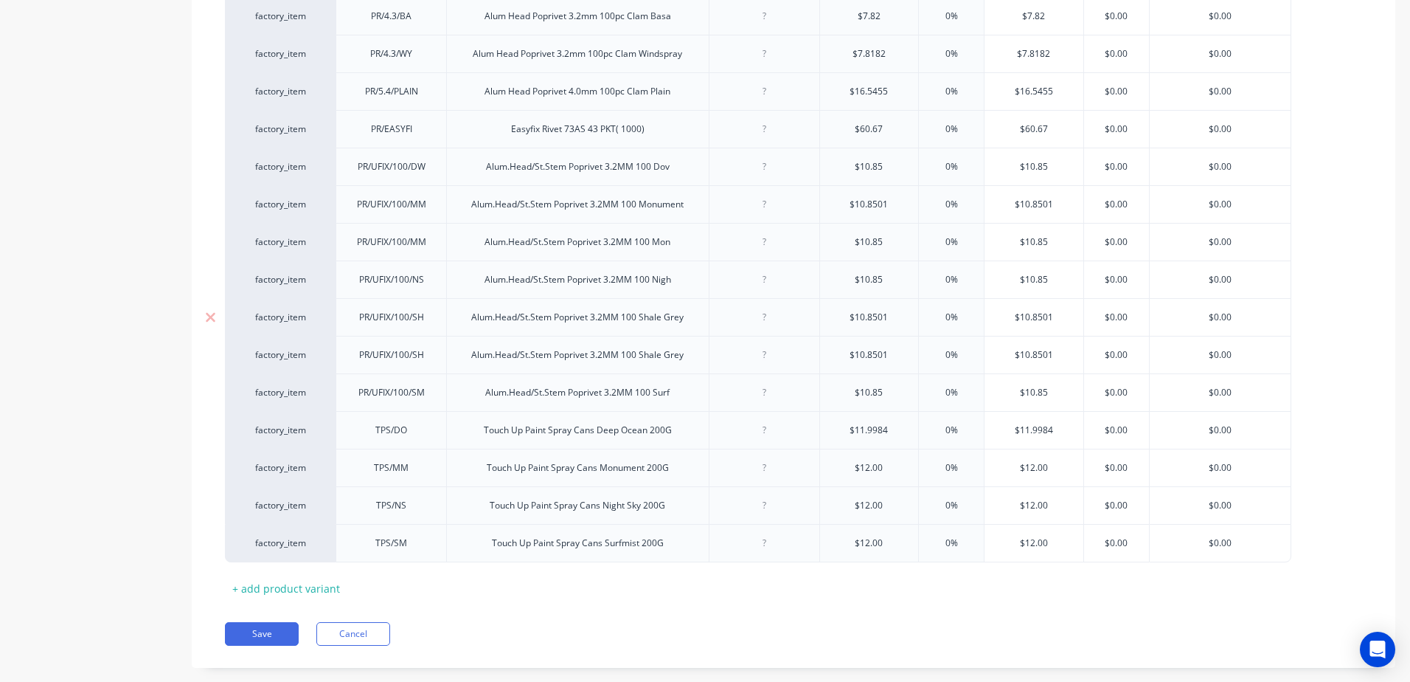
scroll to position [688, 0]
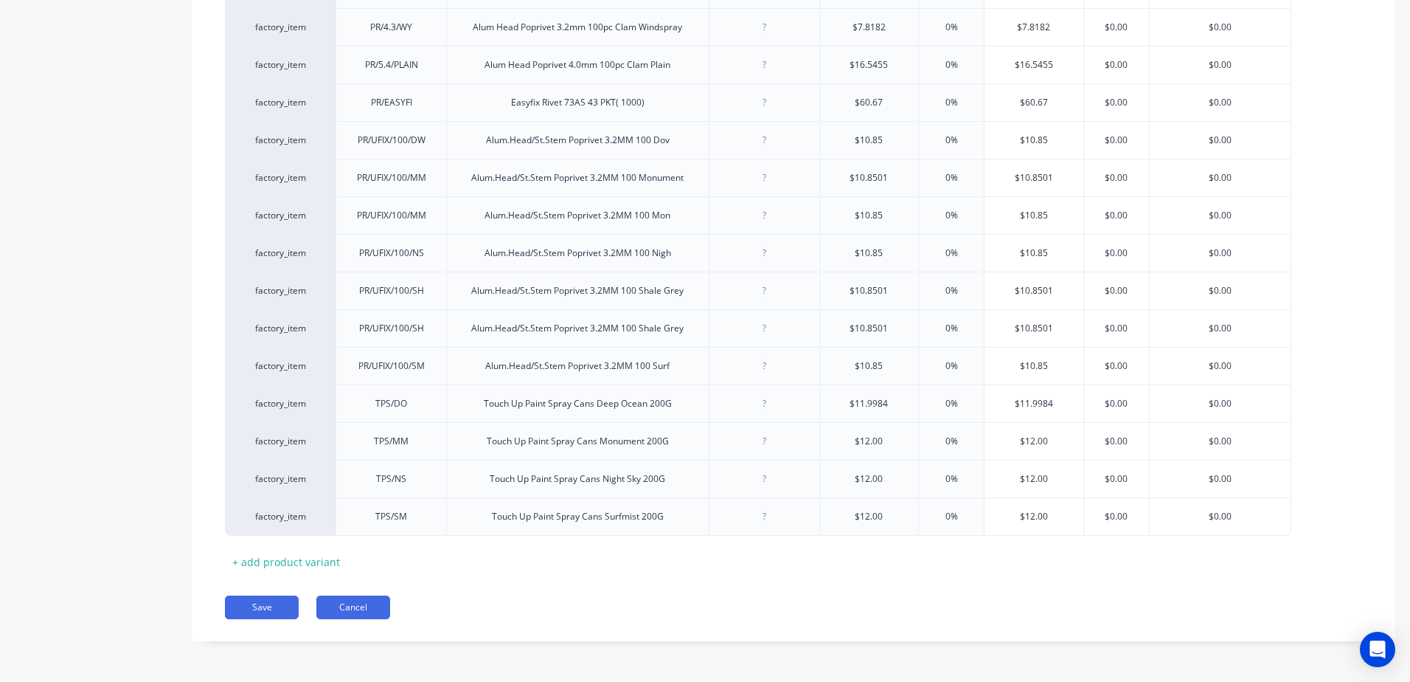
click at [372, 607] on button "Cancel" at bounding box center [353, 607] width 74 height 24
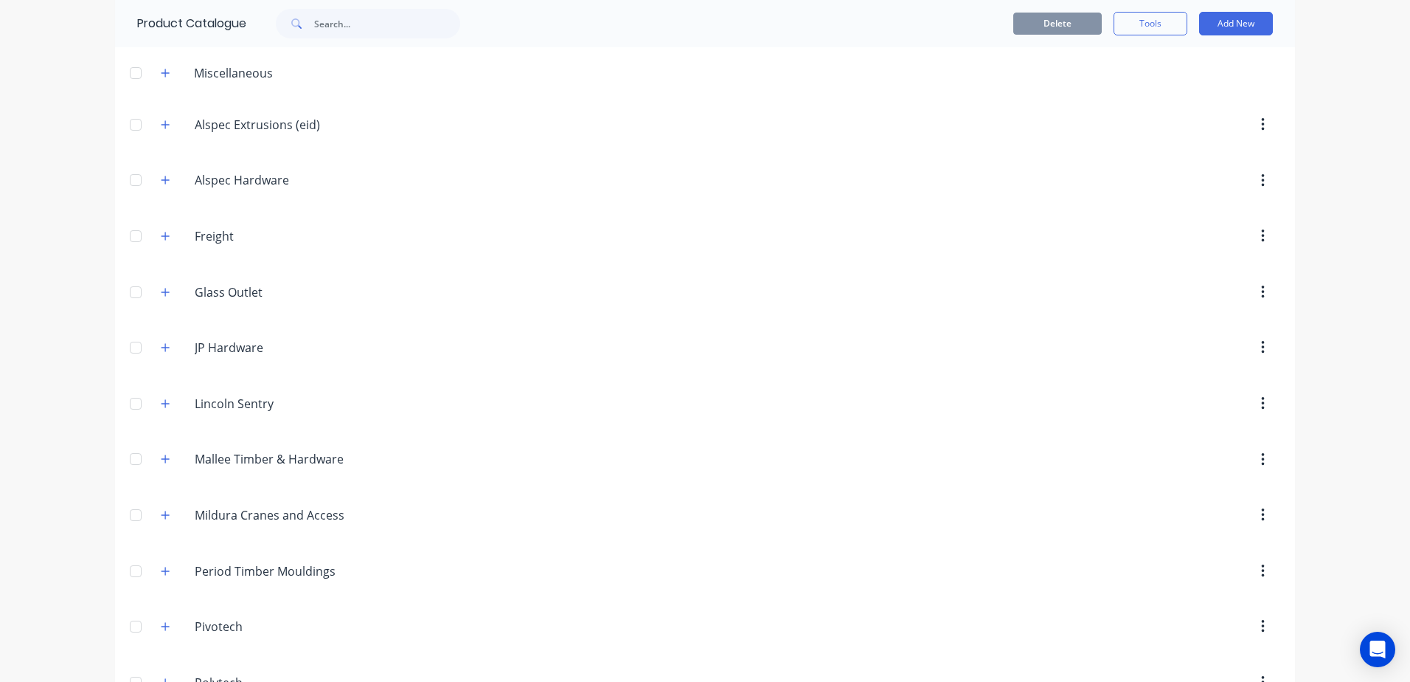
scroll to position [443, 0]
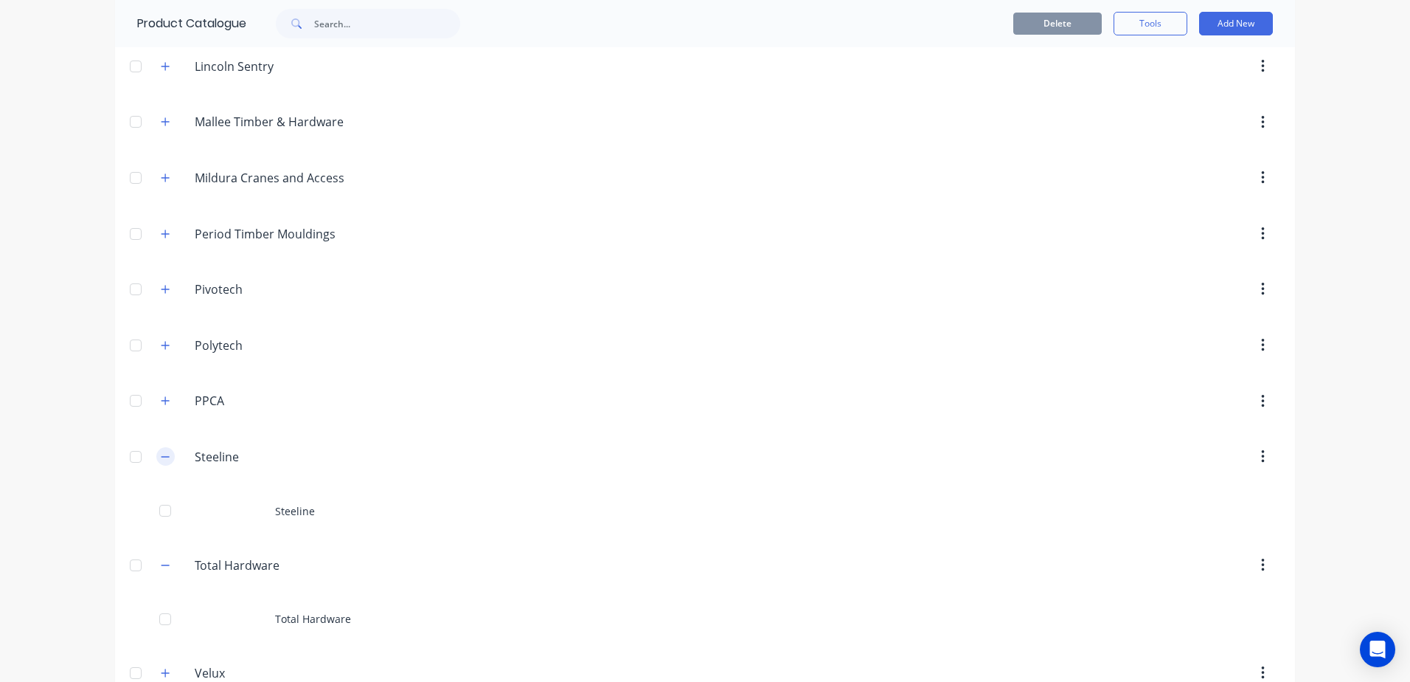
click at [156, 457] on button "button" at bounding box center [165, 456] width 18 height 18
click at [161, 508] on icon "button" at bounding box center [165, 513] width 9 height 10
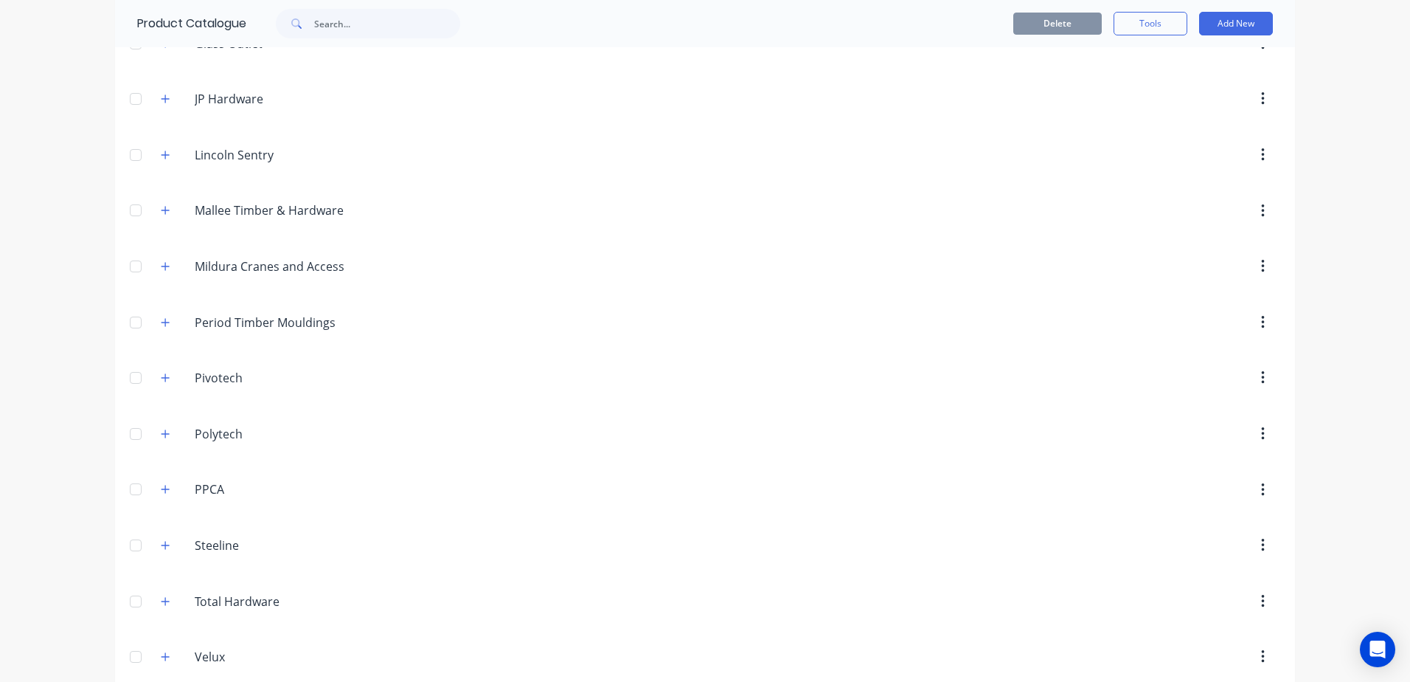
click at [826, 450] on header "Polytech Polytech" at bounding box center [705, 434] width 1180 height 56
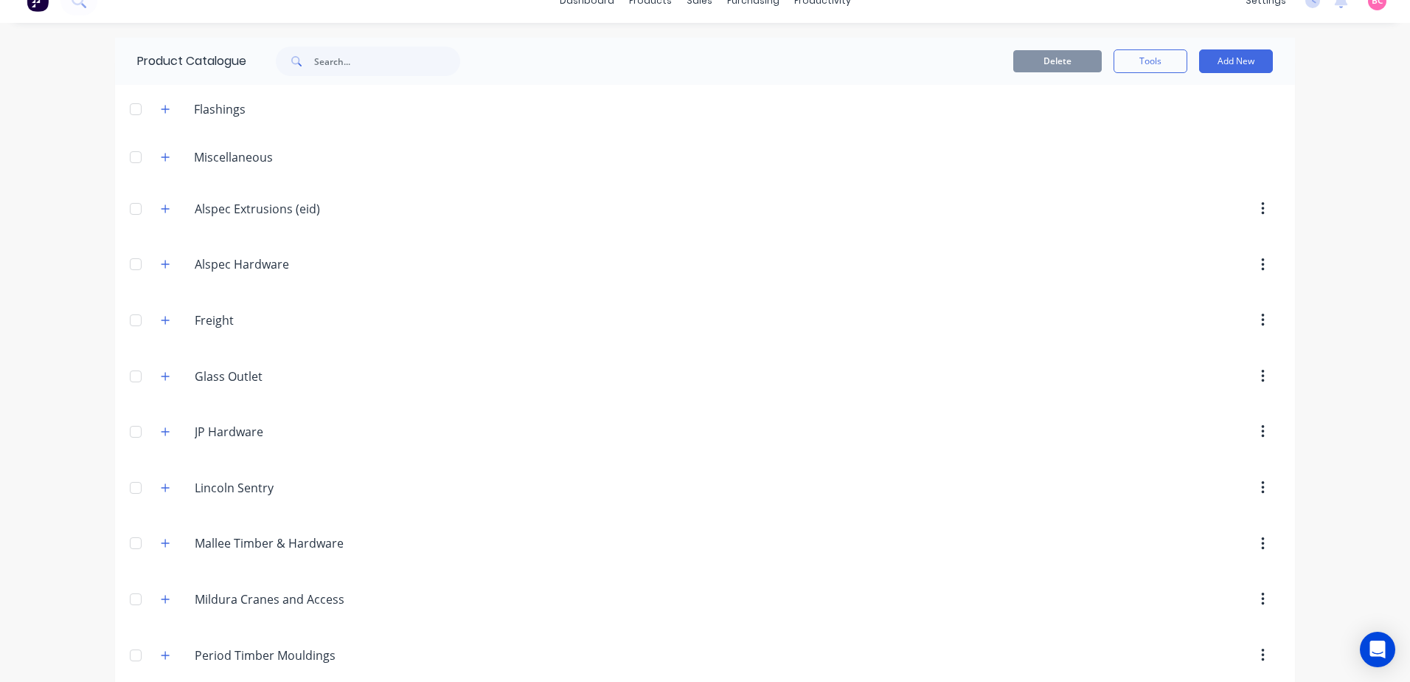
scroll to position [0, 0]
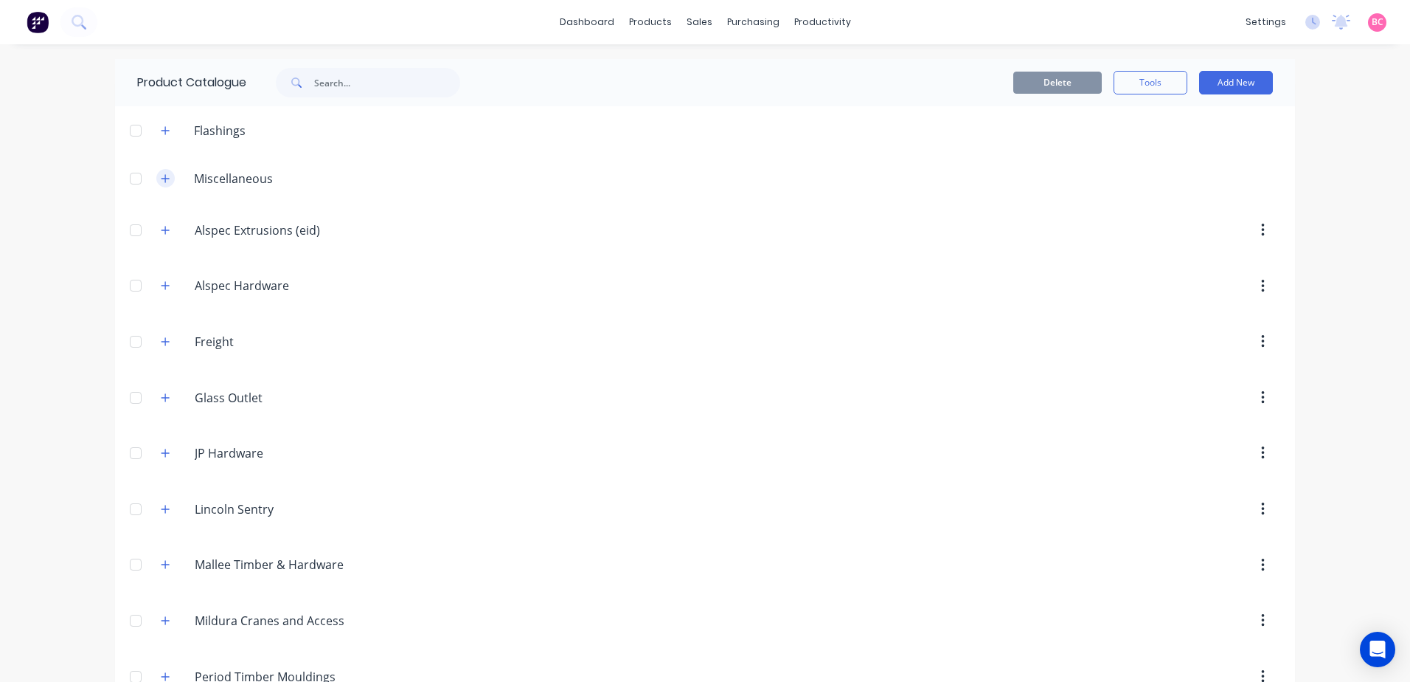
click at [167, 176] on button "button" at bounding box center [165, 178] width 18 height 18
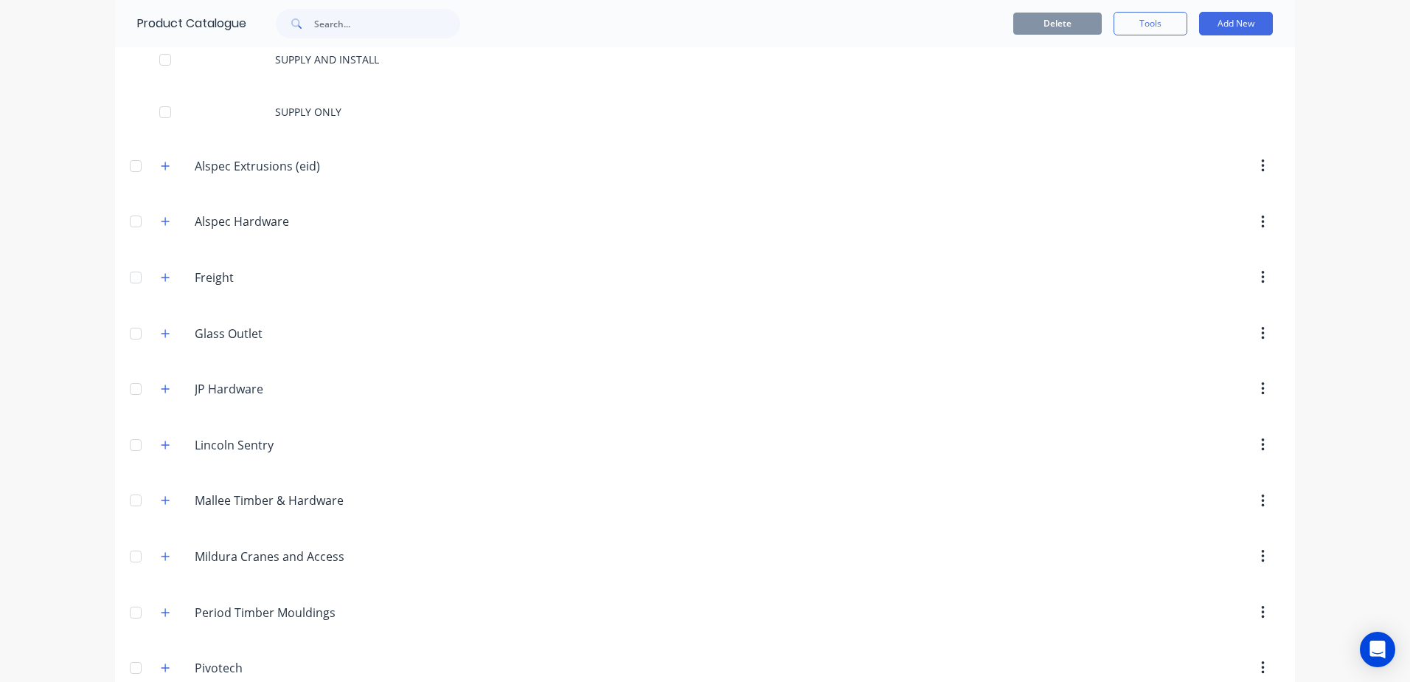
scroll to position [295, 0]
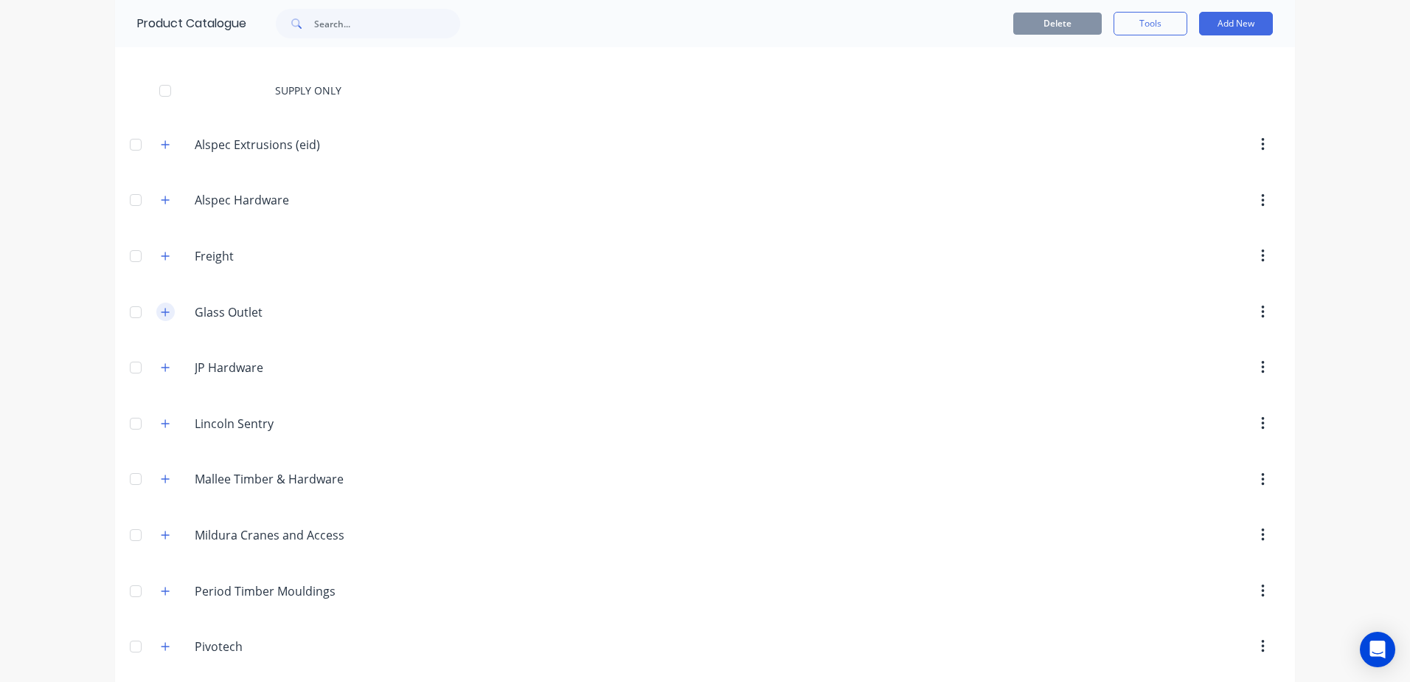
click at [162, 311] on icon "button" at bounding box center [165, 312] width 9 height 10
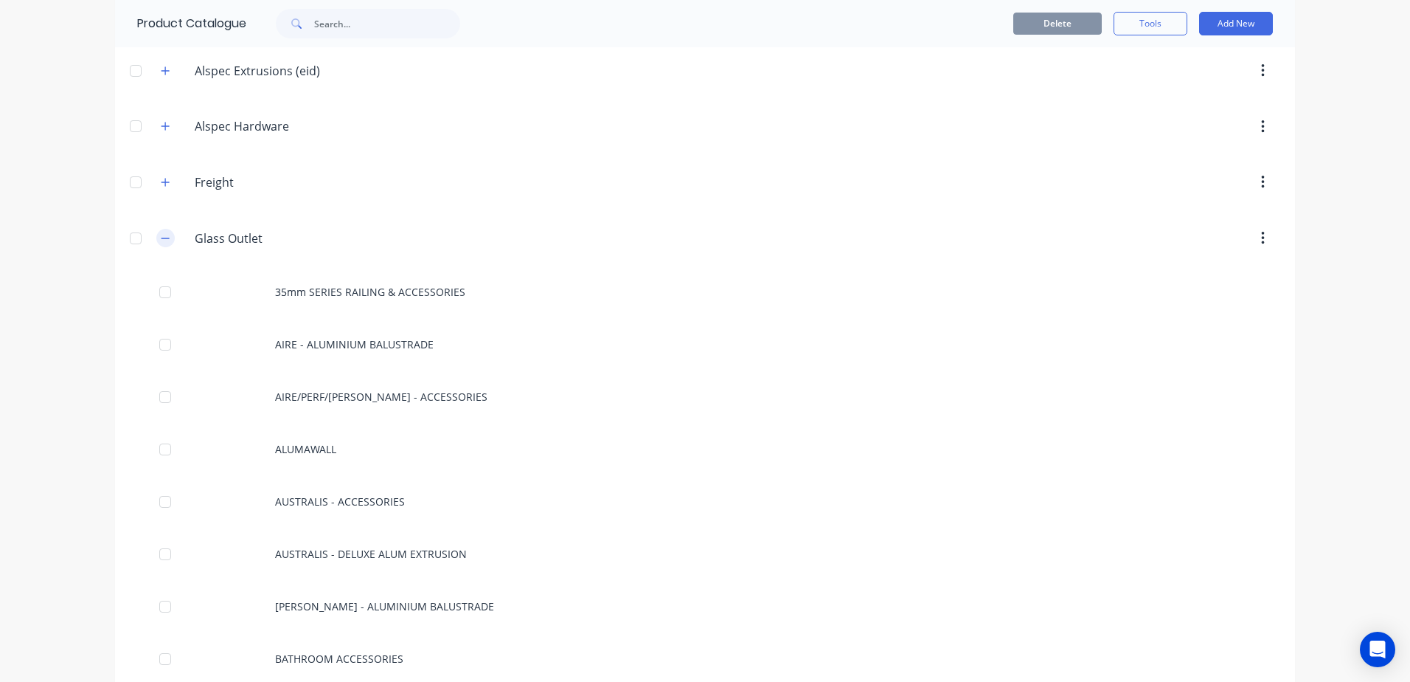
click at [161, 239] on icon "button" at bounding box center [165, 238] width 9 height 10
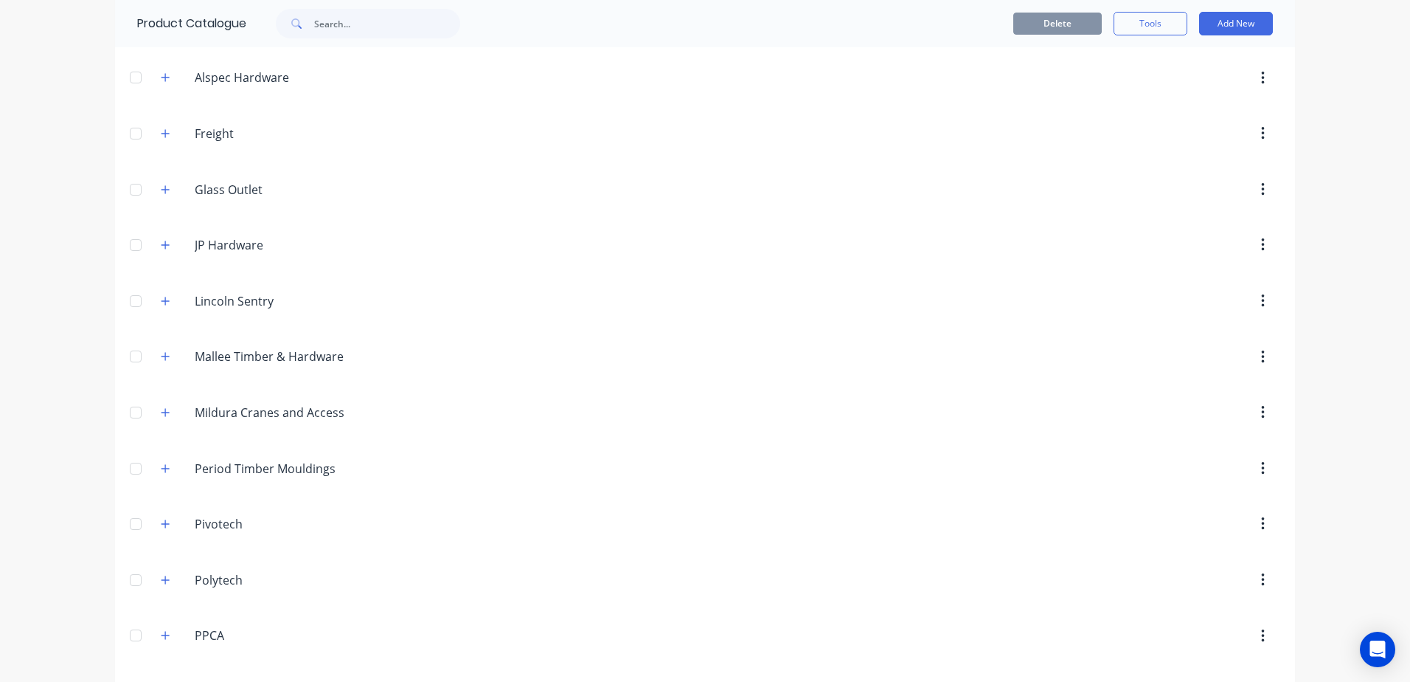
scroll to position [516, 0]
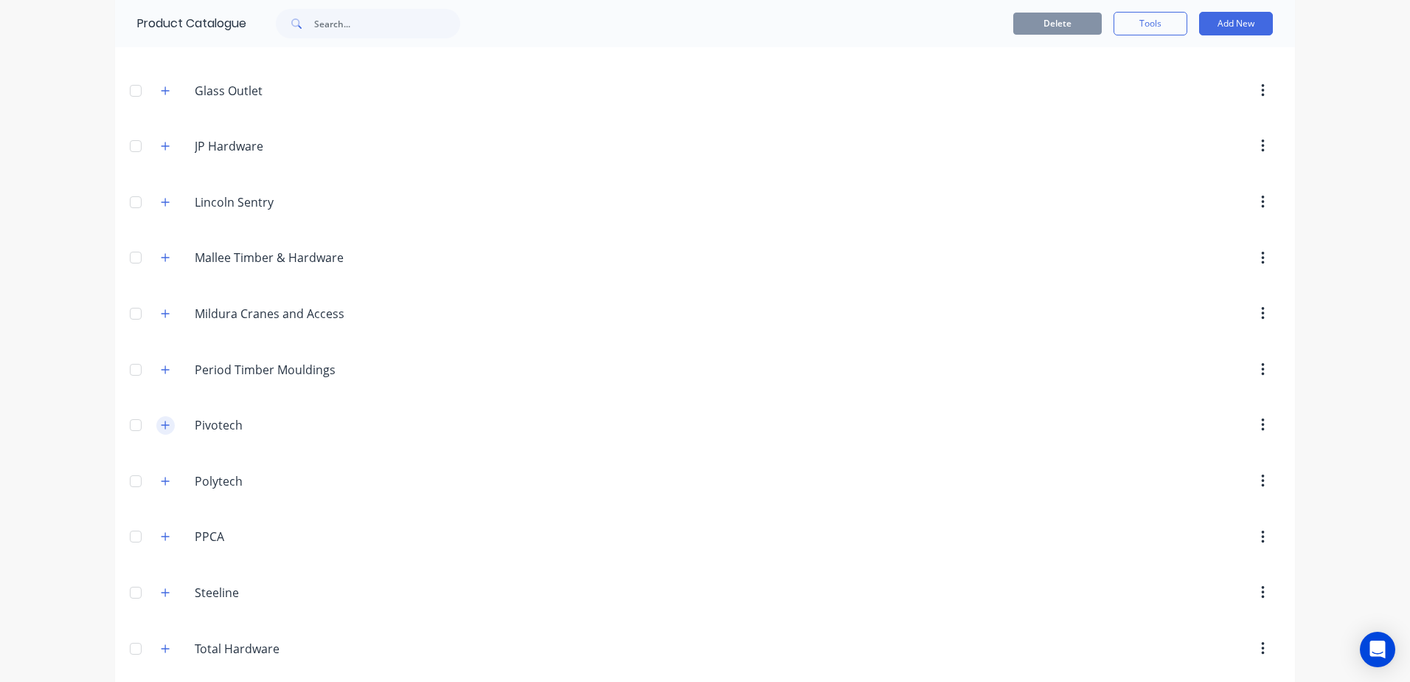
click at [161, 429] on icon "button" at bounding box center [165, 425] width 9 height 10
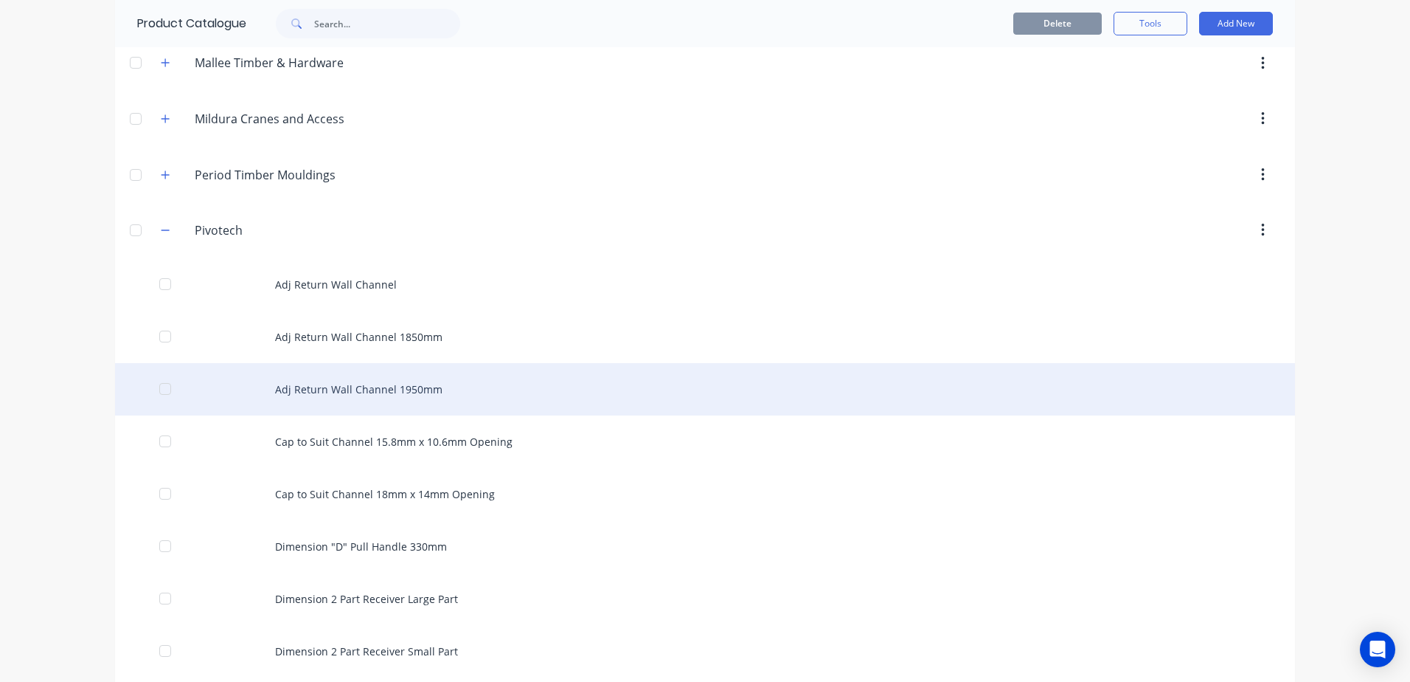
scroll to position [738, 0]
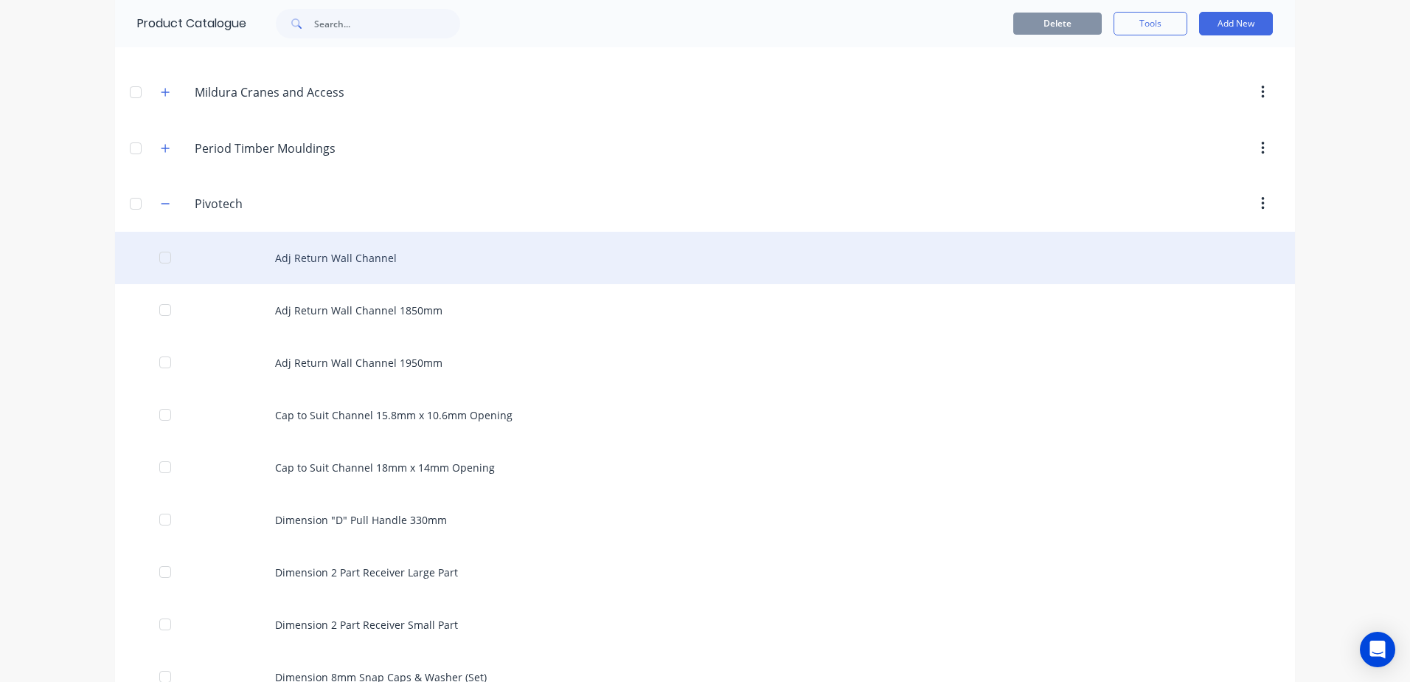
click at [394, 267] on div "Adj Return Wall Channel" at bounding box center [705, 258] width 1180 height 52
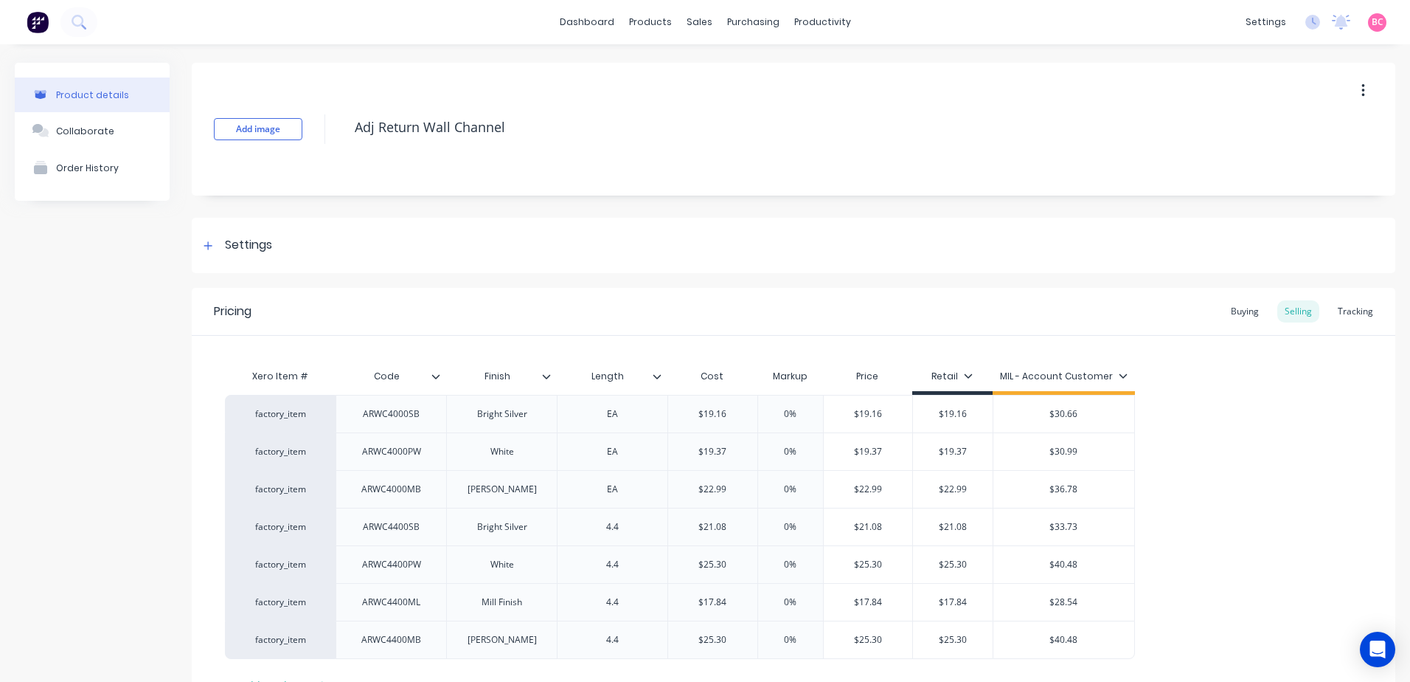
type textarea "x"
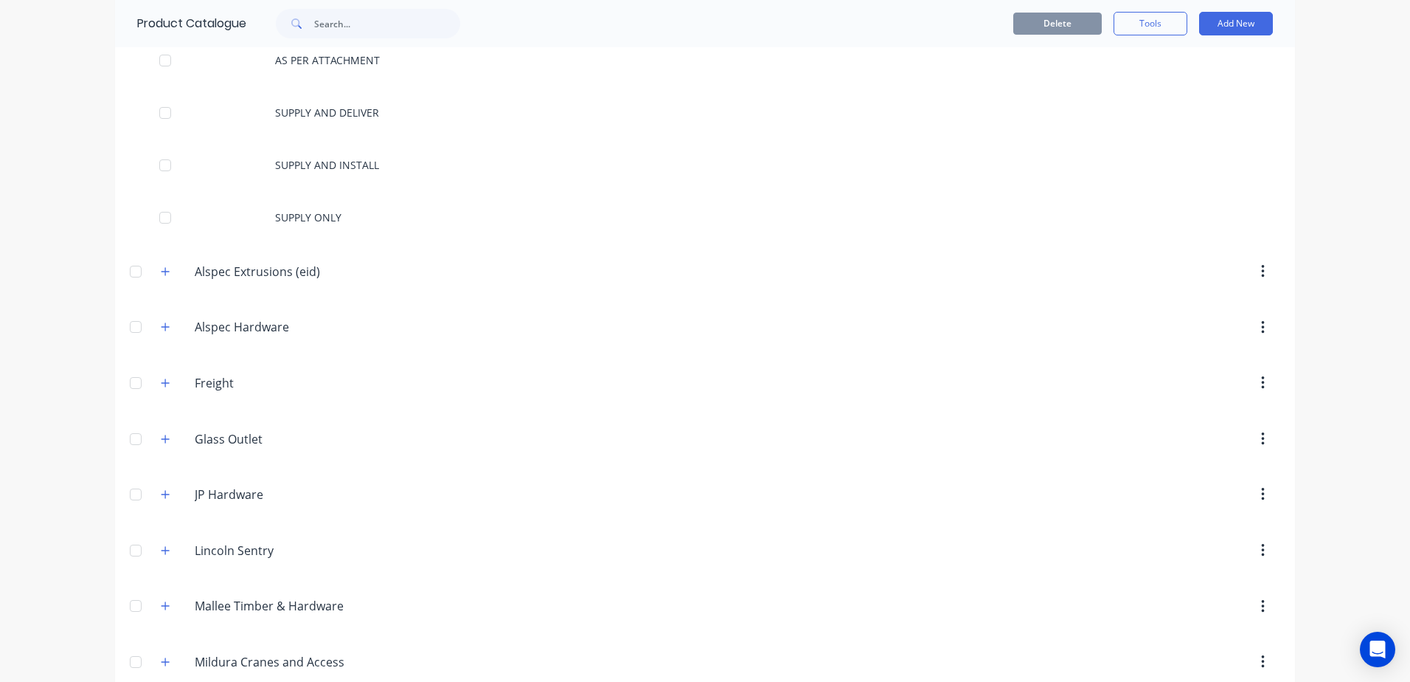
scroll to position [443, 0]
